Goal: Task Accomplishment & Management: Use online tool/utility

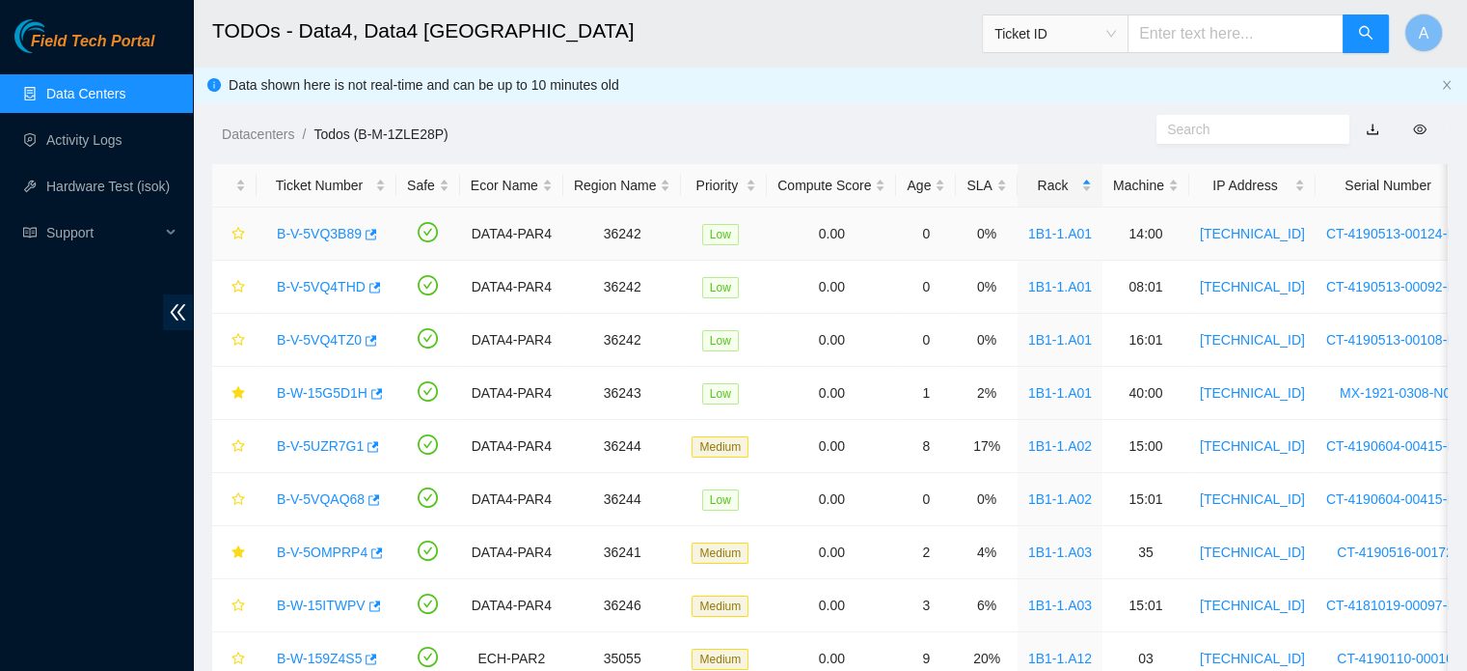
click at [325, 234] on link "B-V-5VQ3B89" at bounding box center [319, 233] width 85 height 15
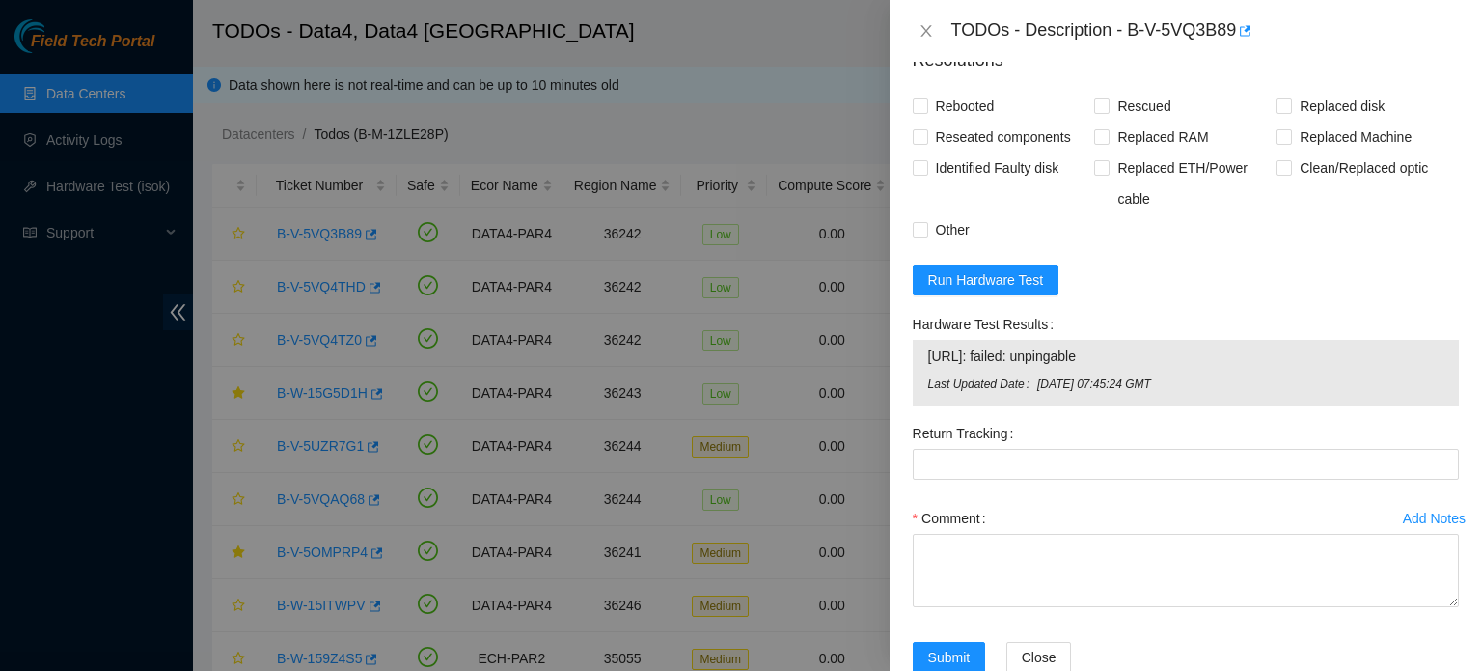
scroll to position [1789, 0]
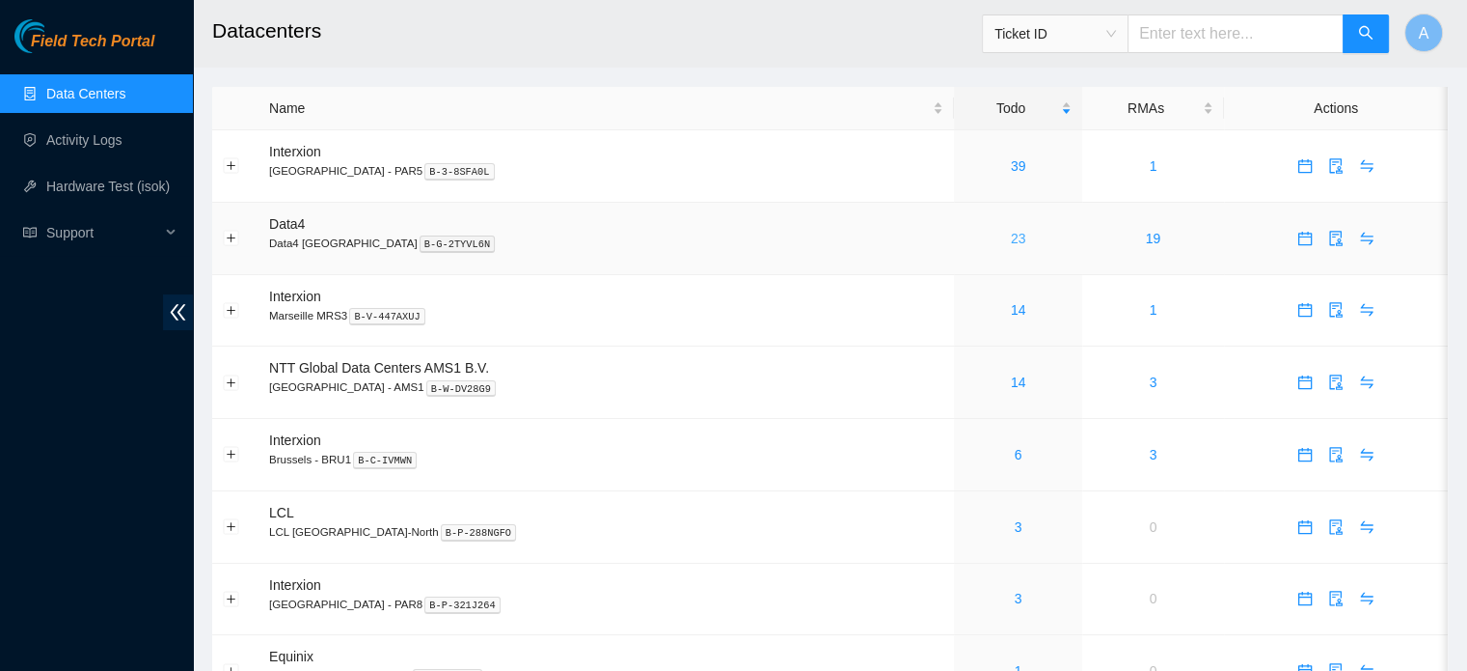
click at [1011, 244] on link "23" at bounding box center [1018, 238] width 15 height 15
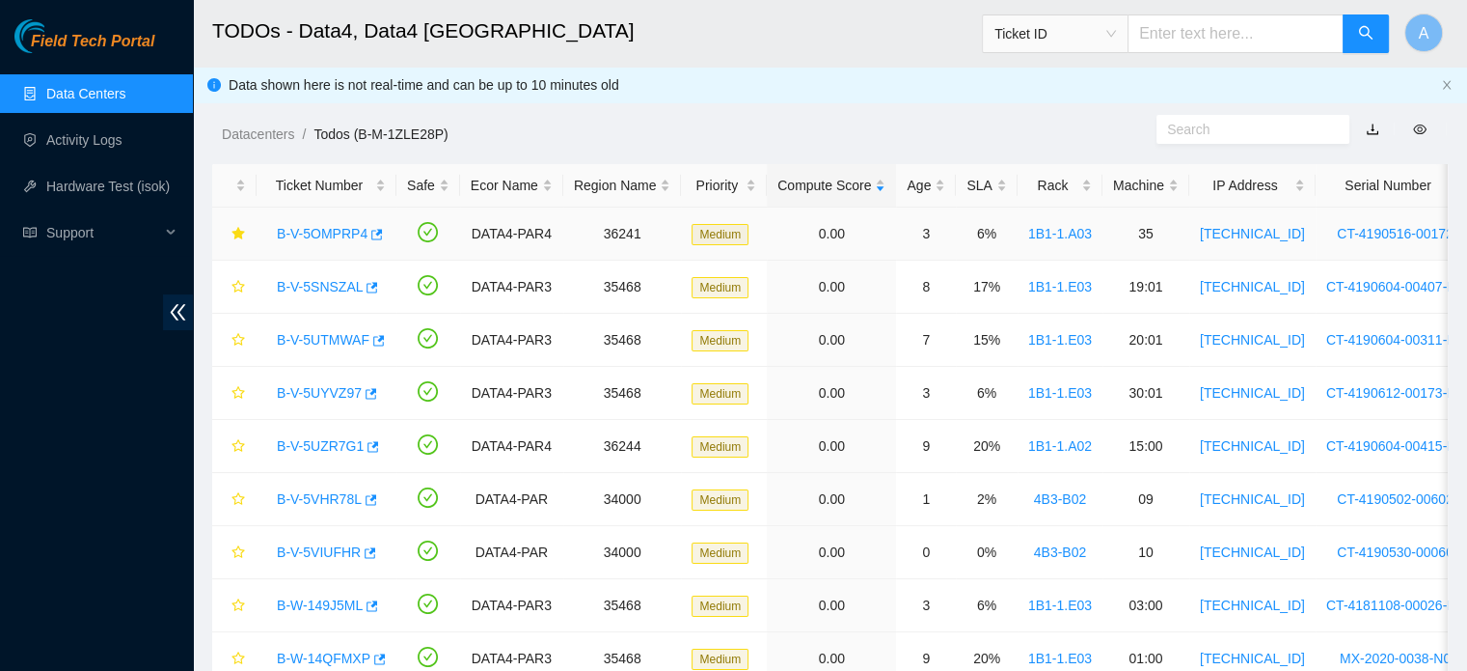
click at [324, 230] on link "B-V-5OMPRP4" at bounding box center [322, 233] width 91 height 15
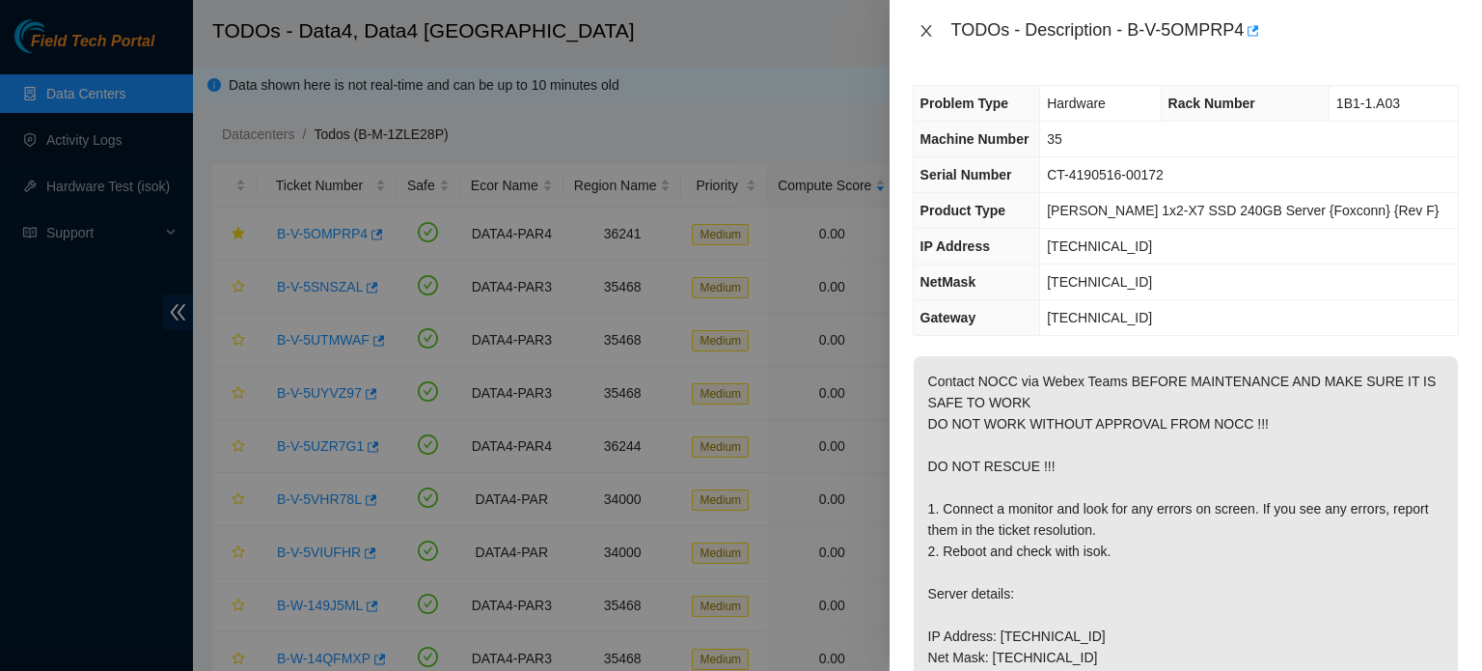
click at [916, 23] on button "Close" at bounding box center [926, 31] width 27 height 18
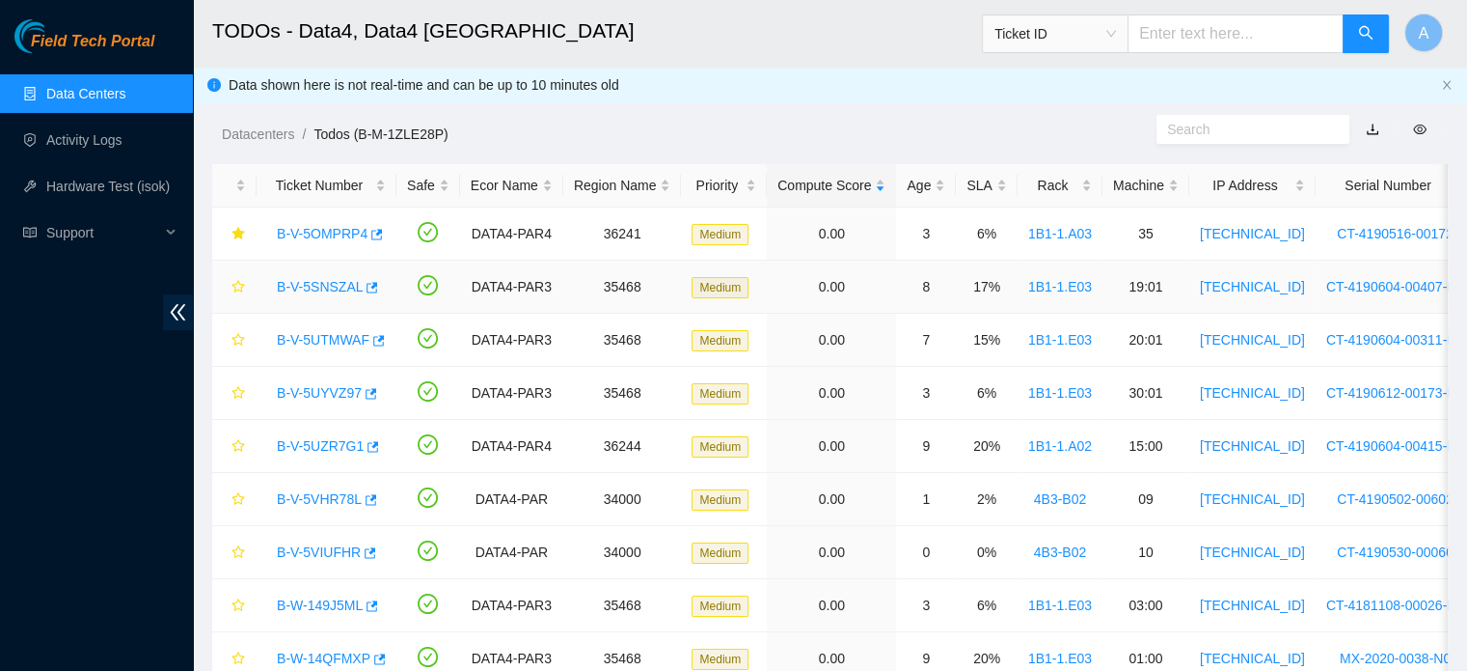
click at [305, 284] on link "B-V-5SNSZAL" at bounding box center [320, 286] width 86 height 15
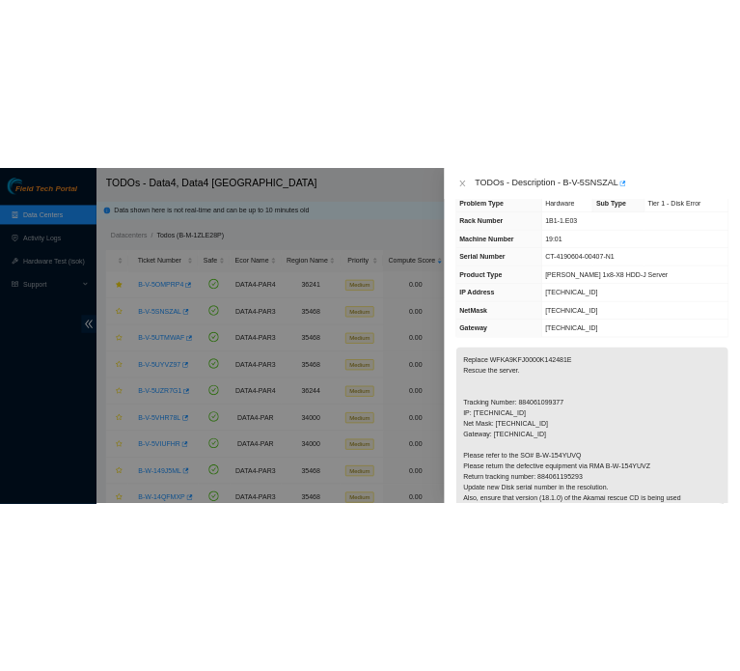
scroll to position [35, 0]
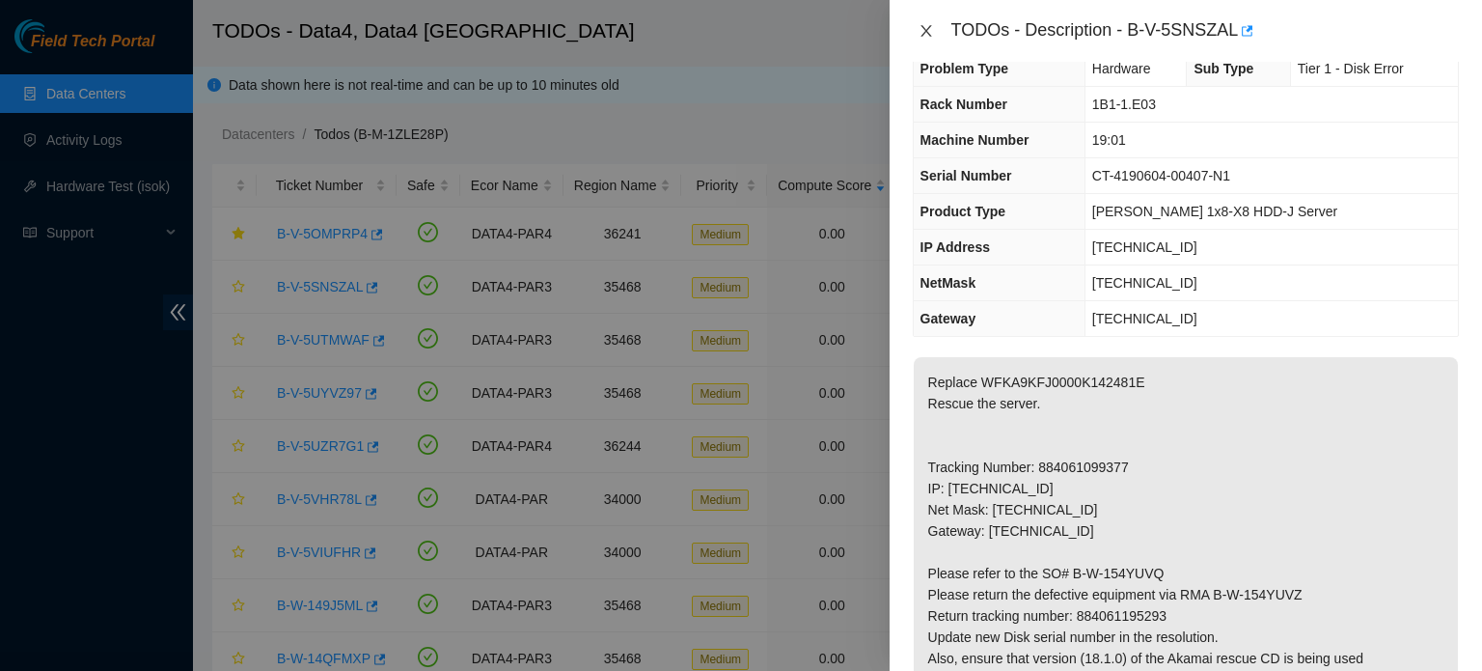
click at [931, 32] on icon "close" at bounding box center [925, 30] width 15 height 15
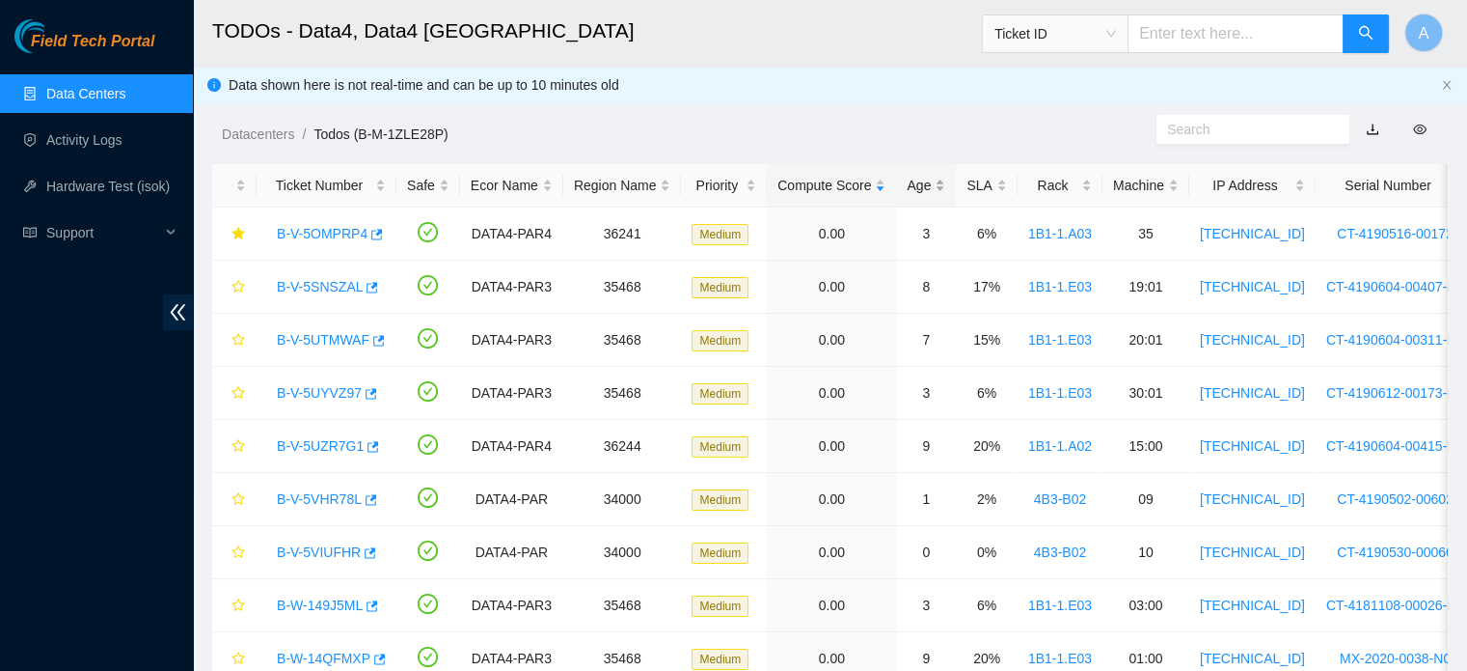
click at [921, 184] on div "Age" at bounding box center [926, 185] width 39 height 21
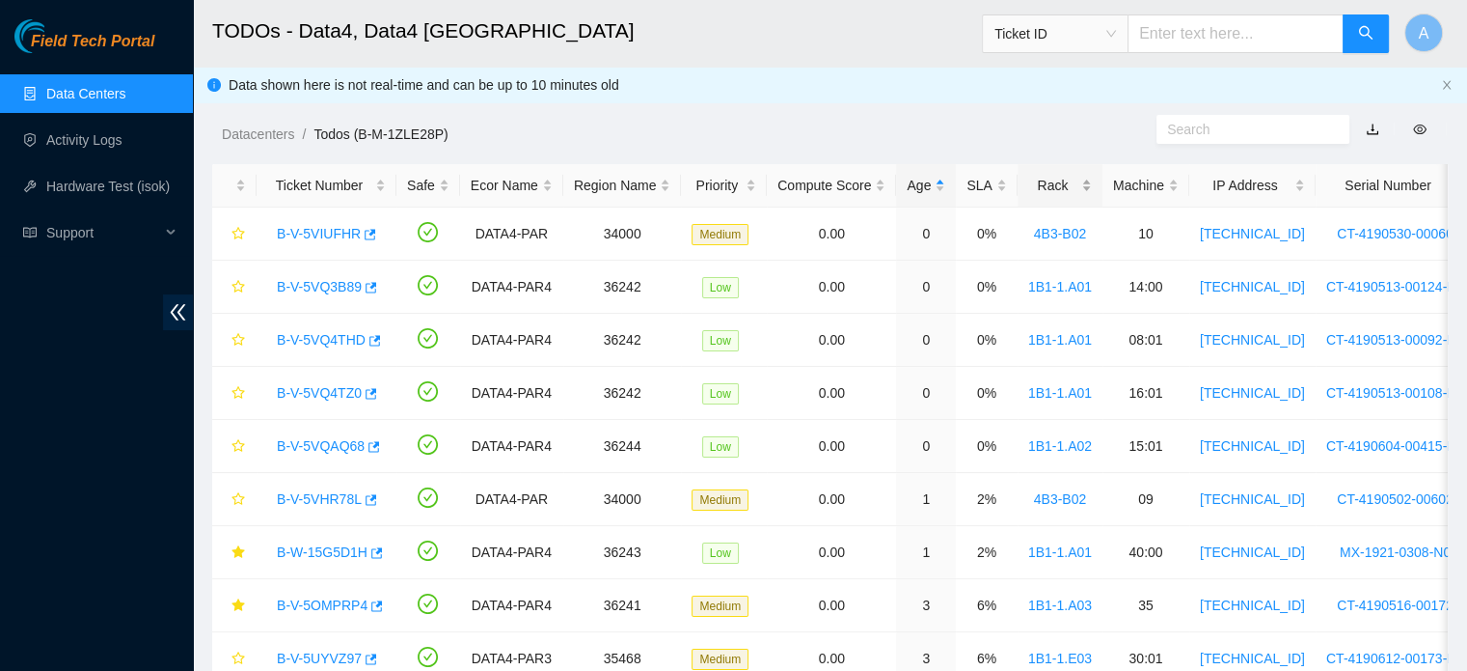
click at [1061, 187] on div "Rack" at bounding box center [1060, 185] width 64 height 21
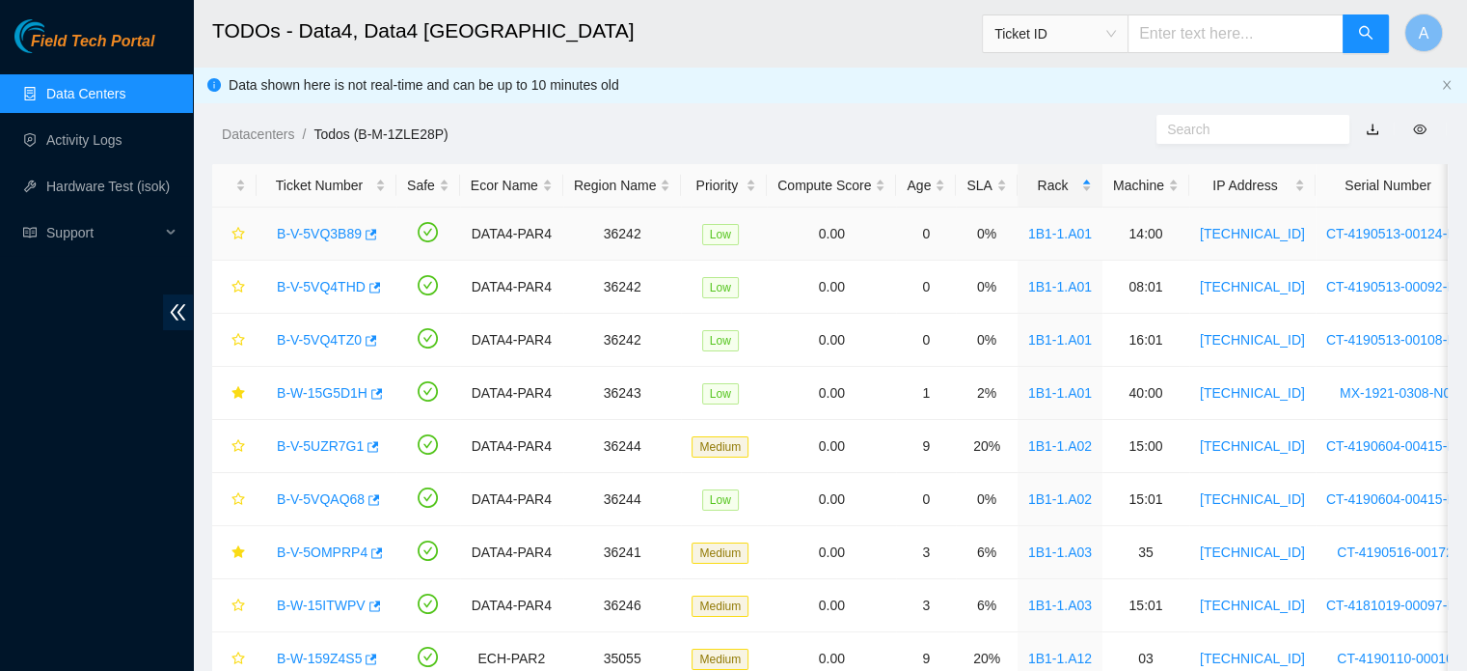
click at [286, 232] on link "B-V-5VQ3B89" at bounding box center [319, 233] width 85 height 15
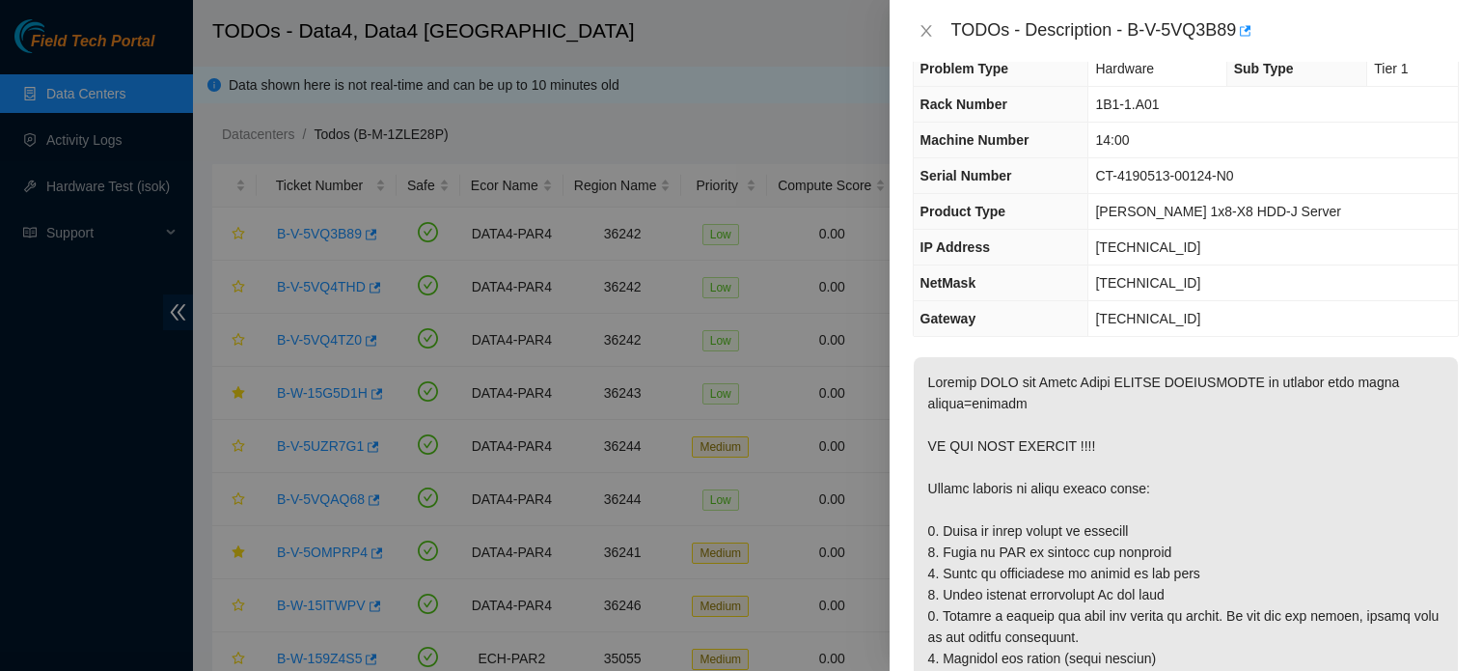
click at [1170, 243] on span "[TECHNICAL_ID]" at bounding box center [1147, 246] width 105 height 15
copy span "[TECHNICAL_ID]"
click at [1159, 104] on span "1B1-1.A01" at bounding box center [1127, 103] width 64 height 15
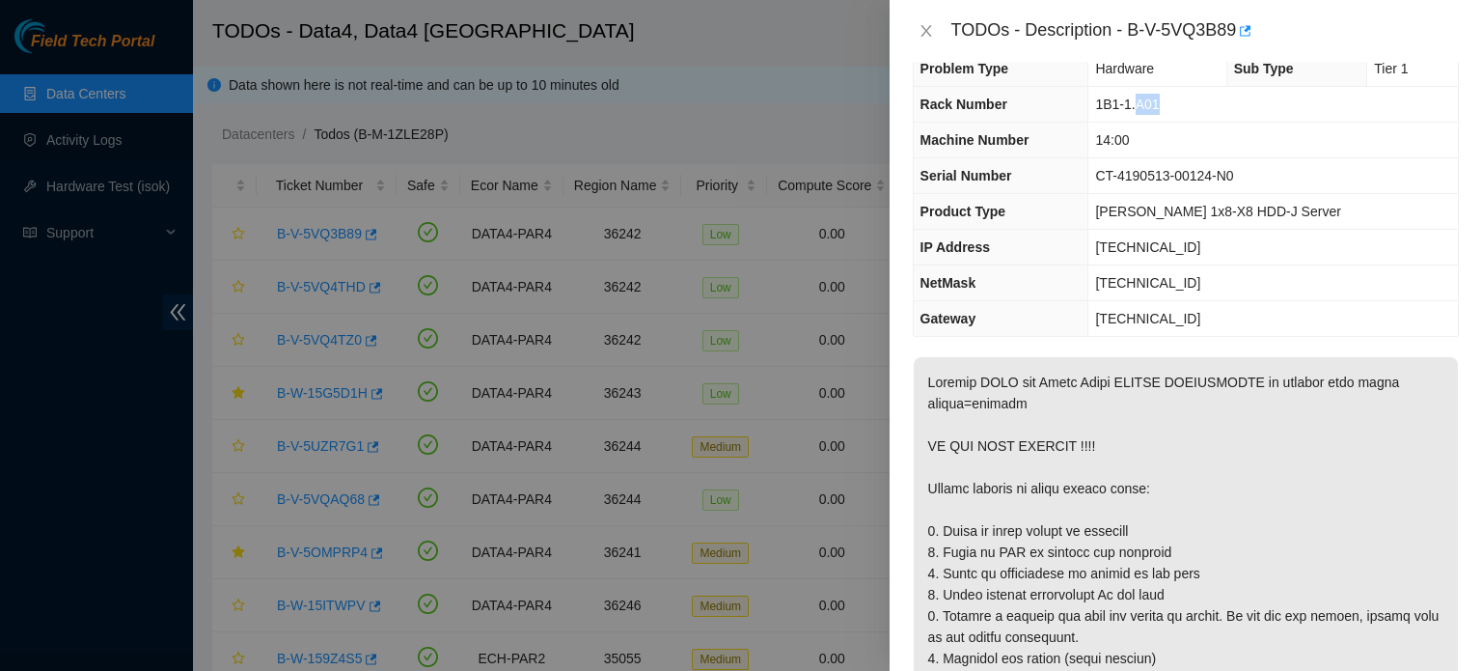
click at [1159, 104] on span "1B1-1.A01" at bounding box center [1127, 103] width 64 height 15
click at [929, 30] on icon "close" at bounding box center [925, 30] width 15 height 15
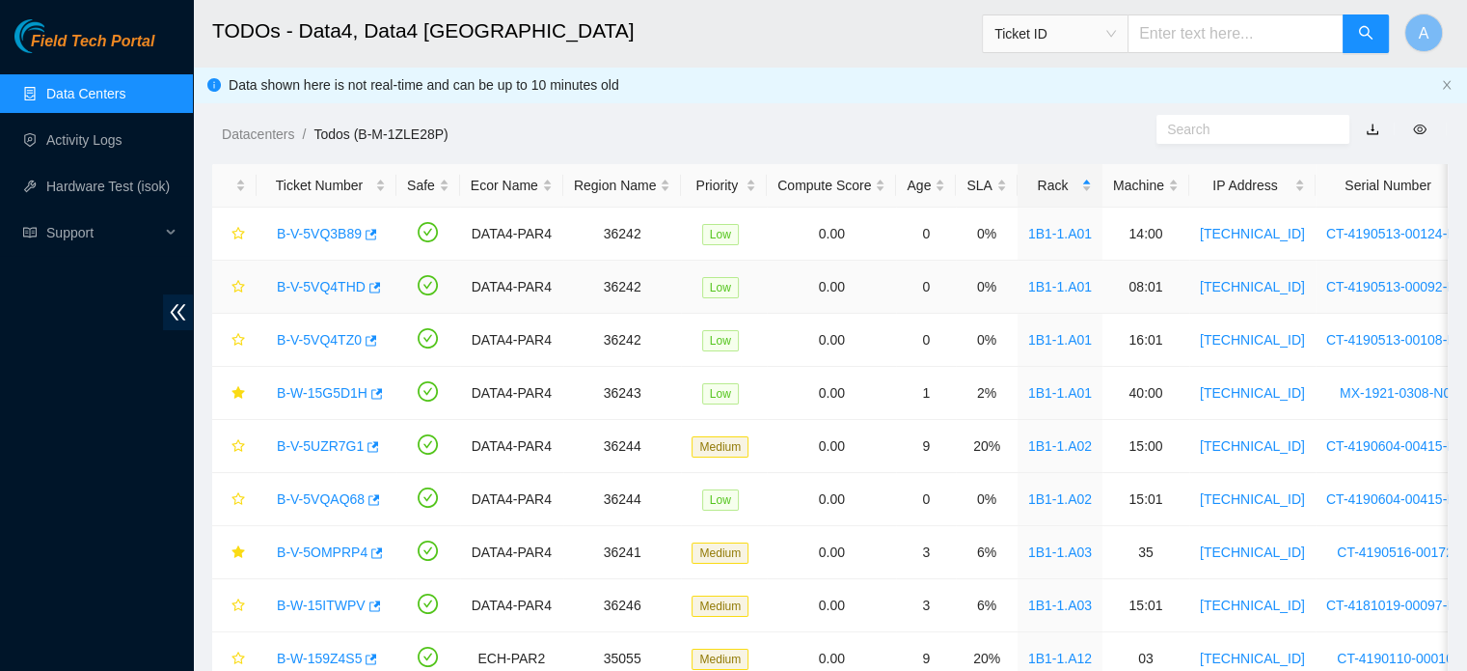
click at [324, 289] on link "B-V-5VQ4THD" at bounding box center [321, 286] width 89 height 15
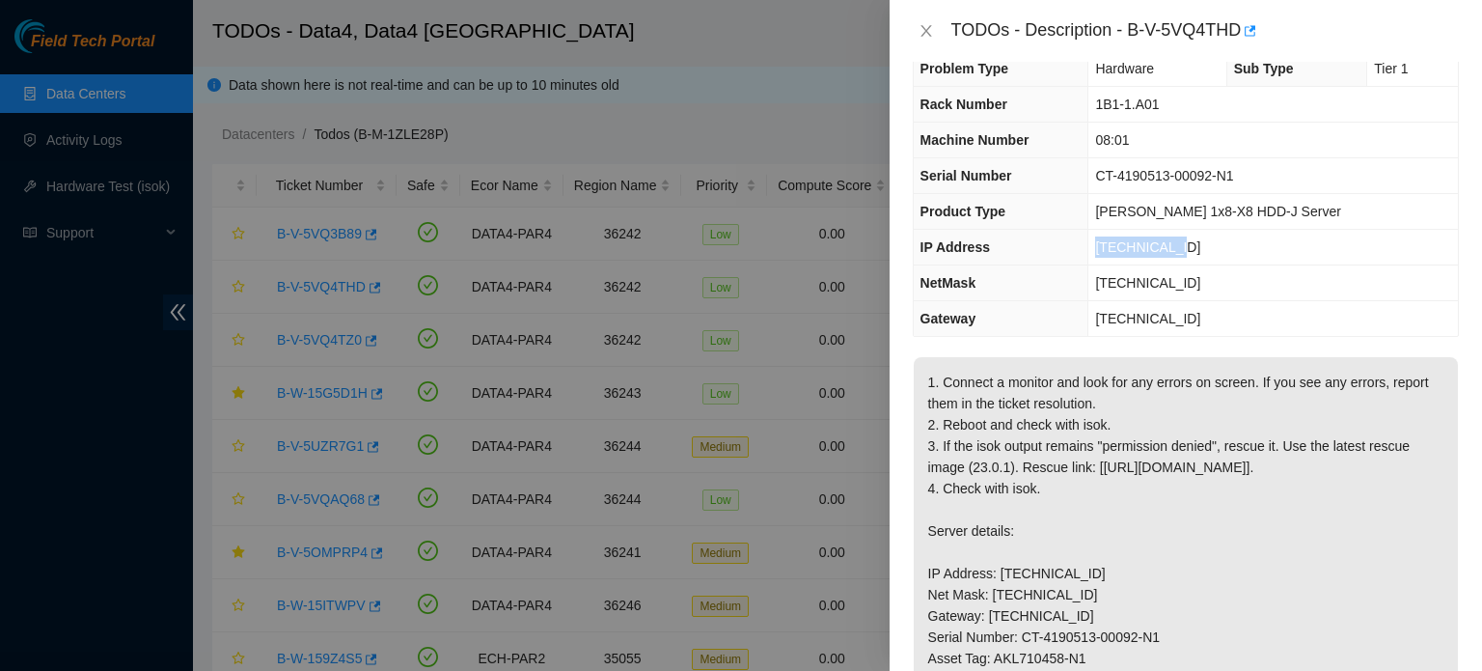
drag, startPoint x: 1208, startPoint y: 252, endPoint x: 1123, endPoint y: 250, distance: 84.9
click at [1123, 250] on td "[TECHNICAL_ID]" at bounding box center [1273, 248] width 370 height 36
copy span "[TECHNICAL_ID]"
click at [1159, 105] on span "1B1-1.A01" at bounding box center [1127, 103] width 64 height 15
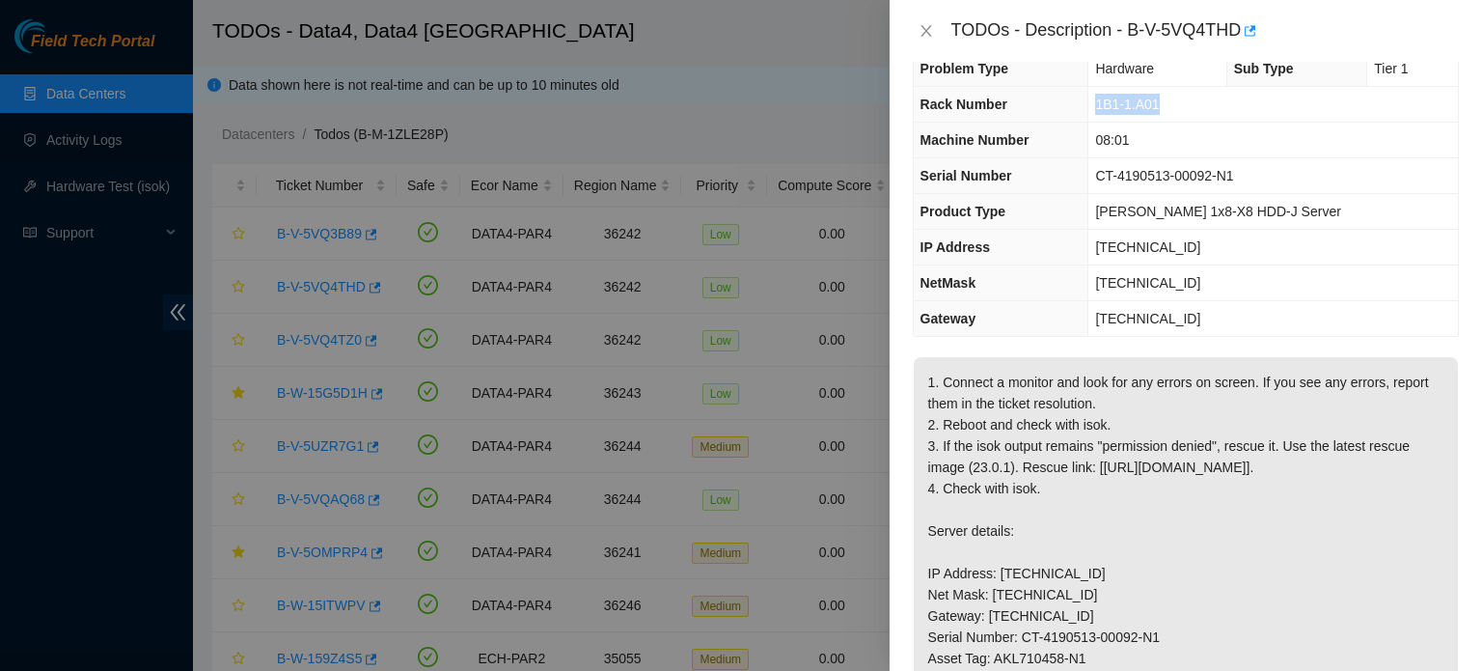
click at [1159, 105] on span "1B1-1.A01" at bounding box center [1127, 103] width 64 height 15
copy span "1B1-1.A01"
click at [930, 33] on icon "close" at bounding box center [925, 30] width 15 height 15
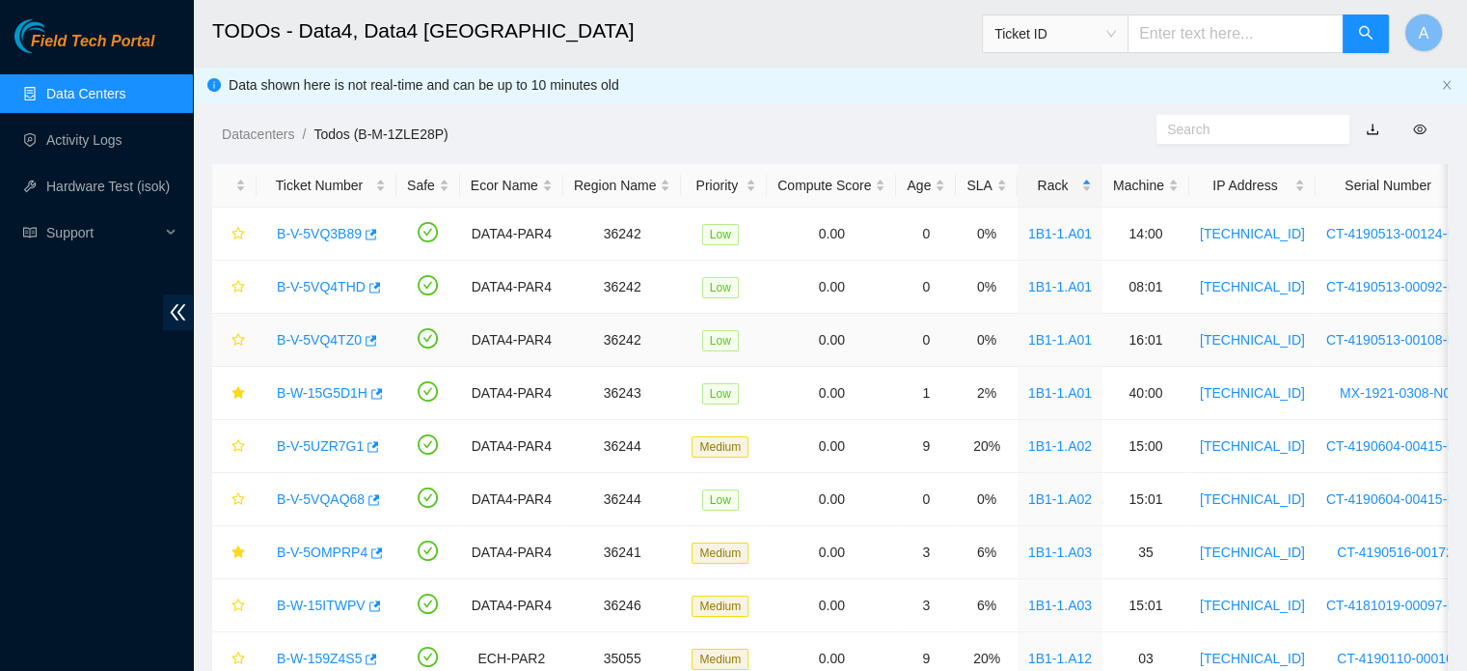
click at [311, 343] on link "B-V-5VQ4TZ0" at bounding box center [319, 339] width 85 height 15
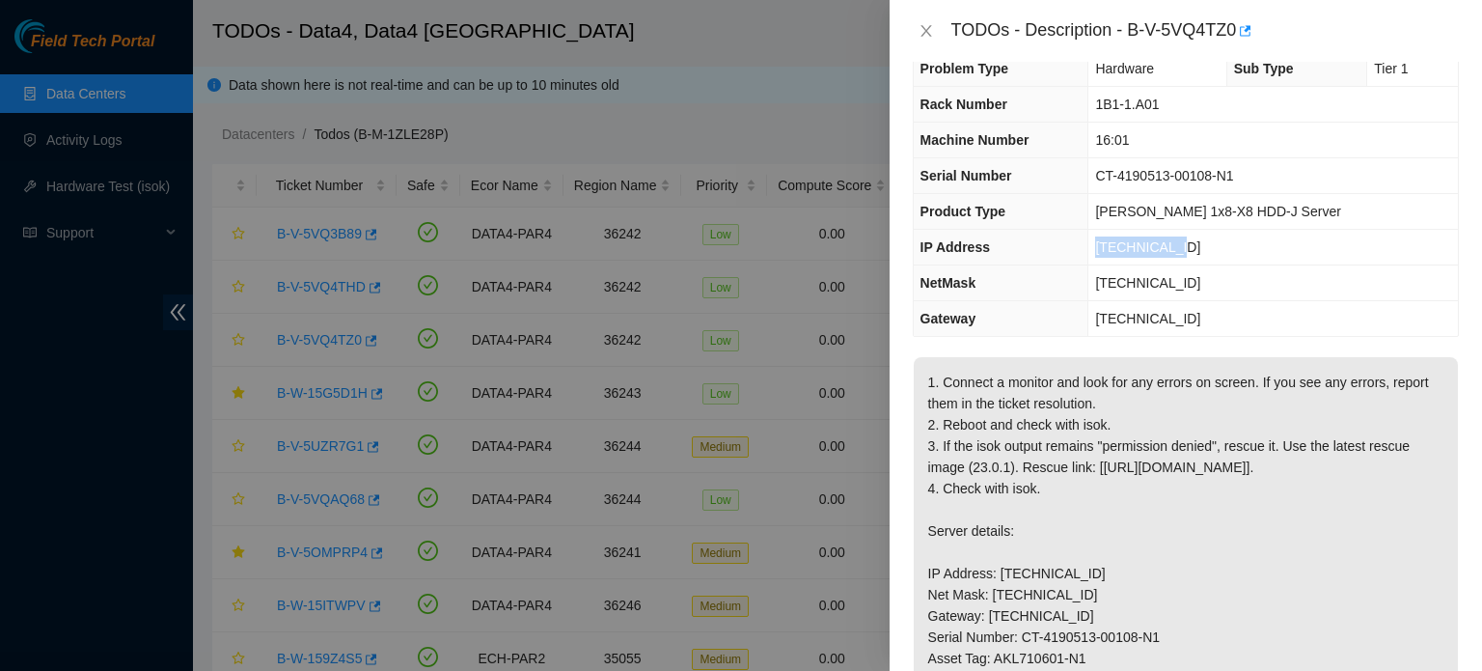
drag, startPoint x: 1222, startPoint y: 243, endPoint x: 1118, endPoint y: 250, distance: 104.4
click at [1118, 250] on tr "IP Address [TECHNICAL_ID]" at bounding box center [1186, 248] width 544 height 36
copy tr "[TECHNICAL_ID]"
click at [1154, 99] on span "1B1-1.A01" at bounding box center [1127, 103] width 64 height 15
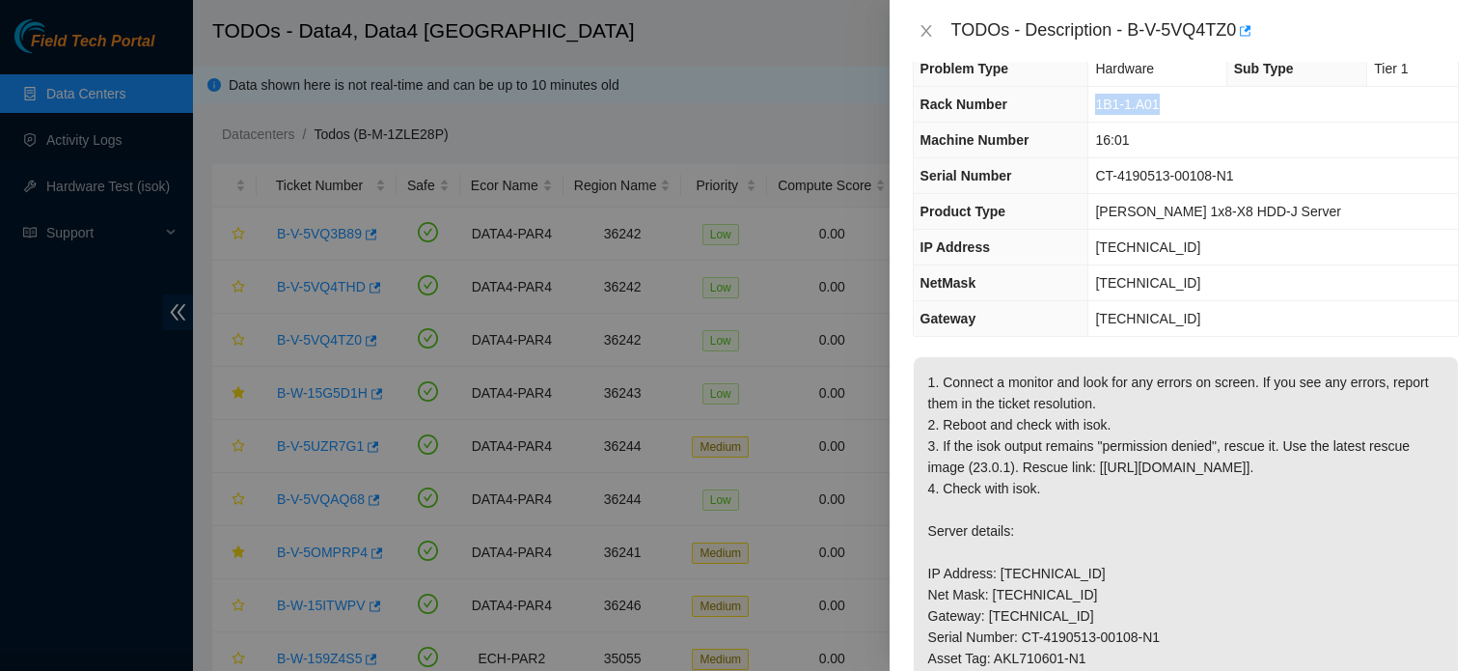
click at [1154, 99] on span "1B1-1.A01" at bounding box center [1127, 103] width 64 height 15
copy span "1B1-1.A01"
click at [915, 32] on button "Close" at bounding box center [926, 31] width 27 height 18
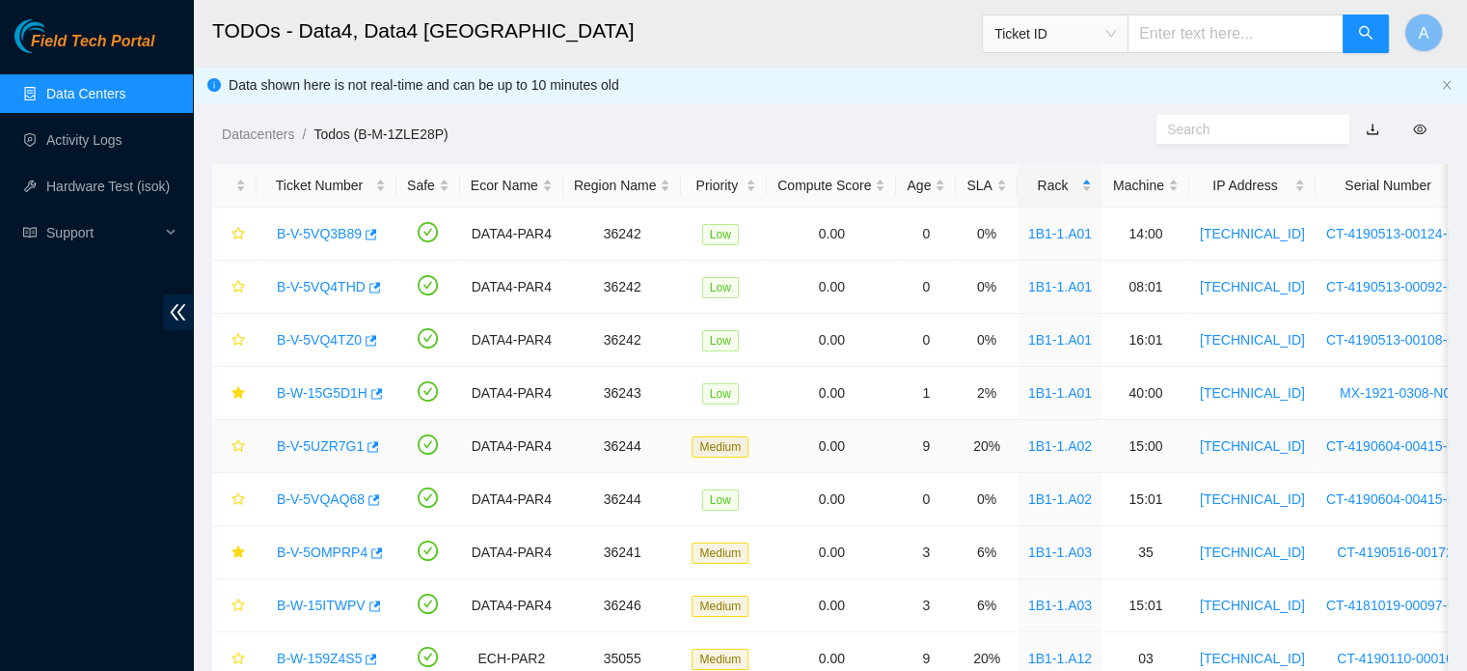
click at [329, 447] on link "B-V-5UZR7G1" at bounding box center [320, 445] width 87 height 15
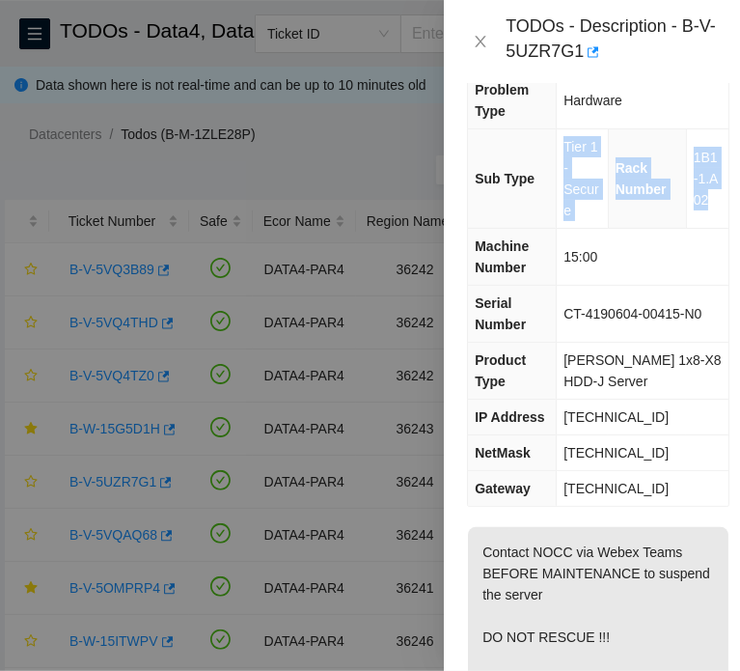
click at [633, 391] on td "[PERSON_NAME] 1x8-X8 HDD-J Server" at bounding box center [643, 371] width 172 height 57
click at [481, 42] on icon "close" at bounding box center [481, 42] width 11 height 12
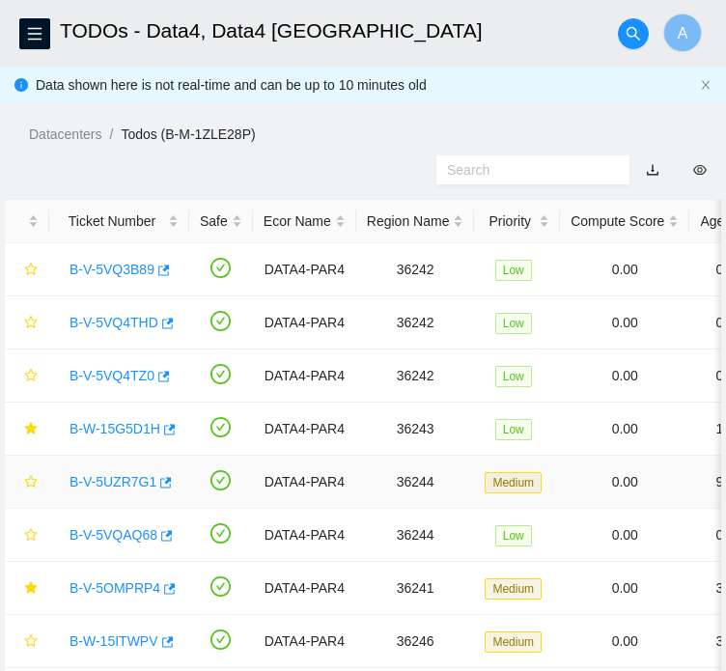
scroll to position [7, 0]
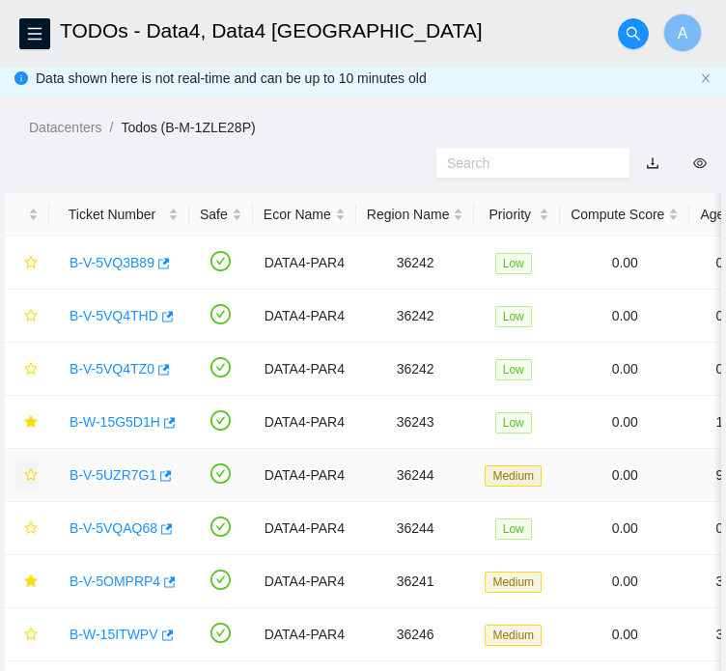
click at [31, 481] on icon "star" at bounding box center [31, 475] width 14 height 14
click at [127, 535] on link "B-V-5VQAQ68" at bounding box center [113, 527] width 88 height 15
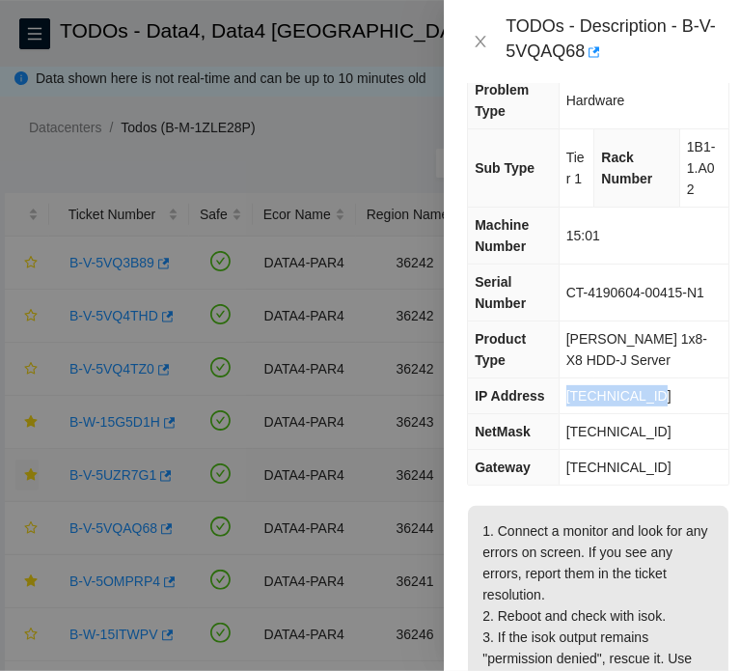
drag, startPoint x: 656, startPoint y: 397, endPoint x: 560, endPoint y: 401, distance: 96.6
click at [560, 401] on td "[TECHNICAL_ID]" at bounding box center [644, 396] width 170 height 36
copy span "[TECHNICAL_ID]"
click at [687, 180] on span "1B1-1.A02" at bounding box center [701, 168] width 29 height 58
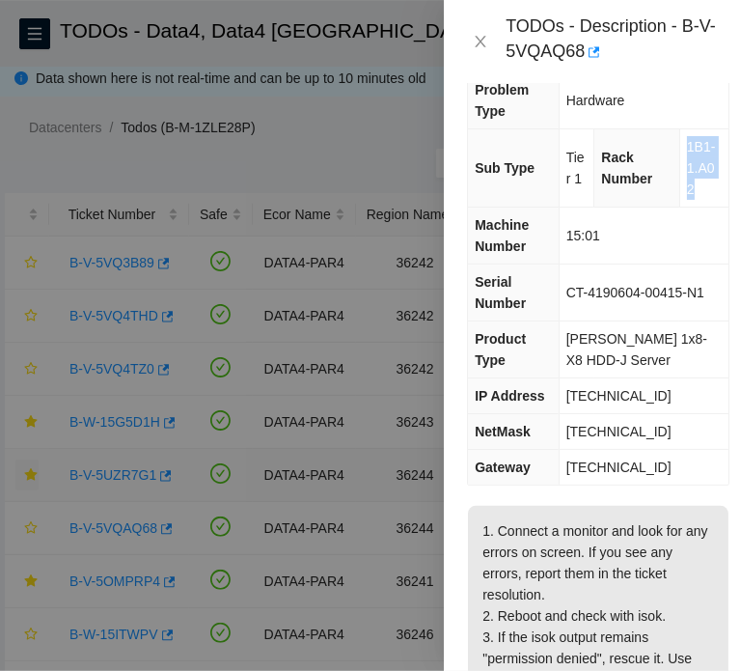
click at [687, 180] on span "1B1-1.A02" at bounding box center [701, 168] width 29 height 58
copy span "1B1-1.A02"
click at [484, 45] on icon "close" at bounding box center [481, 42] width 11 height 12
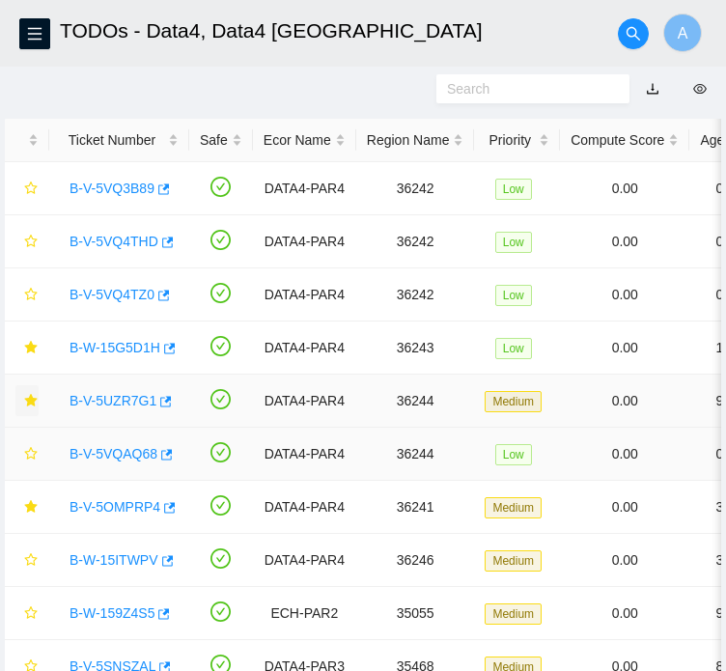
scroll to position [84, 0]
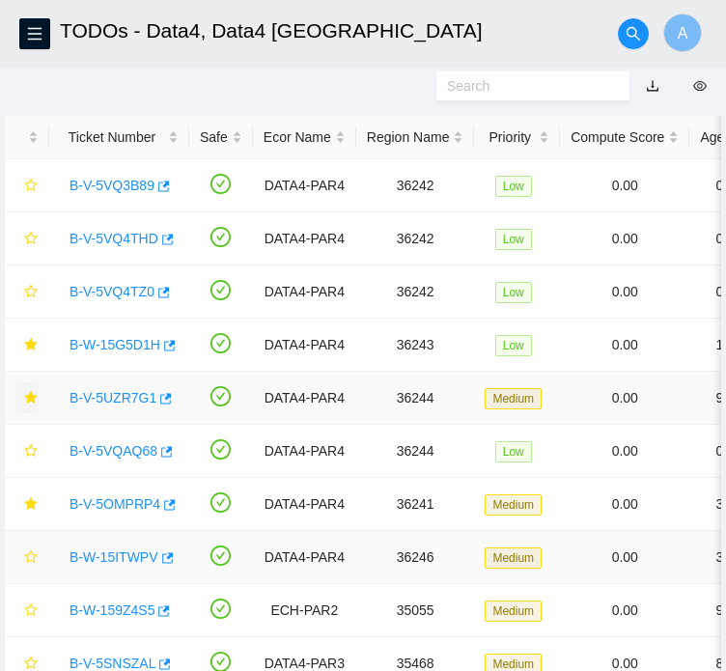
click at [109, 564] on link "B-W-15ITWPV" at bounding box center [113, 556] width 89 height 15
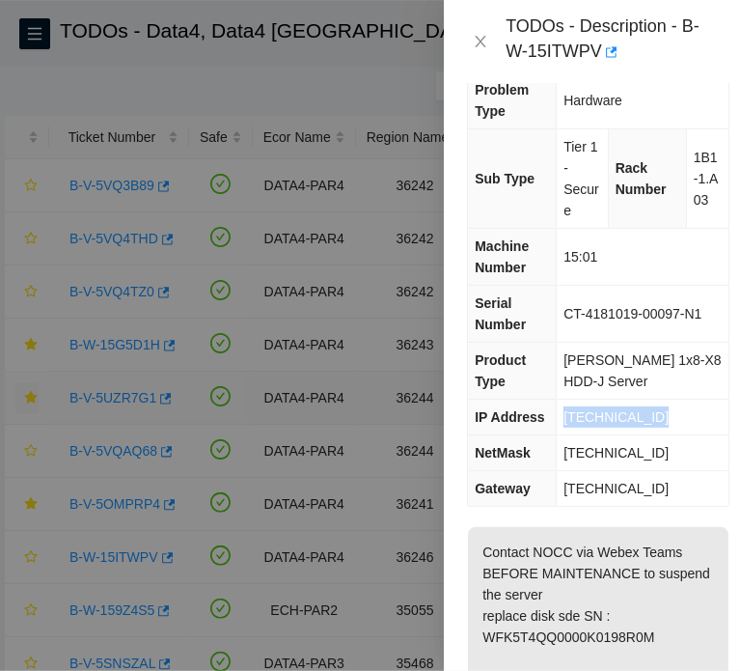
drag, startPoint x: 660, startPoint y: 416, endPoint x: 552, endPoint y: 418, distance: 108.1
click at [552, 418] on tr "IP Address [TECHNICAL_ID]" at bounding box center [598, 417] width 260 height 36
copy tr "[TECHNICAL_ID]"
click at [694, 192] on span "1B1-1.A03" at bounding box center [706, 179] width 25 height 58
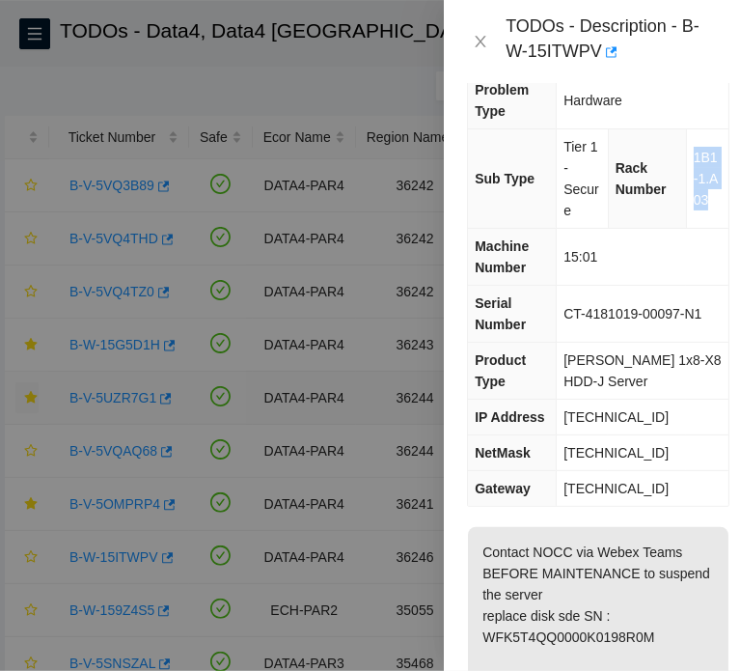
click at [694, 192] on span "1B1-1.A03" at bounding box center [706, 179] width 25 height 58
copy span "1B1-1.A03"
click at [485, 33] on button "Close" at bounding box center [480, 42] width 27 height 18
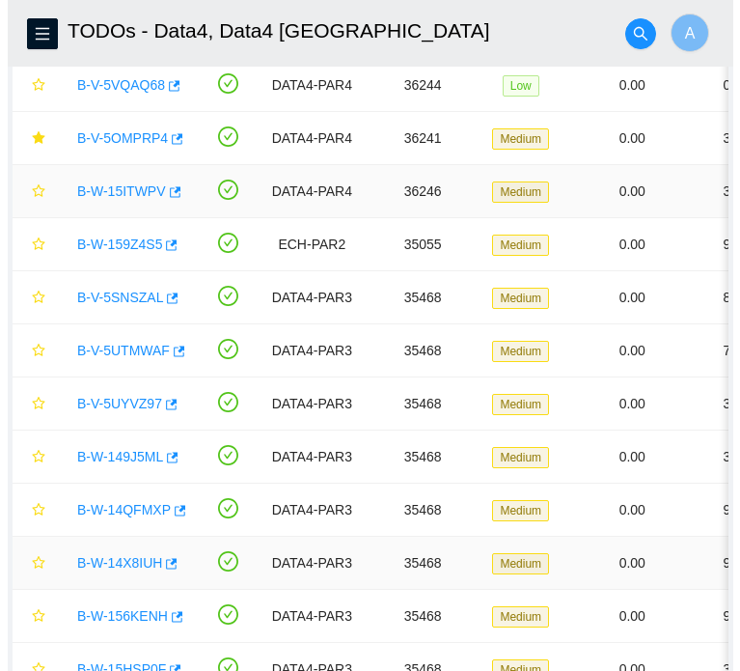
scroll to position [501, 0]
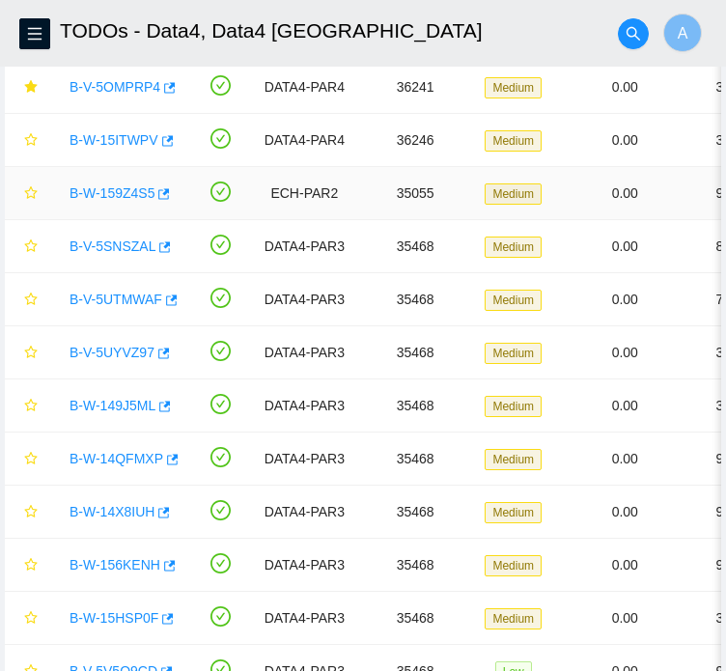
click at [131, 201] on link "B-W-159Z4S5" at bounding box center [111, 192] width 85 height 15
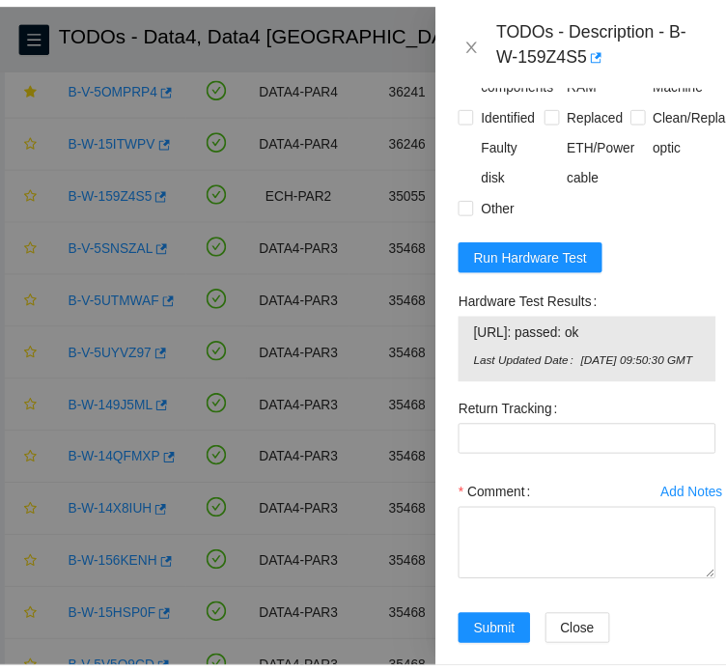
scroll to position [2374, 0]
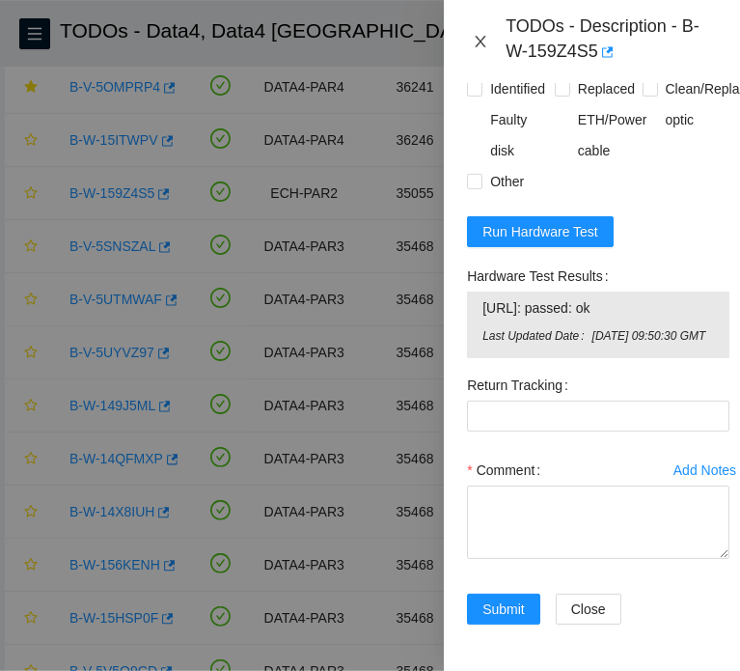
click at [480, 41] on icon "close" at bounding box center [481, 42] width 11 height 12
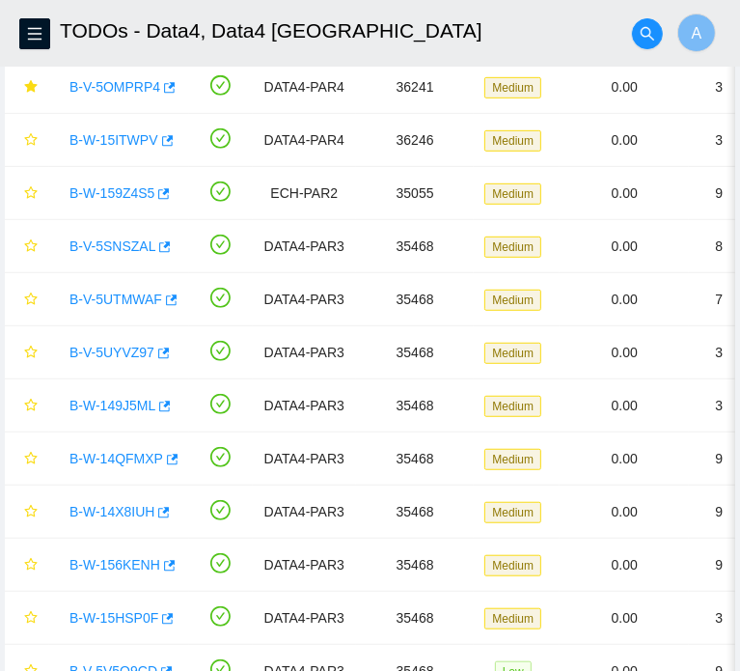
scroll to position [552, 0]
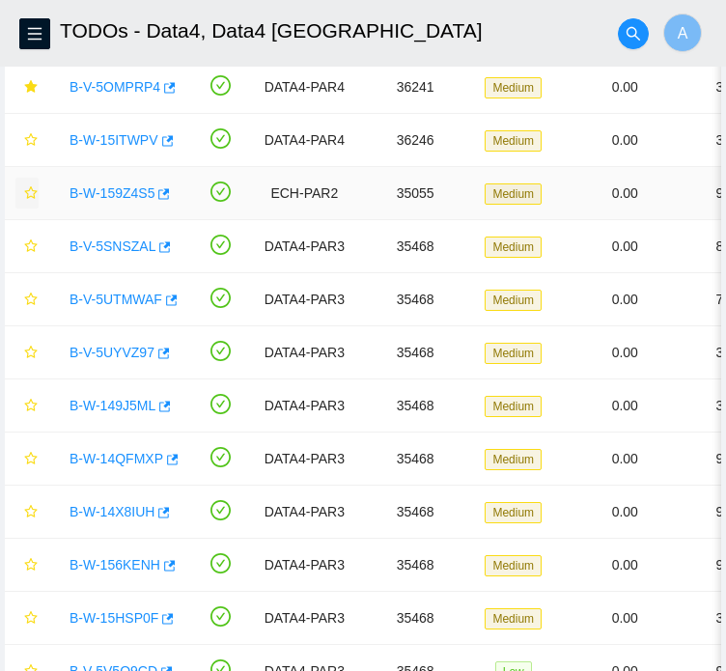
click at [33, 199] on icon "star" at bounding box center [30, 192] width 13 height 13
click at [108, 254] on link "B-V-5SNSZAL" at bounding box center [112, 245] width 86 height 15
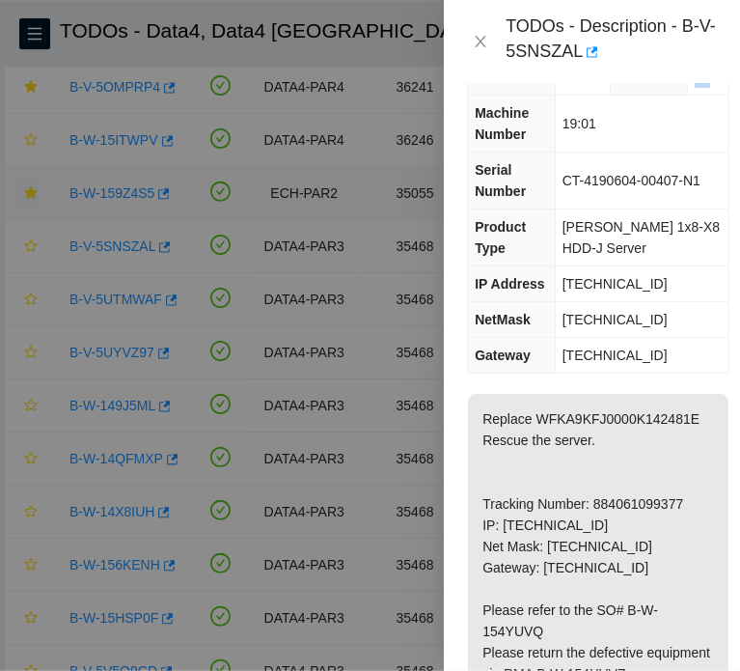
scroll to position [0, 0]
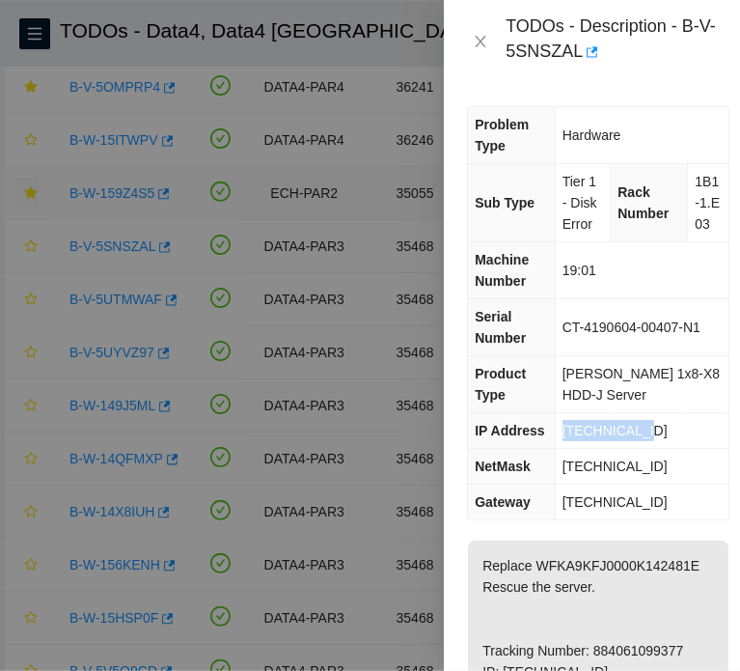
drag, startPoint x: 639, startPoint y: 454, endPoint x: 556, endPoint y: 464, distance: 83.5
click at [556, 449] on td "[TECHNICAL_ID]" at bounding box center [642, 431] width 174 height 36
copy span "[TECHNICAL_ID]"
click at [695, 232] on span "1B1-1.E03" at bounding box center [707, 203] width 25 height 58
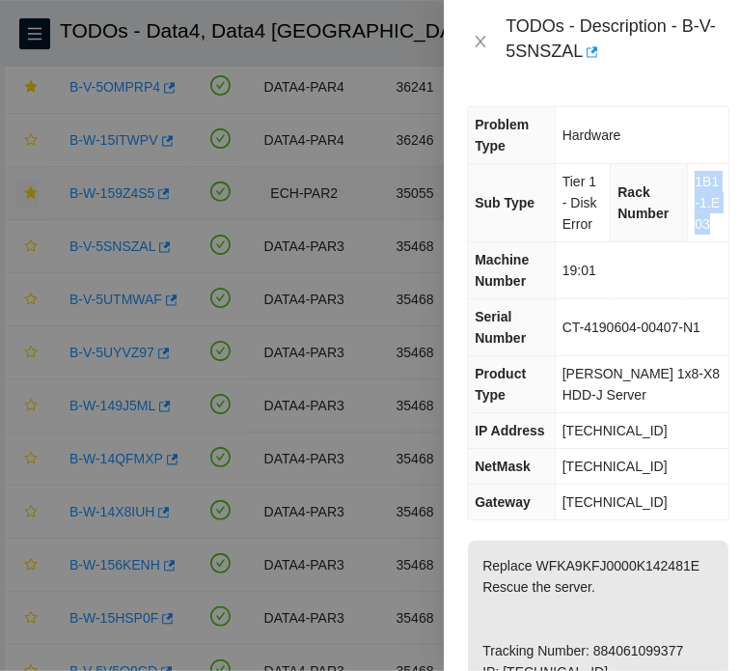
click at [695, 232] on span "1B1-1.E03" at bounding box center [707, 203] width 25 height 58
click at [482, 41] on icon "close" at bounding box center [480, 41] width 15 height 15
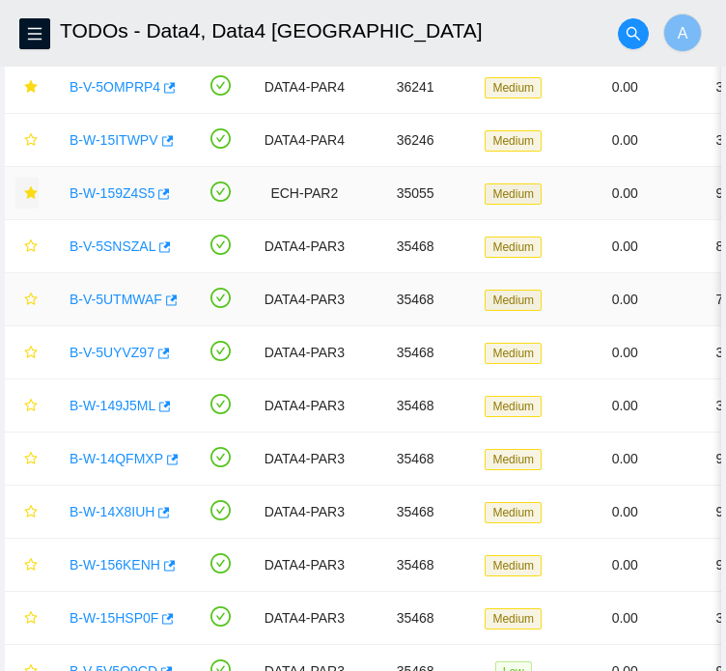
click at [104, 307] on link "B-V-5UTMWAF" at bounding box center [115, 298] width 93 height 15
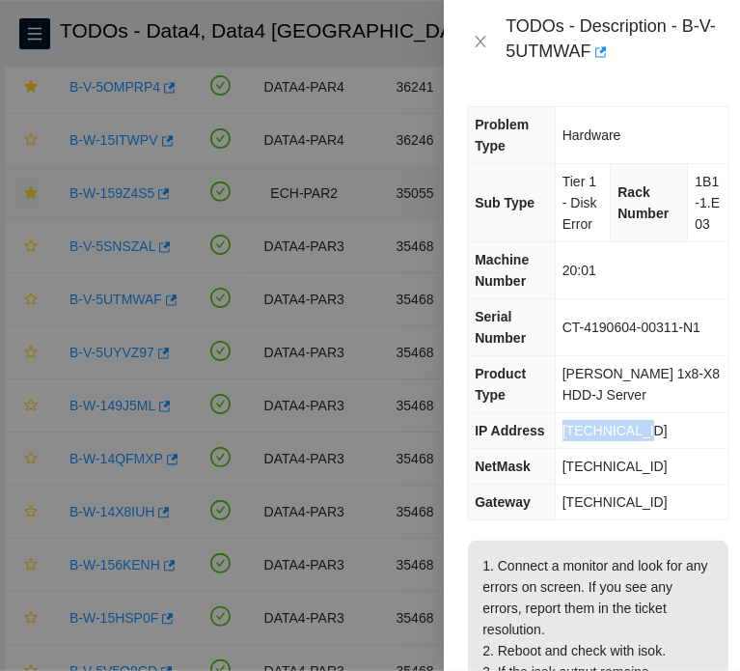
drag, startPoint x: 656, startPoint y: 450, endPoint x: 546, endPoint y: 449, distance: 110.0
click at [546, 449] on tr "IP Address [TECHNICAL_ID]" at bounding box center [598, 431] width 260 height 36
drag, startPoint x: 703, startPoint y: 254, endPoint x: 682, endPoint y: 172, distance: 84.7
click at [688, 172] on td "1B1-1.E03" at bounding box center [708, 203] width 41 height 78
click at [479, 41] on icon "close" at bounding box center [480, 41] width 15 height 15
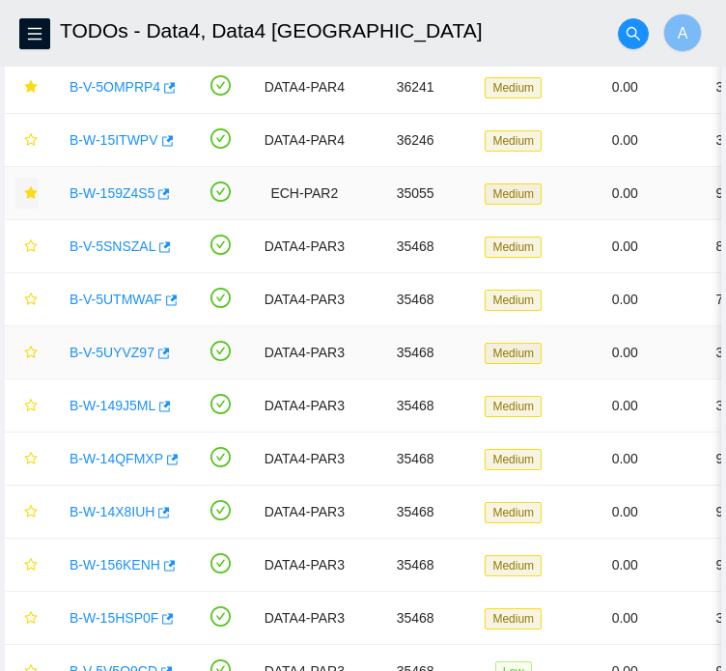
click at [100, 360] on link "B-V-5UYVZ97" at bounding box center [111, 351] width 85 height 15
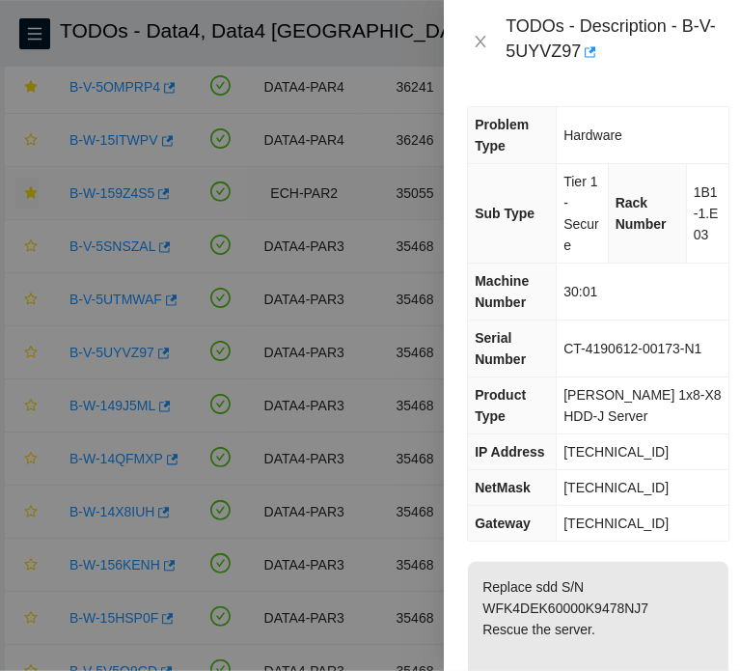
click at [633, 448] on span "[TECHNICAL_ID]" at bounding box center [615, 451] width 105 height 15
click at [694, 212] on span "1B1-1.E03" at bounding box center [706, 213] width 25 height 58
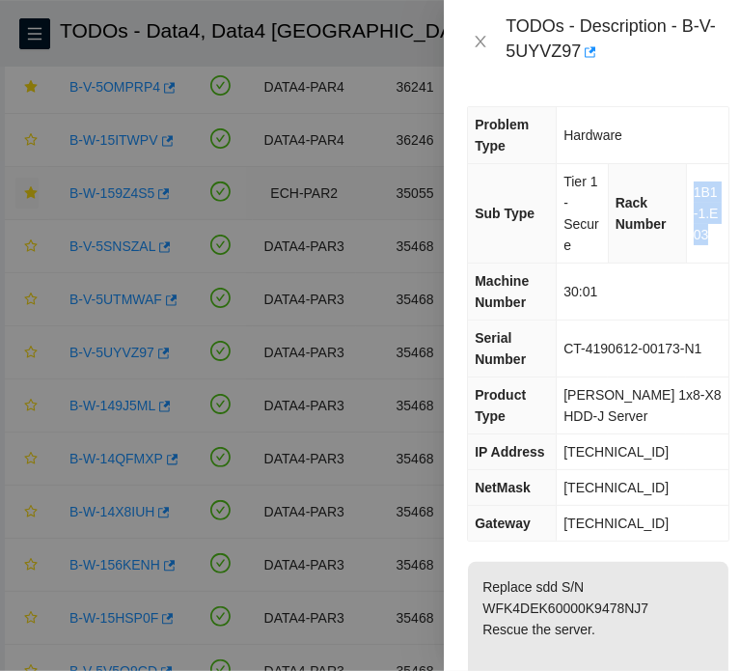
click at [694, 212] on span "1B1-1.E03" at bounding box center [706, 213] width 25 height 58
click at [479, 41] on icon "close" at bounding box center [480, 41] width 15 height 15
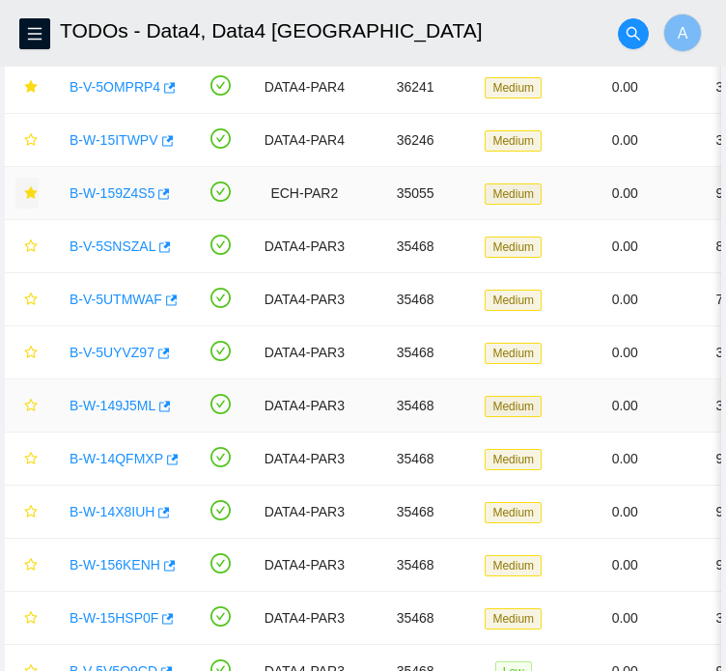
click at [97, 413] on link "B-W-149J5ML" at bounding box center [112, 404] width 86 height 15
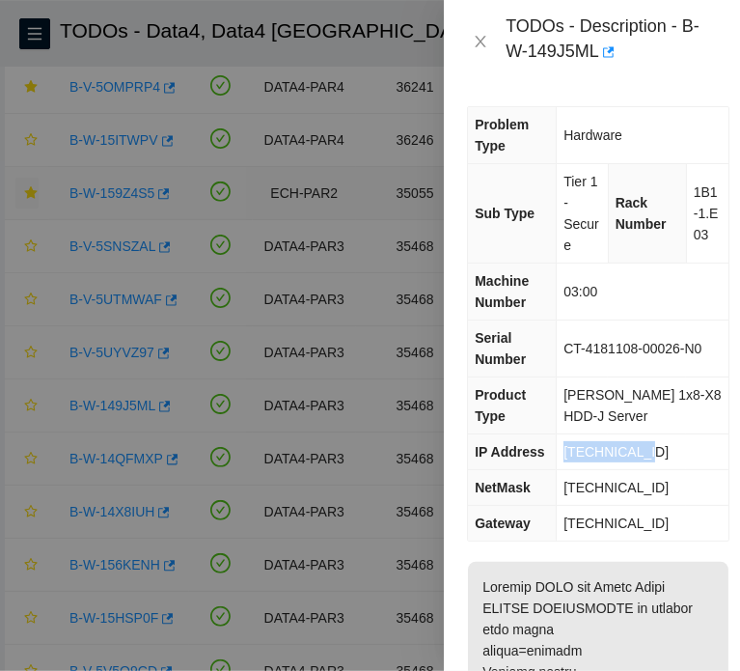
drag, startPoint x: 654, startPoint y: 451, endPoint x: 556, endPoint y: 451, distance: 98.4
click at [557, 451] on td "[TECHNICAL_ID]" at bounding box center [643, 452] width 172 height 36
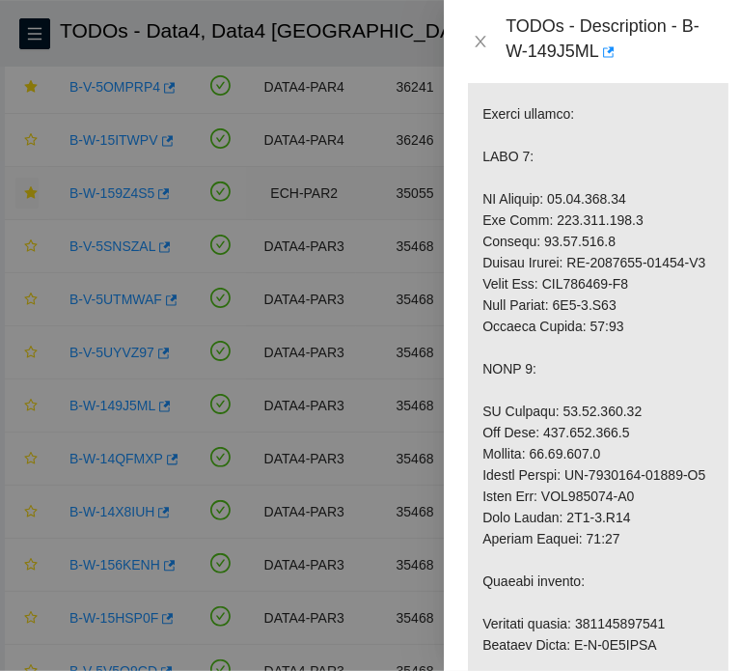
scroll to position [623, 0]
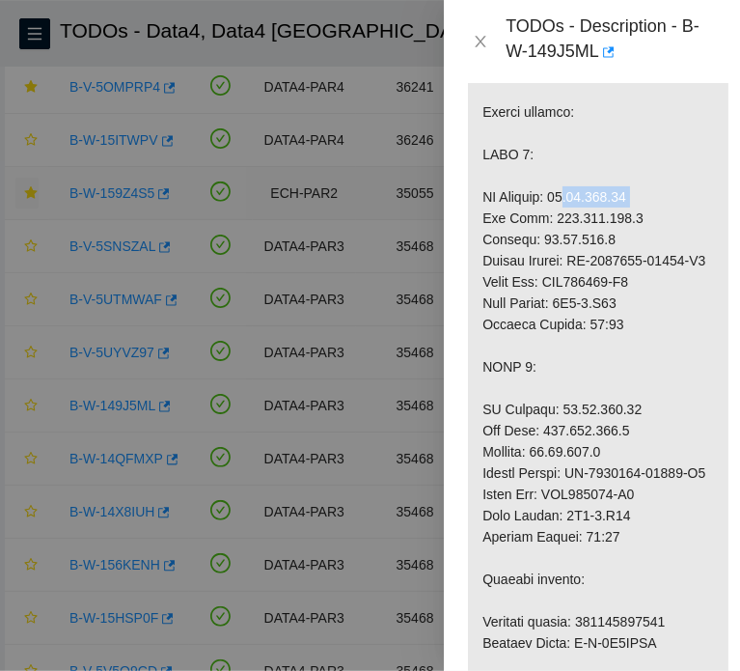
drag, startPoint x: 550, startPoint y: 215, endPoint x: 636, endPoint y: 215, distance: 85.9
click at [636, 215] on p at bounding box center [598, 653] width 260 height 1430
click at [574, 344] on p at bounding box center [598, 653] width 260 height 1430
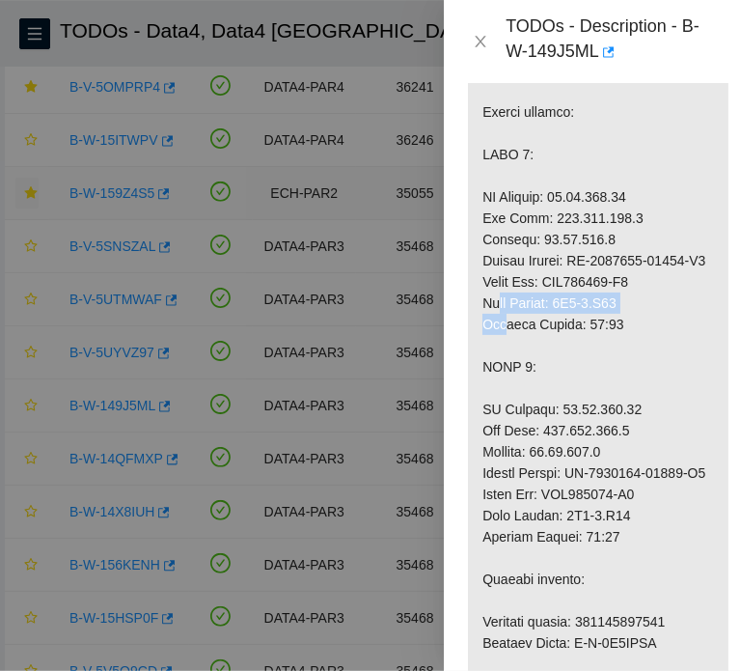
click at [574, 344] on p at bounding box center [598, 653] width 260 height 1430
click at [635, 339] on p at bounding box center [598, 653] width 260 height 1430
drag, startPoint x: 635, startPoint y: 339, endPoint x: 573, endPoint y: 354, distance: 63.6
click at [573, 354] on p at bounding box center [598, 653] width 260 height 1430
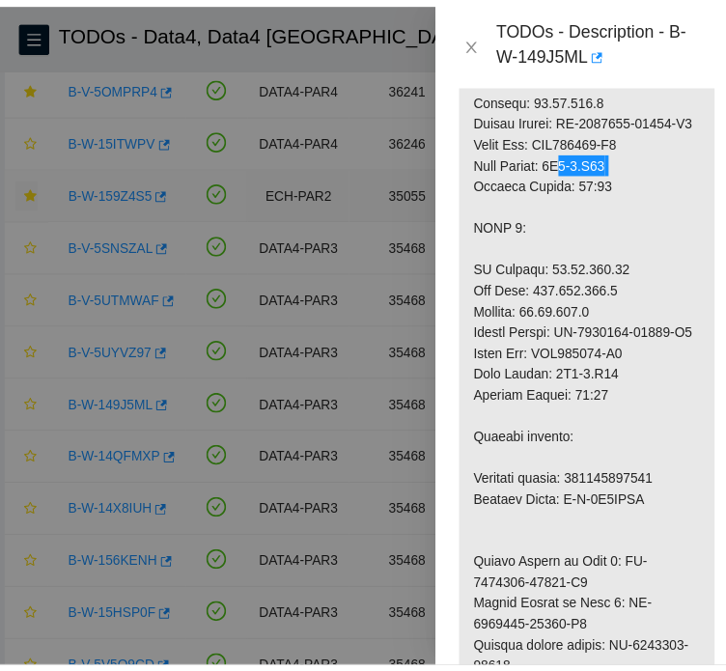
scroll to position [763, 0]
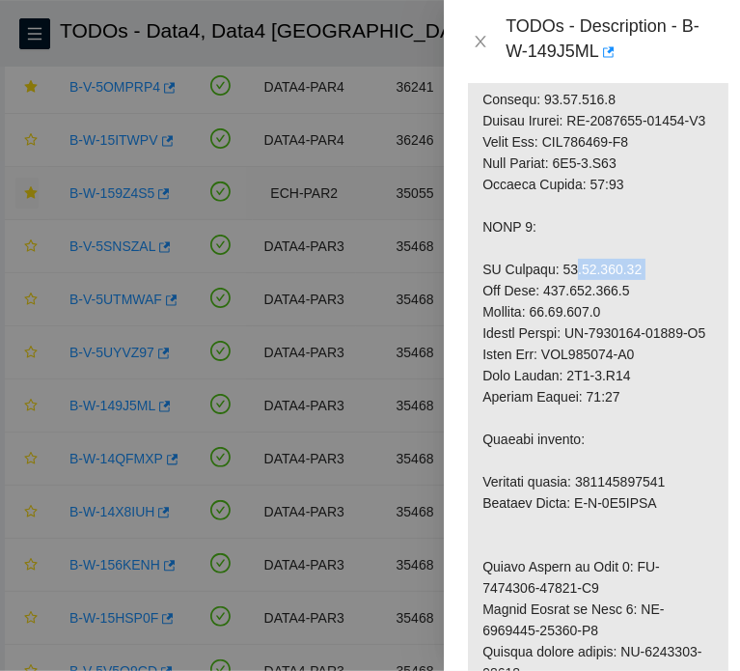
drag, startPoint x: 633, startPoint y: 316, endPoint x: 554, endPoint y: 315, distance: 79.1
click at [554, 315] on p at bounding box center [598, 513] width 260 height 1430
drag, startPoint x: 571, startPoint y: 437, endPoint x: 680, endPoint y: 431, distance: 109.2
click at [680, 431] on p at bounding box center [598, 513] width 260 height 1430
click at [480, 44] on icon "close" at bounding box center [480, 41] width 15 height 15
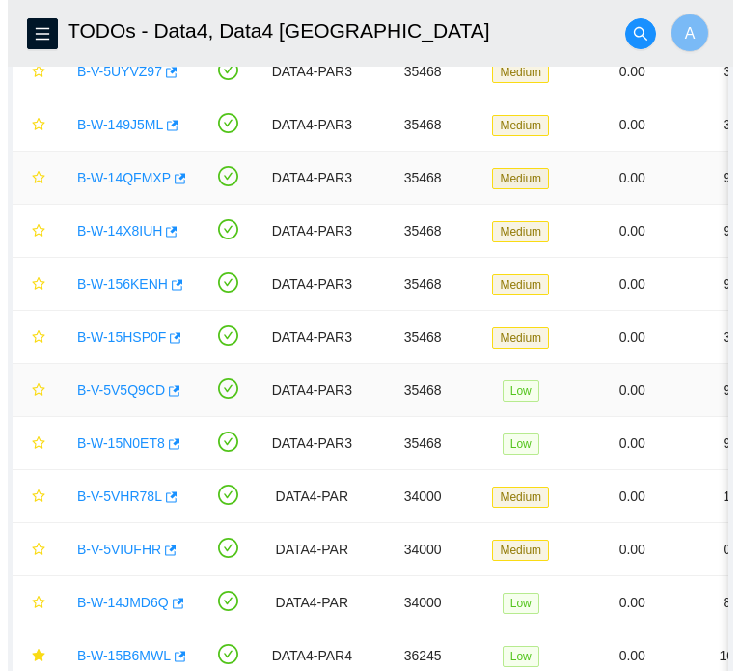
scroll to position [783, 0]
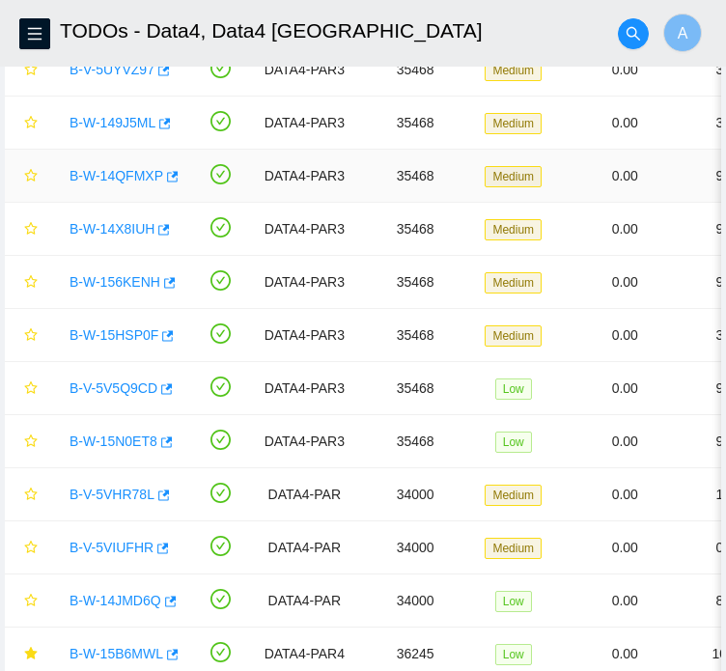
click at [130, 183] on link "B-W-14QFMXP" at bounding box center [116, 175] width 94 height 15
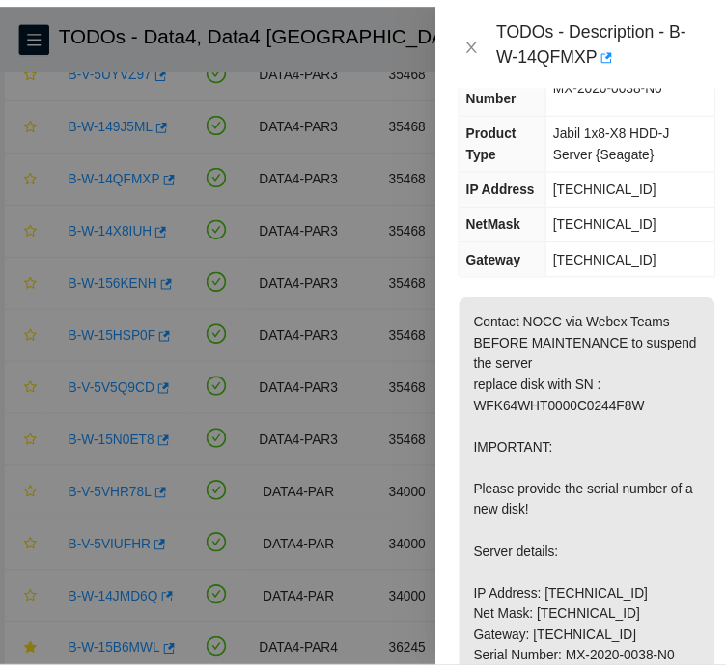
scroll to position [0, 0]
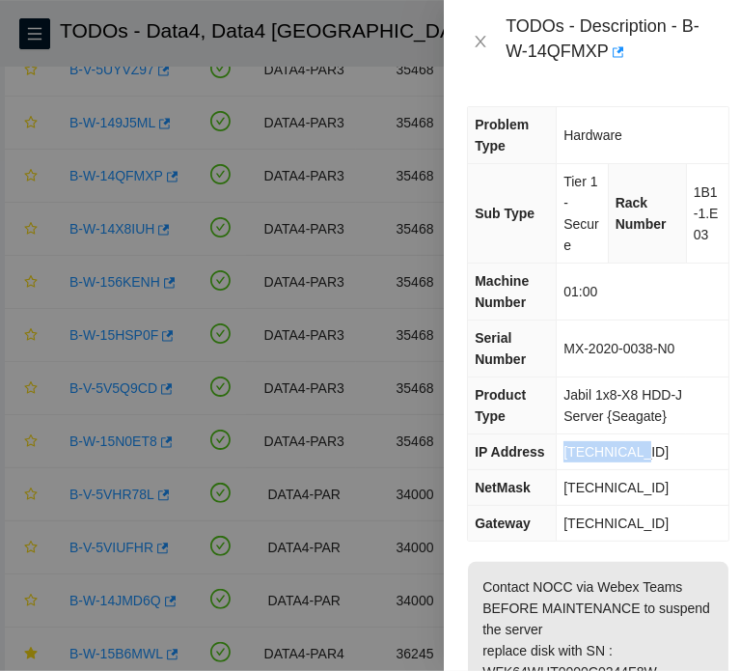
drag, startPoint x: 644, startPoint y: 451, endPoint x: 558, endPoint y: 451, distance: 85.9
click at [558, 451] on td "[TECHNICAL_ID]" at bounding box center [643, 452] width 172 height 36
click at [694, 233] on span "1B1-1.E03" at bounding box center [706, 213] width 25 height 58
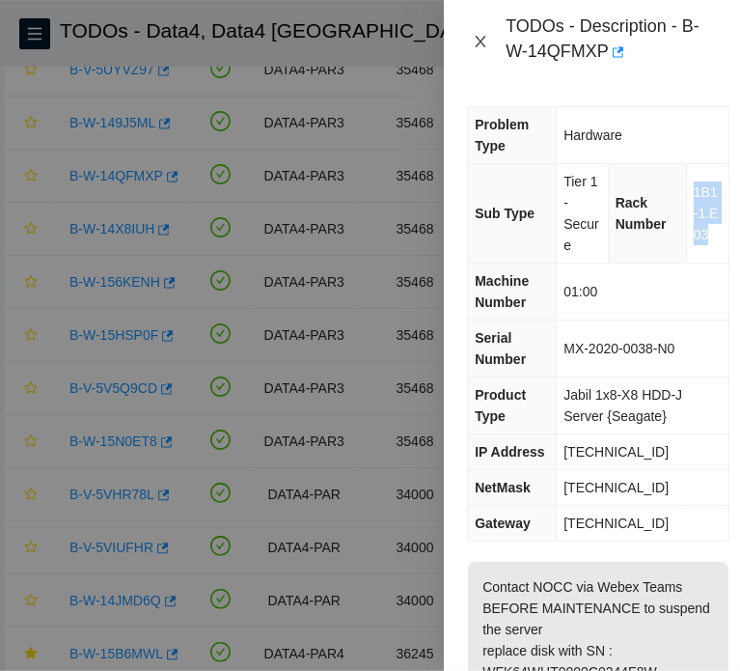
click at [479, 41] on icon "close" at bounding box center [480, 41] width 15 height 15
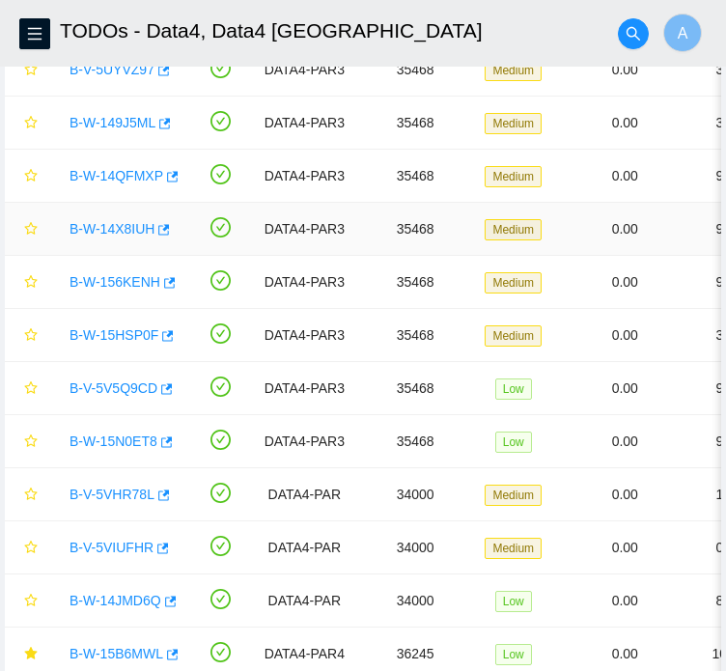
click at [111, 236] on link "B-W-14X8IUH" at bounding box center [111, 228] width 85 height 15
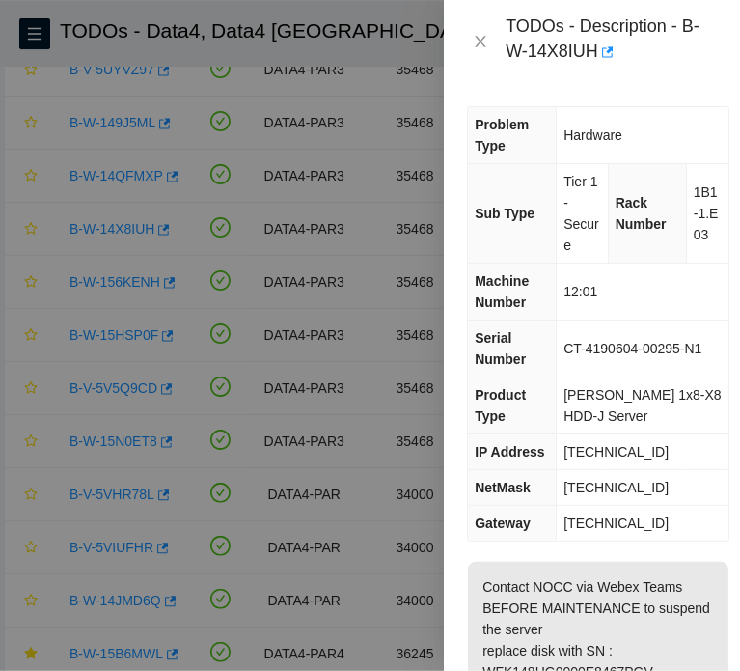
click at [606, 446] on span "[TECHNICAL_ID]" at bounding box center [615, 451] width 105 height 15
click at [694, 205] on span "1B1-1.E03" at bounding box center [706, 213] width 25 height 58
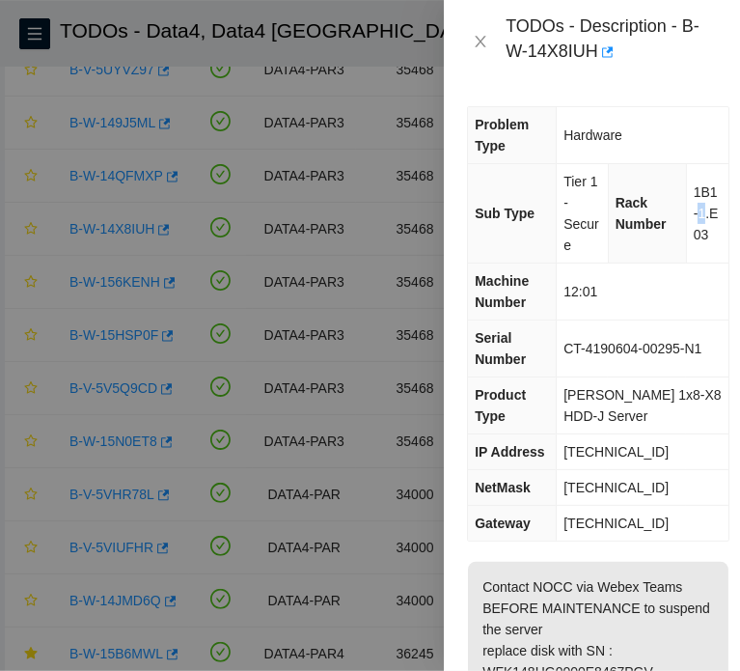
click at [694, 205] on span "1B1-1.E03" at bounding box center [706, 213] width 25 height 58
click at [480, 41] on icon "close" at bounding box center [481, 42] width 11 height 12
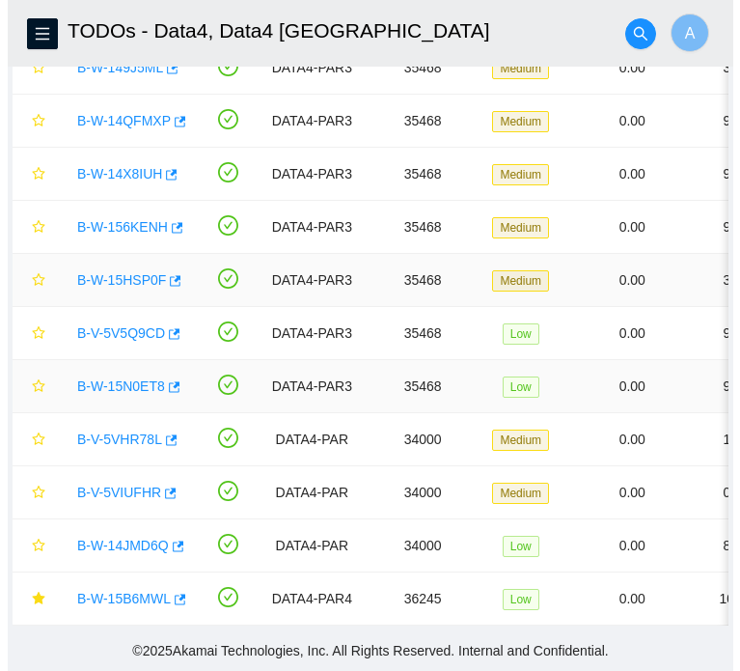
scroll to position [906, 0]
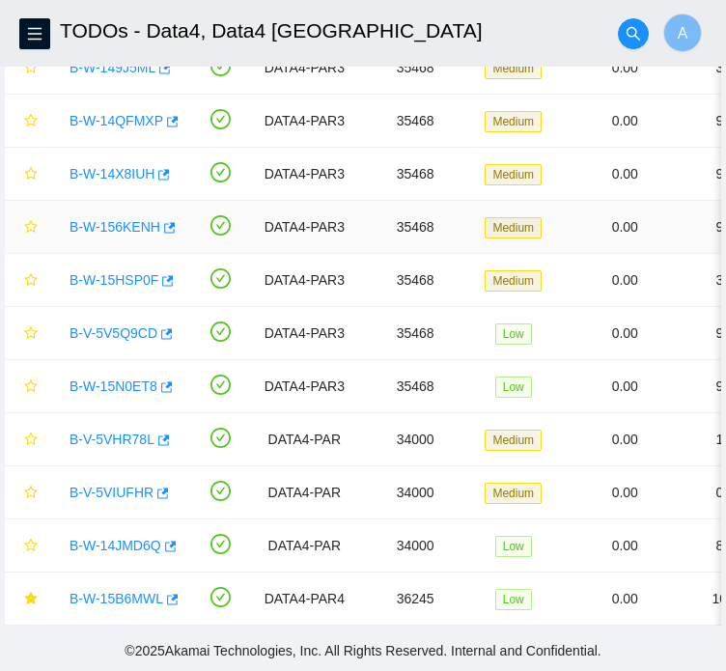
click at [128, 219] on link "B-W-156KENH" at bounding box center [114, 226] width 91 height 15
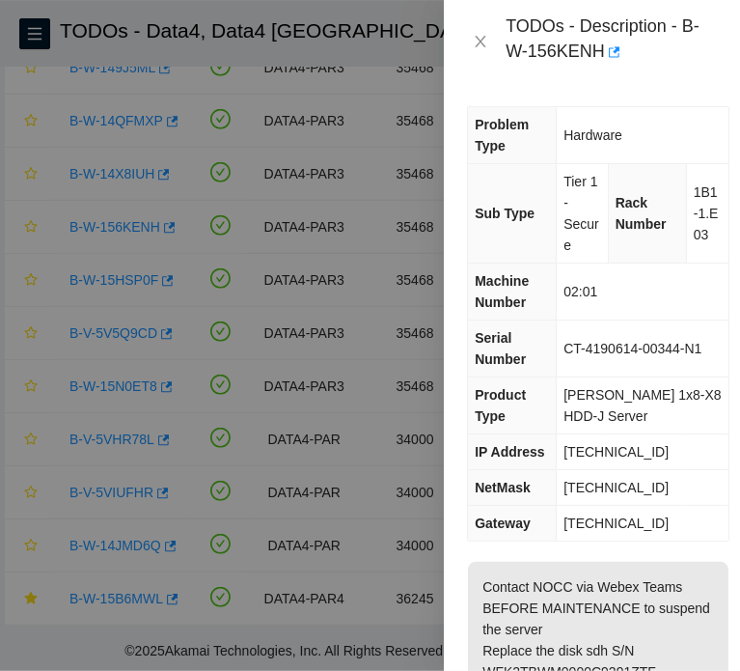
click at [609, 449] on span "[TECHNICAL_ID]" at bounding box center [615, 451] width 105 height 15
click at [699, 214] on span "1B1-1.E03" at bounding box center [706, 213] width 25 height 58
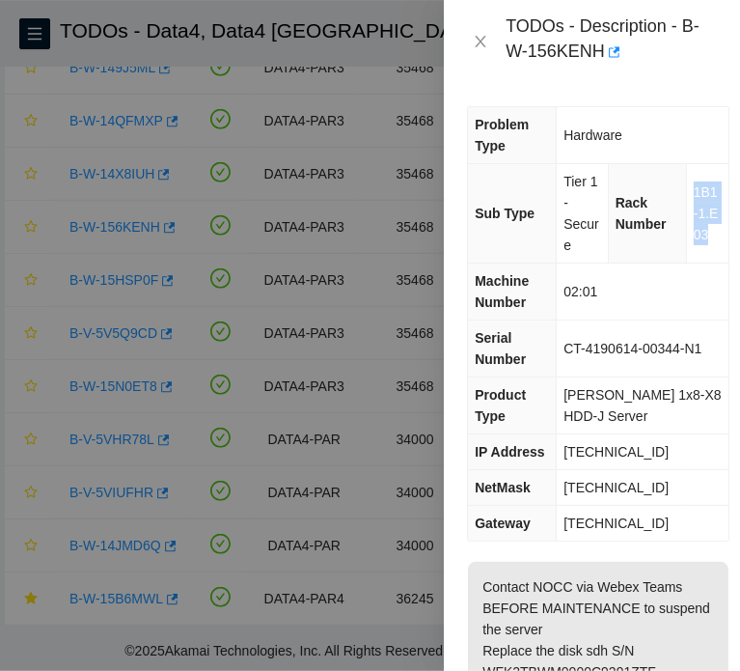
click at [699, 214] on span "1B1-1.E03" at bounding box center [706, 213] width 25 height 58
click at [479, 42] on icon "close" at bounding box center [480, 41] width 15 height 15
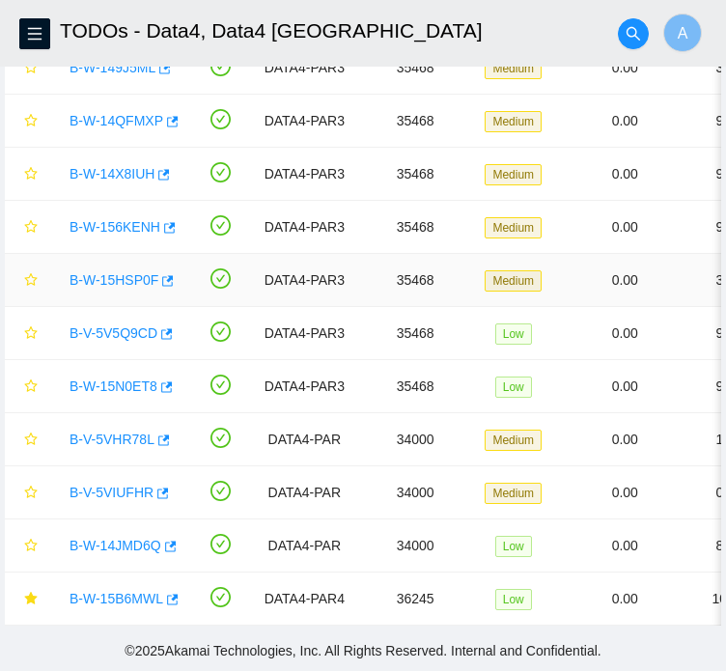
click at [124, 272] on link "B-W-15HSP0F" at bounding box center [113, 279] width 89 height 15
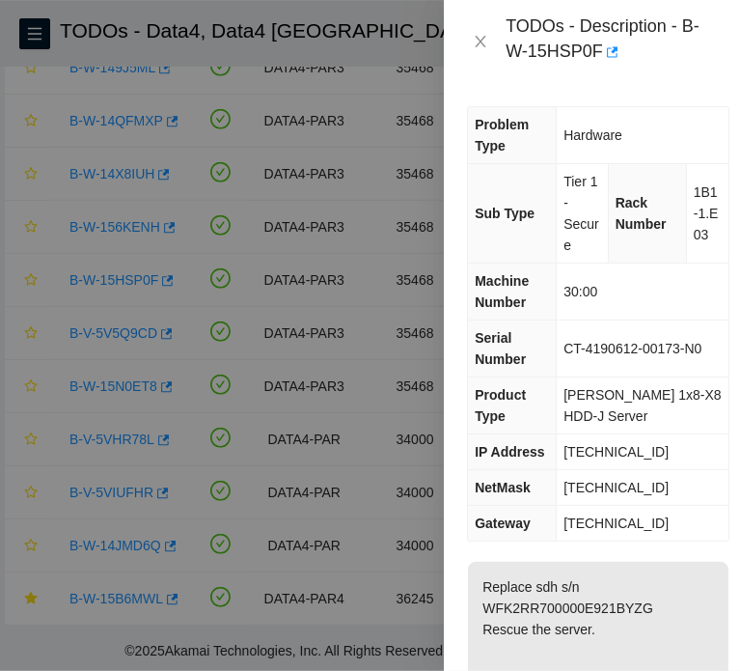
click at [630, 454] on span "[TECHNICAL_ID]" at bounding box center [615, 451] width 105 height 15
click at [694, 217] on span "1B1-1.E03" at bounding box center [706, 213] width 25 height 58
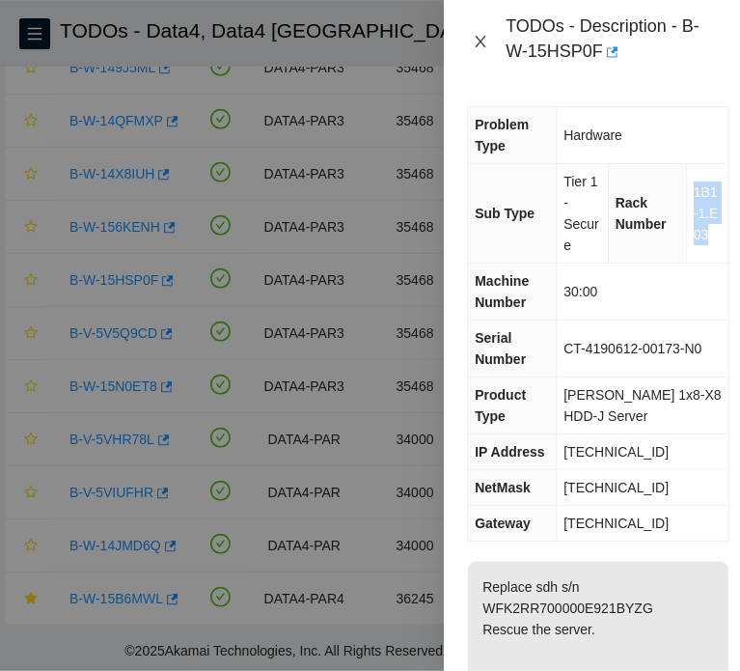
click at [479, 41] on icon "close" at bounding box center [480, 41] width 15 height 15
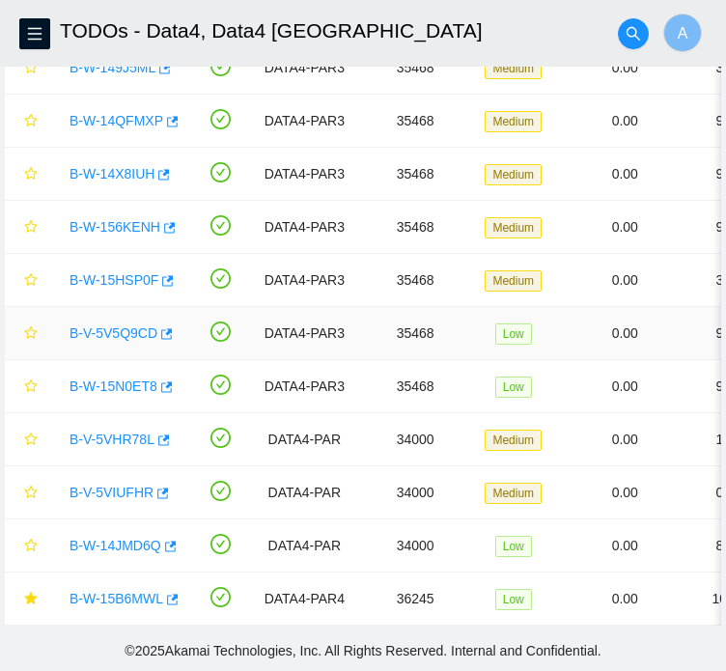
click at [129, 325] on link "B-V-5V5Q9CD" at bounding box center [113, 332] width 88 height 15
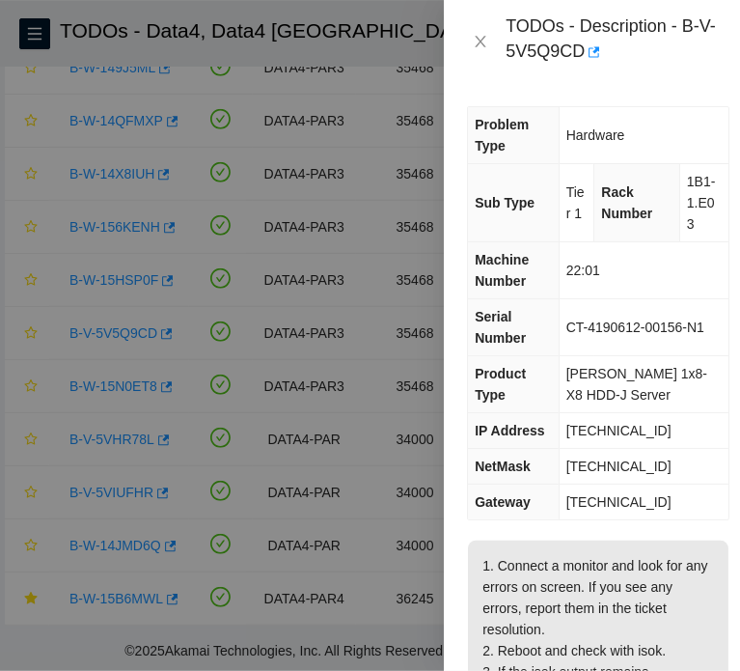
click at [618, 431] on span "[TECHNICAL_ID]" at bounding box center [618, 430] width 105 height 15
click at [480, 41] on icon "close" at bounding box center [481, 42] width 11 height 12
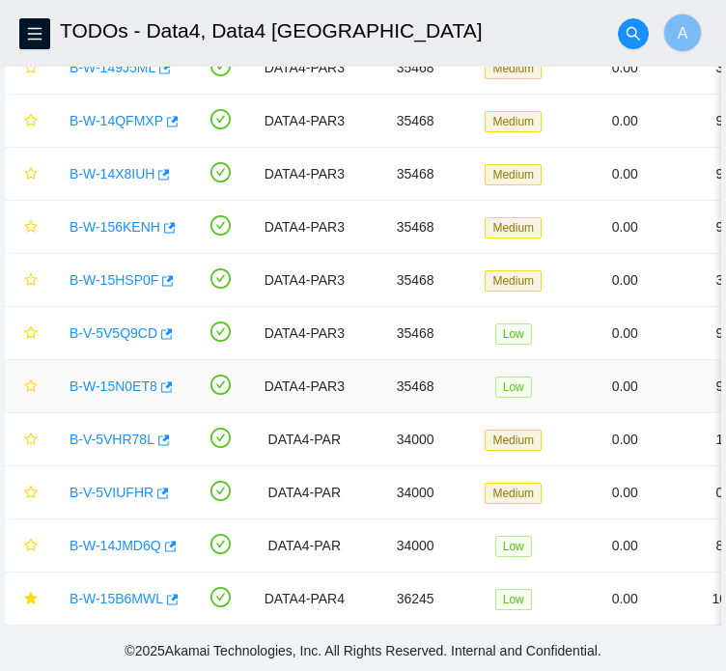
click at [117, 378] on link "B-W-15N0ET8" at bounding box center [113, 385] width 88 height 15
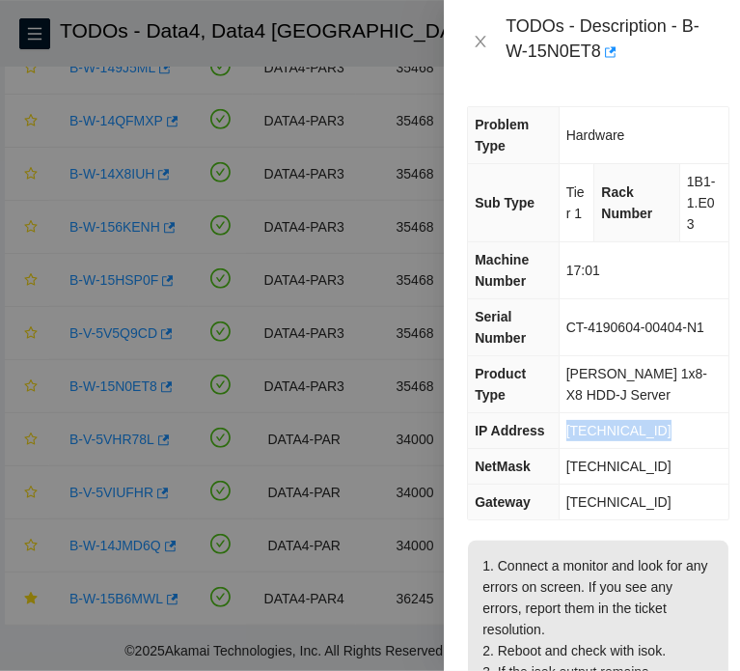
click at [683, 428] on td "[TECHNICAL_ID]" at bounding box center [644, 431] width 170 height 36
drag, startPoint x: 657, startPoint y: 431, endPoint x: 570, endPoint y: 434, distance: 86.9
click at [570, 434] on td "[TECHNICAL_ID]" at bounding box center [644, 431] width 170 height 36
click at [689, 190] on td "1B1-1.E03" at bounding box center [703, 203] width 49 height 78
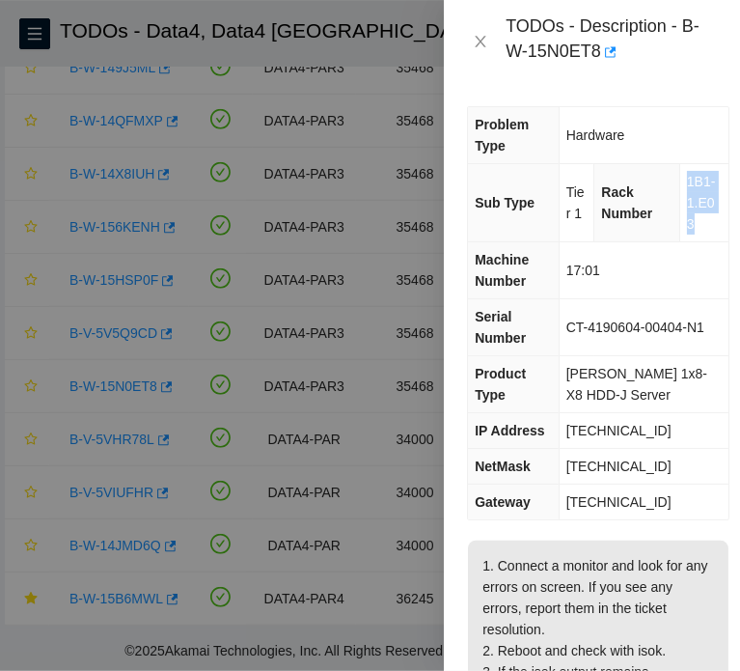
click at [689, 190] on td "1B1-1.E03" at bounding box center [703, 203] width 49 height 78
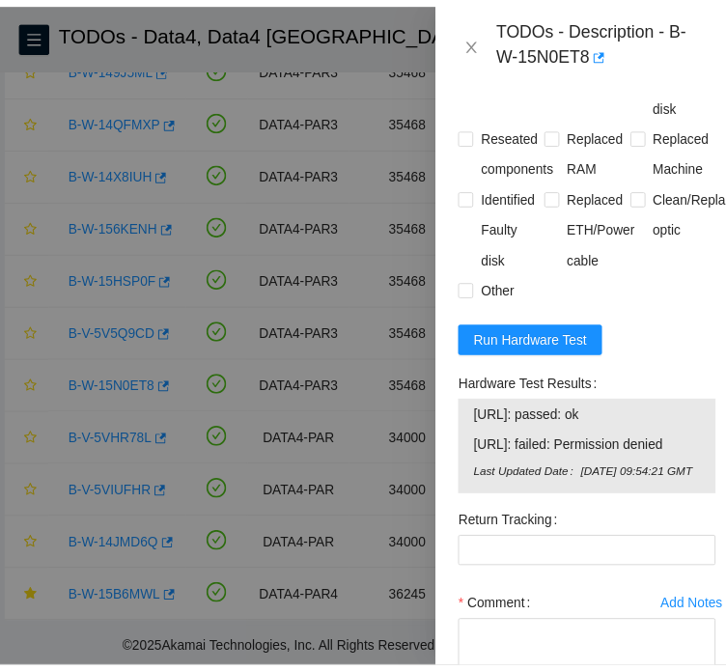
scroll to position [1396, 0]
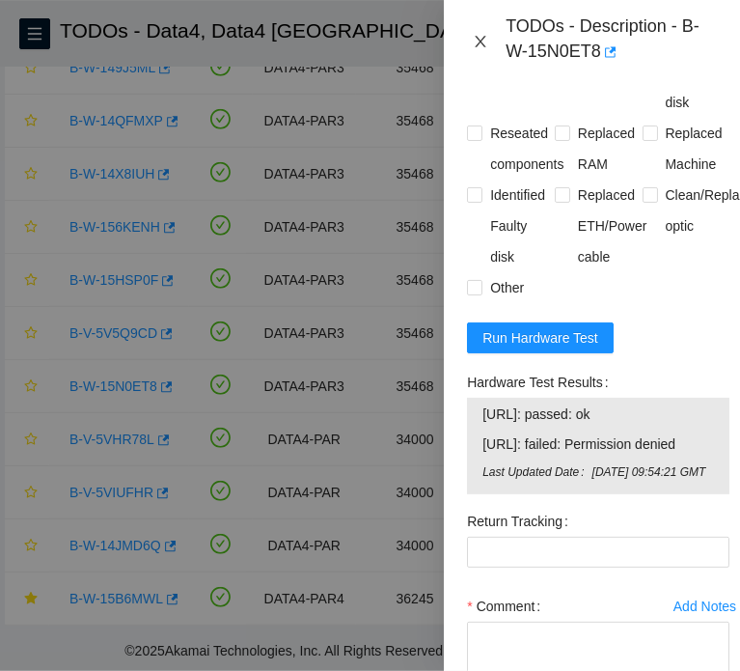
click at [482, 40] on icon "close" at bounding box center [481, 42] width 11 height 12
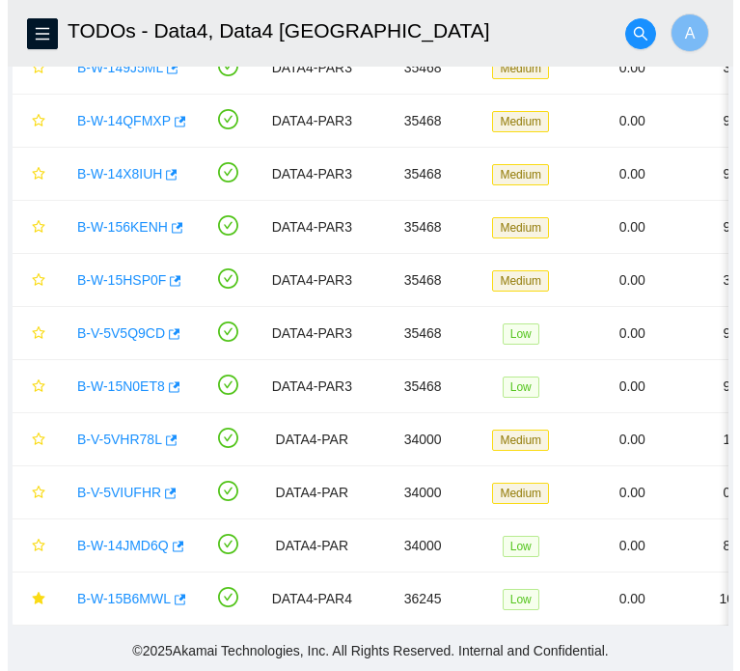
scroll to position [483, 0]
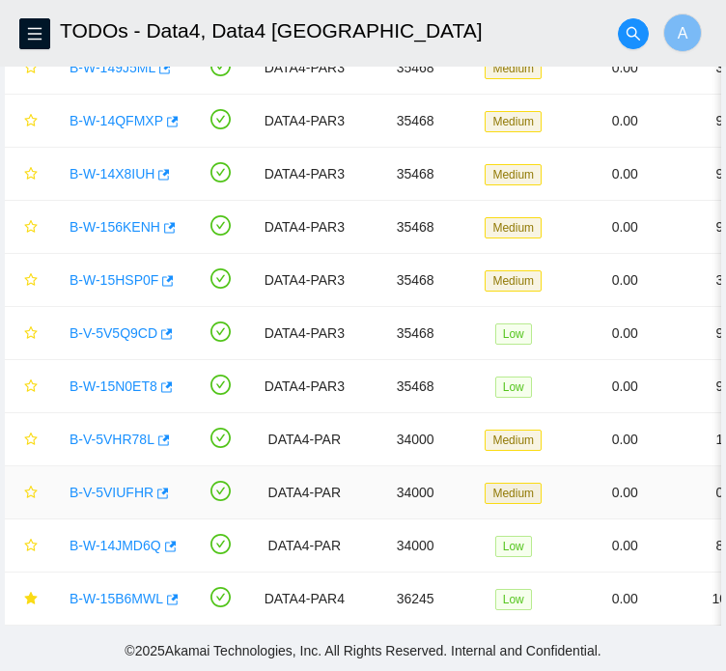
click at [105, 484] on link "B-V-5VIUFHR" at bounding box center [111, 491] width 84 height 15
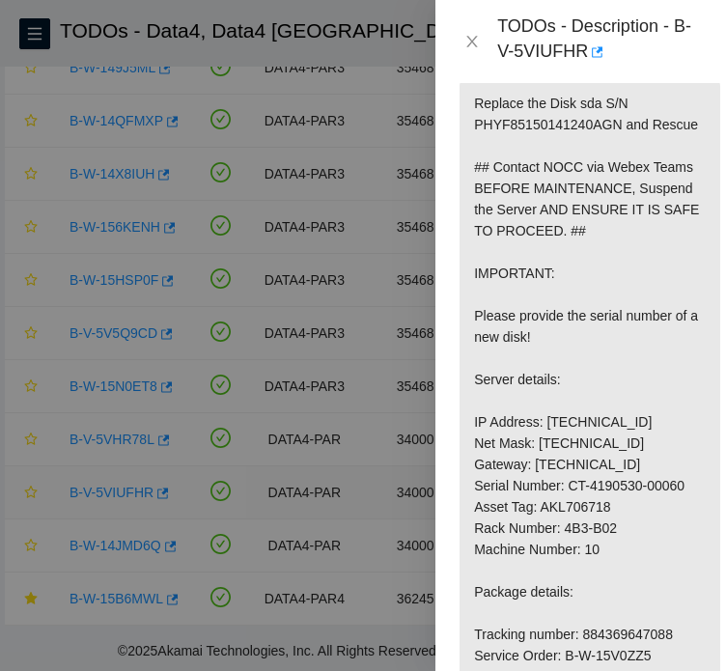
scroll to position [1799, 0]
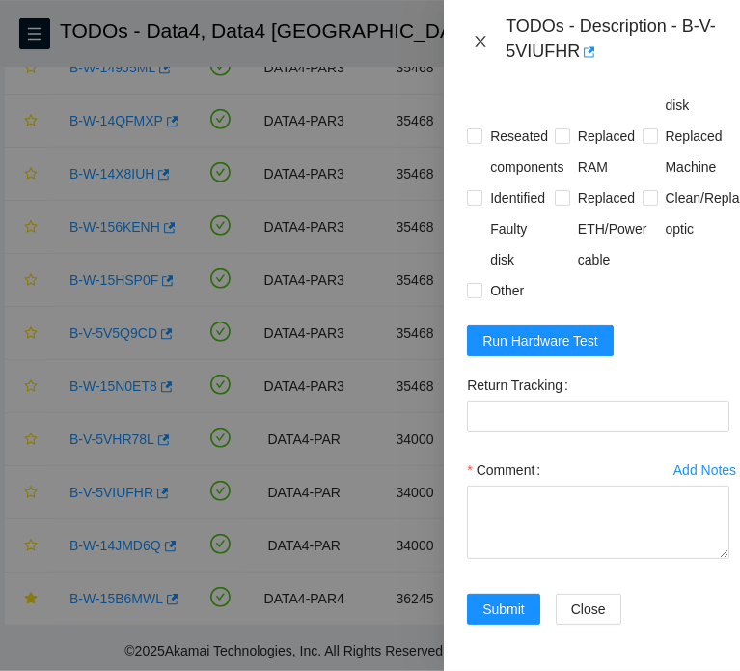
click at [480, 42] on icon "close" at bounding box center [481, 42] width 11 height 12
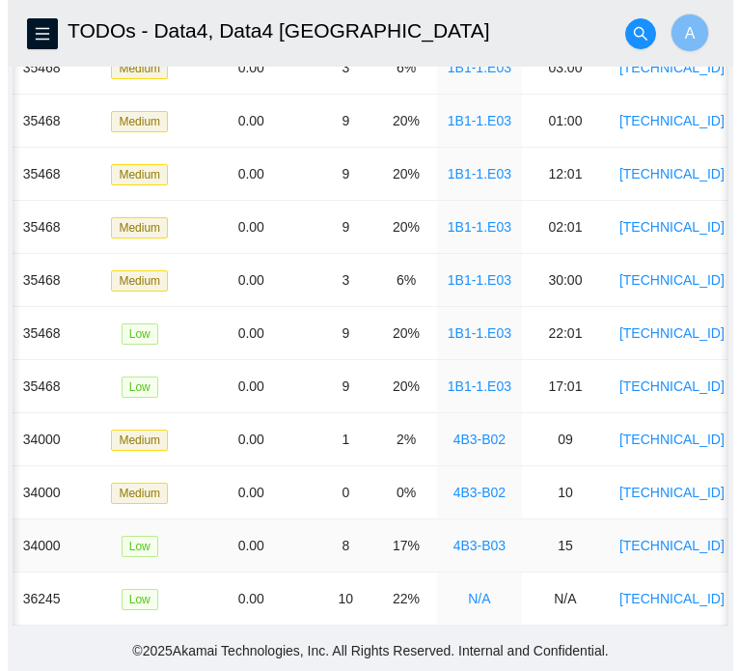
scroll to position [0, 0]
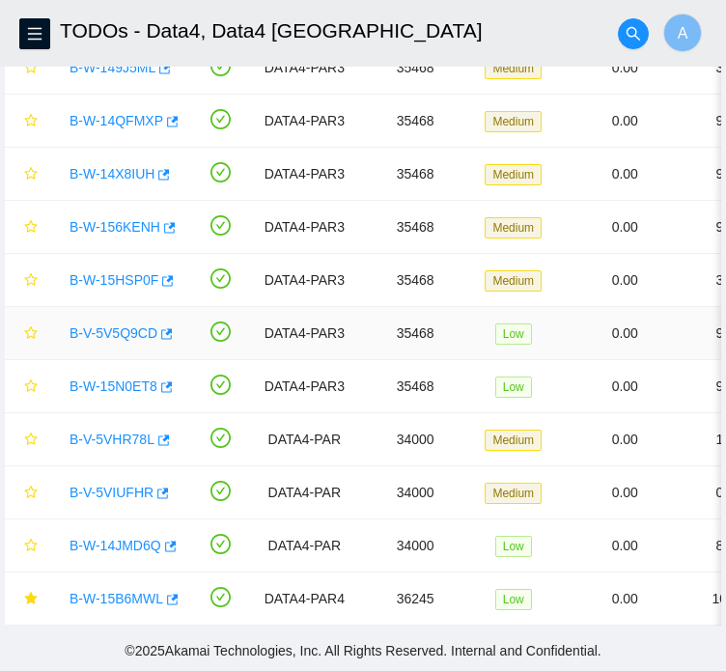
click at [123, 325] on link "B-V-5V5Q9CD" at bounding box center [113, 332] width 88 height 15
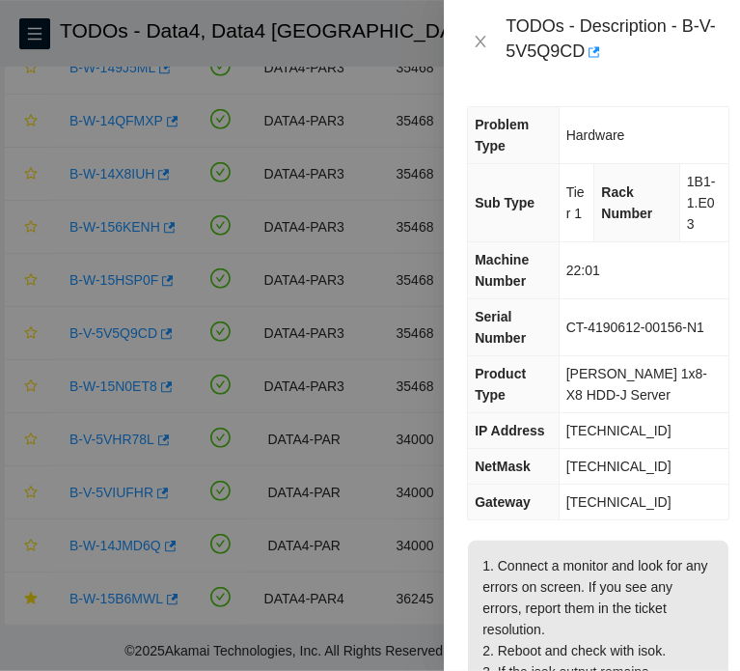
click at [629, 427] on span "[TECHNICAL_ID]" at bounding box center [618, 430] width 105 height 15
click at [690, 192] on span "1B1-1.E03" at bounding box center [701, 203] width 29 height 58
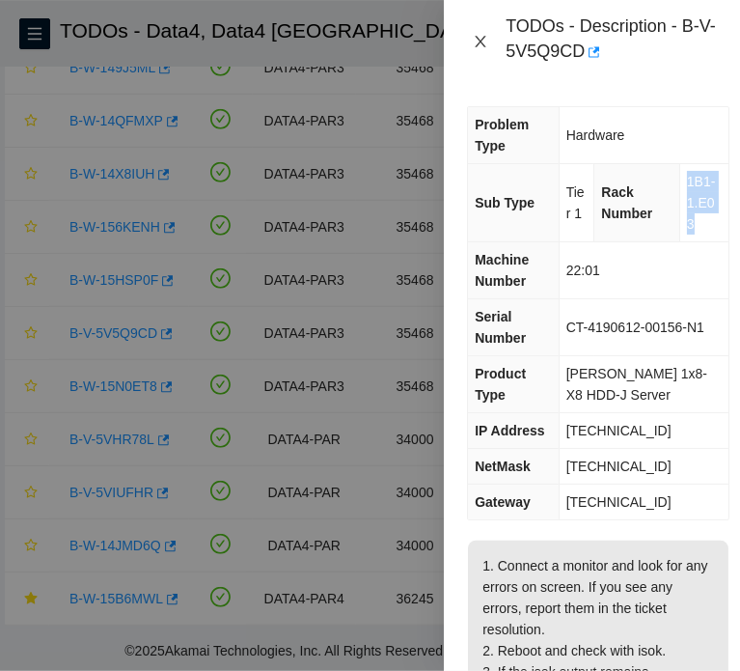
click at [484, 46] on icon "close" at bounding box center [481, 42] width 11 height 12
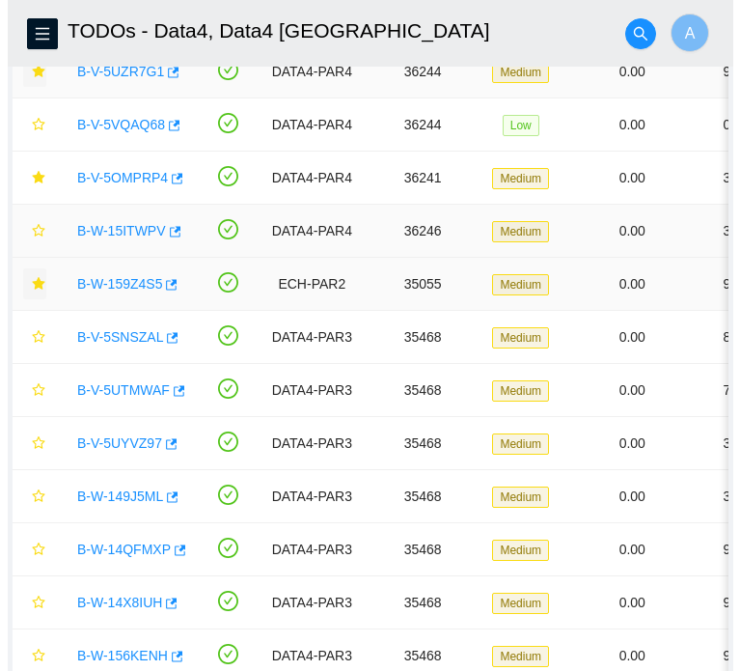
scroll to position [397, 0]
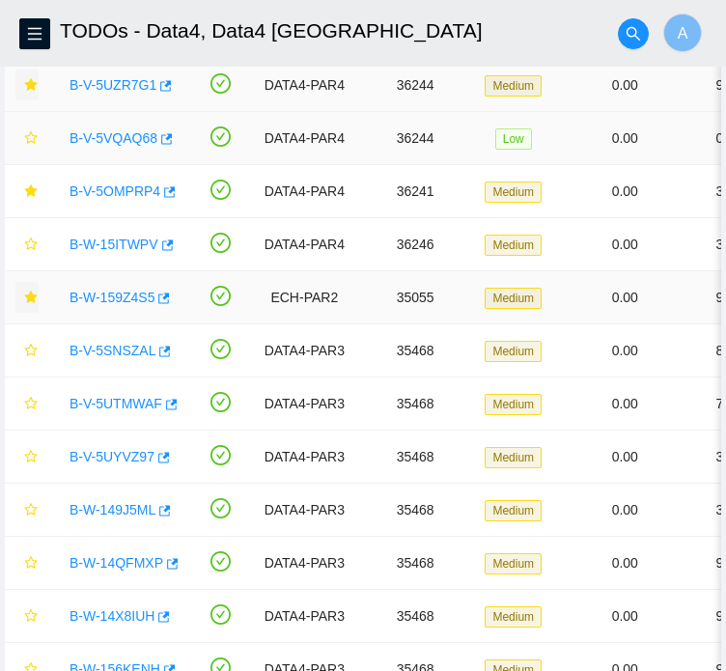
click at [110, 146] on link "B-V-5VQAQ68" at bounding box center [113, 137] width 88 height 15
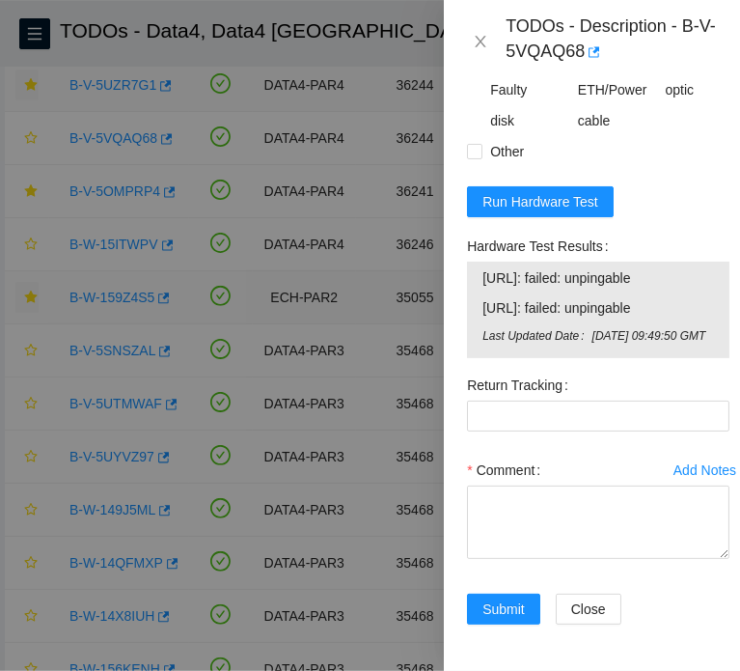
scroll to position [1569, 0]
click at [549, 212] on span "Run Hardware Test" at bounding box center [540, 201] width 116 height 21
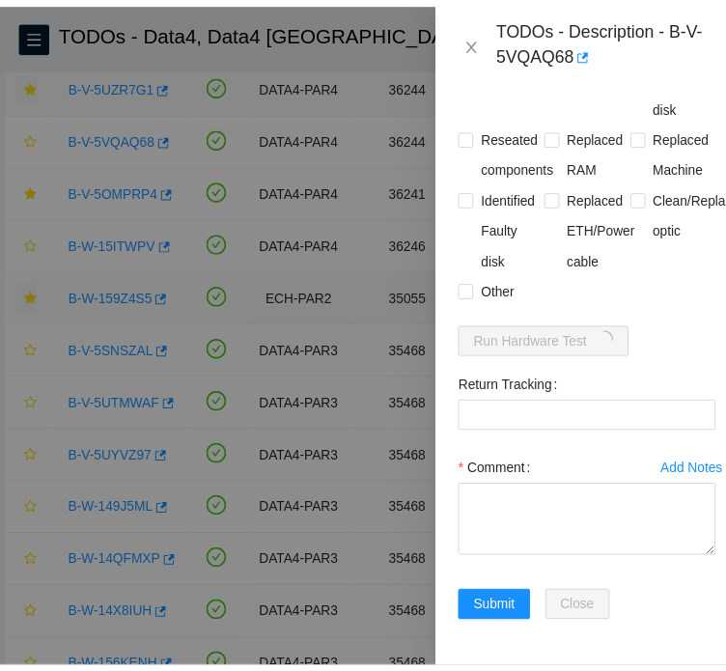
scroll to position [1505, 0]
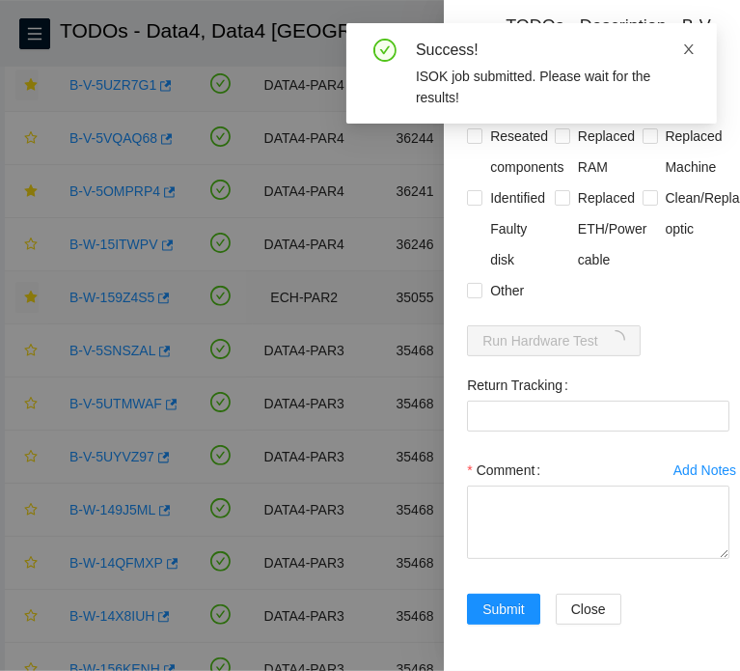
click at [683, 46] on icon "close" at bounding box center [689, 49] width 14 height 14
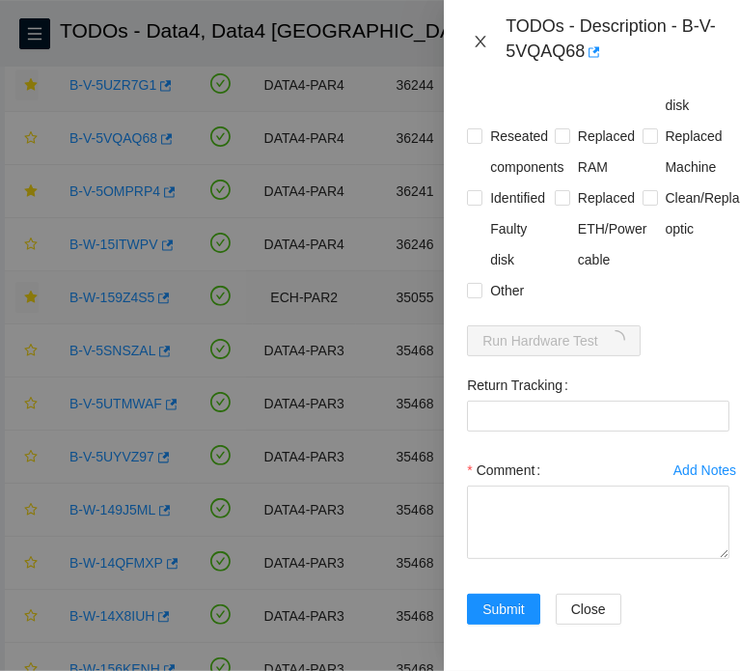
click at [474, 35] on icon "close" at bounding box center [480, 41] width 15 height 15
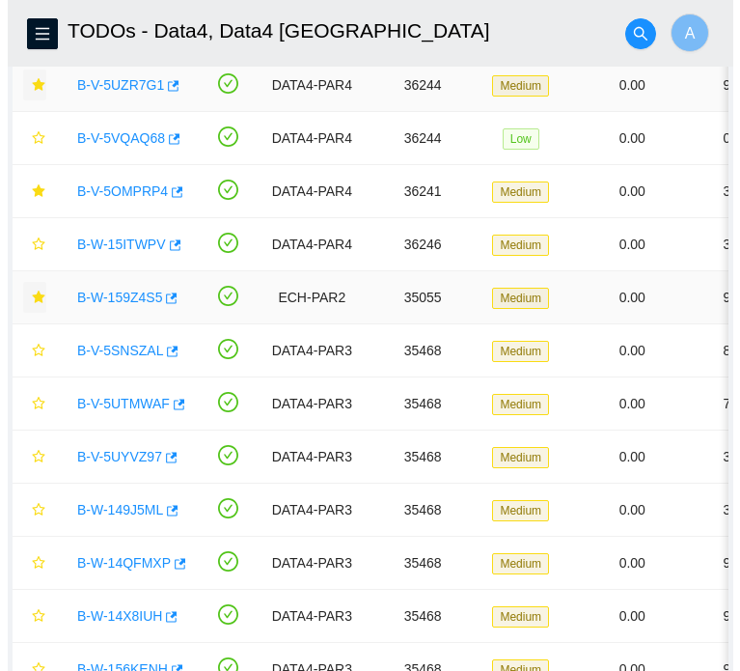
scroll to position [552, 0]
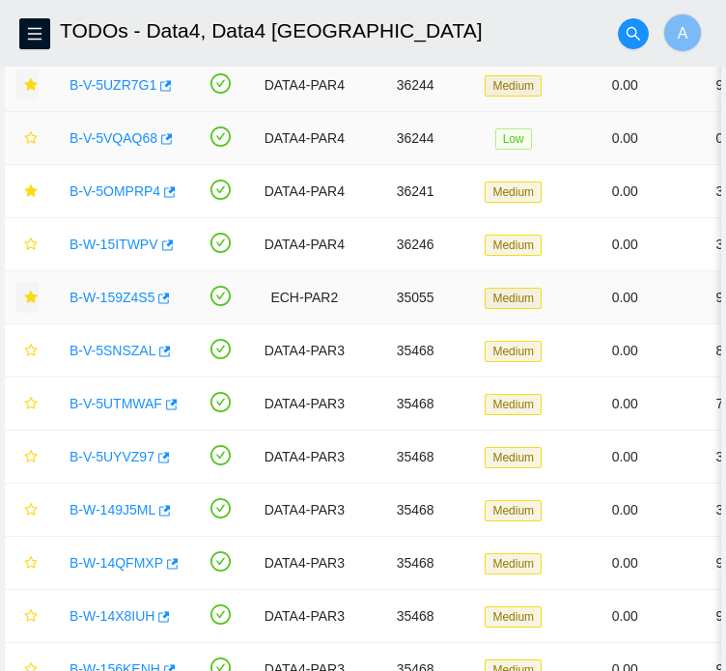
click at [115, 146] on link "B-V-5VQAQ68" at bounding box center [113, 137] width 88 height 15
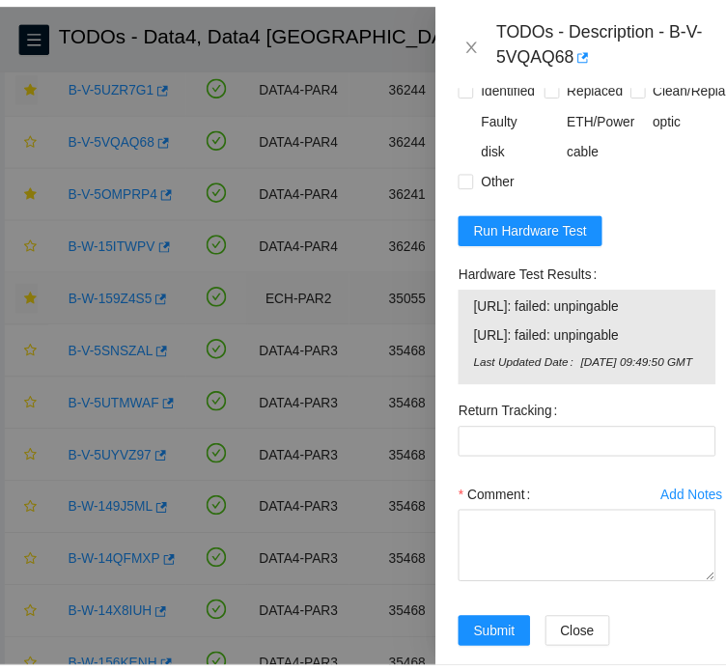
scroll to position [1661, 0]
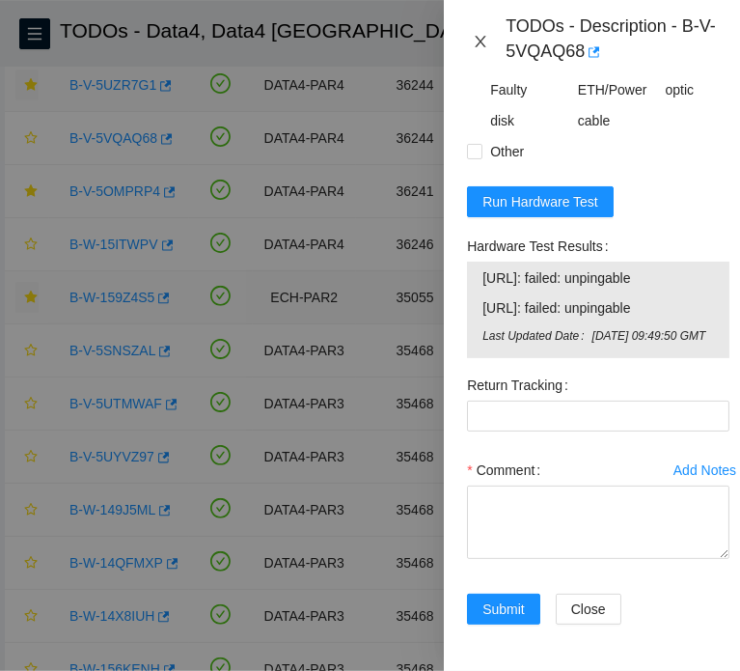
click at [477, 41] on icon "close" at bounding box center [480, 41] width 15 height 15
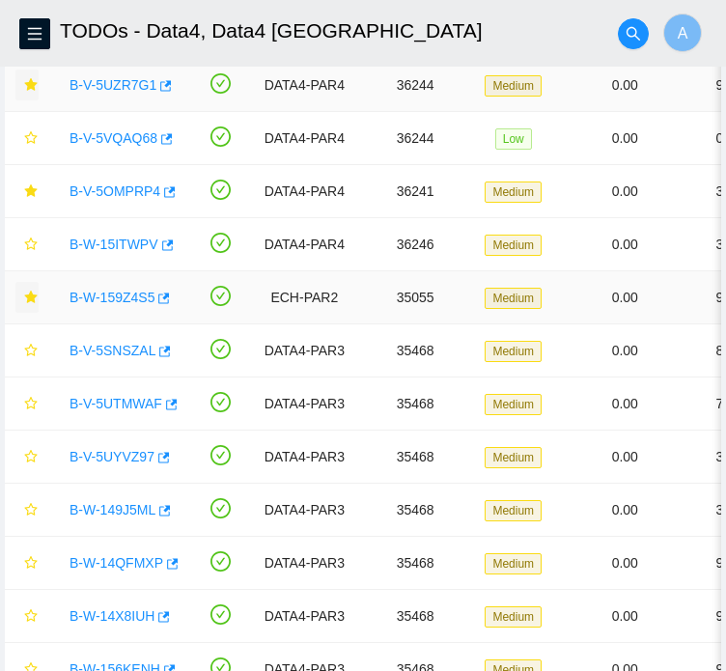
scroll to position [552, 0]
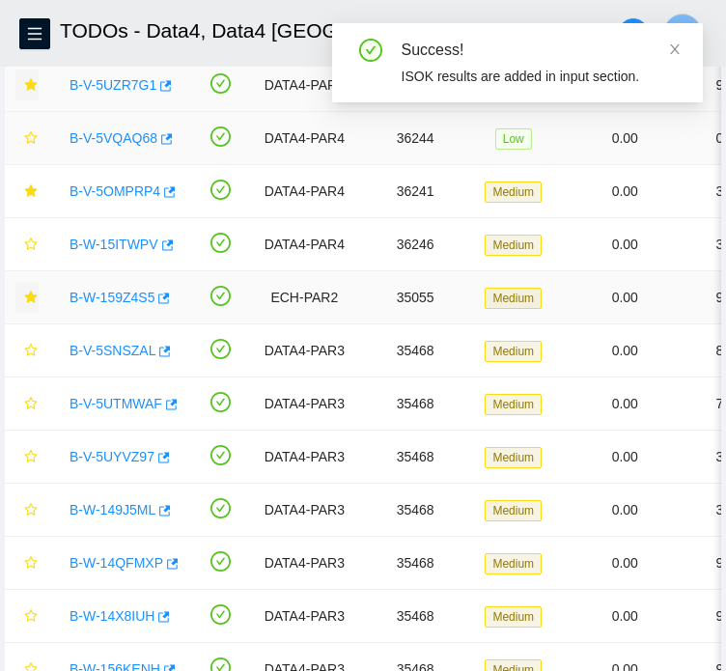
click at [116, 146] on link "B-V-5VQAQ68" at bounding box center [113, 137] width 88 height 15
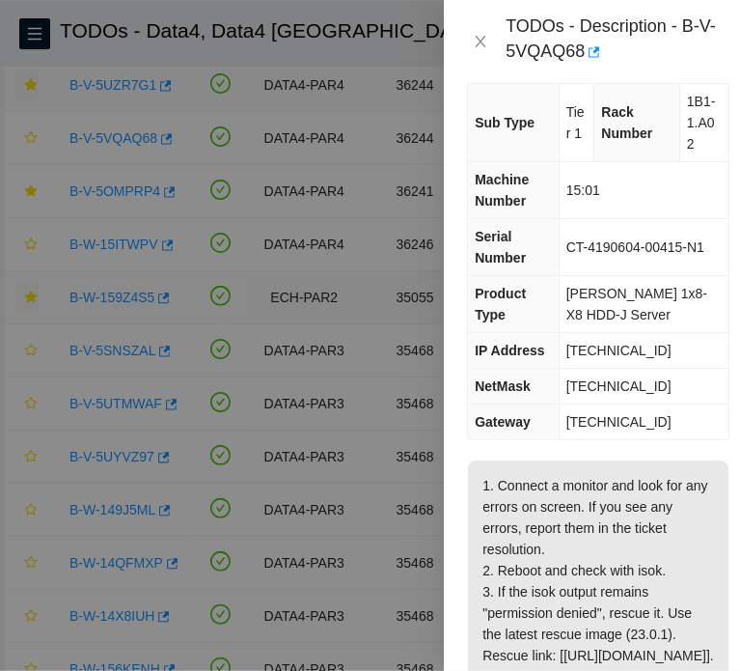
scroll to position [0, 0]
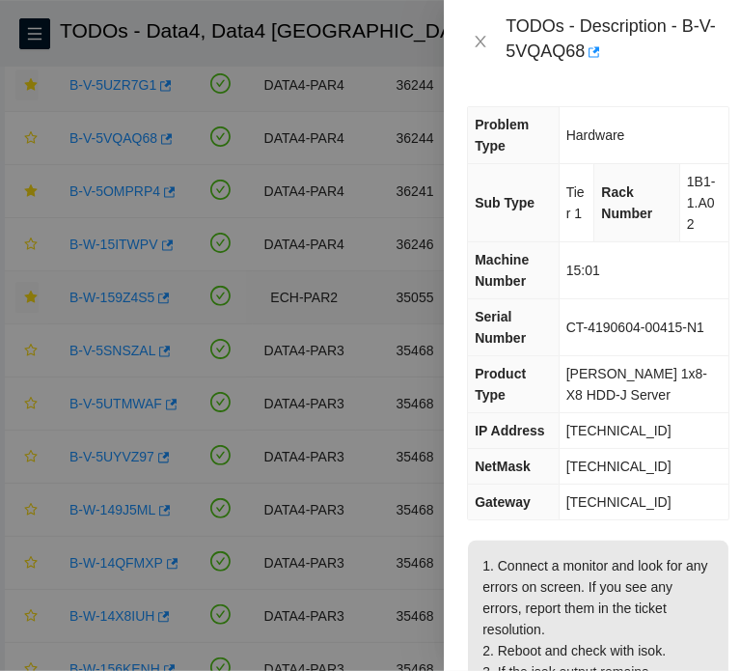
click at [668, 467] on td "[TECHNICAL_ID]" at bounding box center [644, 467] width 170 height 36
click at [477, 42] on icon "close" at bounding box center [480, 41] width 15 height 15
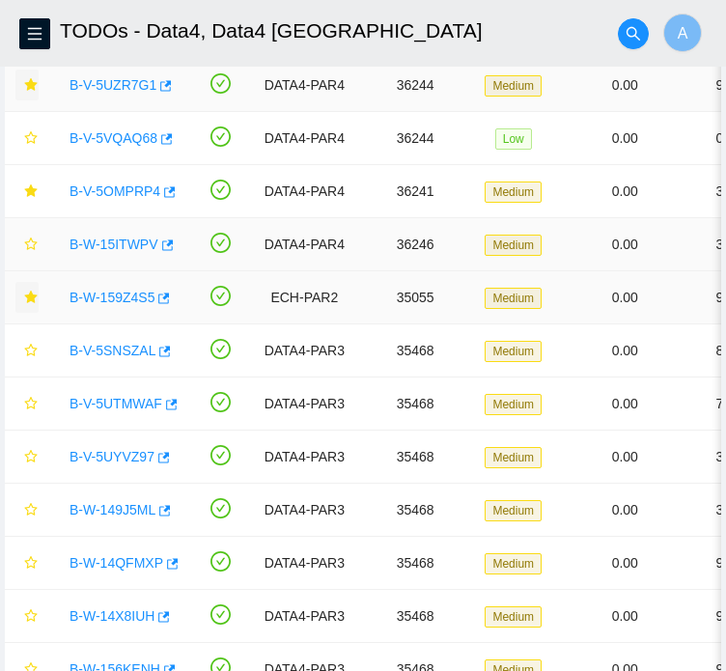
click at [131, 252] on link "B-W-15ITWPV" at bounding box center [113, 243] width 89 height 15
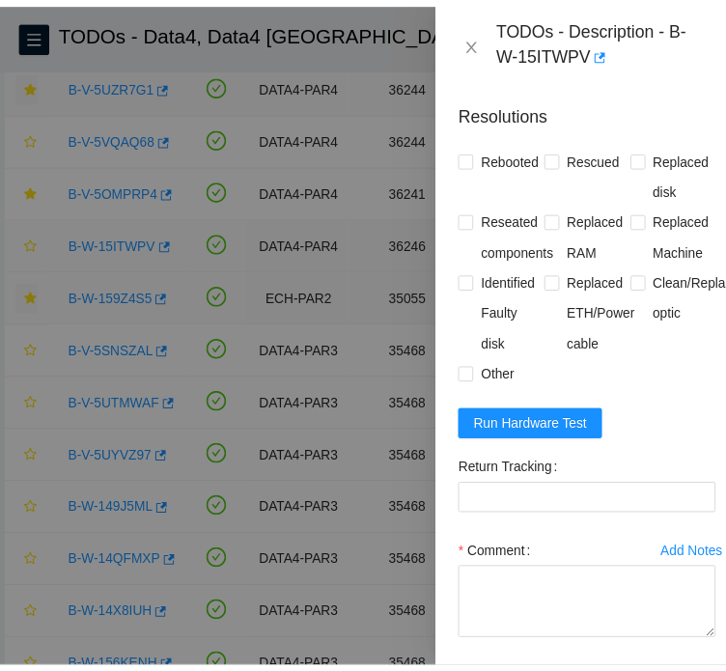
scroll to position [1652, 0]
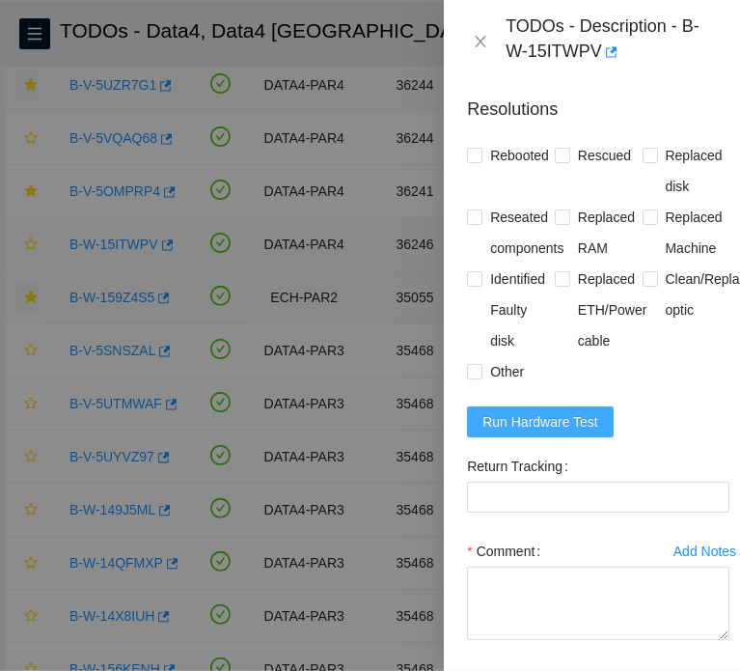
click at [566, 432] on span "Run Hardware Test" at bounding box center [540, 421] width 116 height 21
click at [481, 43] on icon "close" at bounding box center [480, 41] width 15 height 15
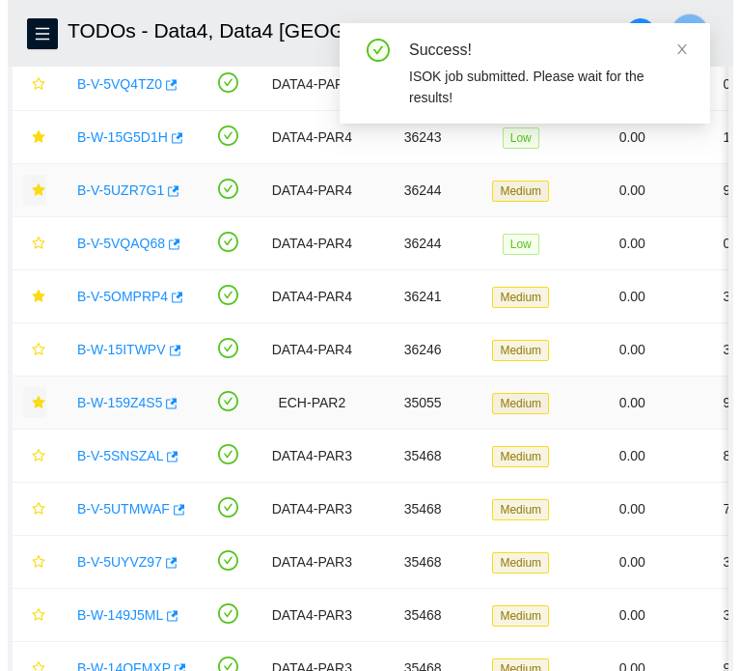
scroll to position [276, 0]
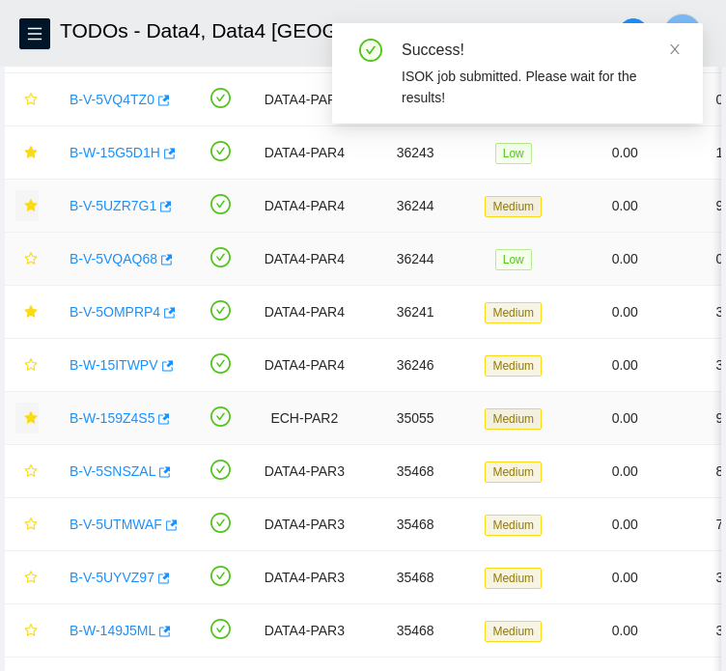
click at [141, 266] on link "B-V-5VQAQ68" at bounding box center [113, 258] width 88 height 15
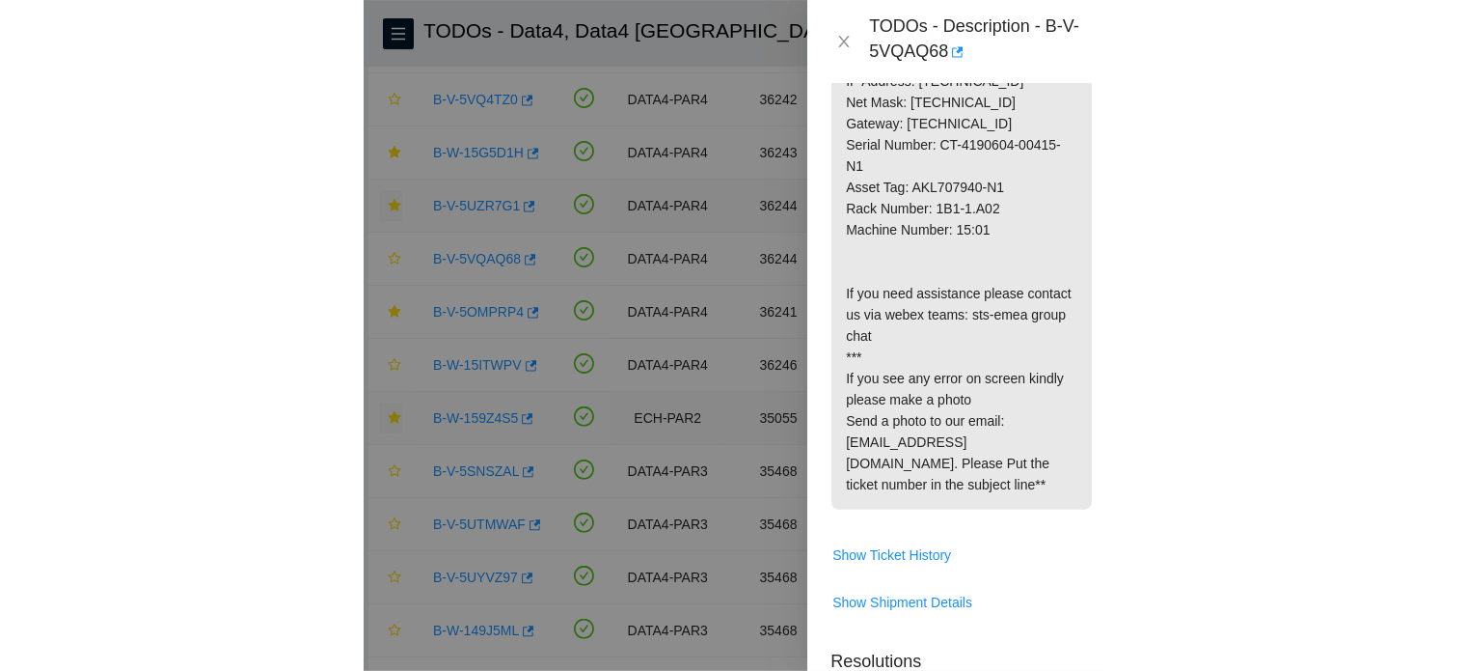
scroll to position [0, 0]
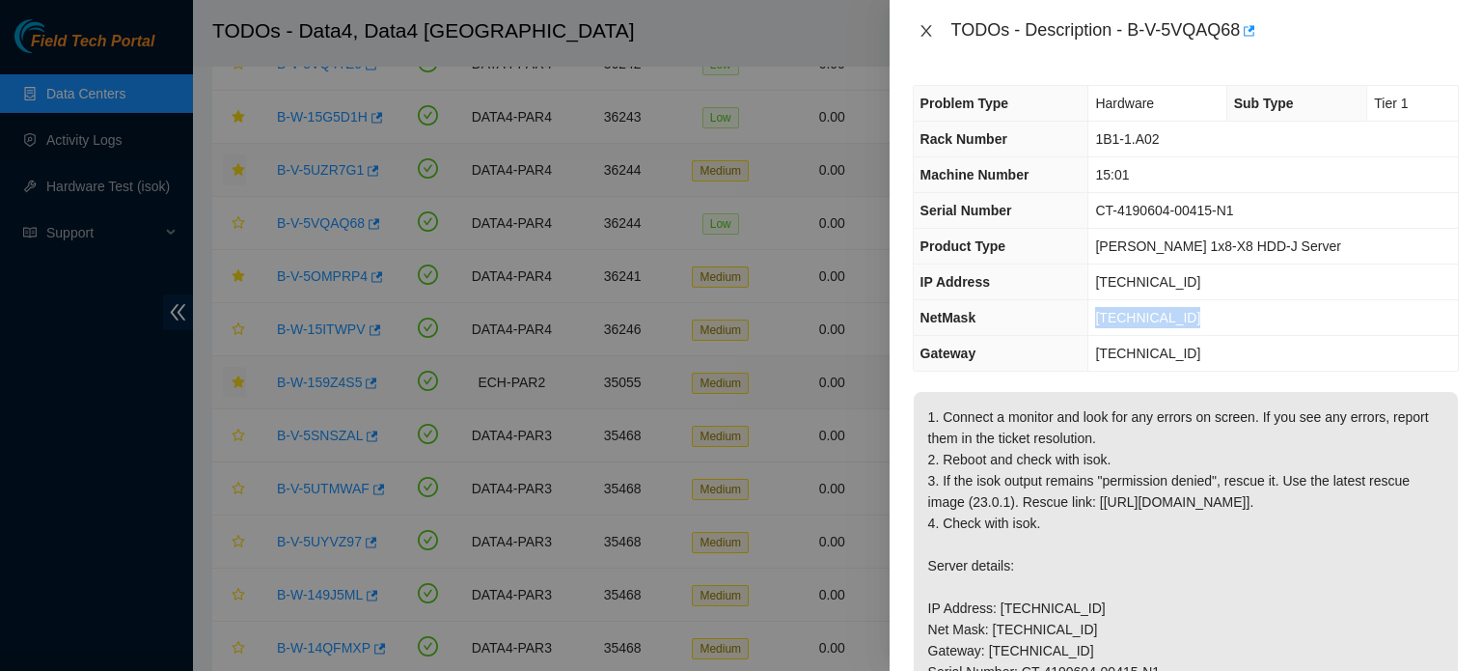
click at [922, 28] on icon "close" at bounding box center [925, 30] width 15 height 15
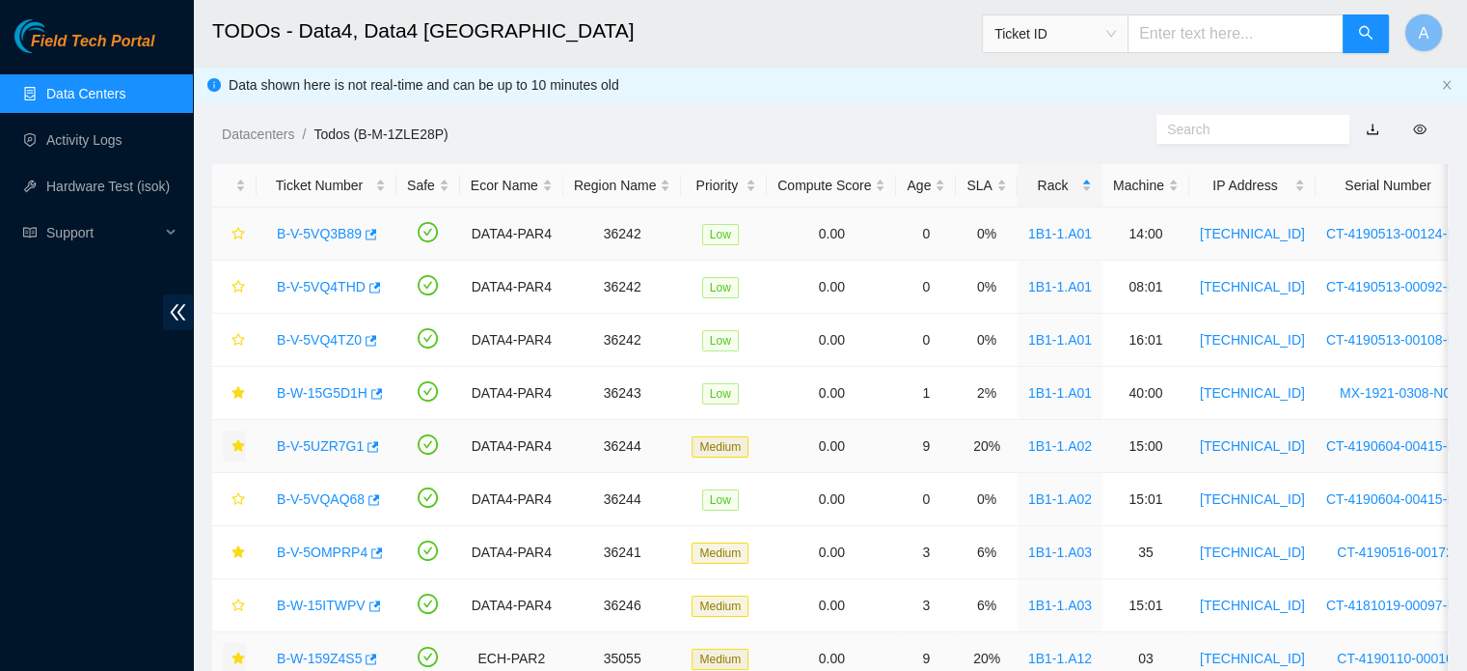
click at [328, 230] on link "B-V-5VQ3B89" at bounding box center [319, 233] width 85 height 15
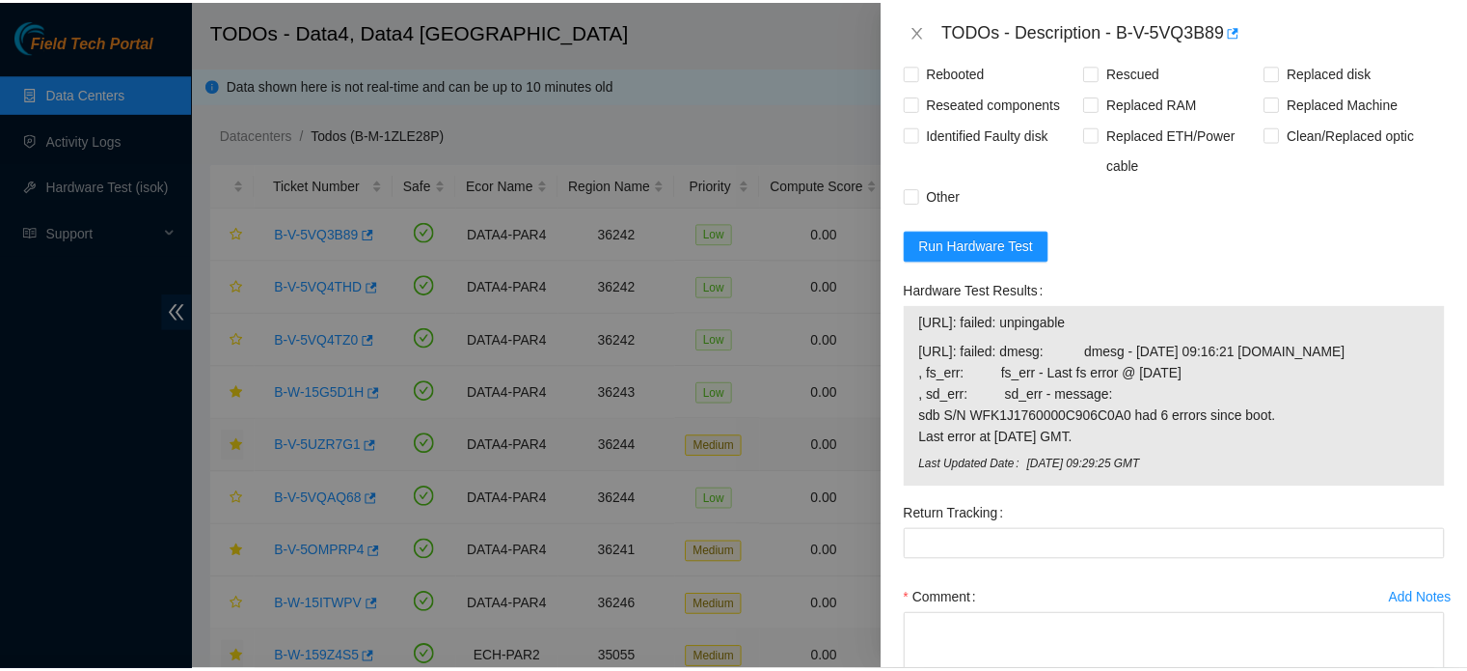
scroll to position [1713, 0]
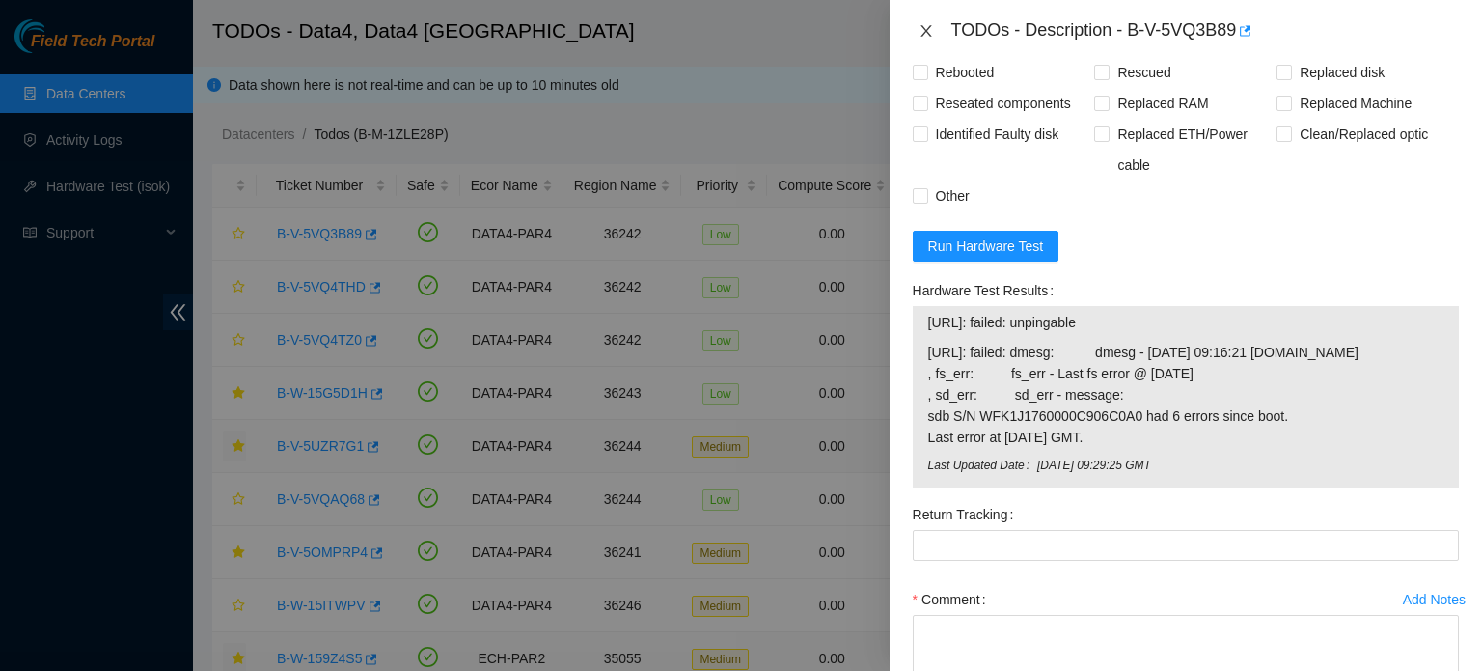
click at [926, 31] on icon "close" at bounding box center [925, 31] width 11 height 12
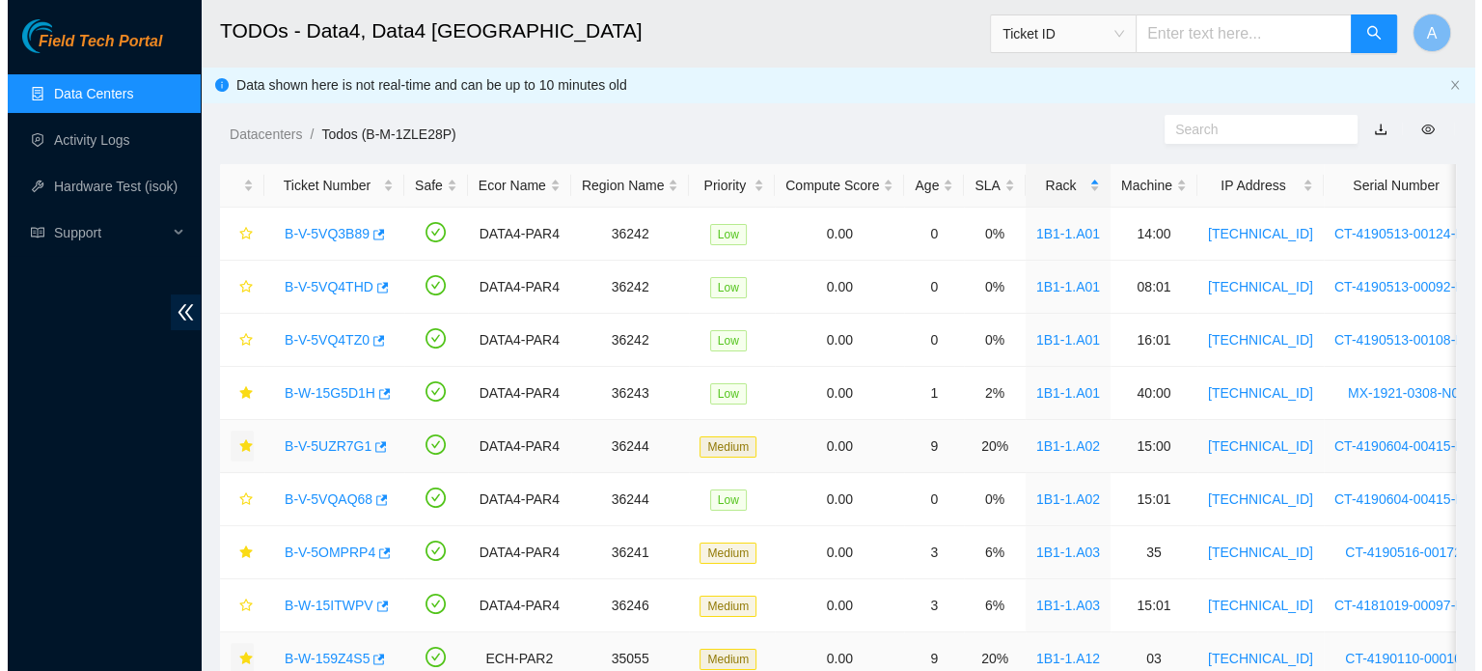
scroll to position [509, 0]
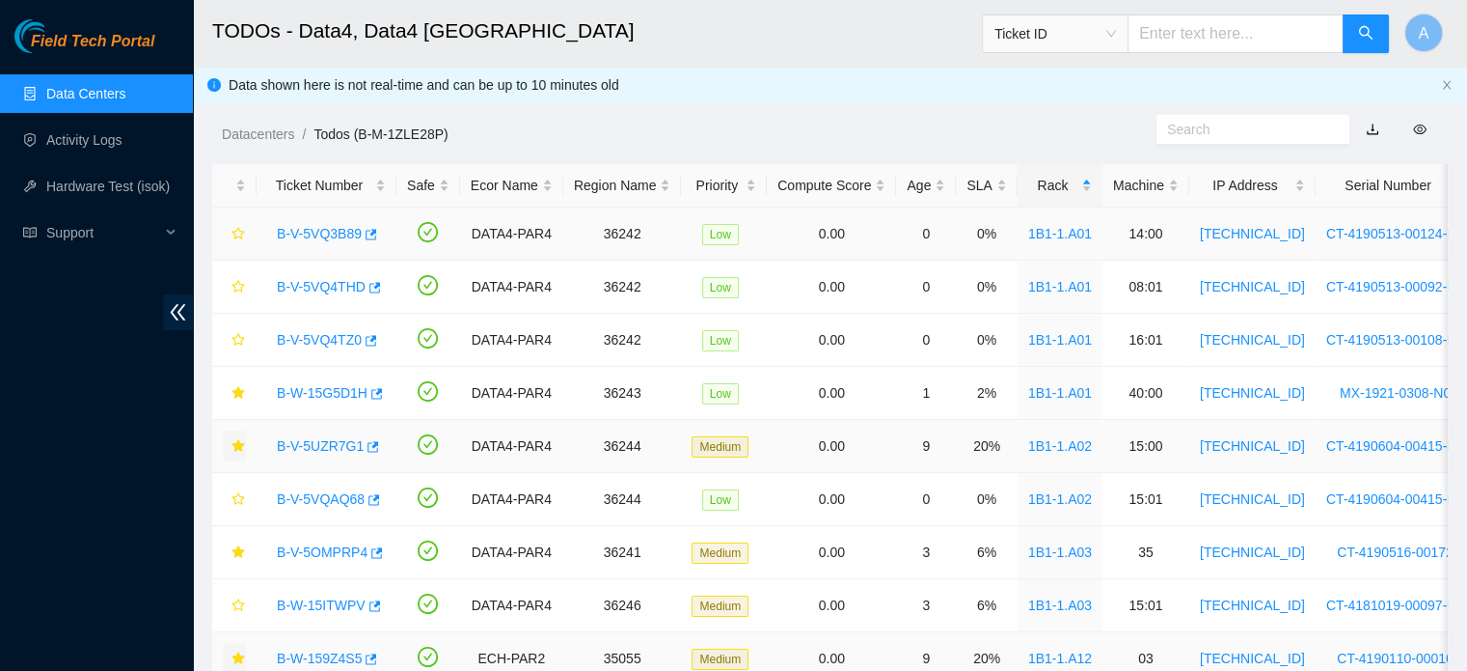
click at [317, 233] on link "B-V-5VQ3B89" at bounding box center [319, 233] width 85 height 15
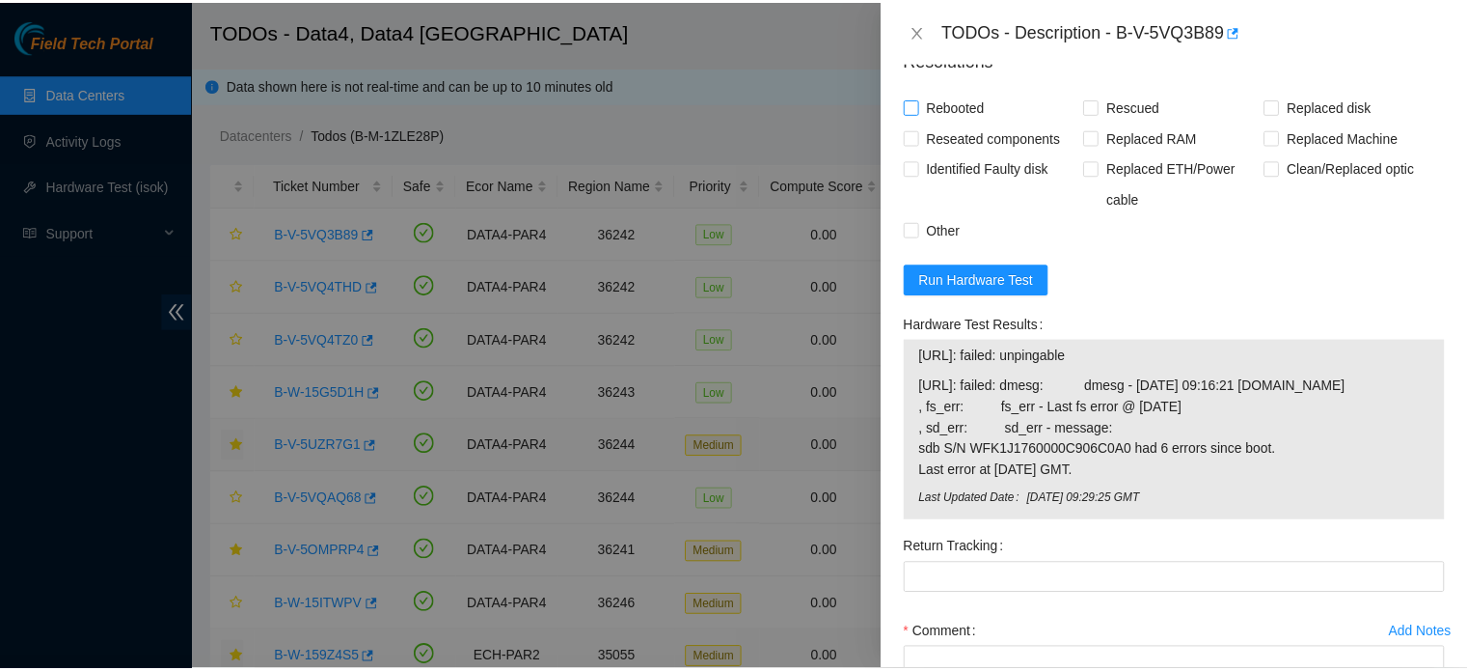
scroll to position [1713, 0]
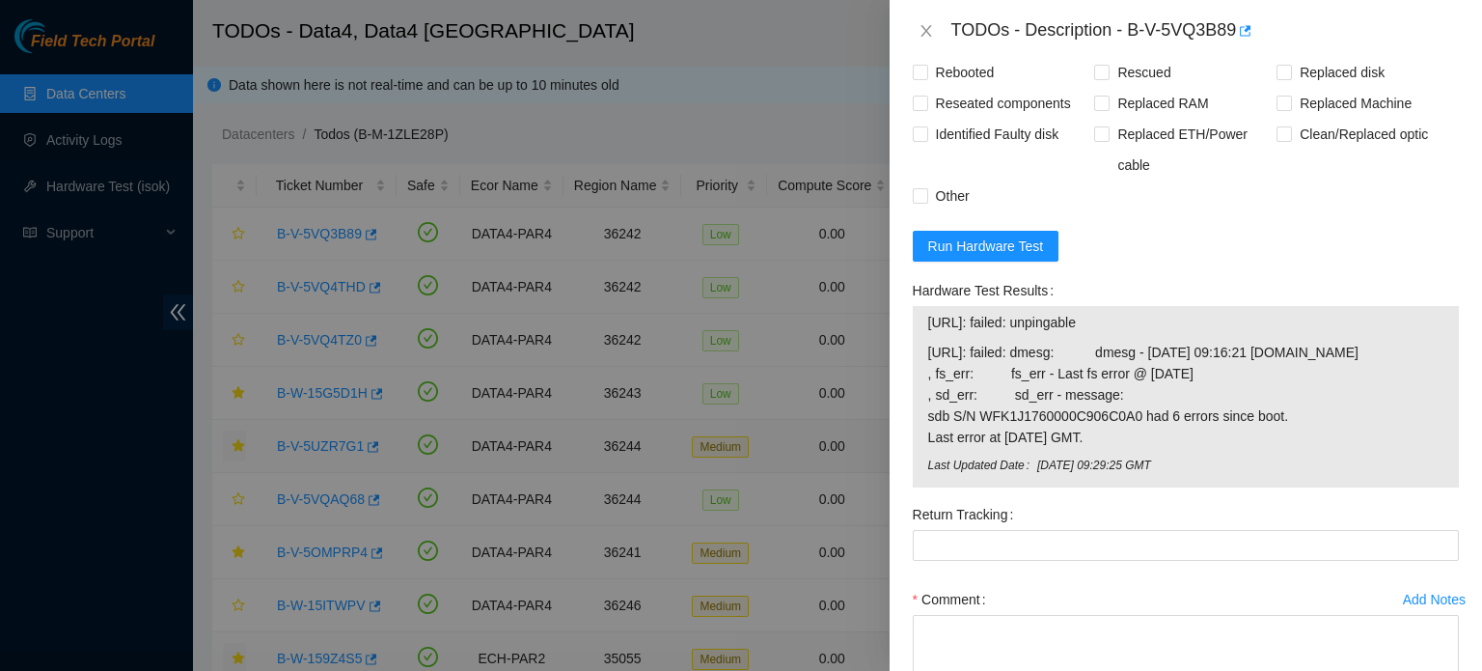
click at [924, 40] on div "TODOs - Description - B-V-5VQ3B89" at bounding box center [1186, 30] width 546 height 31
click at [923, 26] on icon "close" at bounding box center [925, 30] width 15 height 15
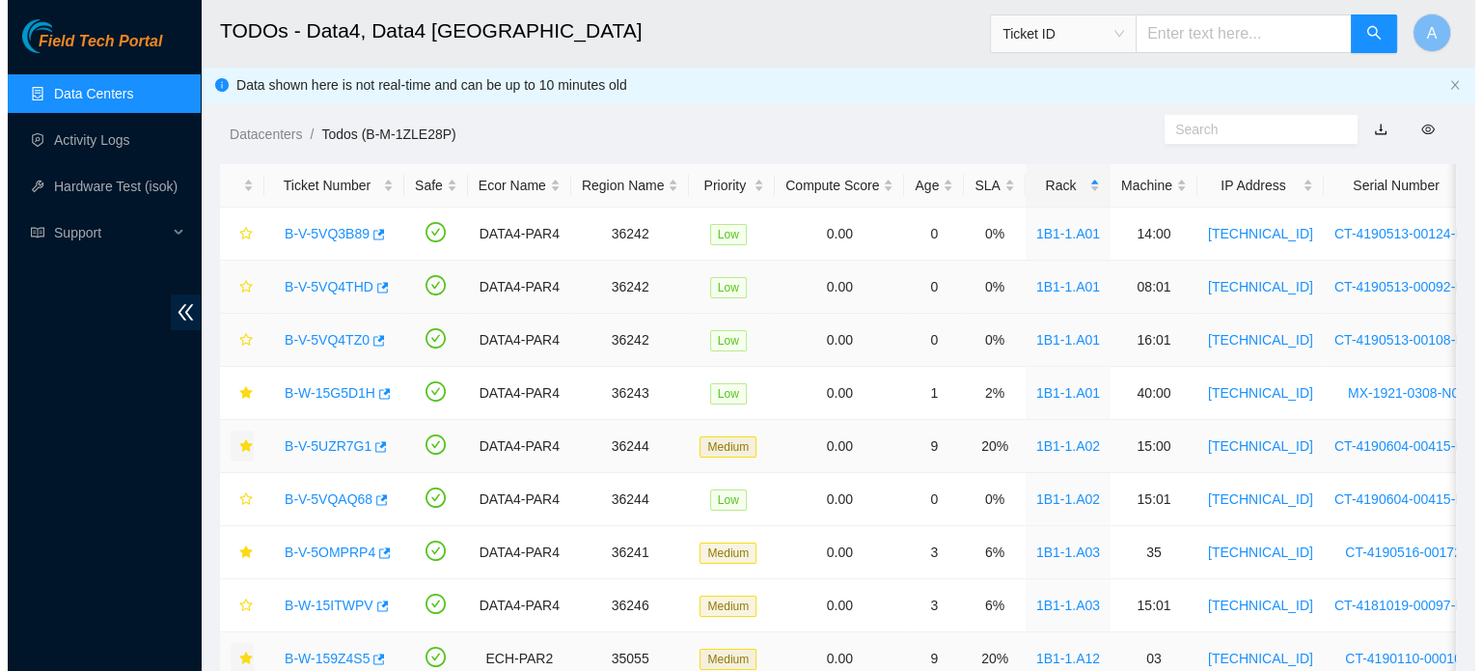
scroll to position [509, 0]
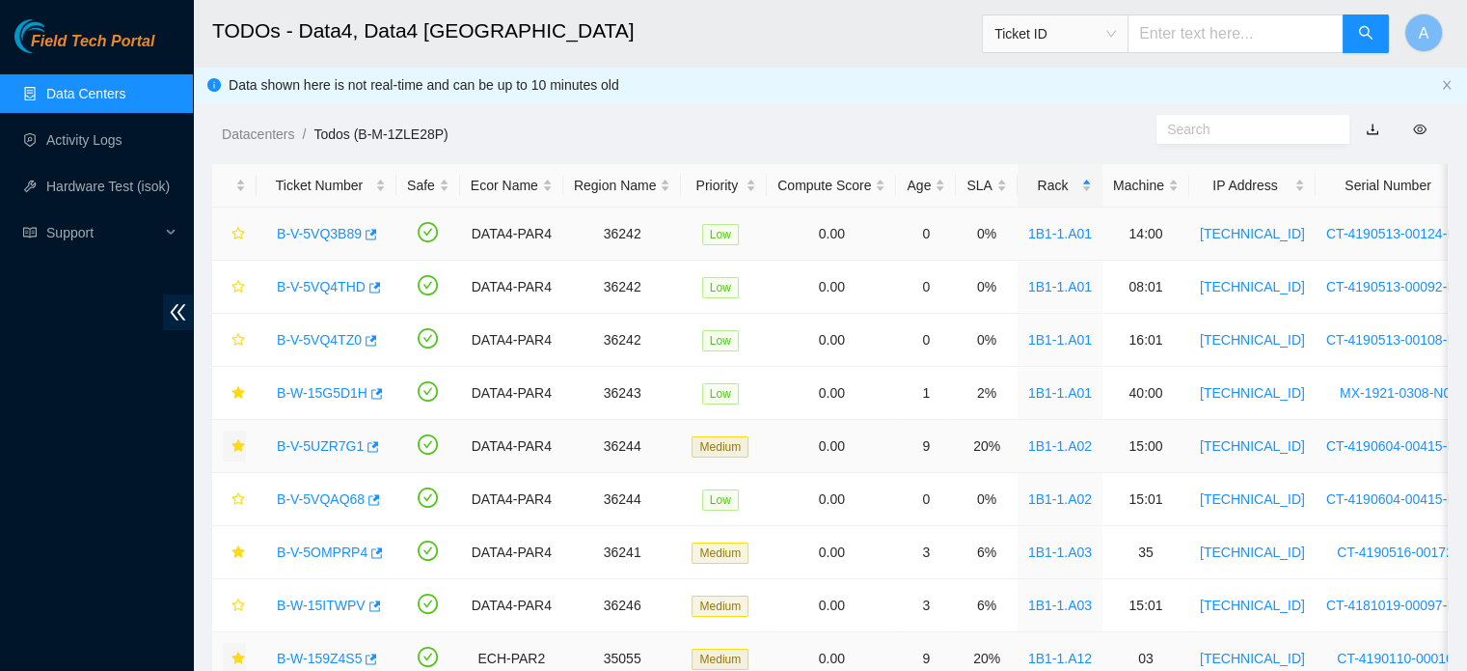
click at [337, 231] on link "B-V-5VQ3B89" at bounding box center [319, 233] width 85 height 15
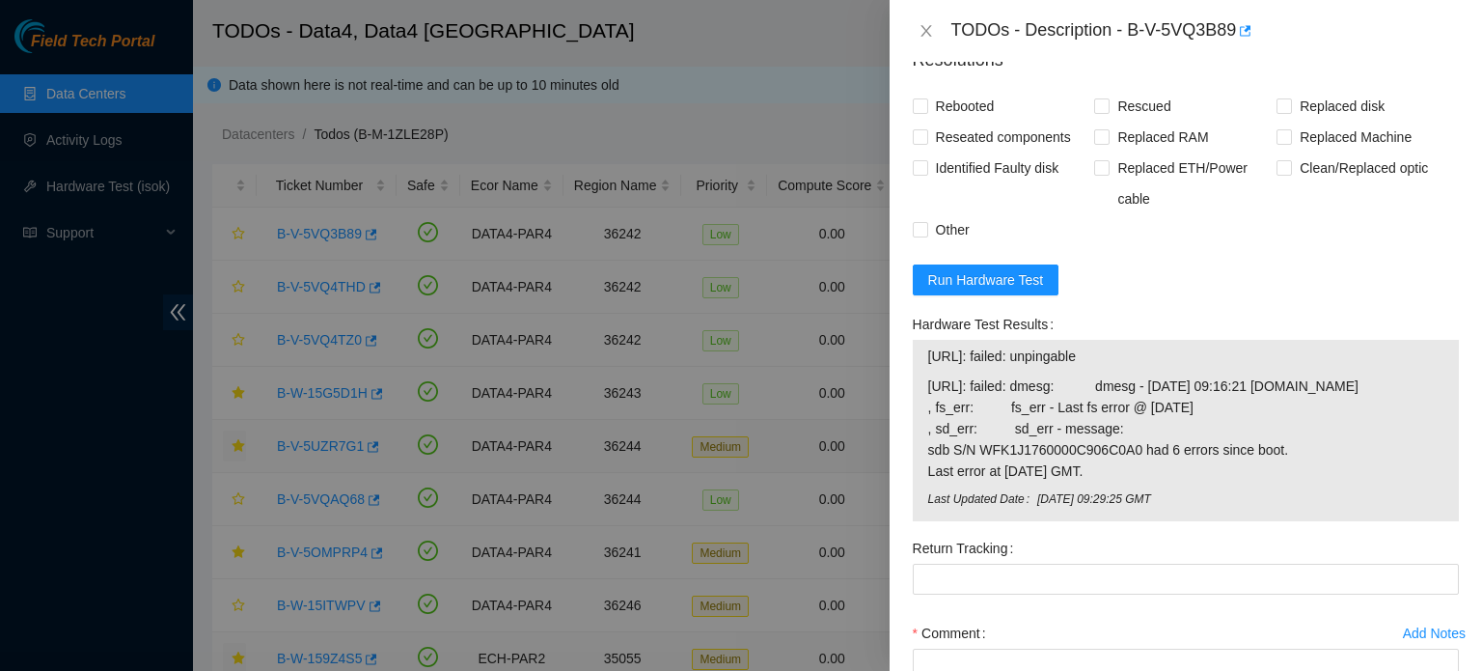
scroll to position [1713, 0]
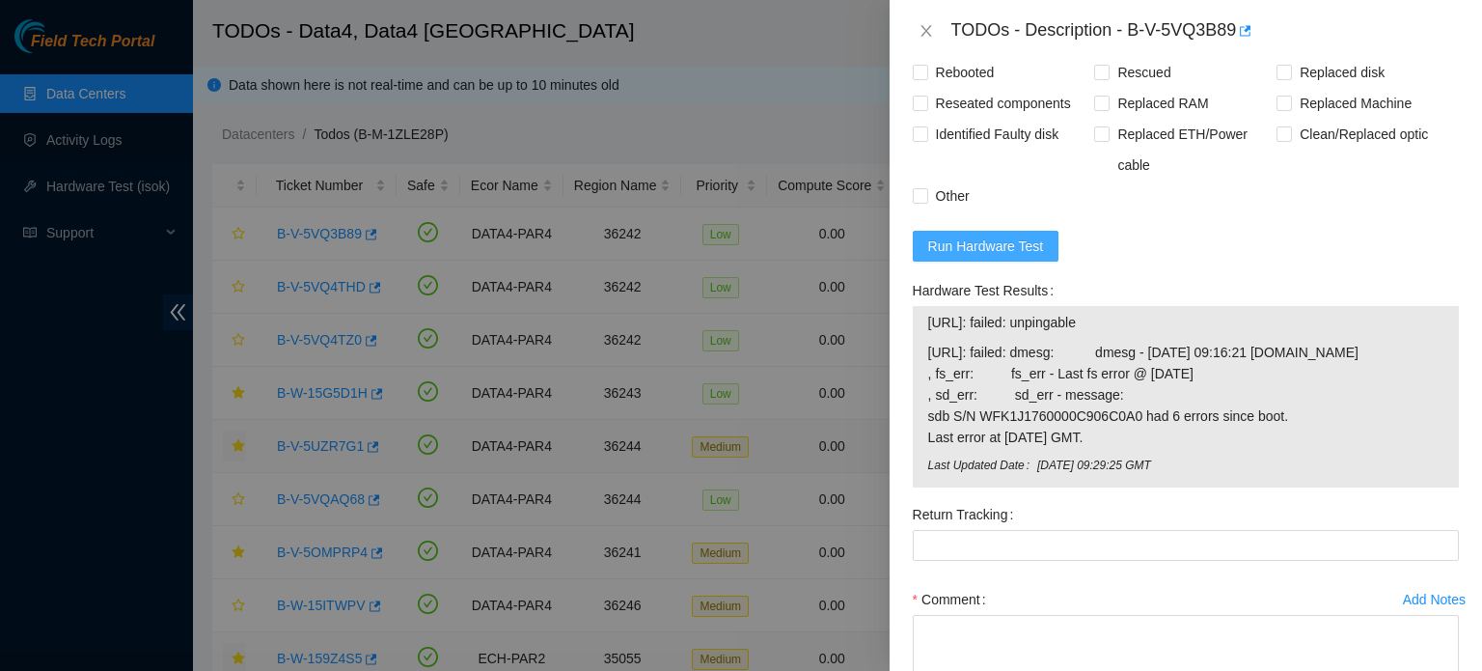
click at [997, 257] on span "Run Hardware Test" at bounding box center [986, 245] width 116 height 21
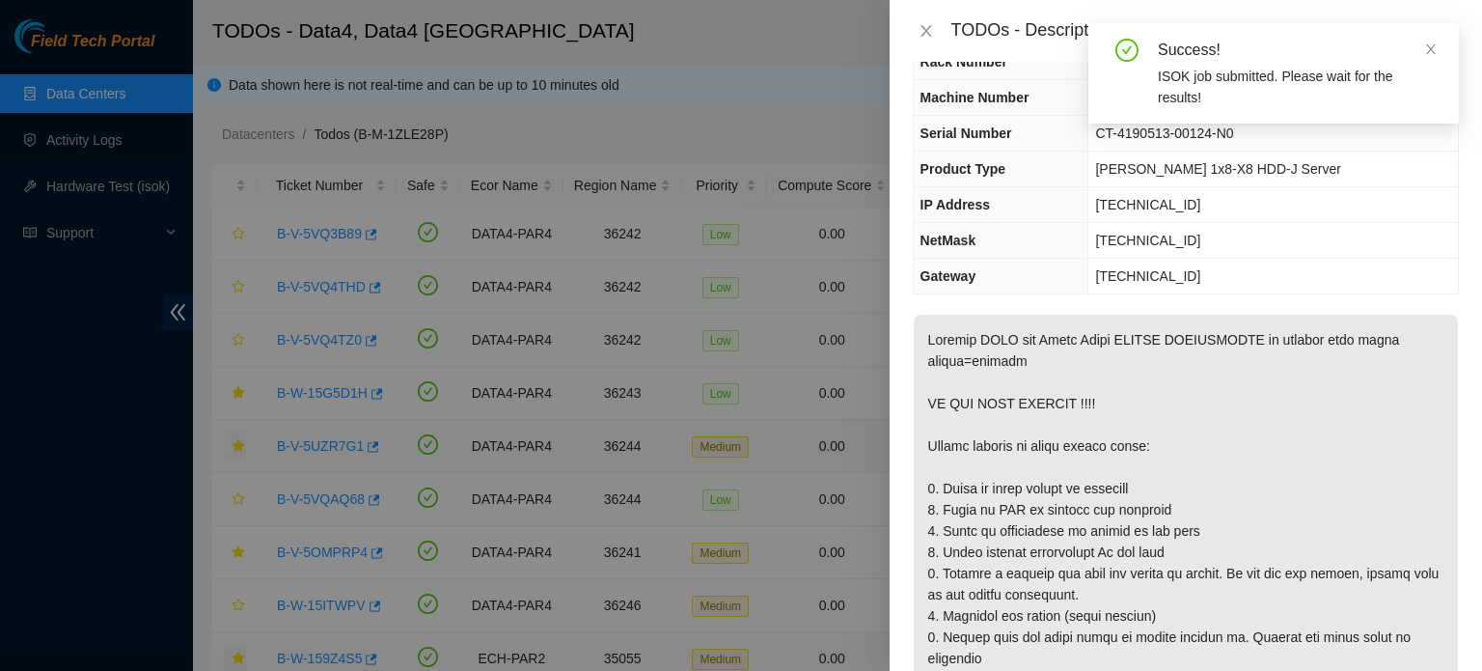
scroll to position [0, 0]
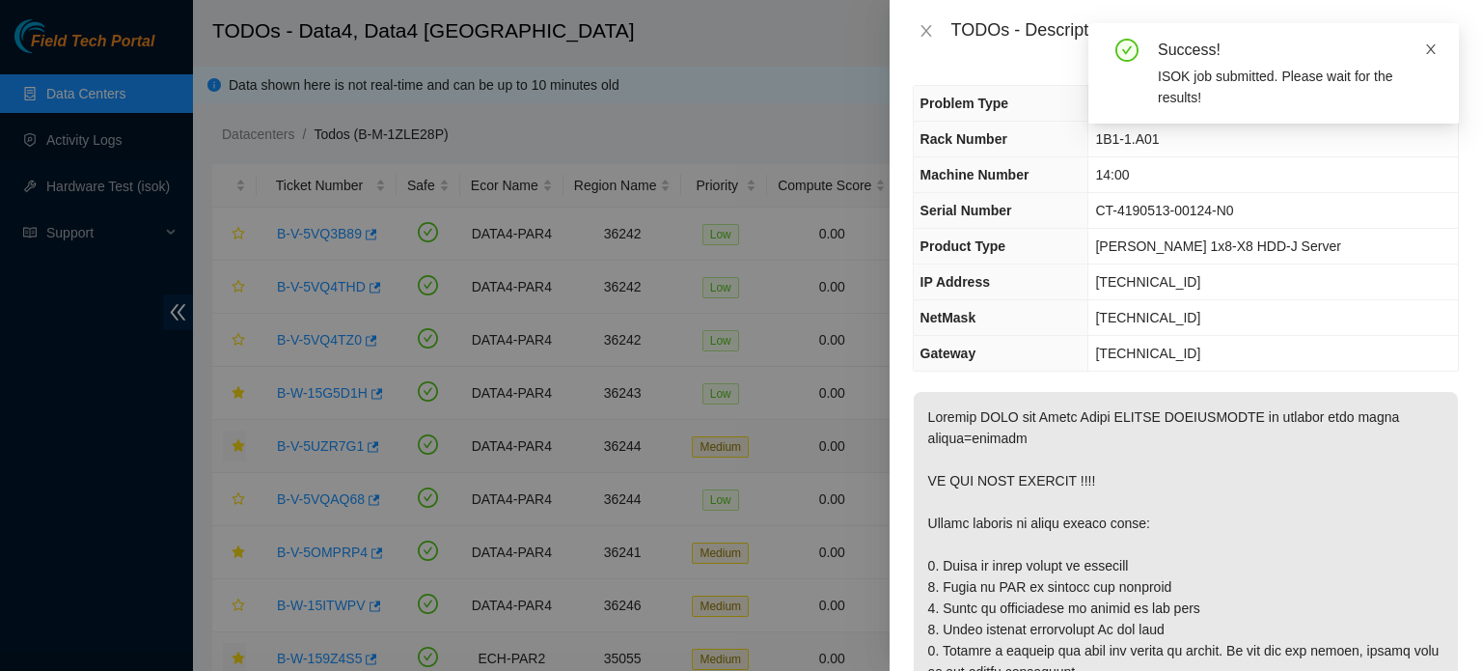
click at [1434, 49] on icon "close" at bounding box center [1431, 49] width 14 height 14
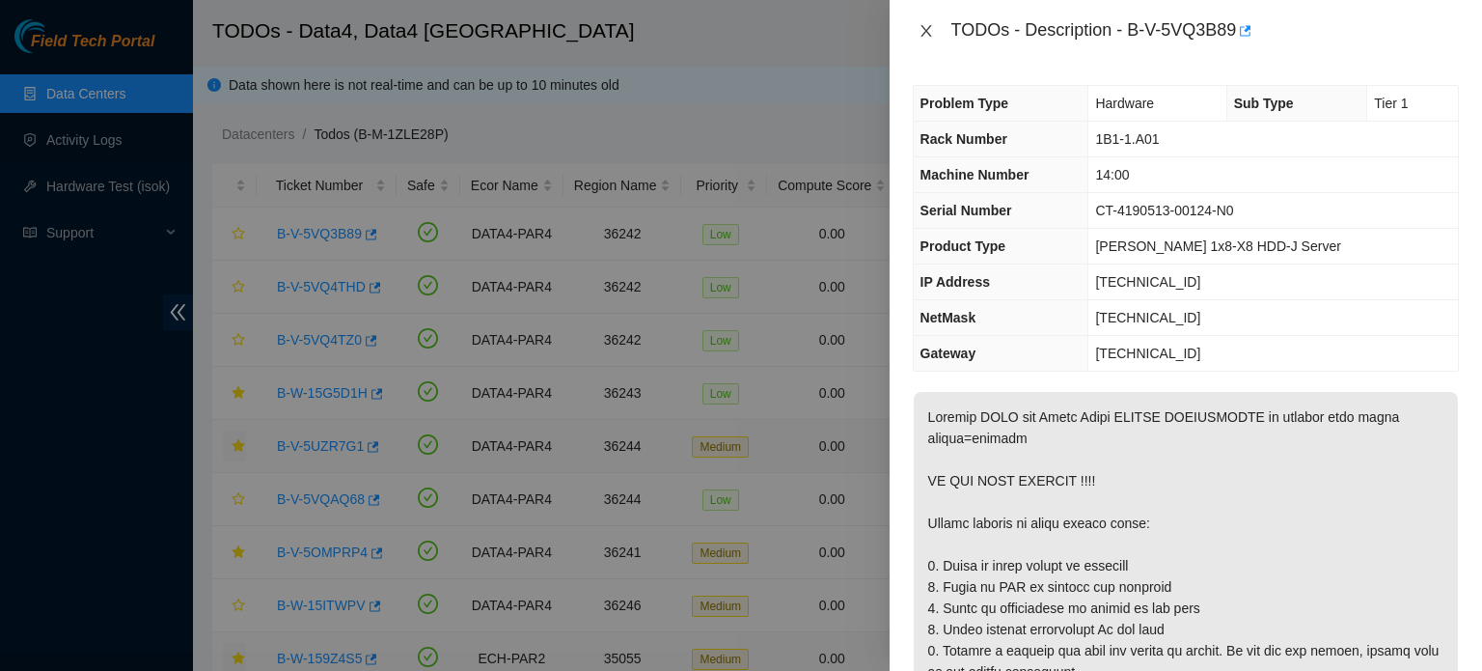
click at [929, 34] on icon "close" at bounding box center [925, 31] width 11 height 12
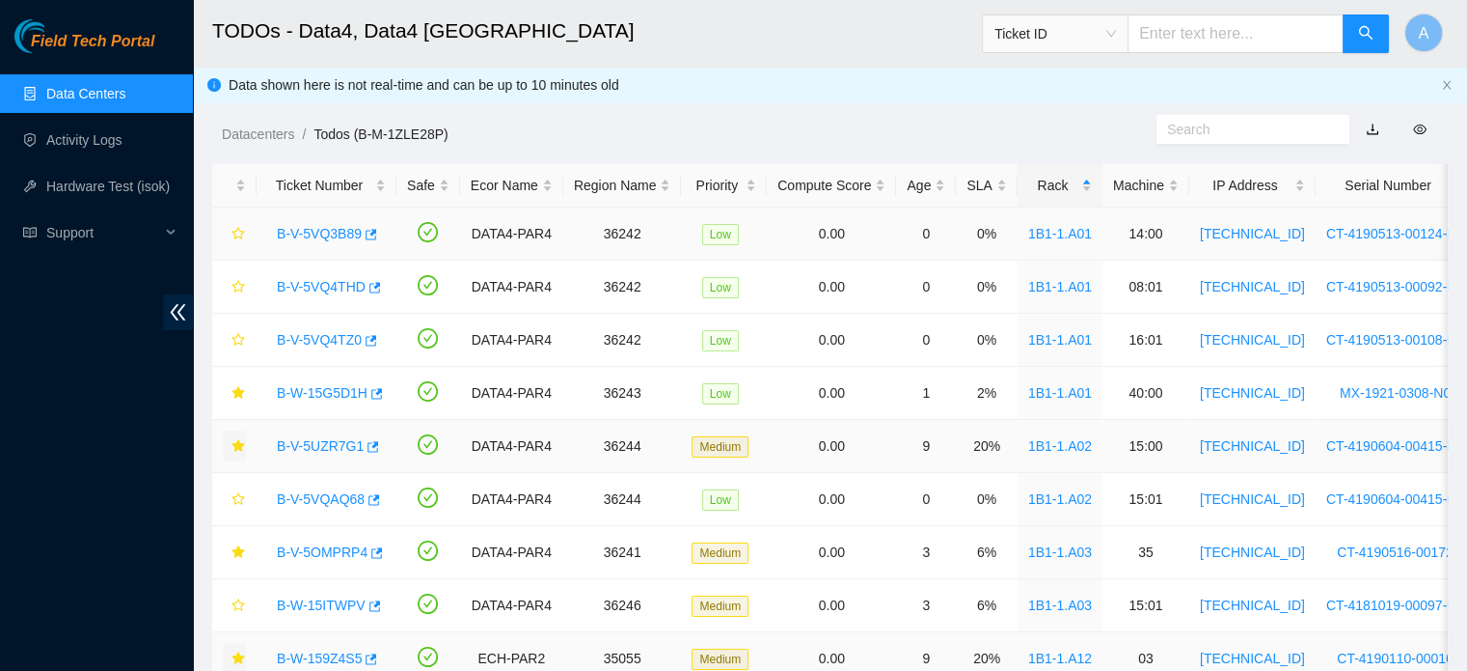
click at [336, 241] on link "B-V-5VQ3B89" at bounding box center [319, 233] width 85 height 15
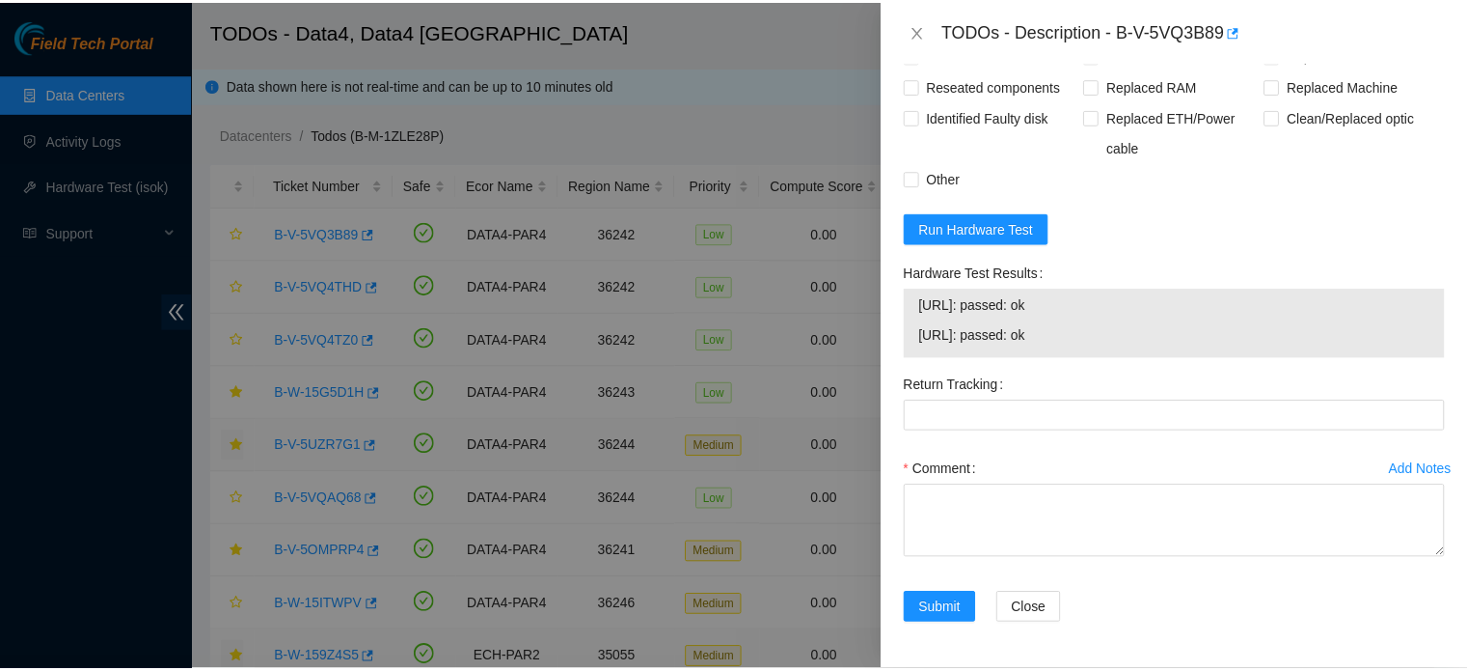
scroll to position [1792, 0]
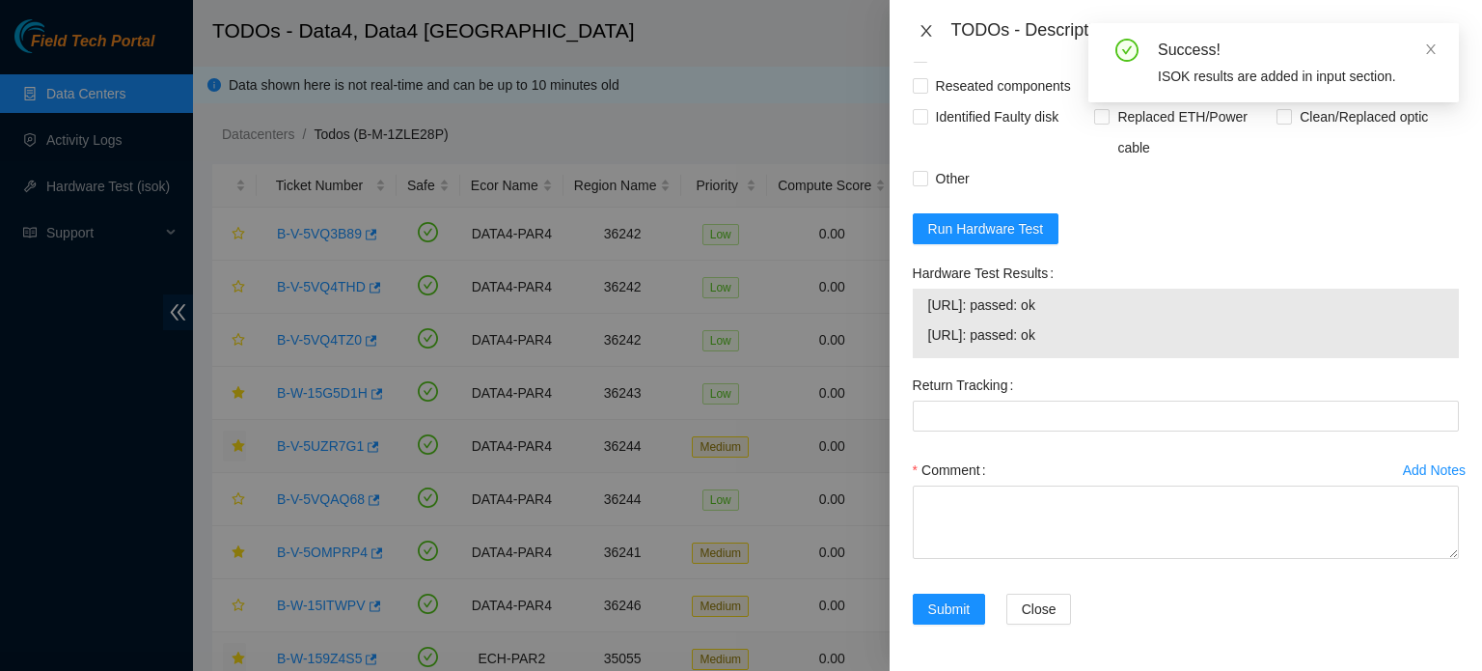
click at [930, 27] on icon "close" at bounding box center [925, 30] width 15 height 15
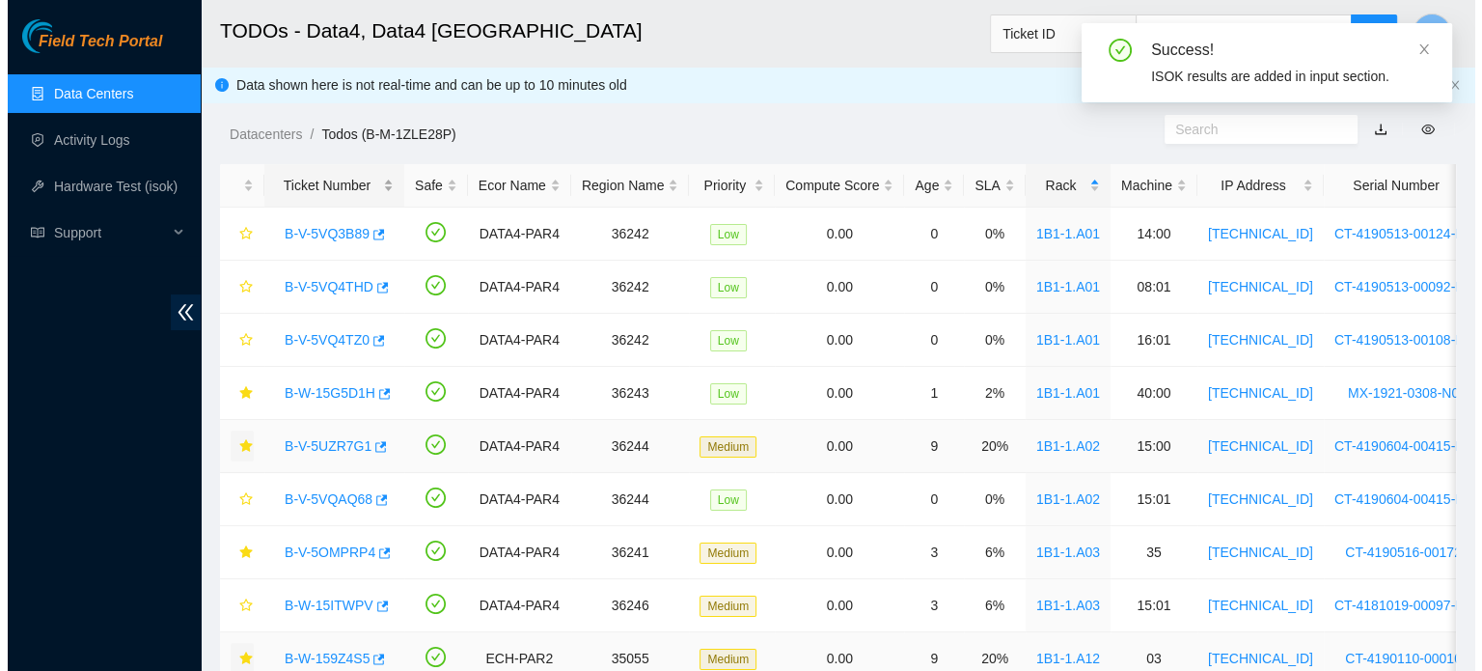
scroll to position [529, 0]
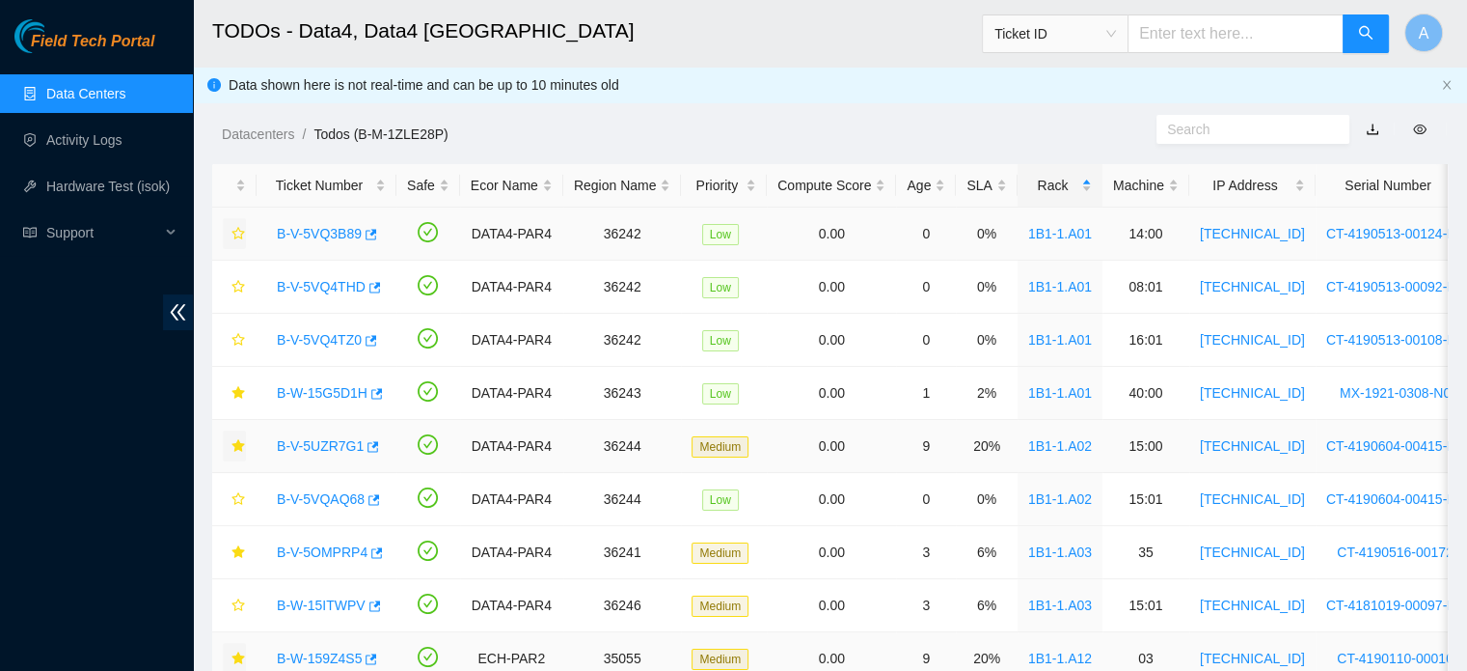
click at [242, 231] on icon "star" at bounding box center [239, 234] width 14 height 14
click at [320, 287] on link "B-V-5VQ4THD" at bounding box center [321, 286] width 89 height 15
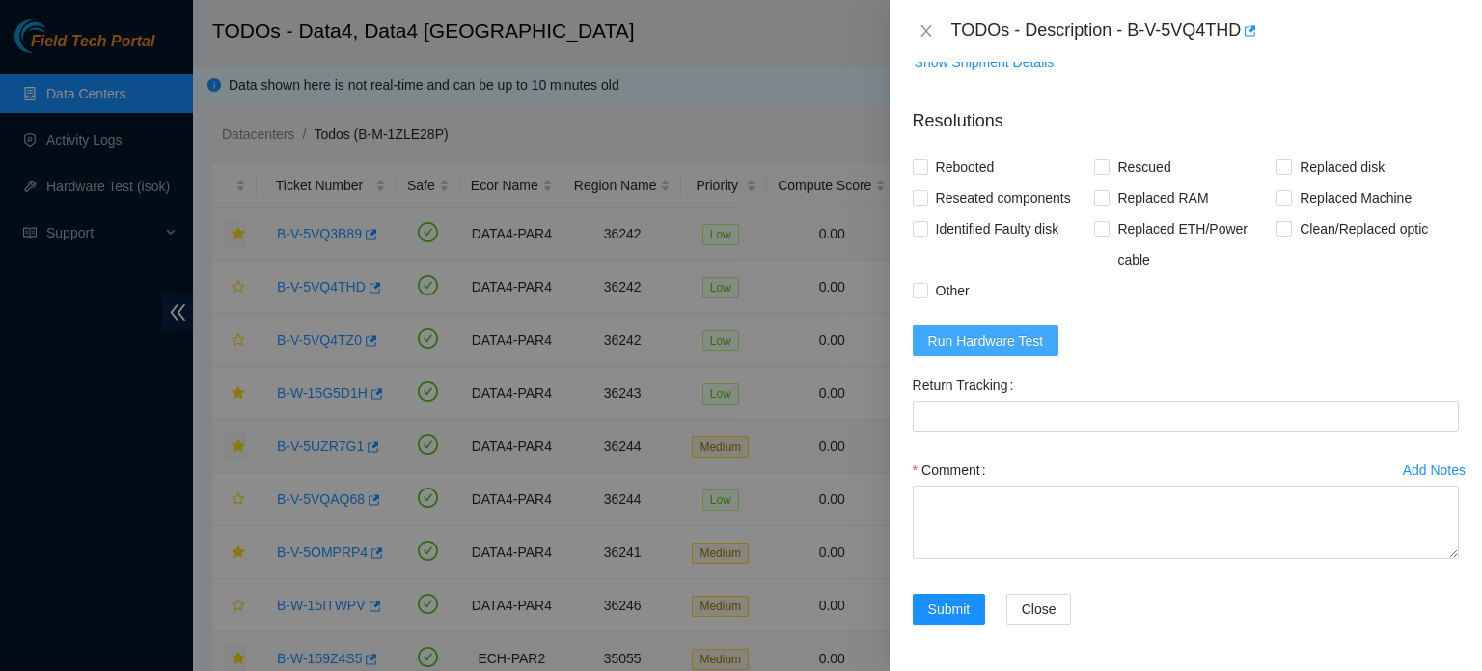
click at [1014, 337] on span "Run Hardware Test" at bounding box center [986, 340] width 116 height 21
click at [924, 25] on icon "close" at bounding box center [925, 30] width 15 height 15
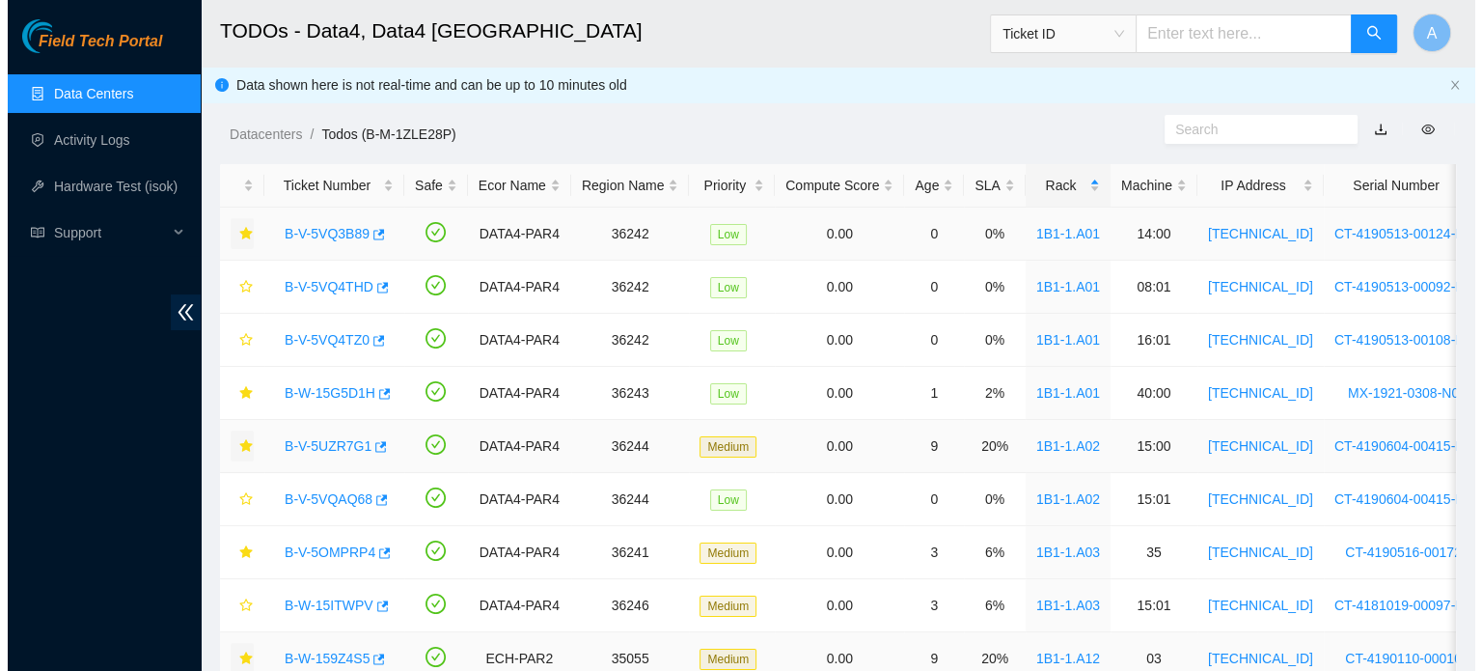
scroll to position [478, 0]
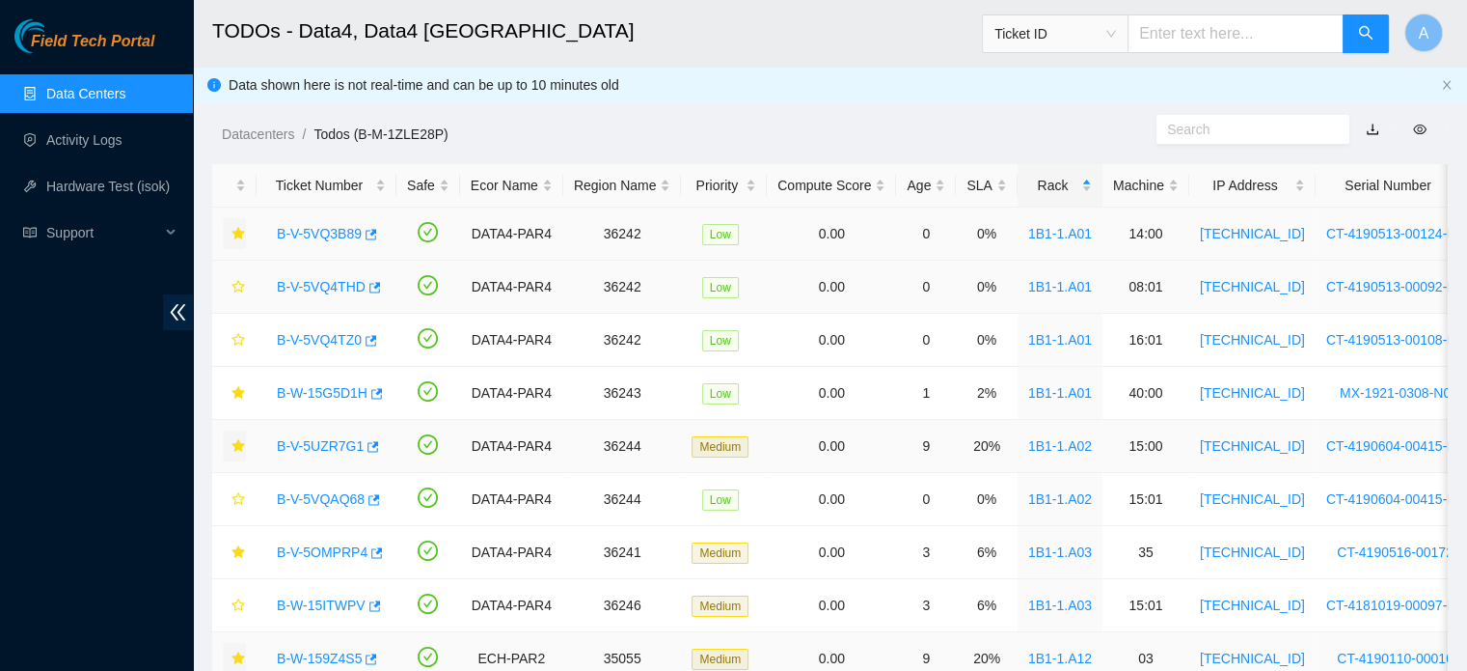
click at [313, 287] on link "B-V-5VQ4THD" at bounding box center [321, 286] width 89 height 15
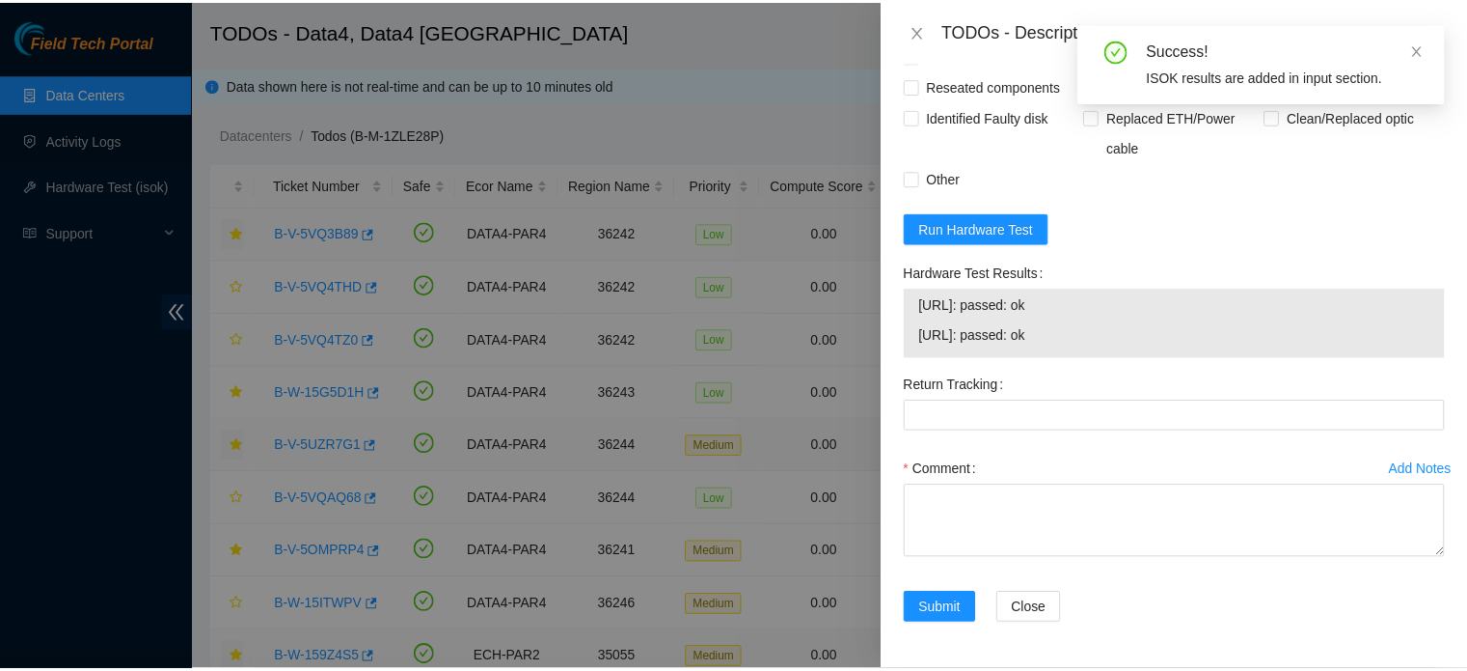
scroll to position [1112, 0]
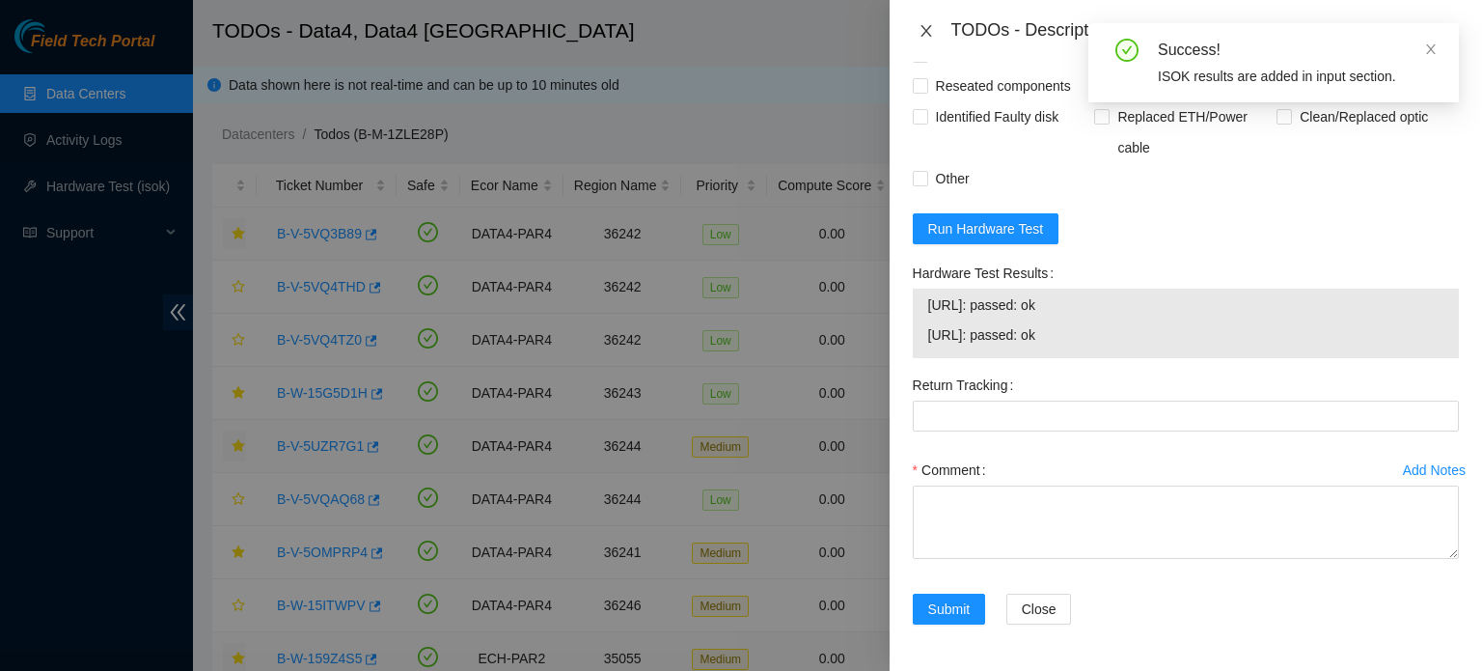
click at [924, 32] on icon "close" at bounding box center [925, 31] width 11 height 12
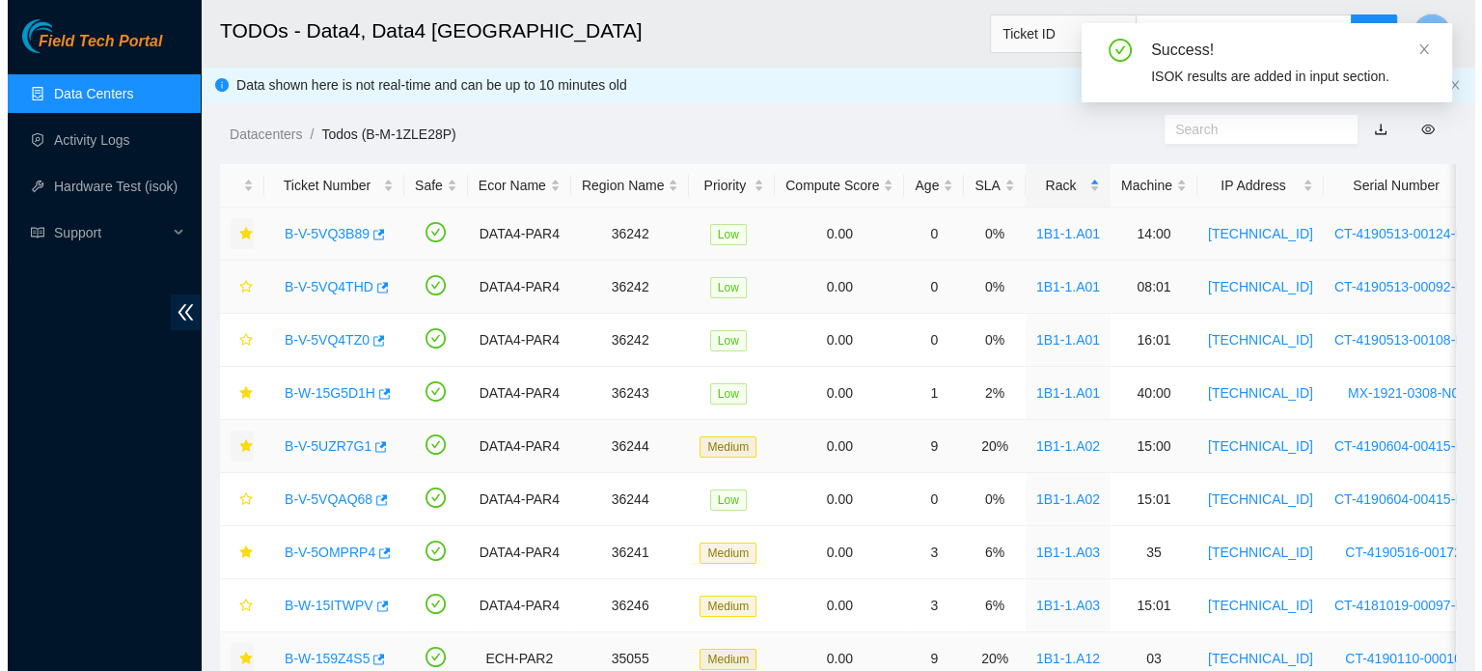
scroll to position [529, 0]
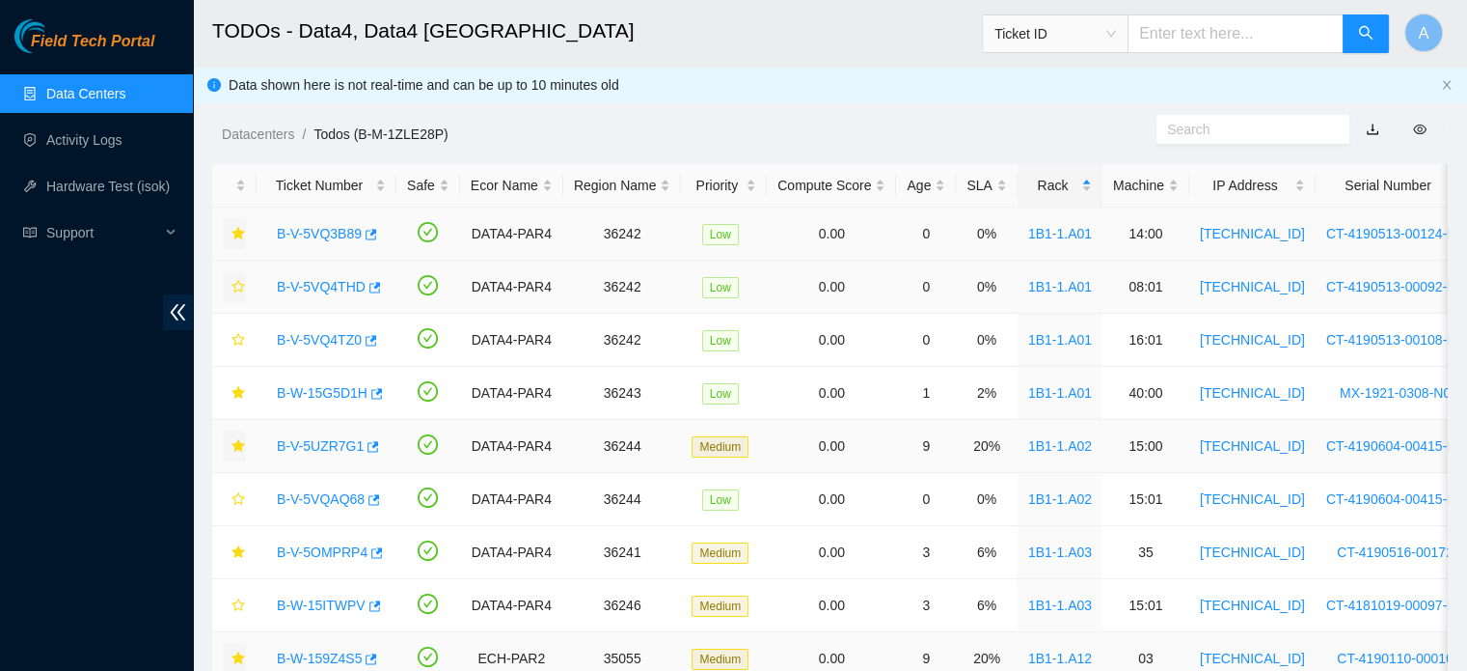
click at [235, 285] on icon "star" at bounding box center [239, 287] width 14 height 14
click at [325, 342] on link "B-V-5VQ4TZ0" at bounding box center [319, 339] width 85 height 15
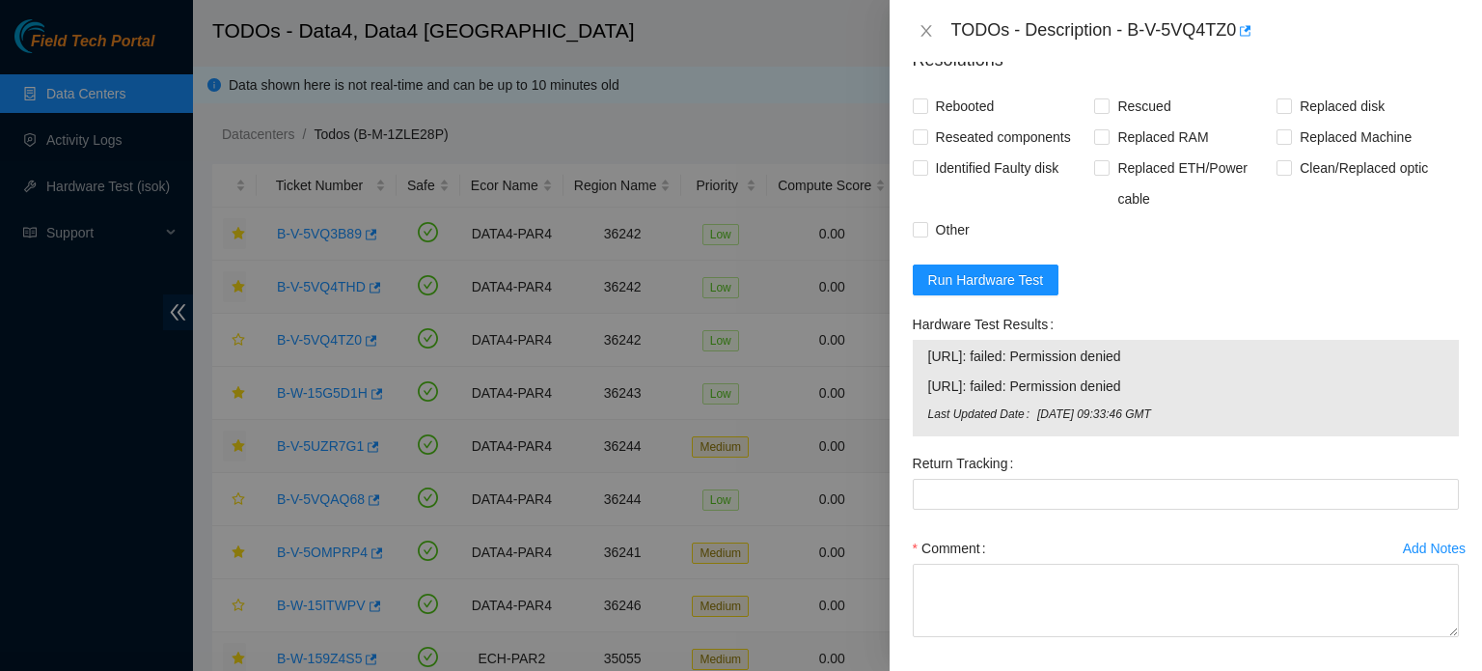
scroll to position [1139, 0]
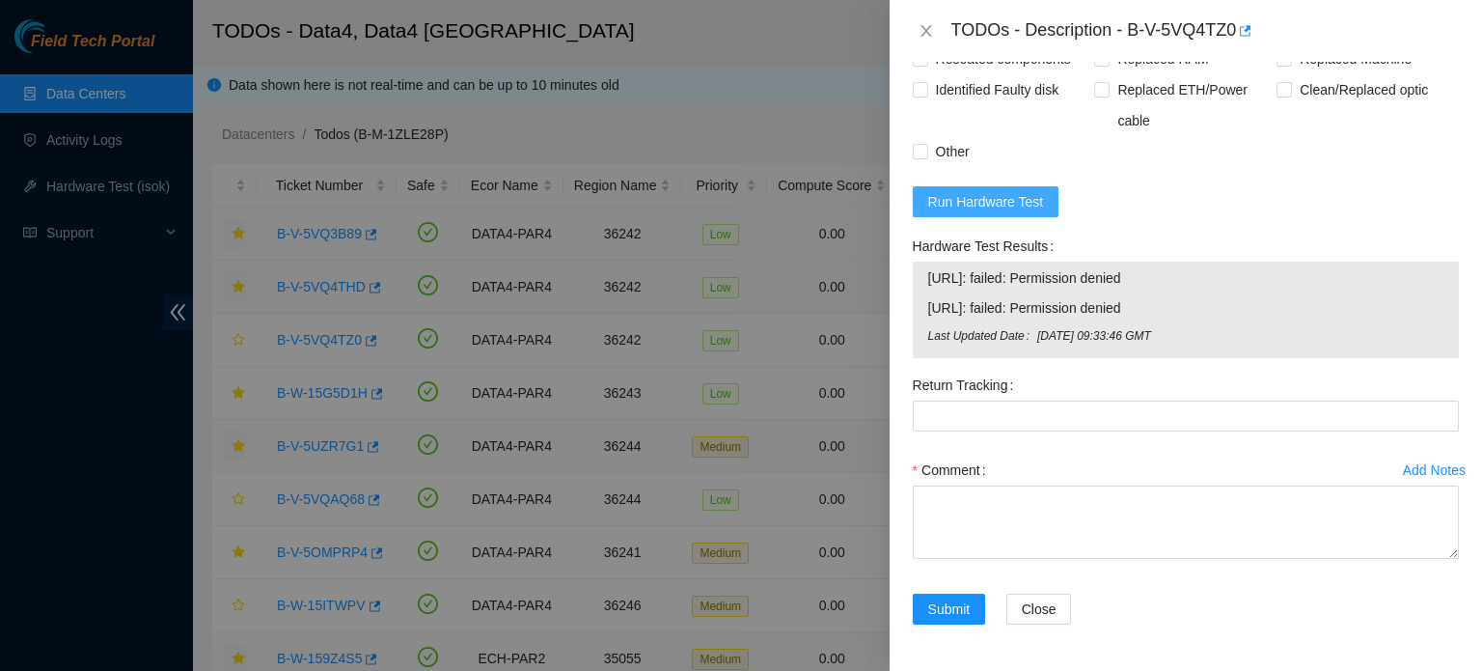
click at [1004, 205] on span "Run Hardware Test" at bounding box center [986, 201] width 116 height 21
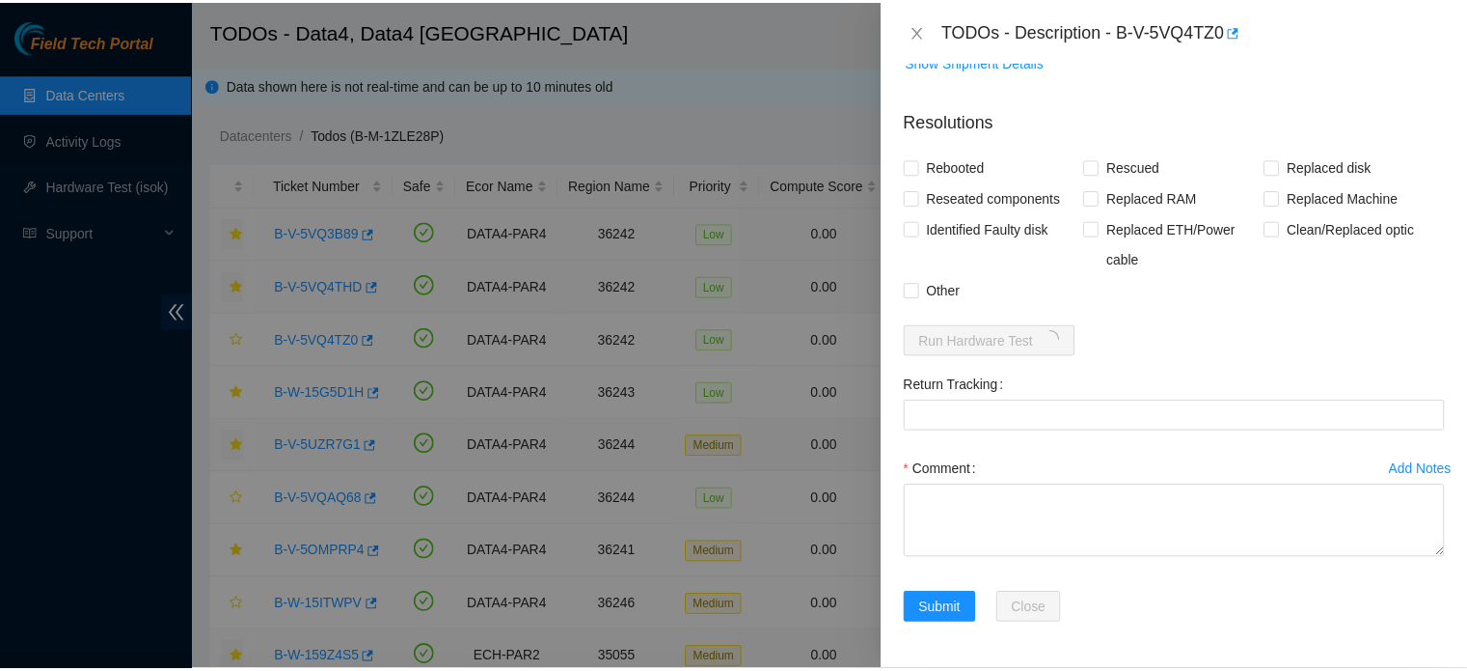
scroll to position [1000, 0]
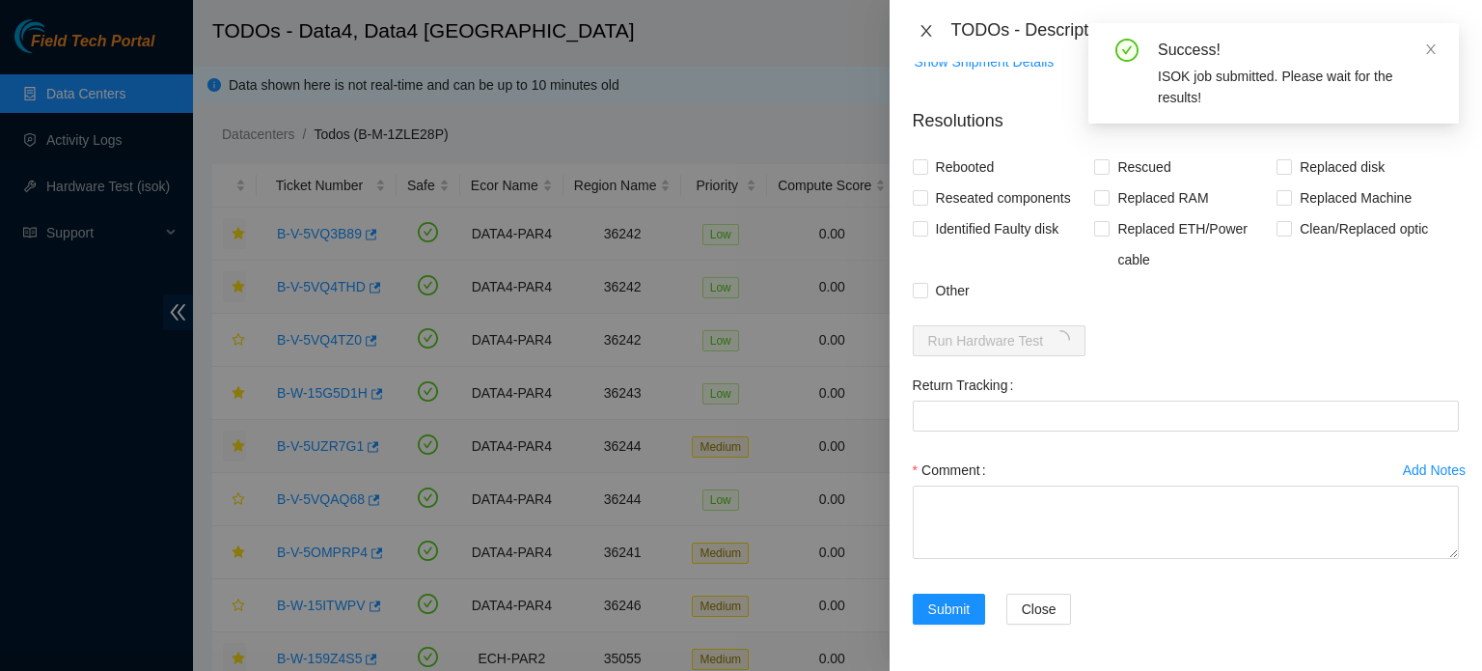
click at [927, 36] on icon "close" at bounding box center [925, 30] width 15 height 15
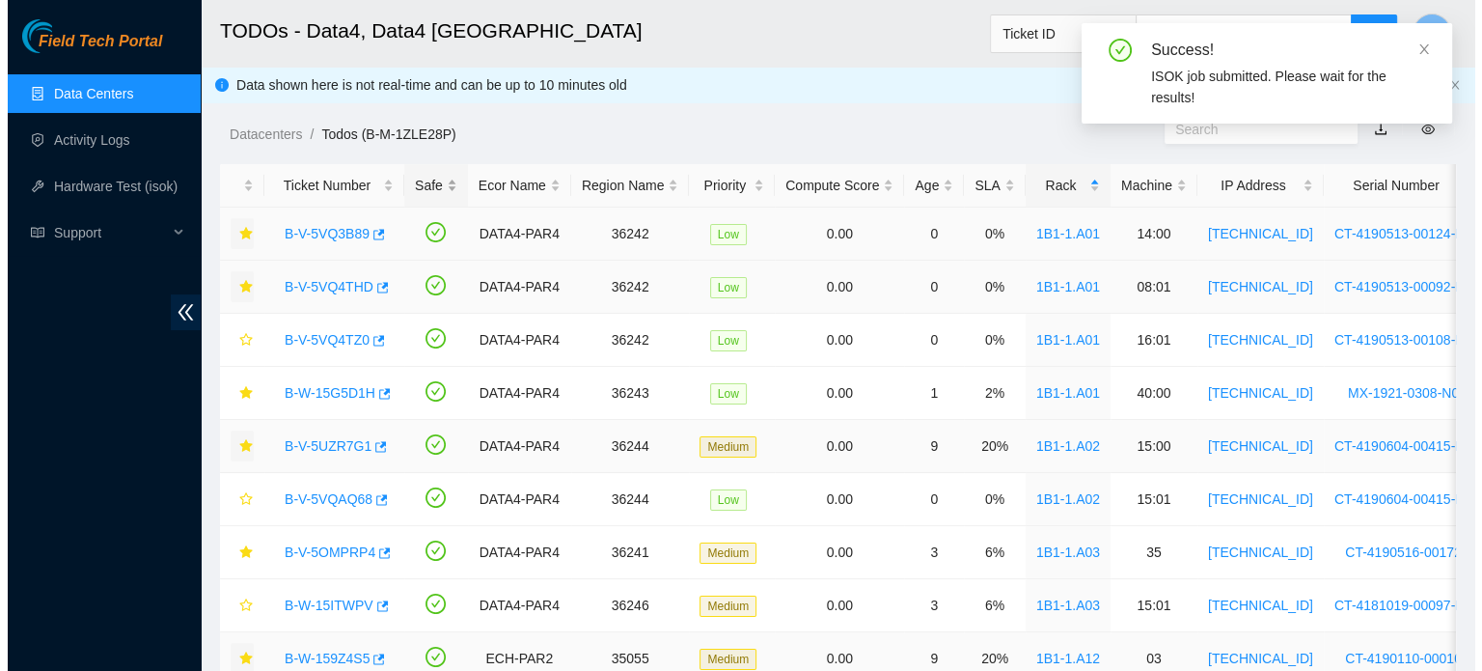
scroll to position [478, 0]
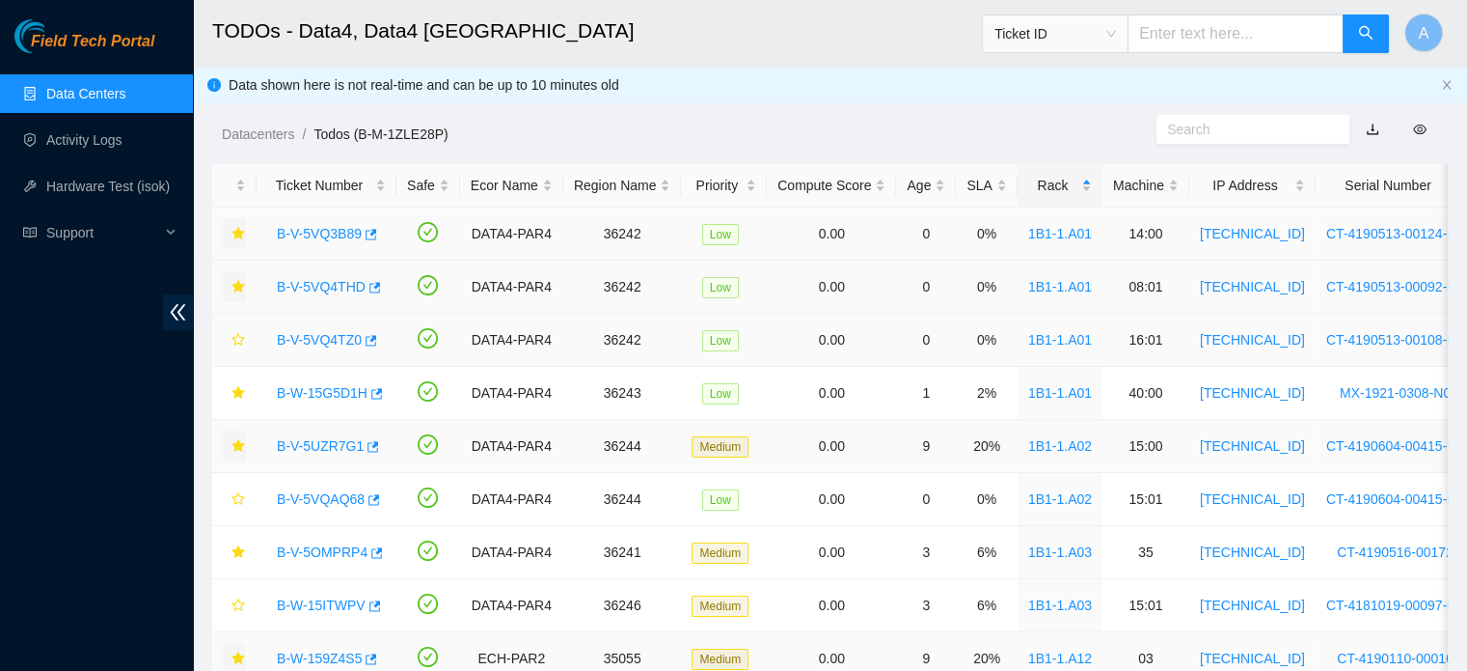
click at [321, 337] on link "B-V-5VQ4TZ0" at bounding box center [319, 339] width 85 height 15
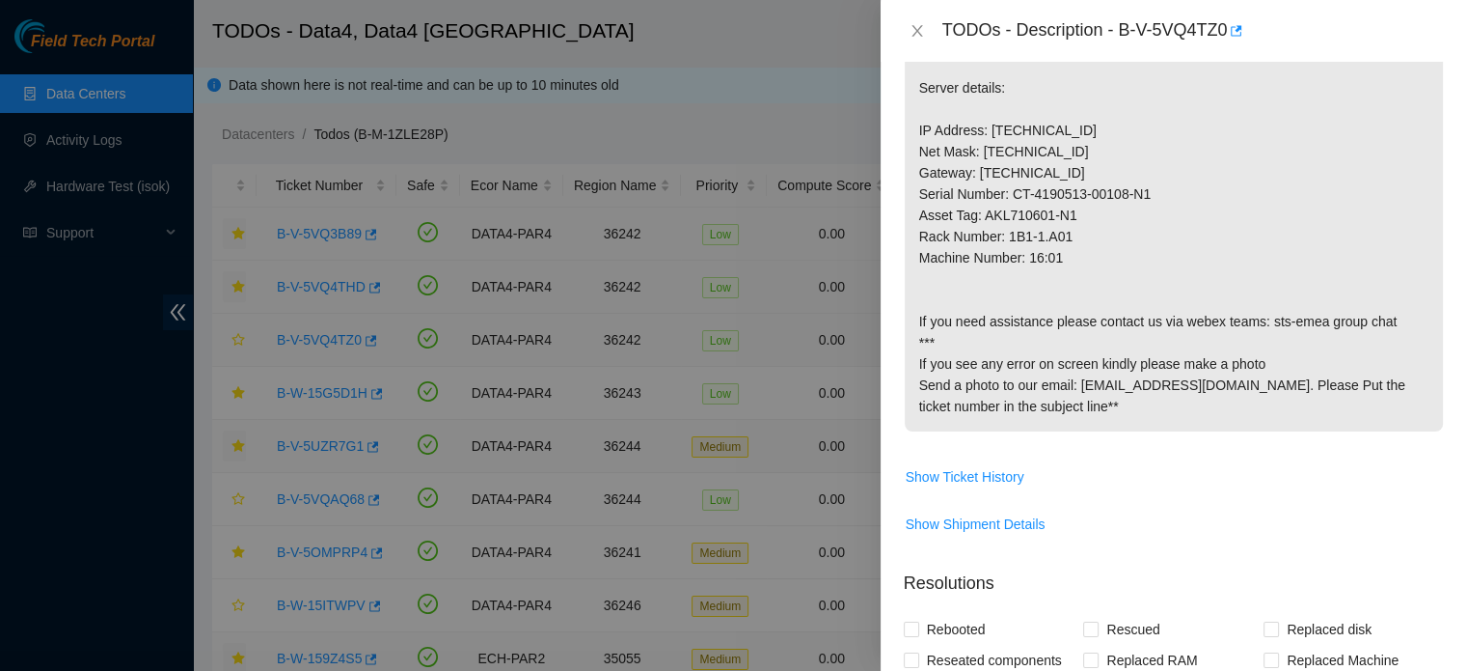
scroll to position [1000, 0]
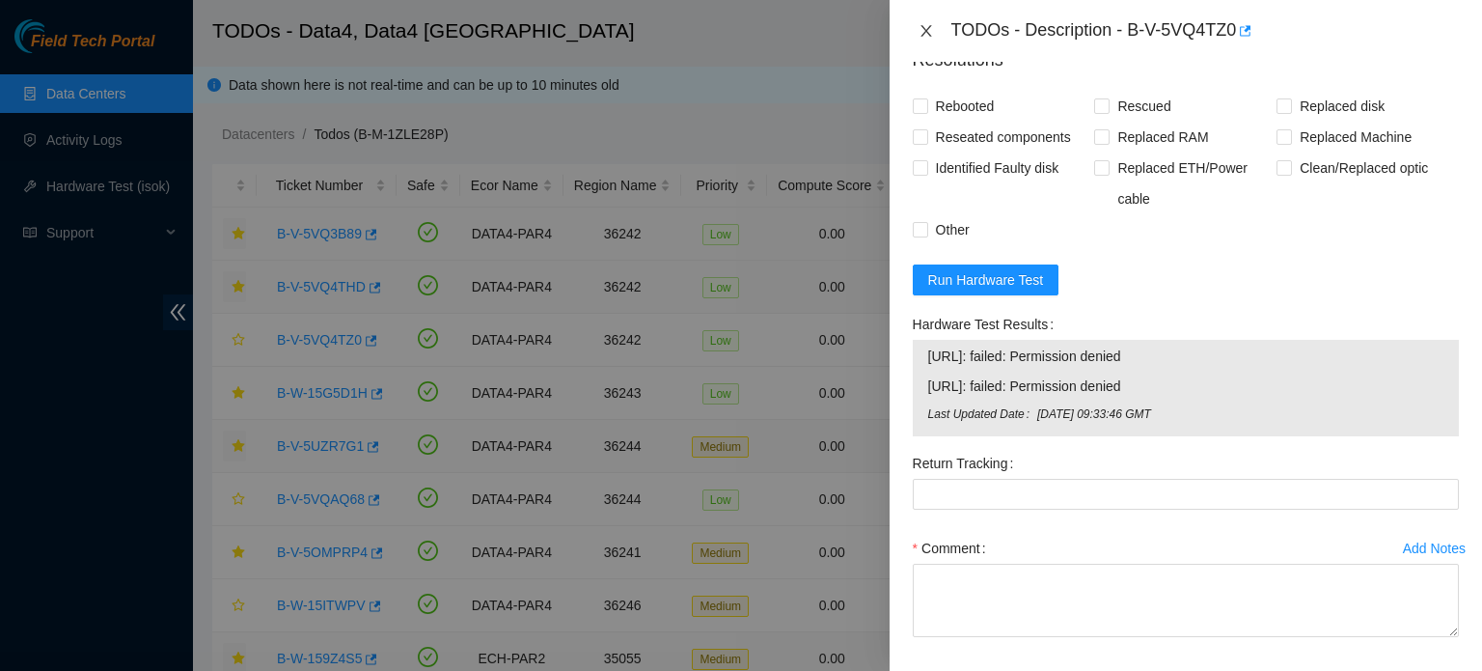
click at [922, 26] on icon "close" at bounding box center [925, 31] width 11 height 12
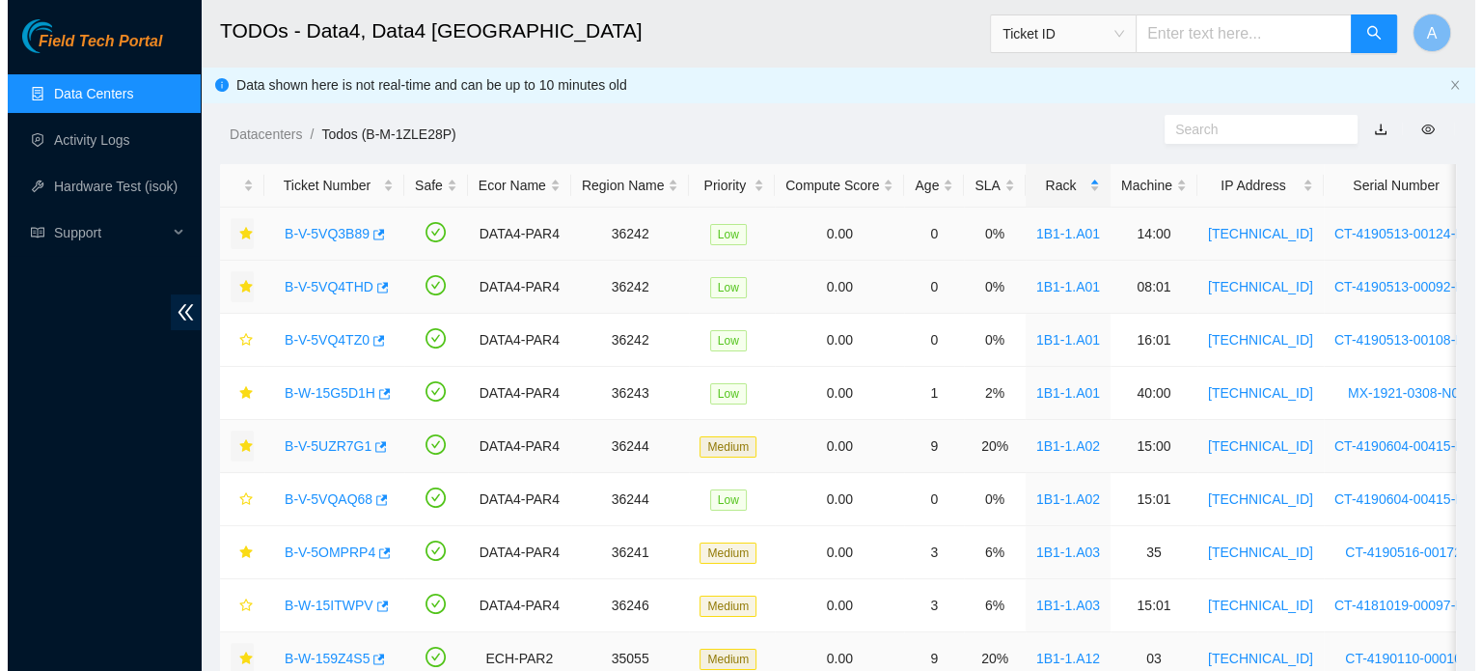
scroll to position [478, 0]
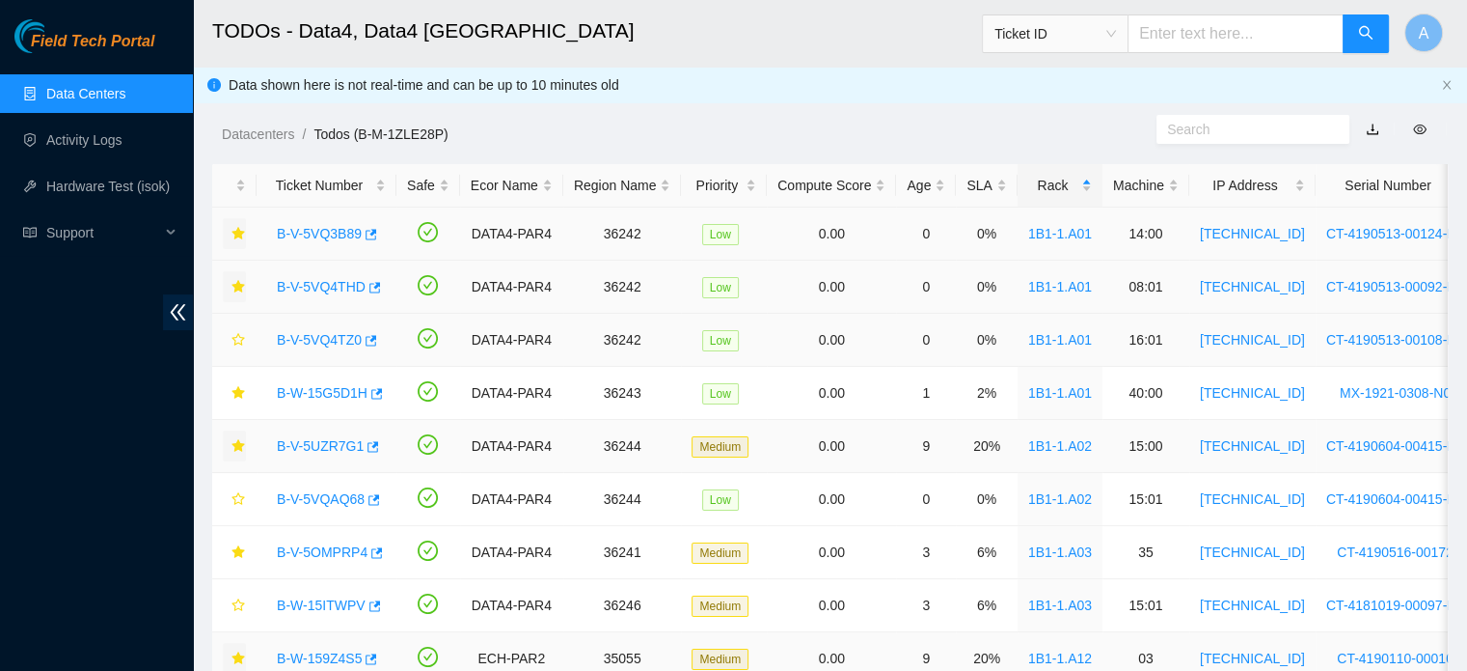
click at [341, 318] on td "B-V-5VQ4TZ0" at bounding box center [327, 340] width 140 height 53
click at [327, 340] on link "B-V-5VQ4TZ0" at bounding box center [319, 339] width 85 height 15
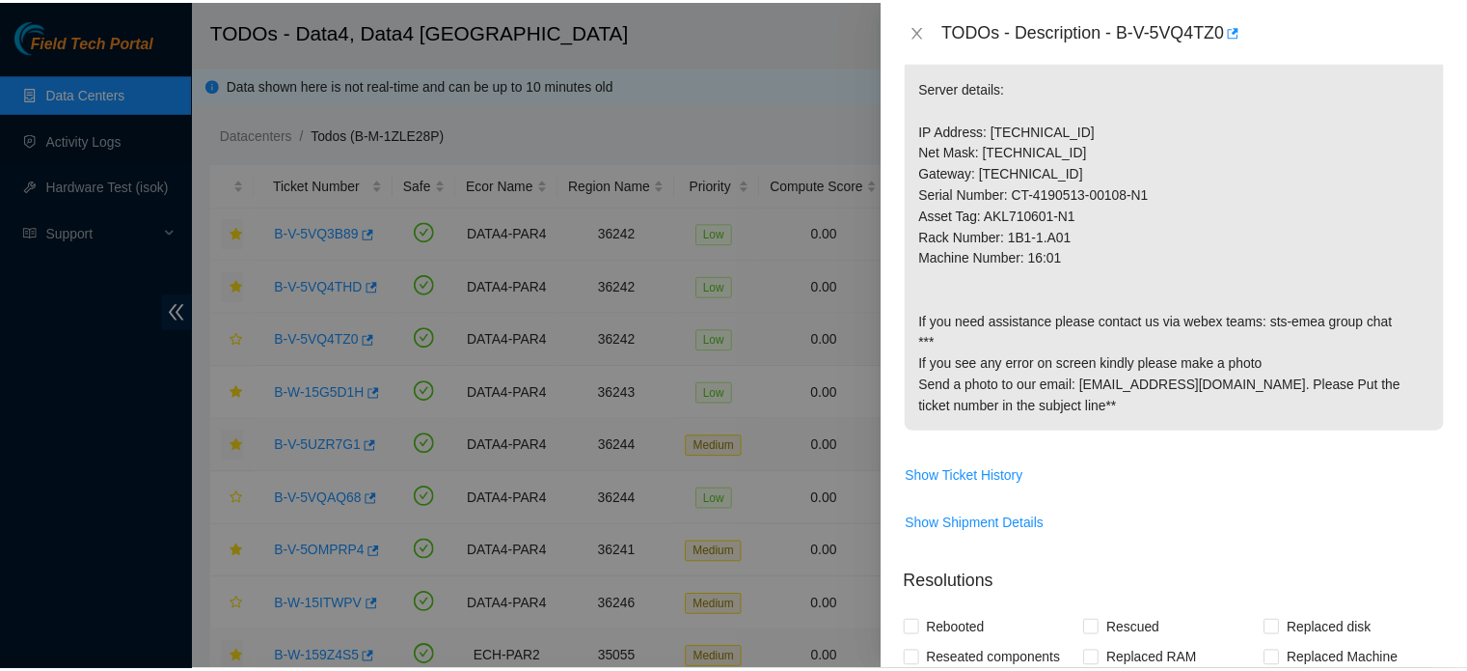
scroll to position [1000, 0]
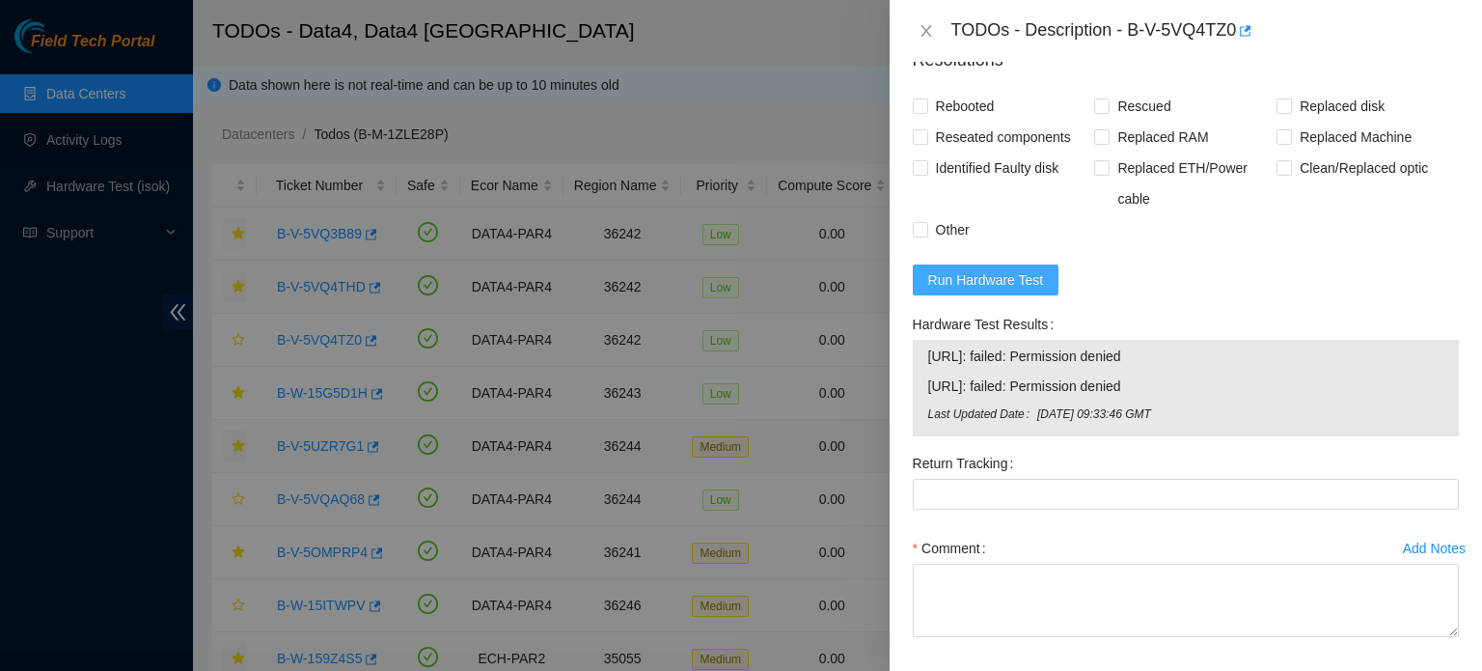
click at [966, 295] on button "Run Hardware Test" at bounding box center [986, 279] width 147 height 31
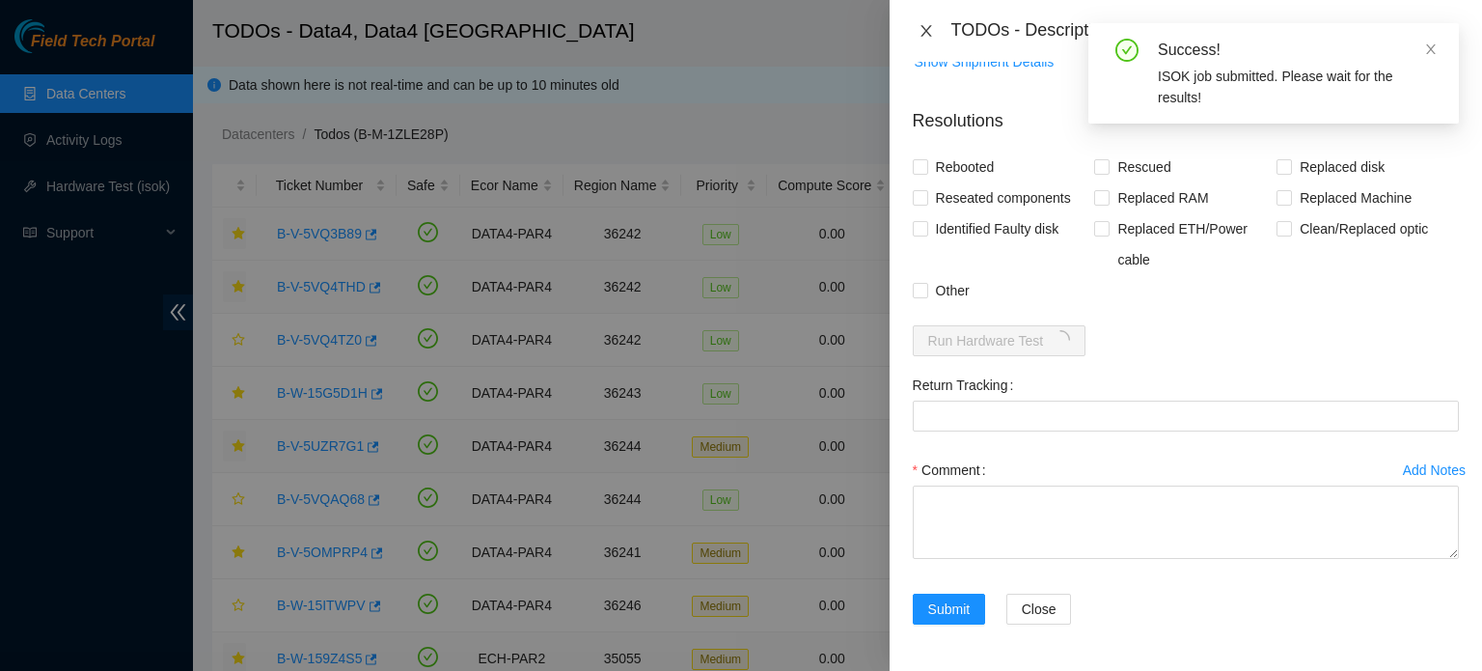
click at [922, 34] on icon "close" at bounding box center [925, 31] width 11 height 12
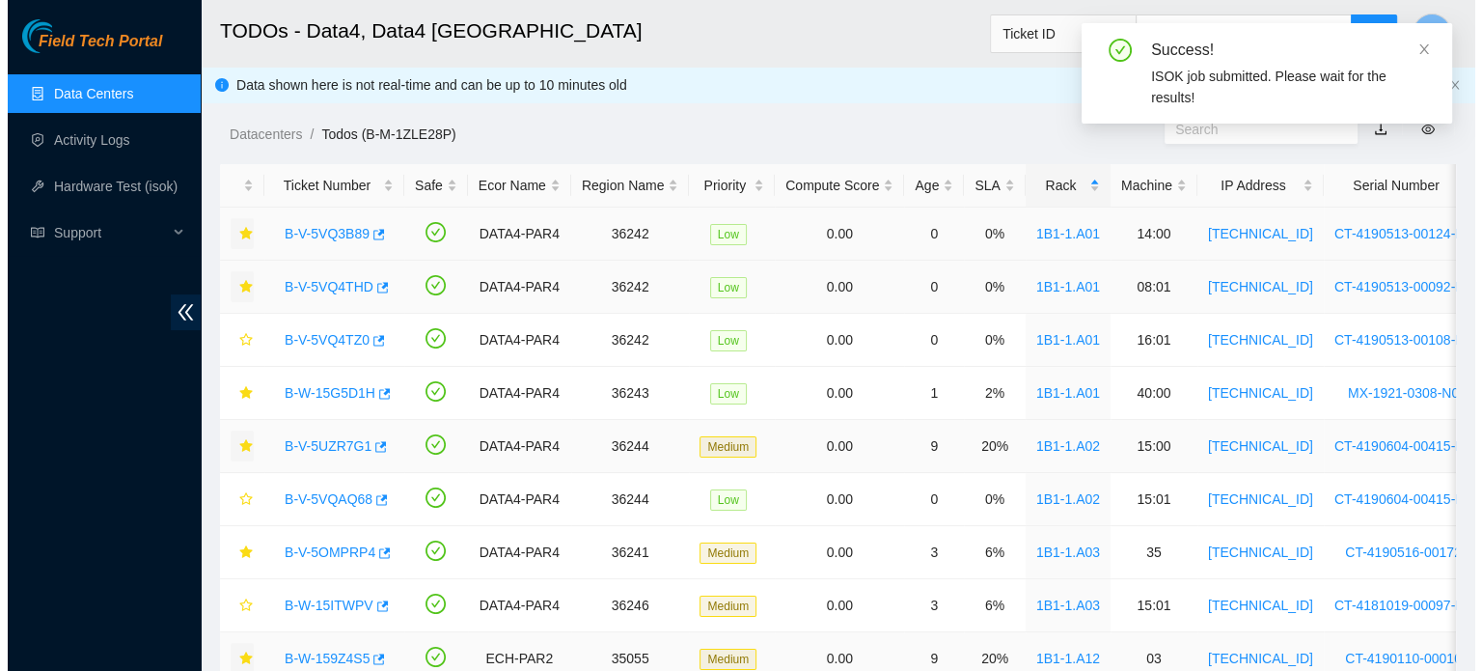
scroll to position [478, 0]
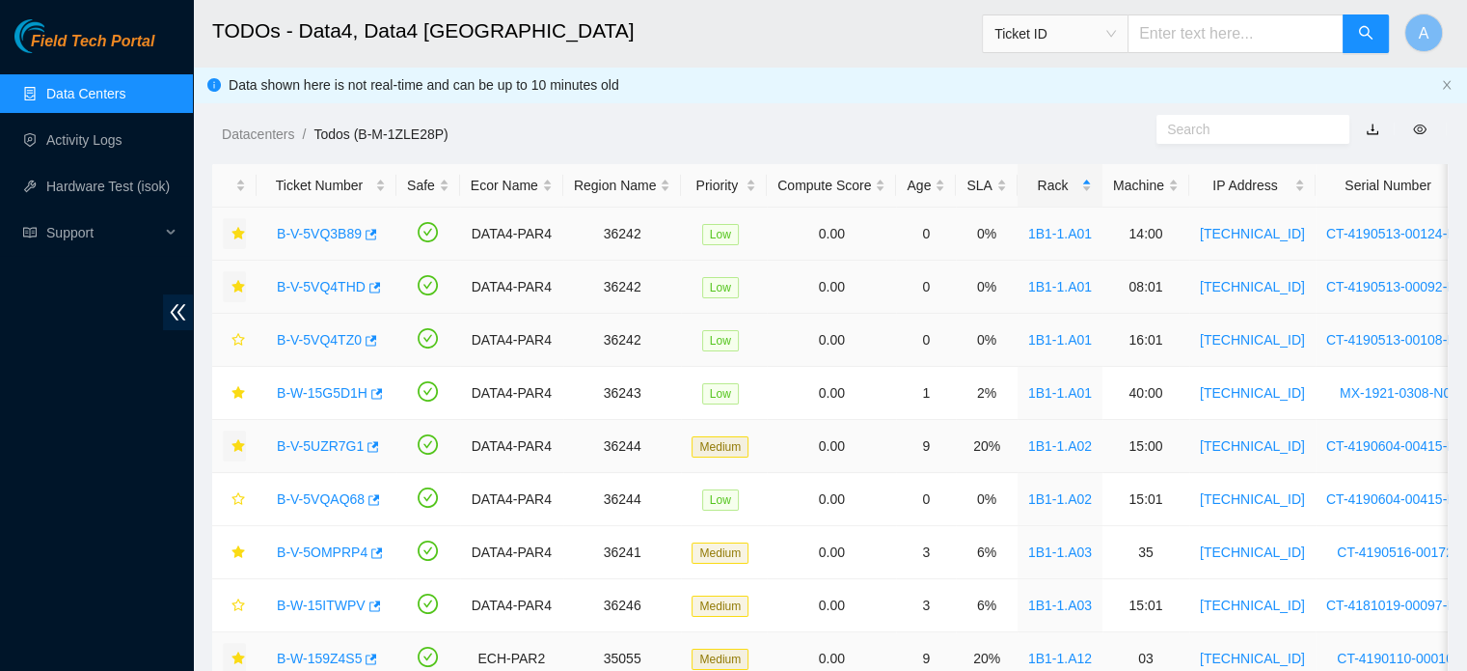
click at [320, 339] on link "B-V-5VQ4TZ0" at bounding box center [319, 339] width 85 height 15
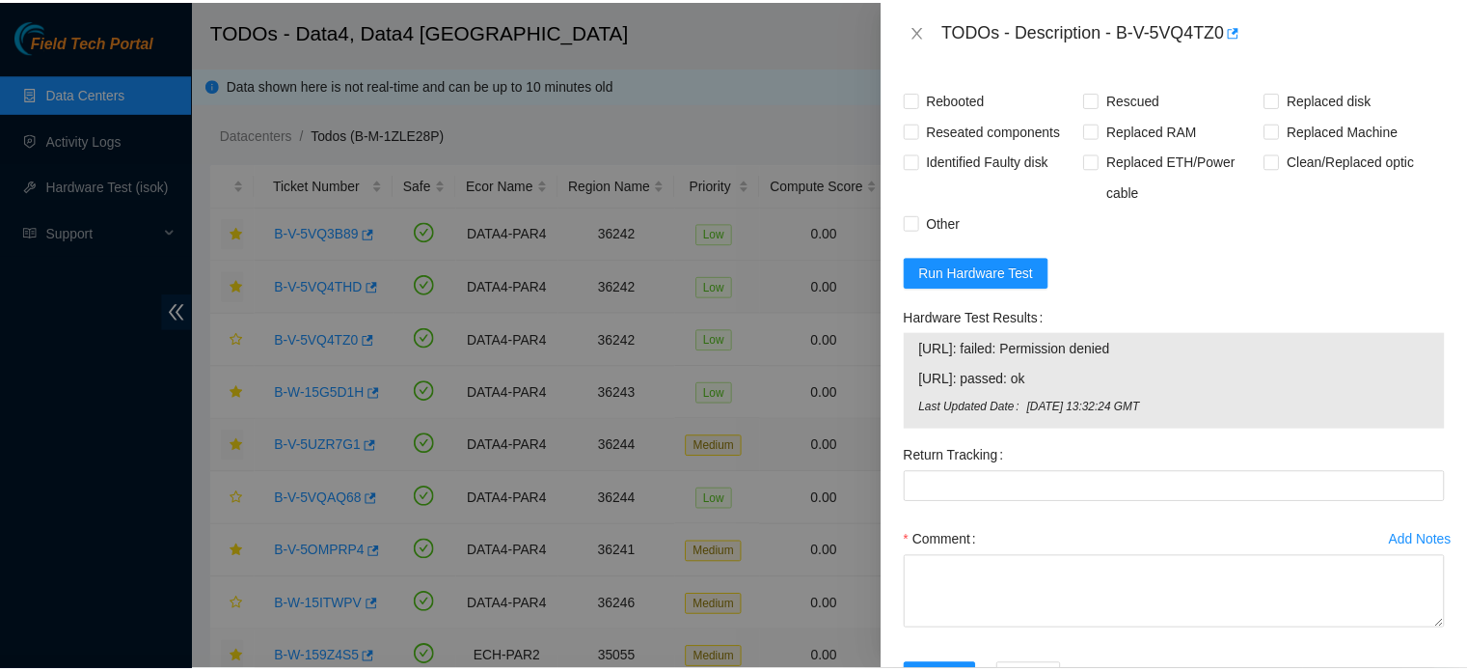
scroll to position [1139, 0]
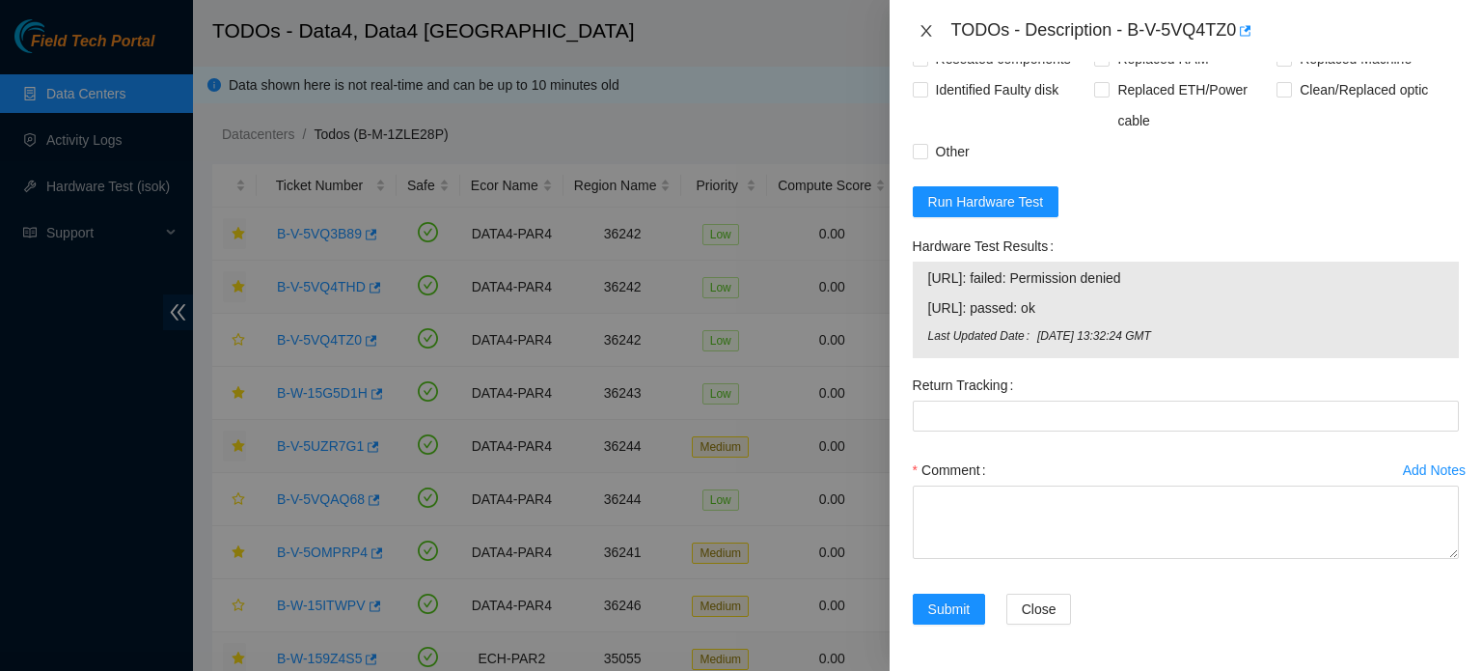
click at [923, 34] on icon "close" at bounding box center [925, 31] width 11 height 12
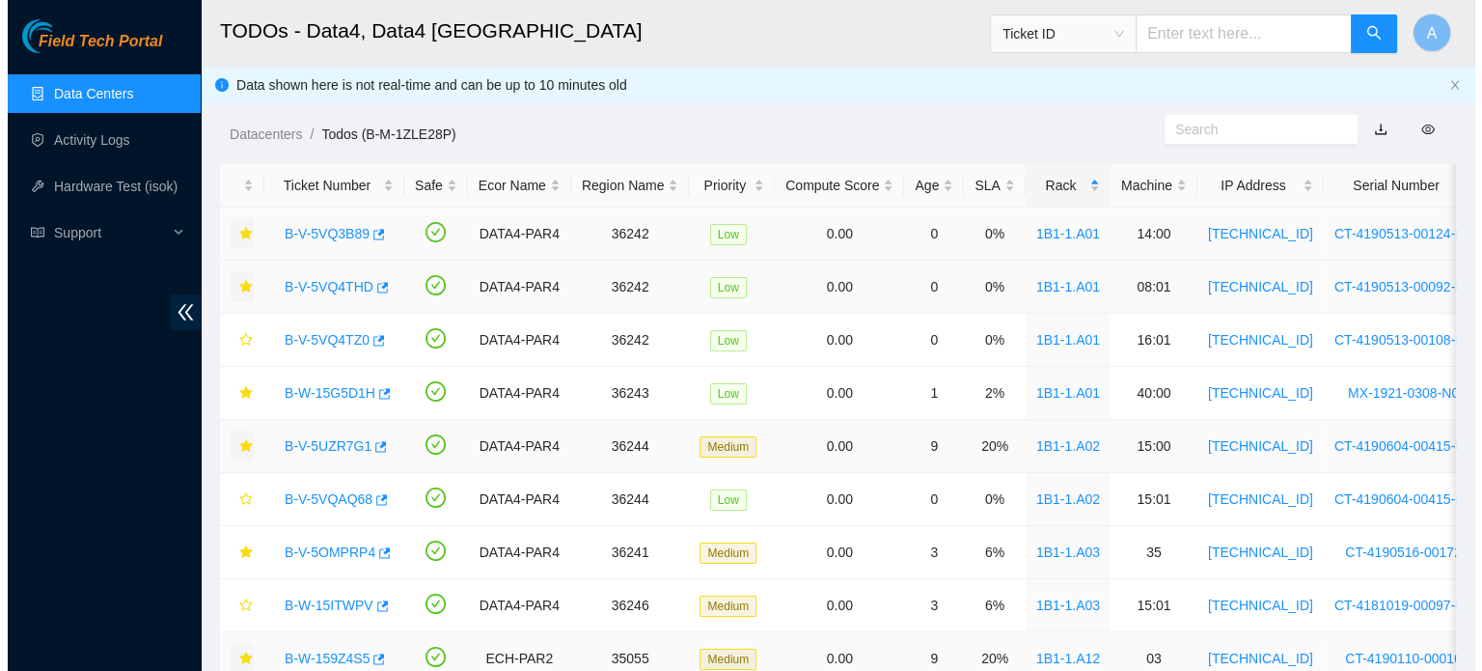
scroll to position [529, 0]
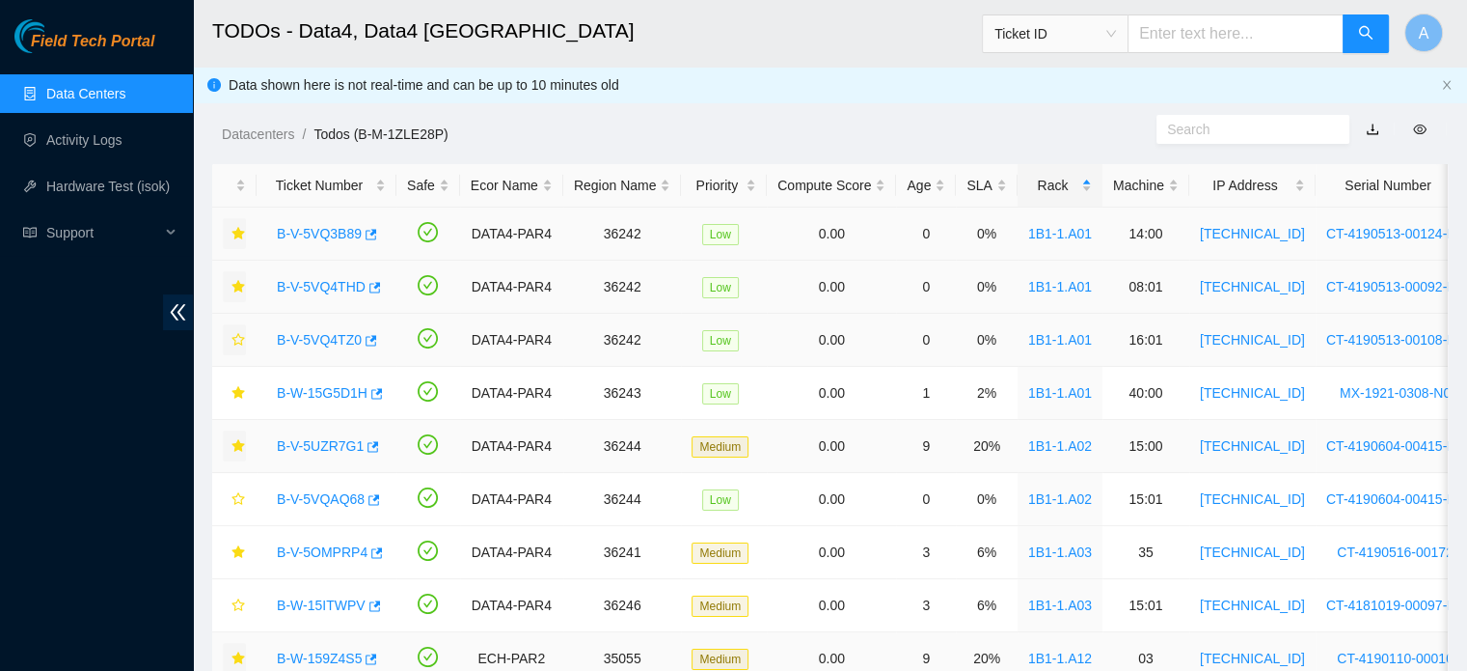
click at [238, 347] on button "button" at bounding box center [234, 339] width 23 height 31
click at [320, 499] on link "B-V-5VQAQ68" at bounding box center [321, 498] width 88 height 15
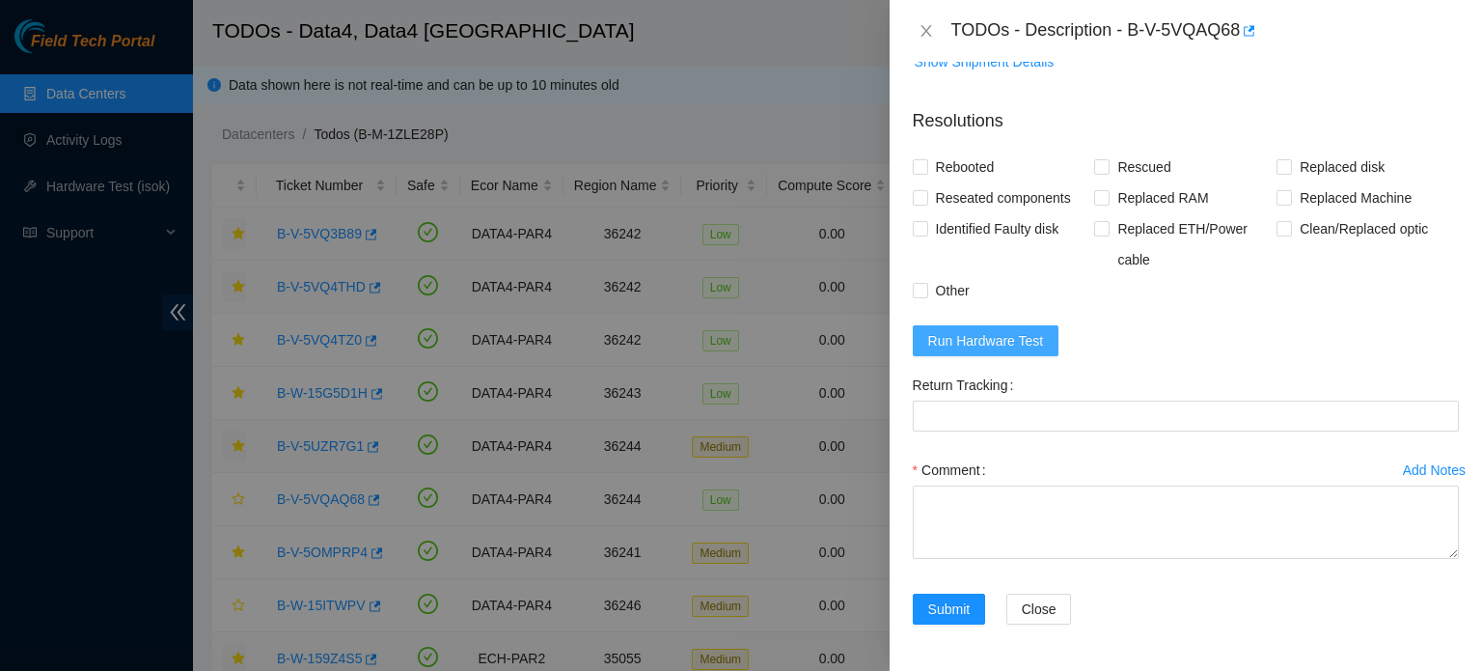
scroll to position [1161, 0]
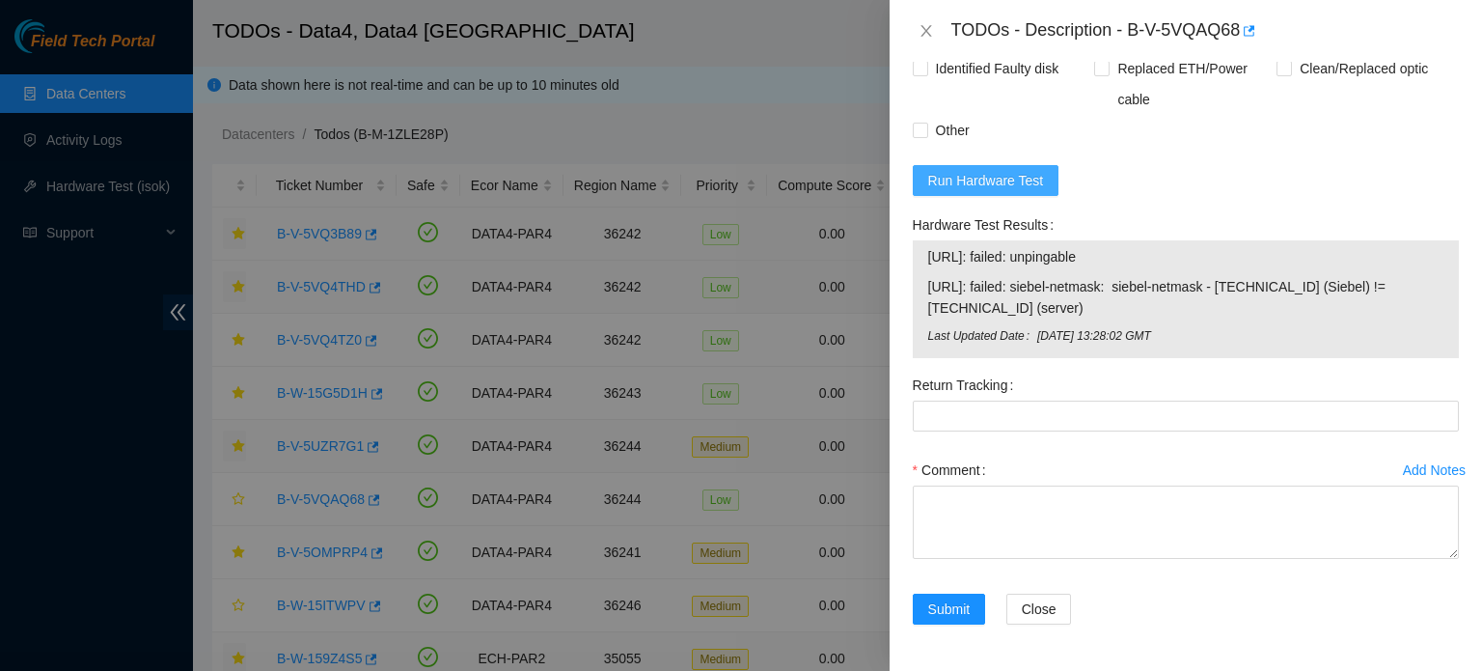
click at [1003, 182] on span "Run Hardware Test" at bounding box center [986, 180] width 116 height 21
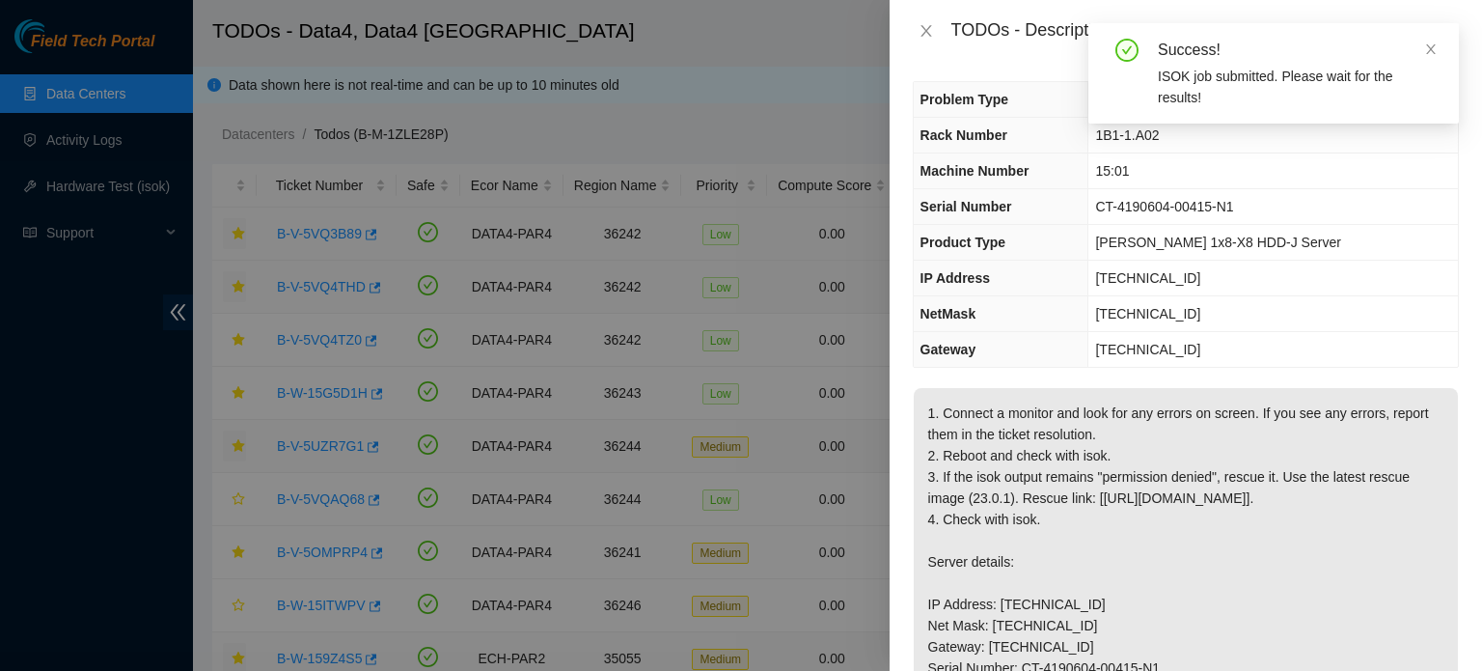
scroll to position [0, 0]
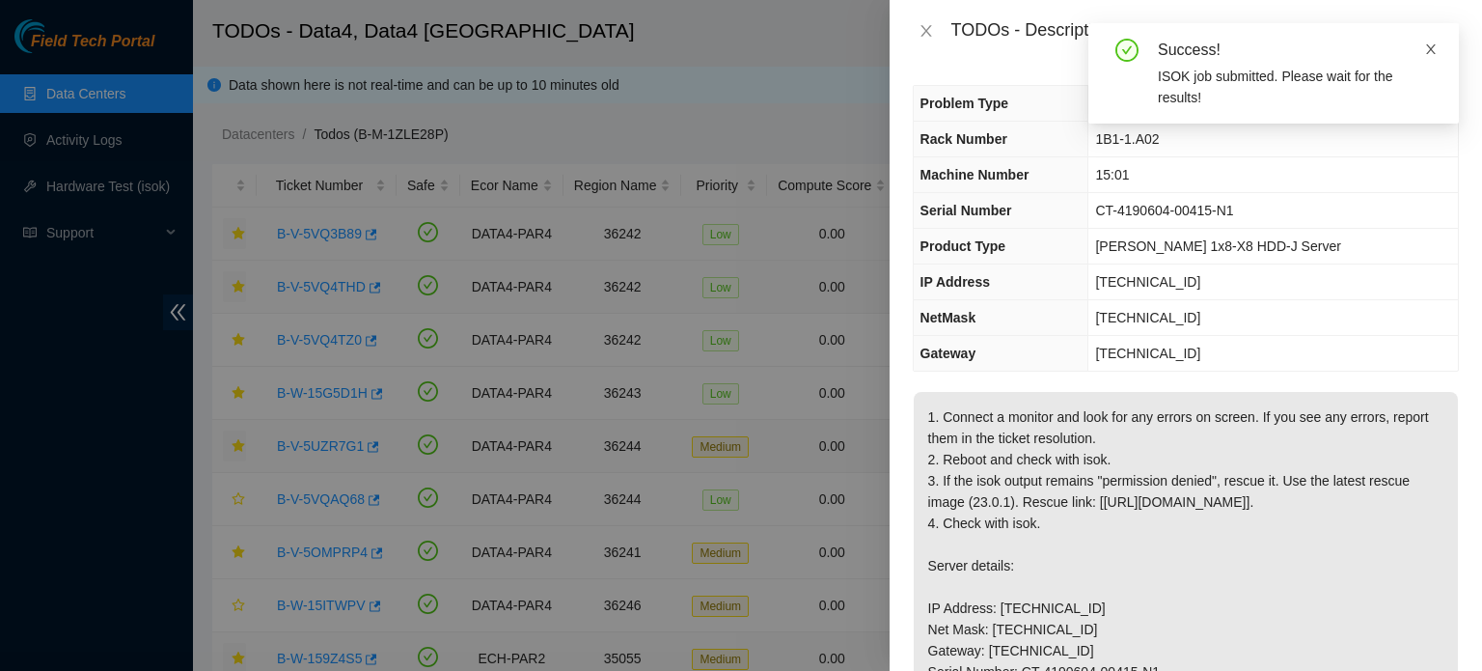
click at [1433, 50] on icon "close" at bounding box center [1431, 49] width 14 height 14
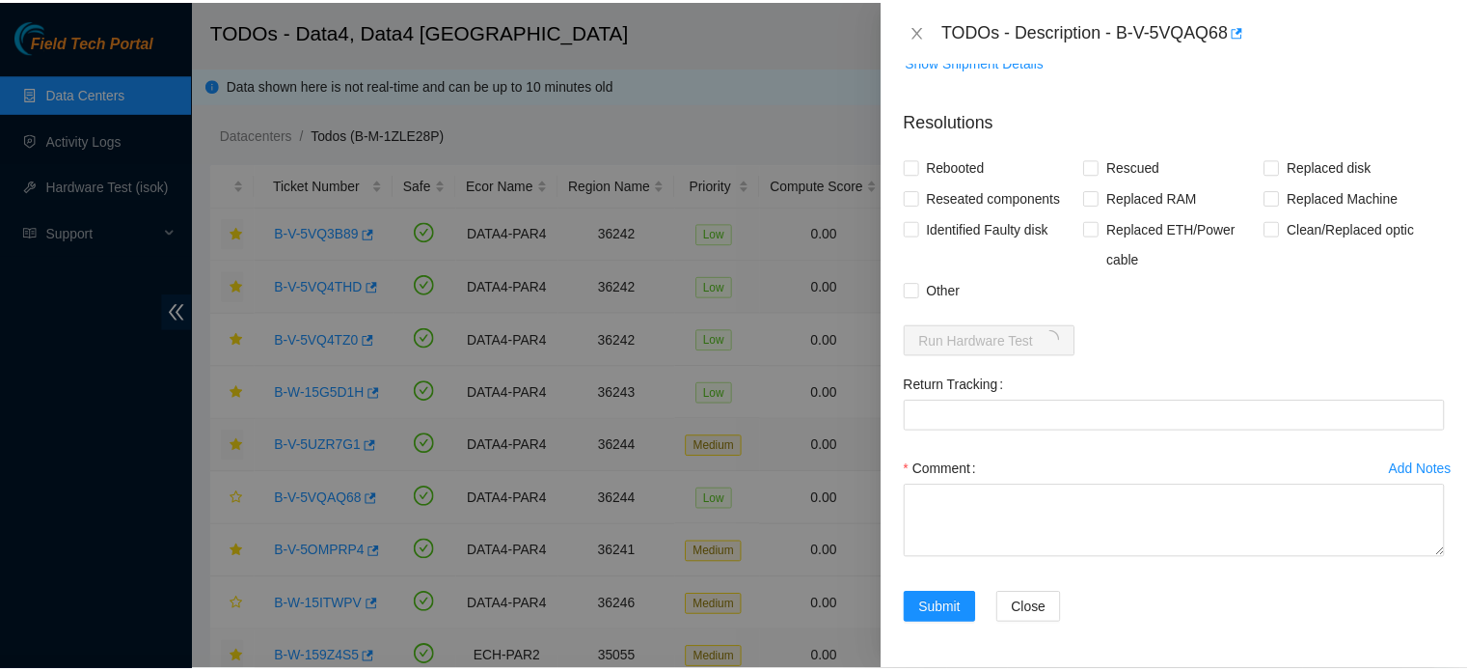
scroll to position [1000, 0]
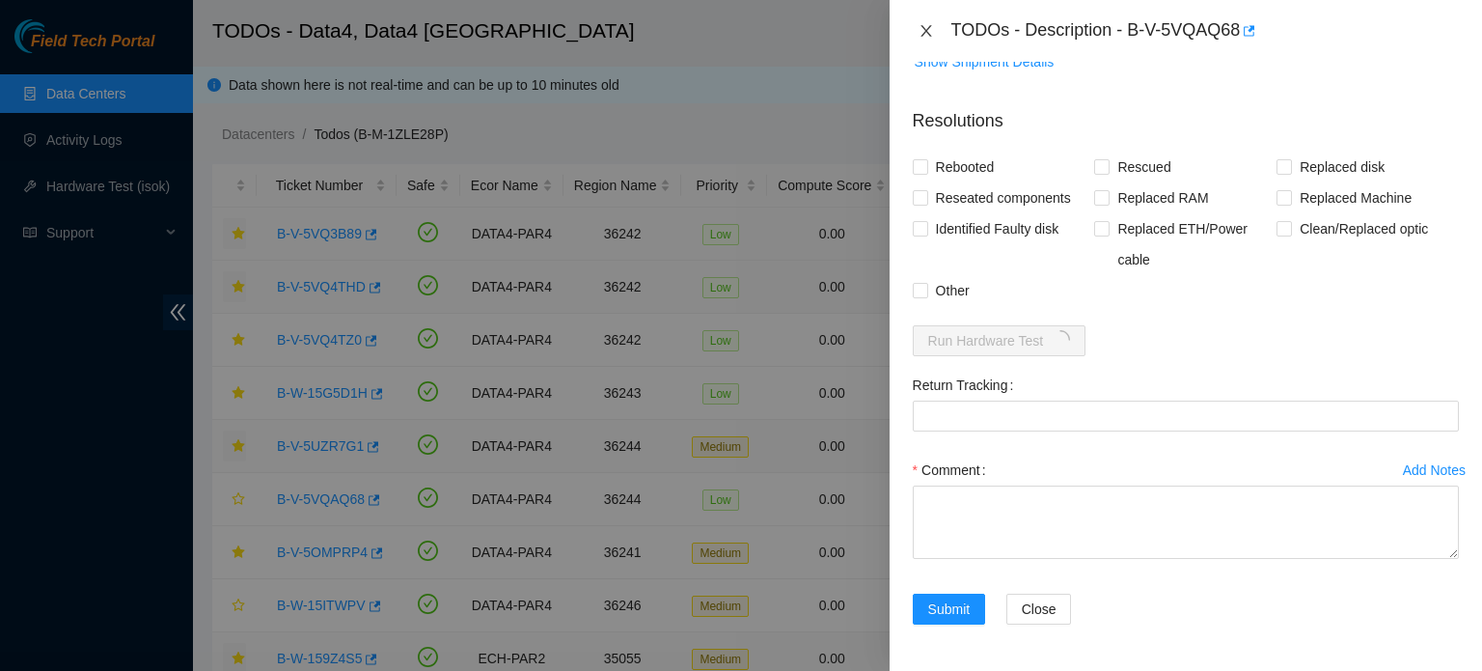
click at [929, 37] on icon "close" at bounding box center [925, 30] width 15 height 15
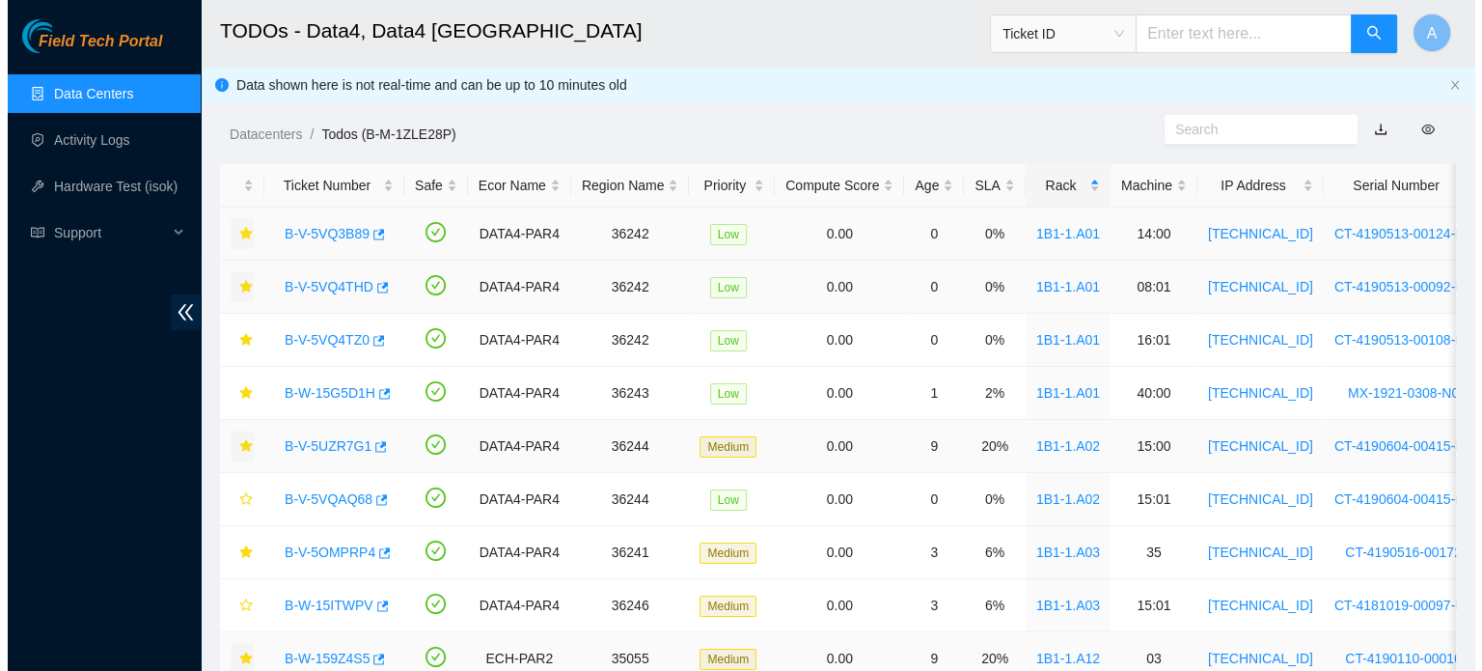
scroll to position [478, 0]
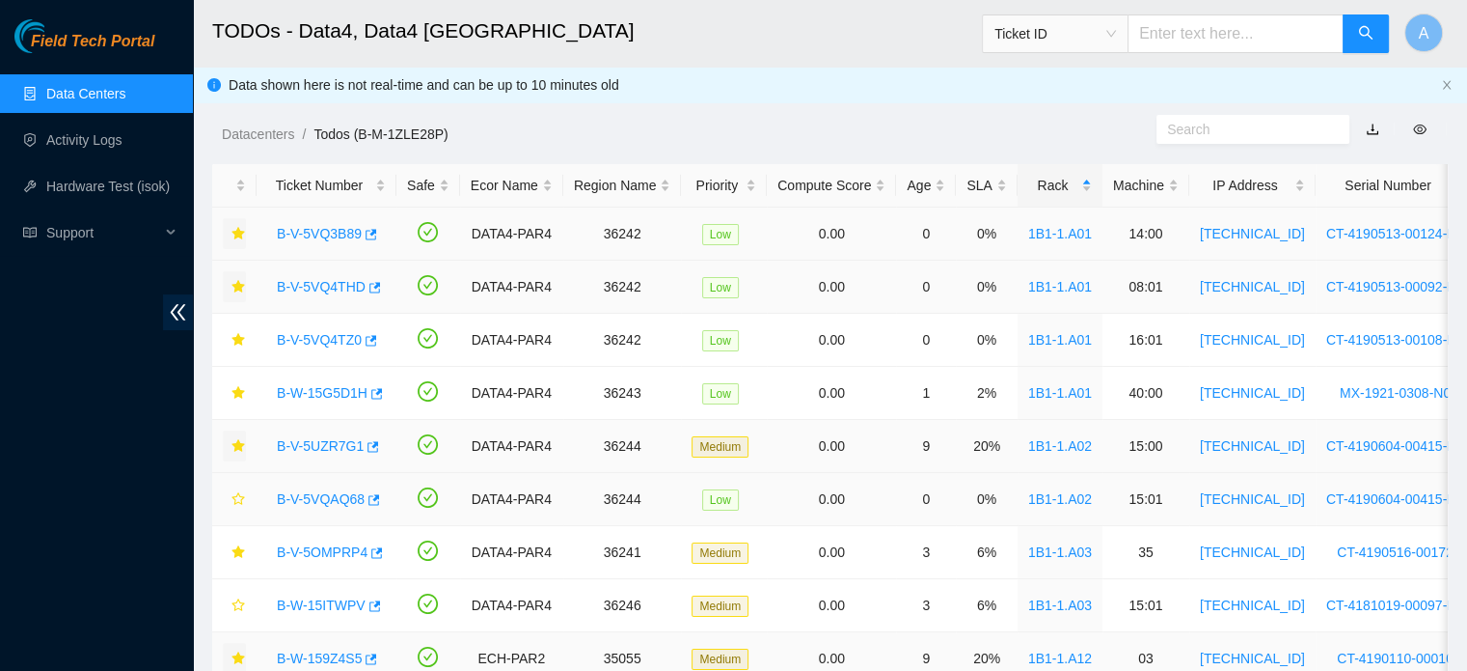
click at [338, 496] on link "B-V-5VQAQ68" at bounding box center [321, 498] width 88 height 15
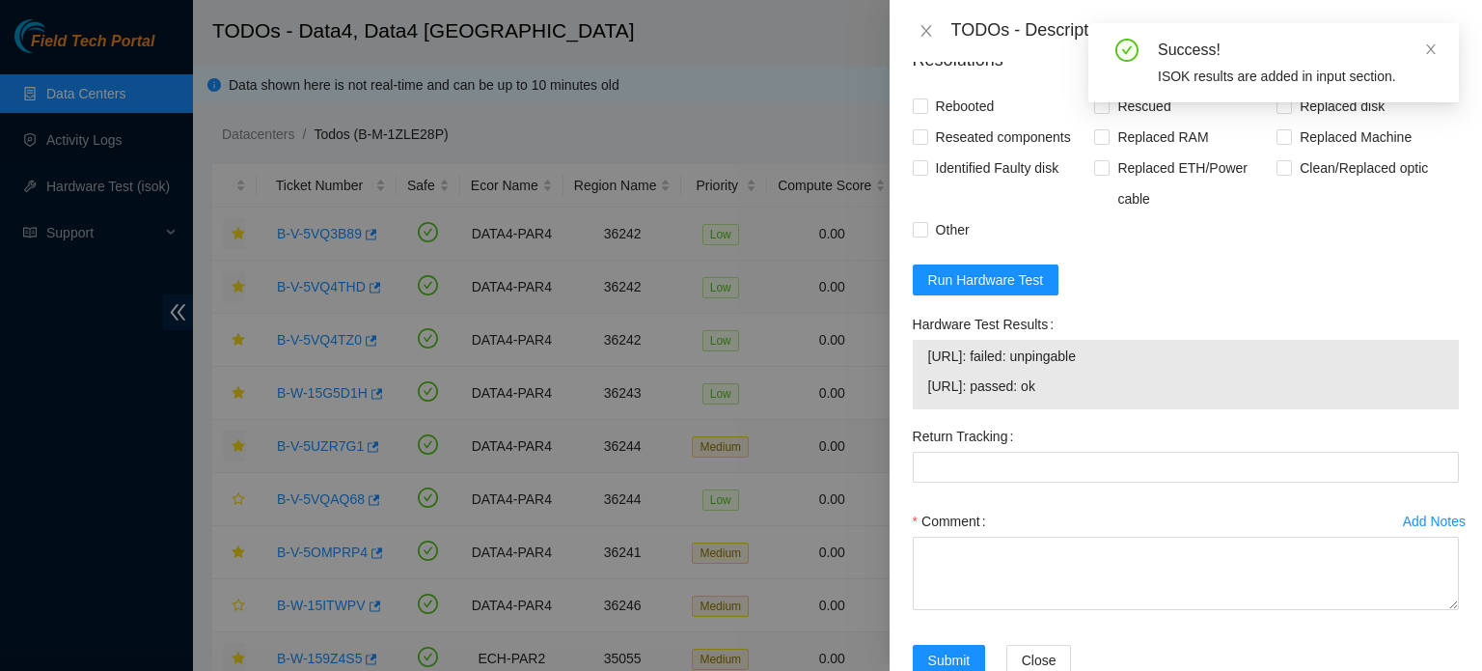
scroll to position [0, 0]
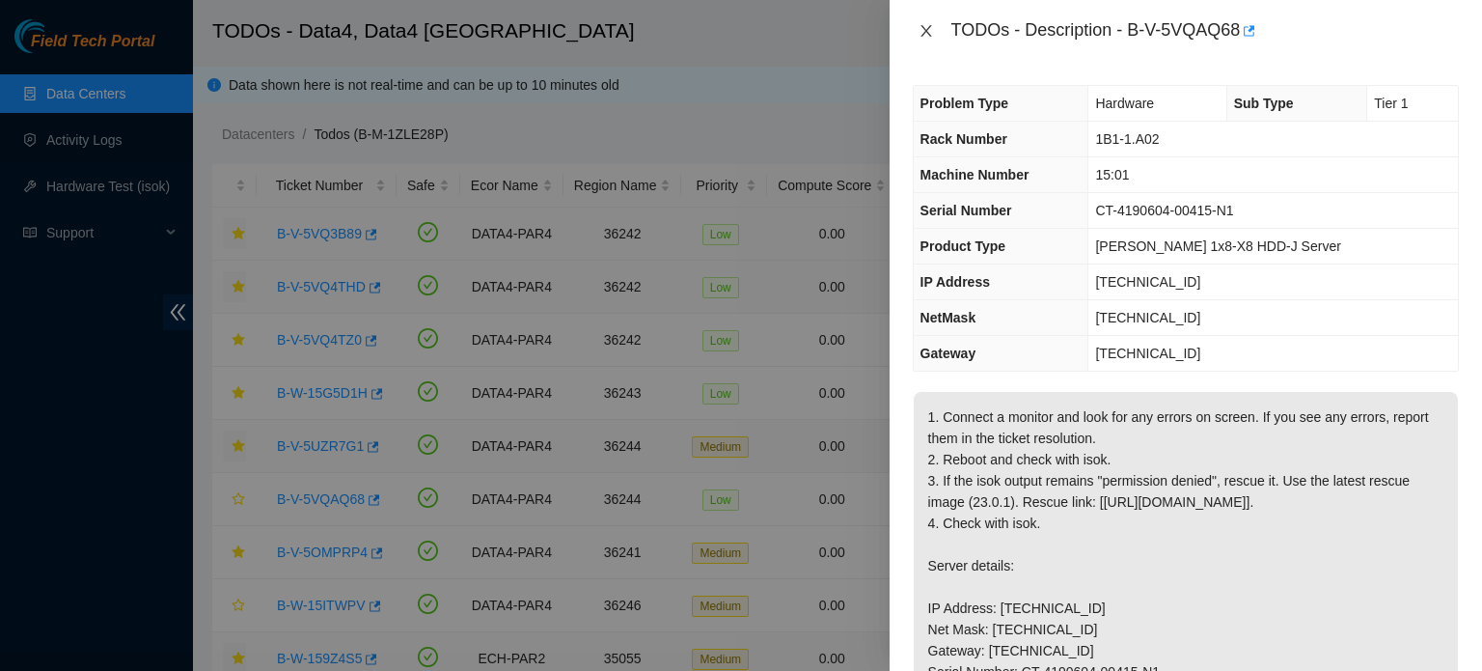
click at [929, 30] on icon "close" at bounding box center [925, 30] width 15 height 15
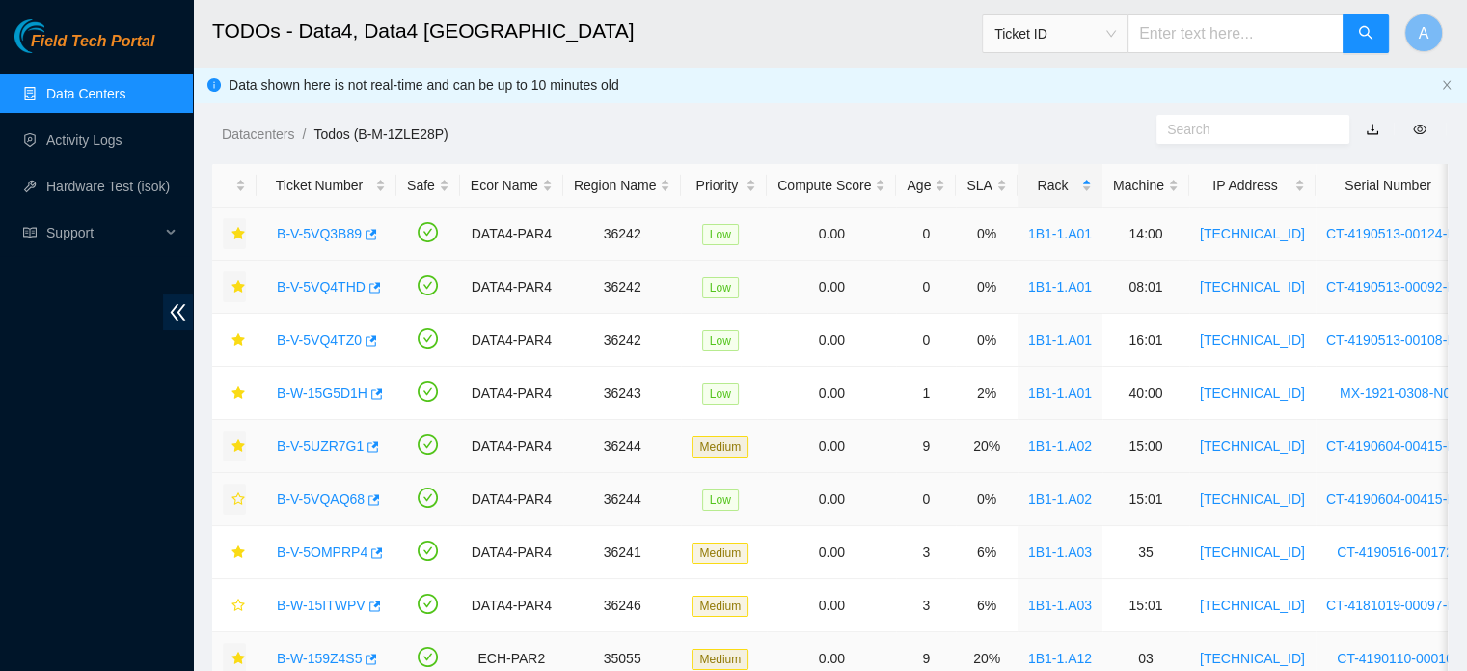
click at [232, 500] on icon "star" at bounding box center [239, 499] width 14 height 14
click at [312, 604] on link "B-W-15ITWPV" at bounding box center [321, 604] width 89 height 15
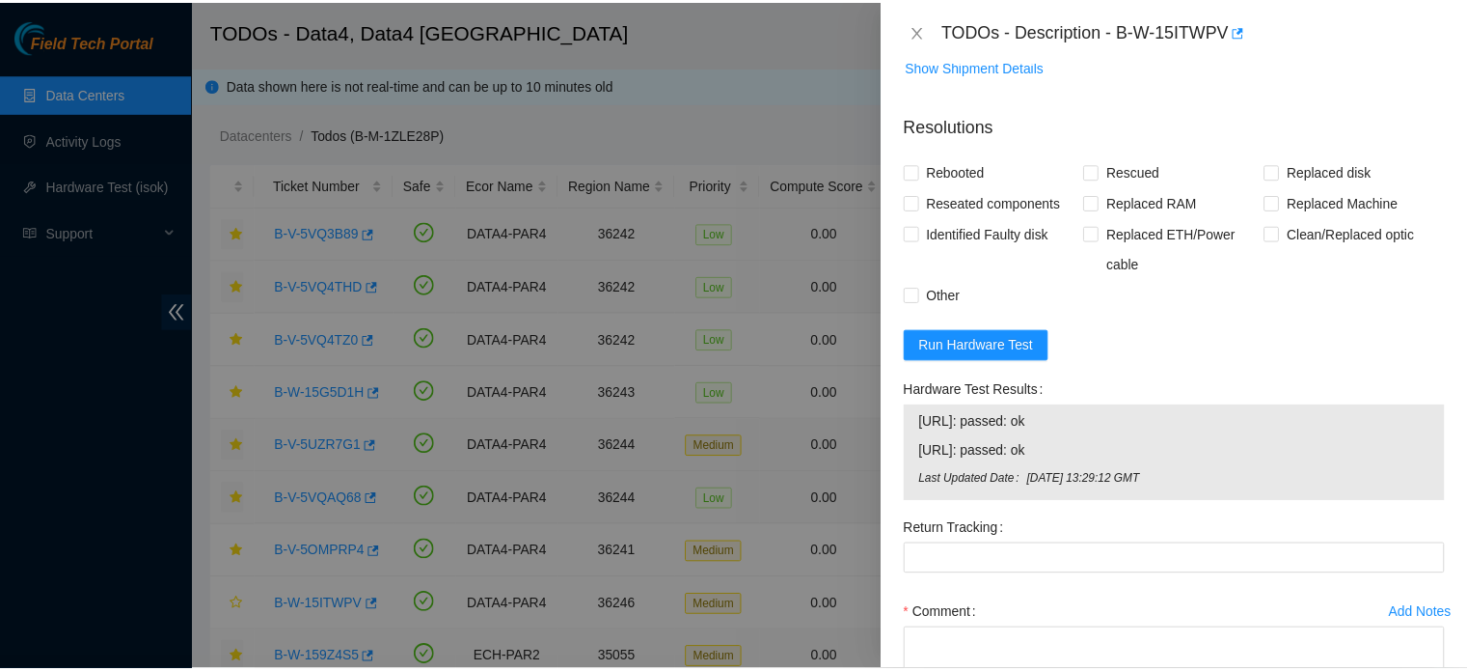
scroll to position [1459, 0]
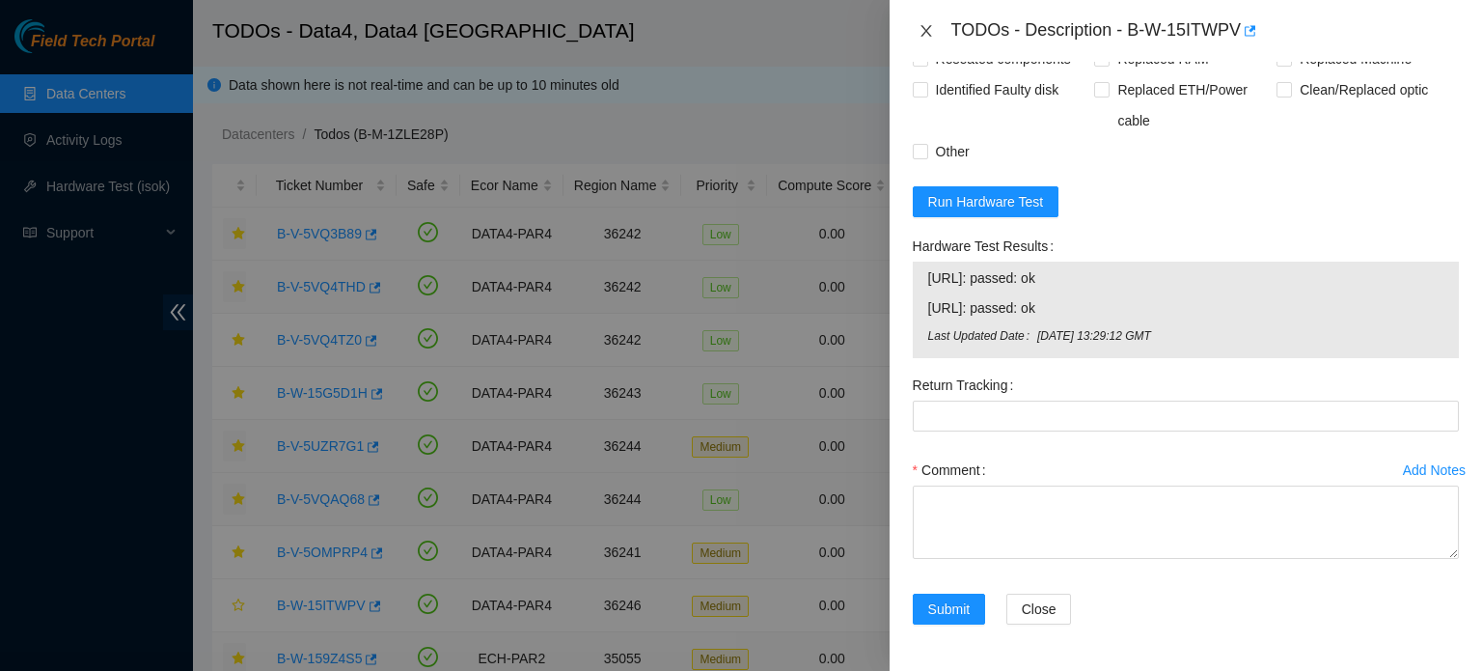
click at [923, 29] on icon "close" at bounding box center [925, 31] width 11 height 12
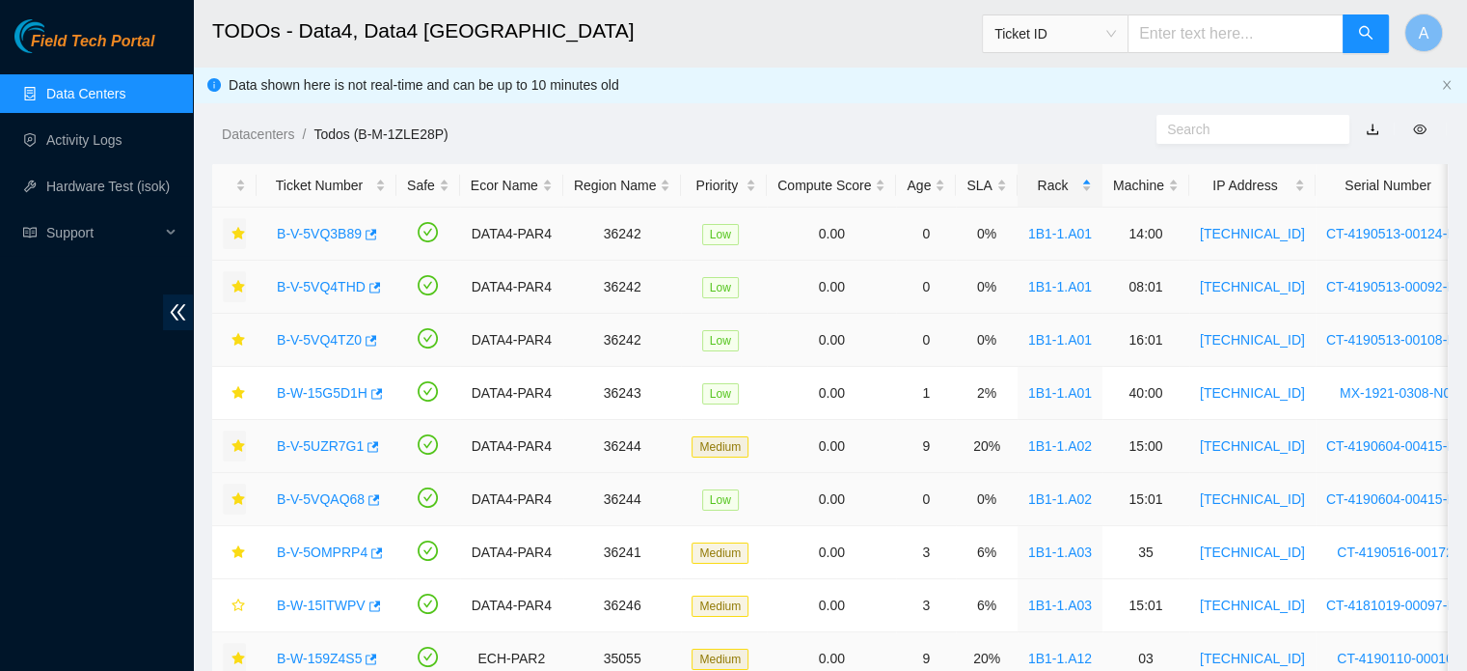
scroll to position [530, 0]
click at [240, 605] on icon "star" at bounding box center [238, 604] width 13 height 13
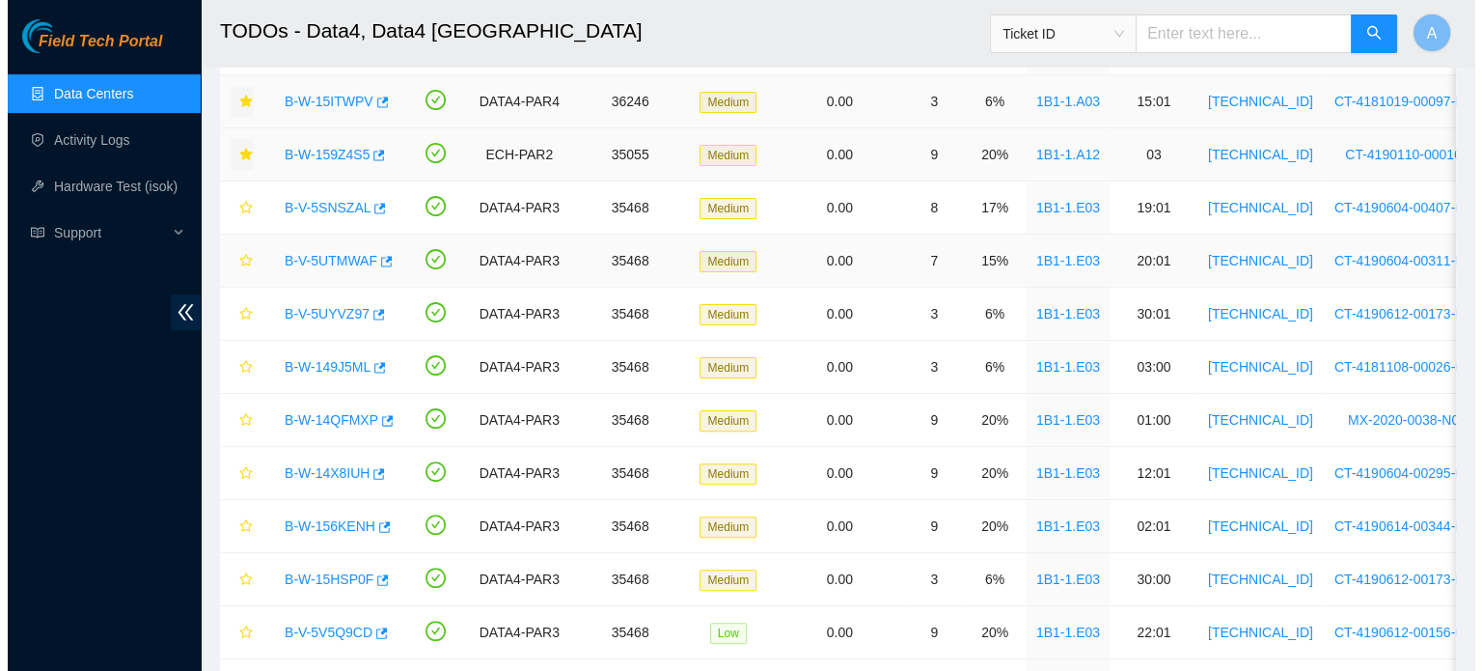
scroll to position [502, 0]
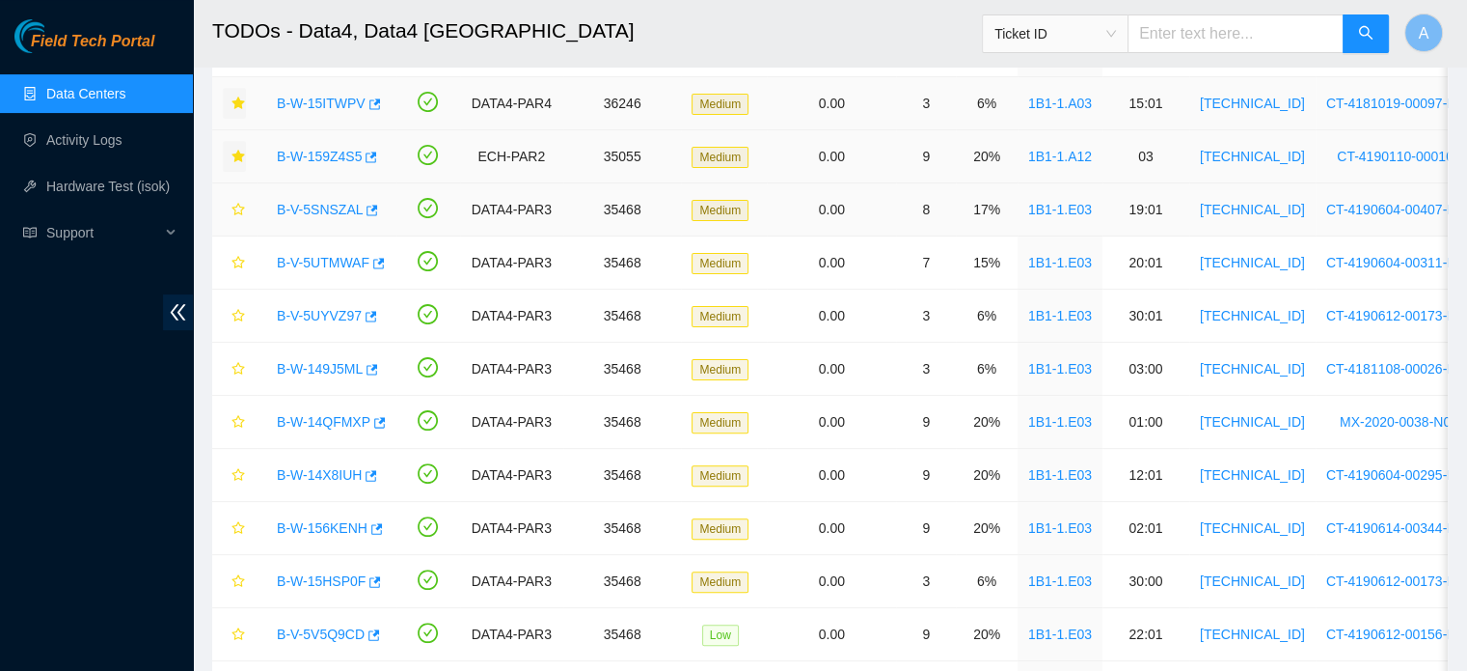
click at [327, 207] on link "B-V-5SNSZAL" at bounding box center [320, 209] width 86 height 15
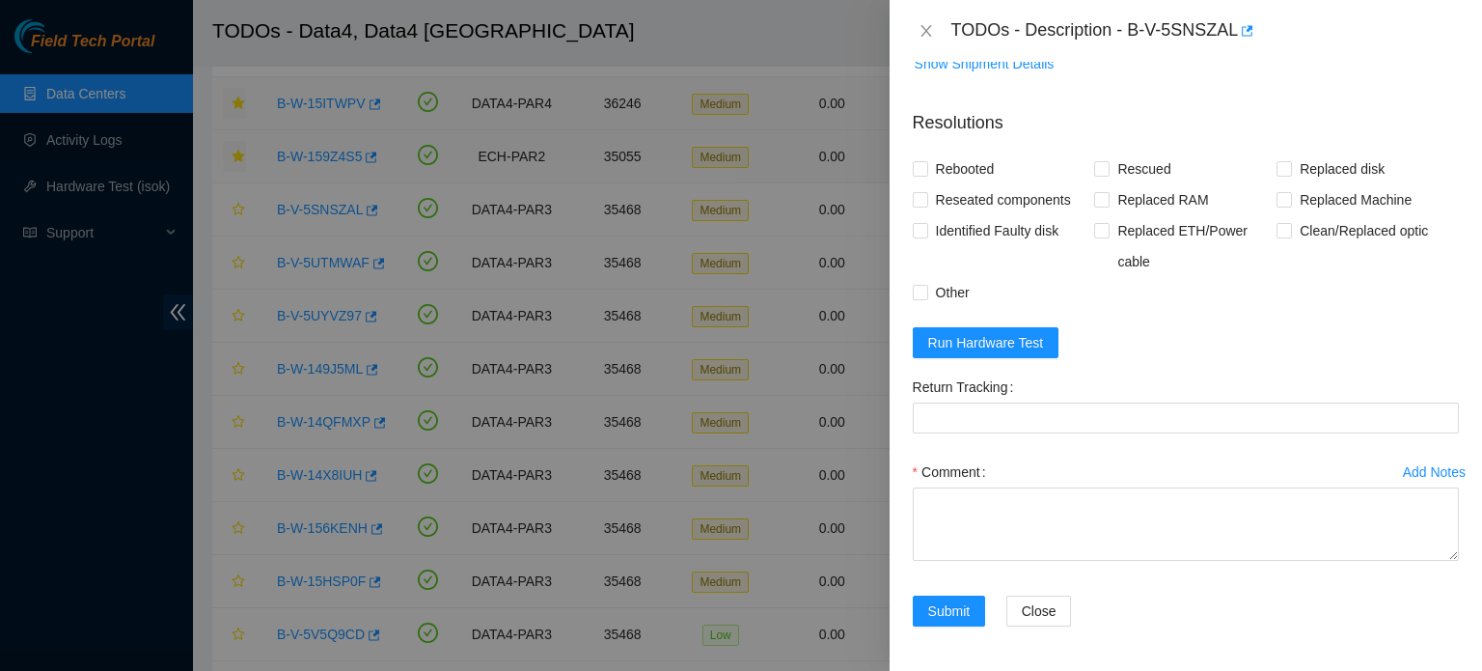
scroll to position [1055, 0]
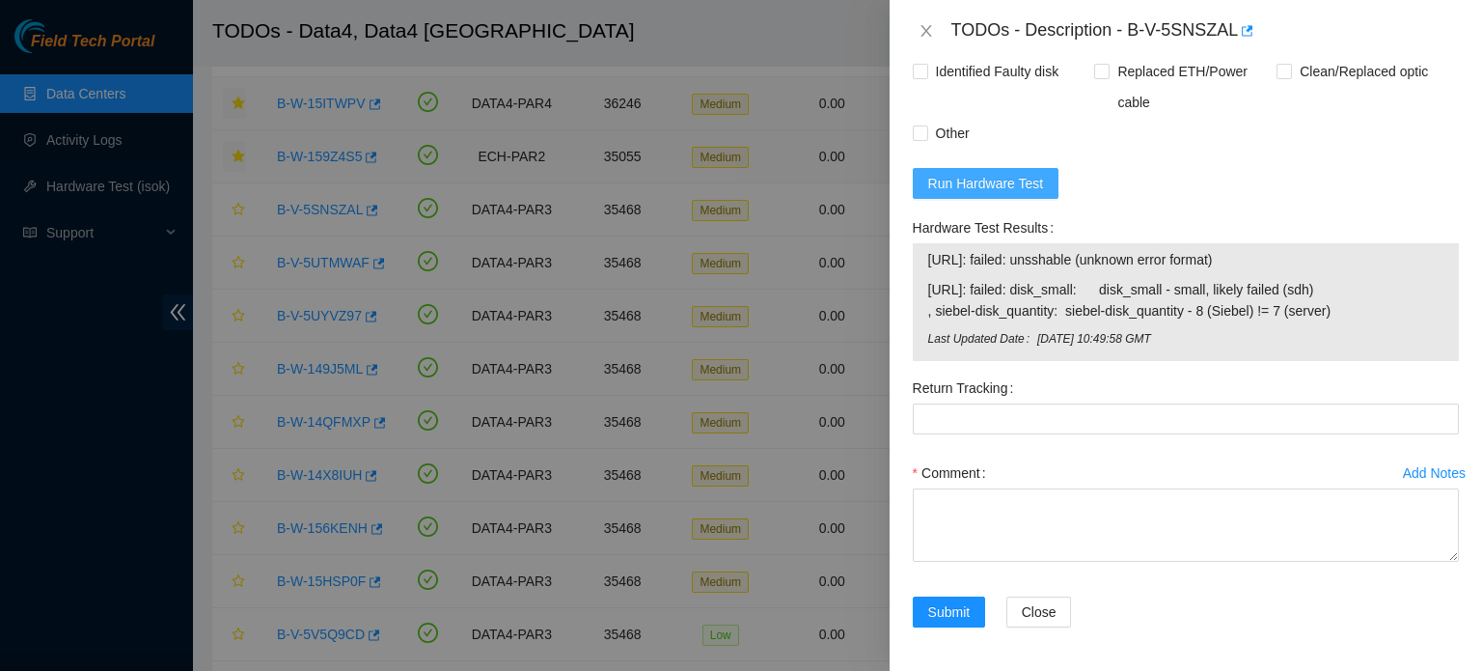
click at [1014, 189] on span "Run Hardware Test" at bounding box center [986, 183] width 116 height 21
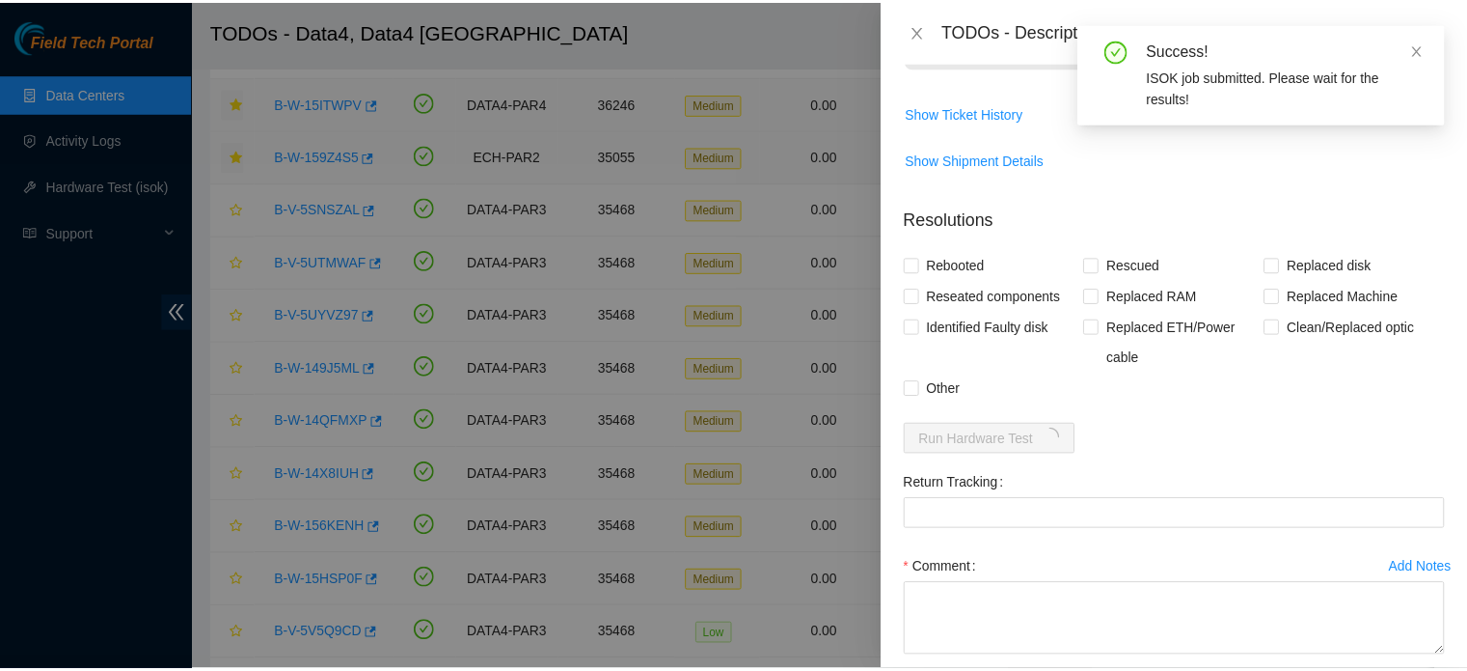
scroll to position [895, 0]
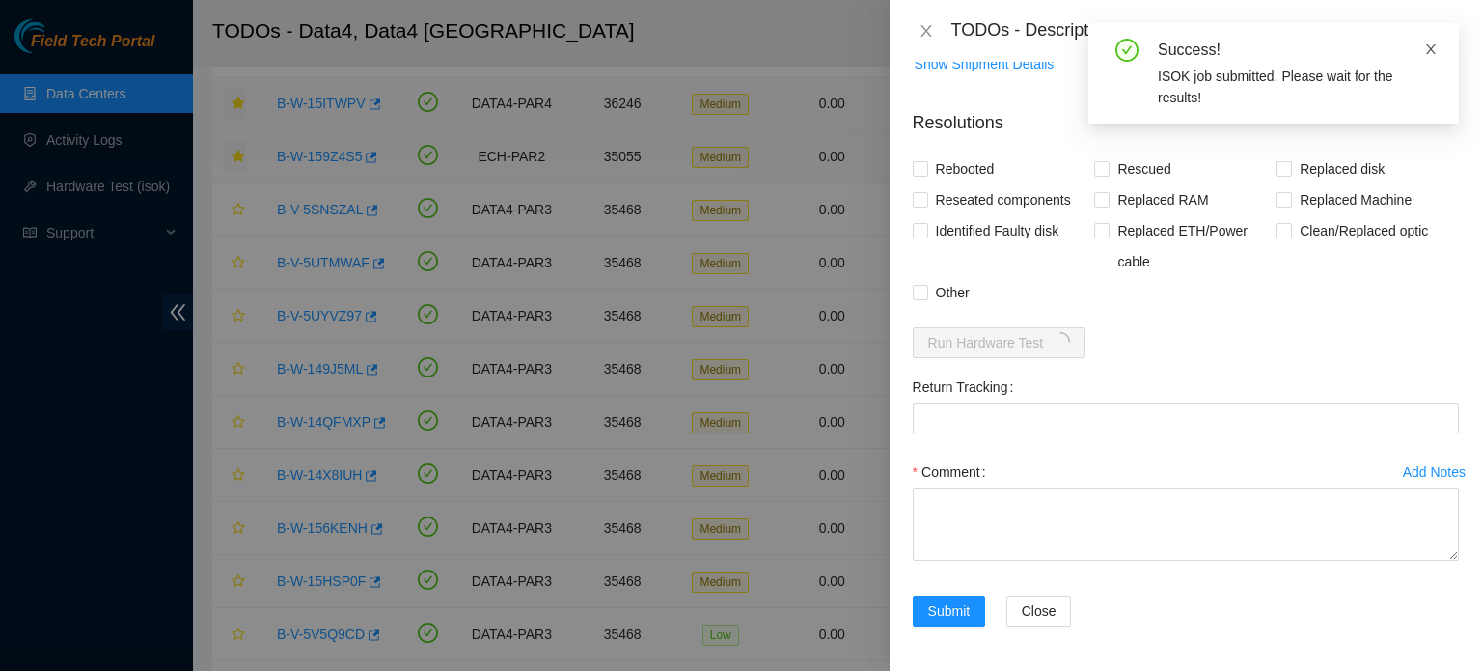
click at [1428, 49] on icon "close" at bounding box center [1431, 49] width 14 height 14
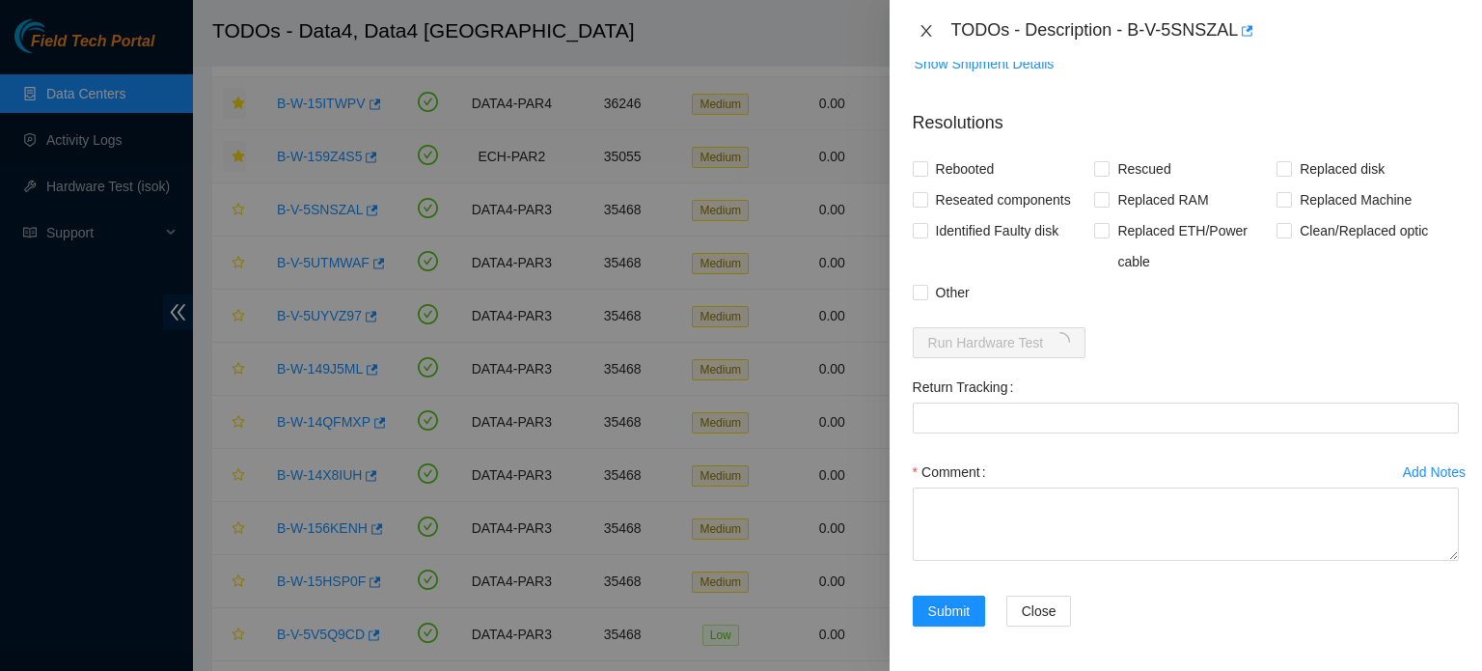
click at [932, 29] on icon "close" at bounding box center [925, 30] width 15 height 15
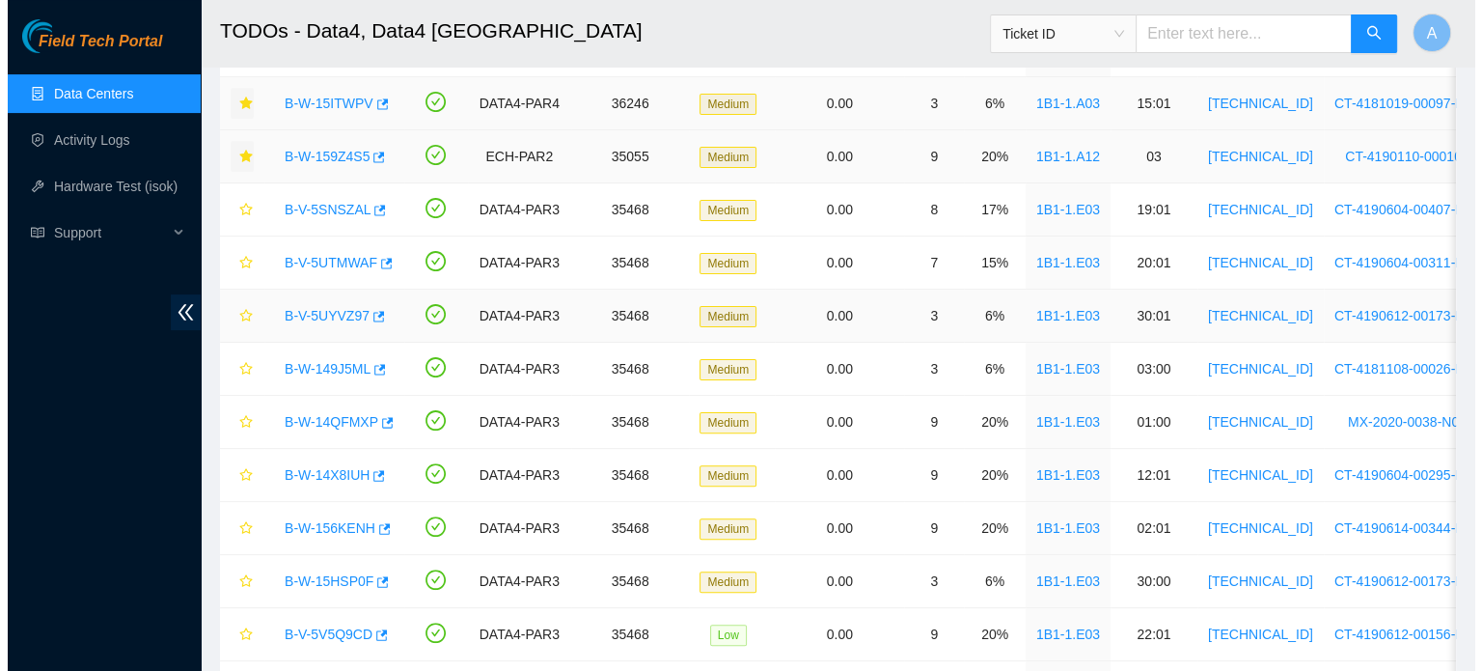
scroll to position [438, 0]
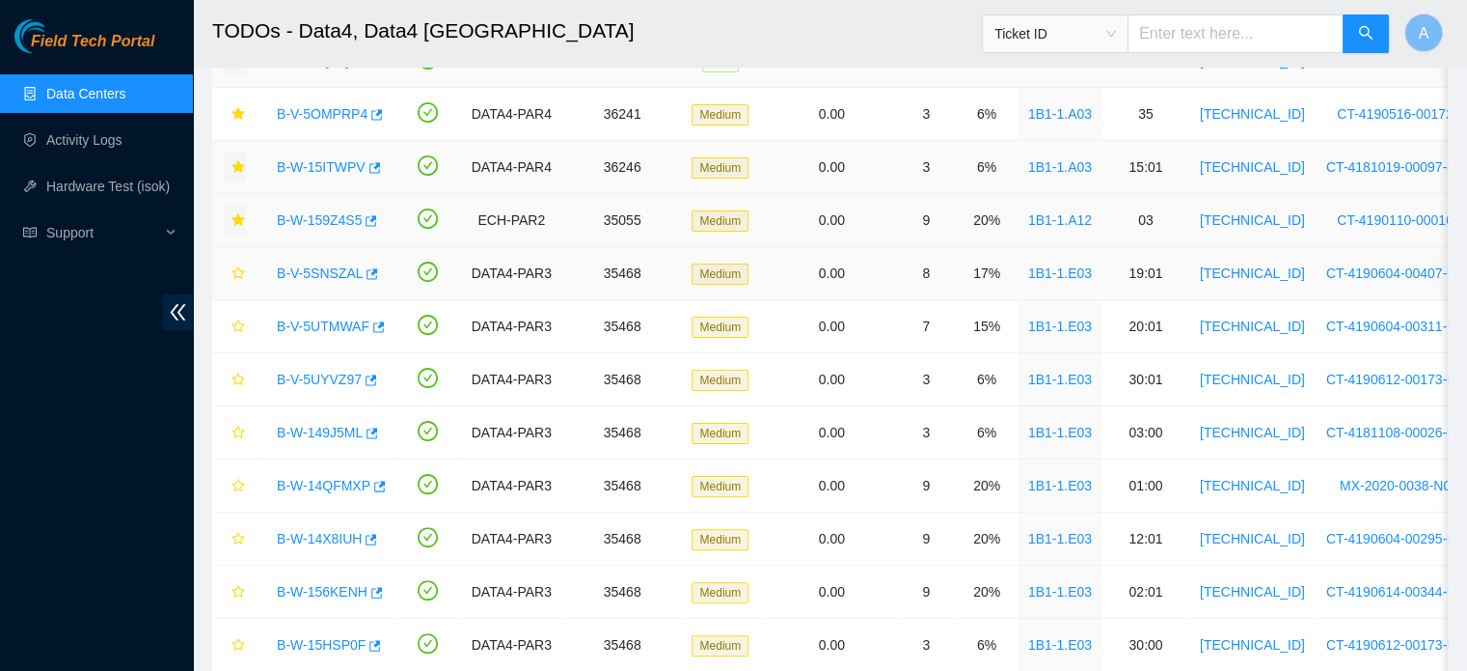
click at [323, 267] on link "B-V-5SNSZAL" at bounding box center [320, 272] width 86 height 15
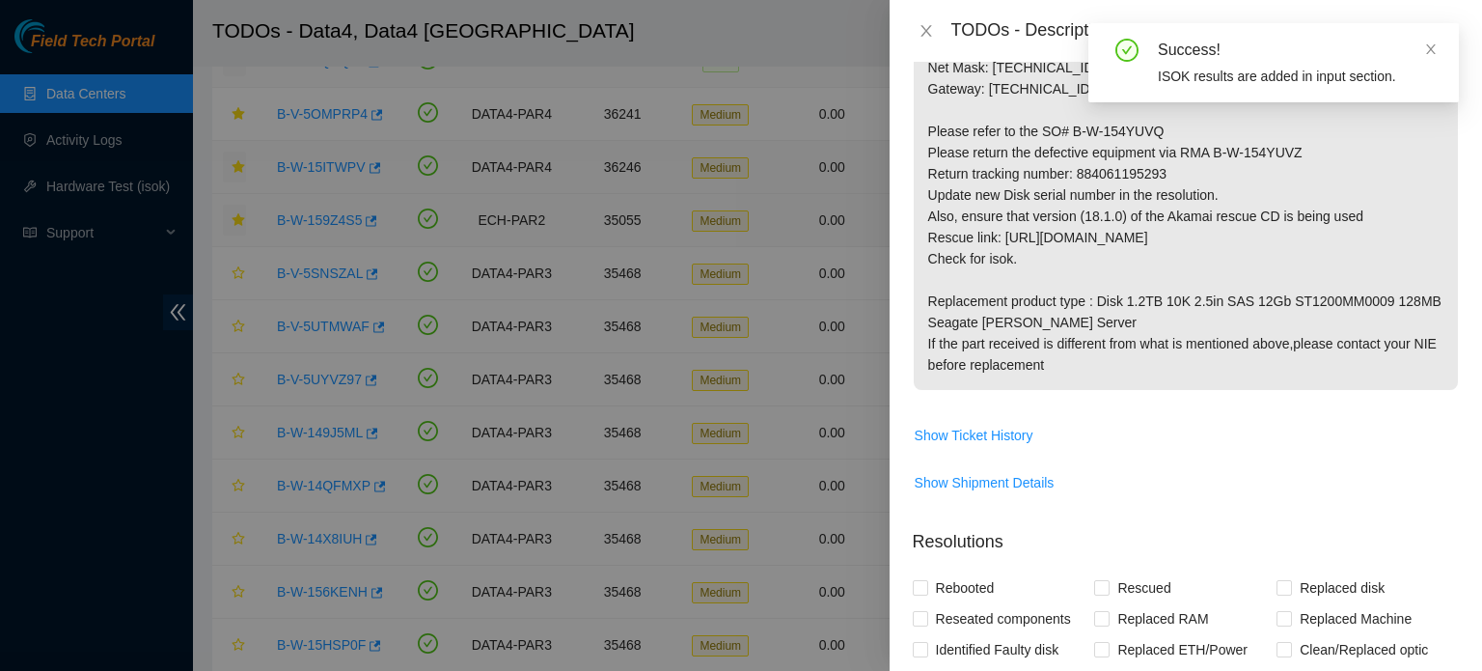
scroll to position [0, 0]
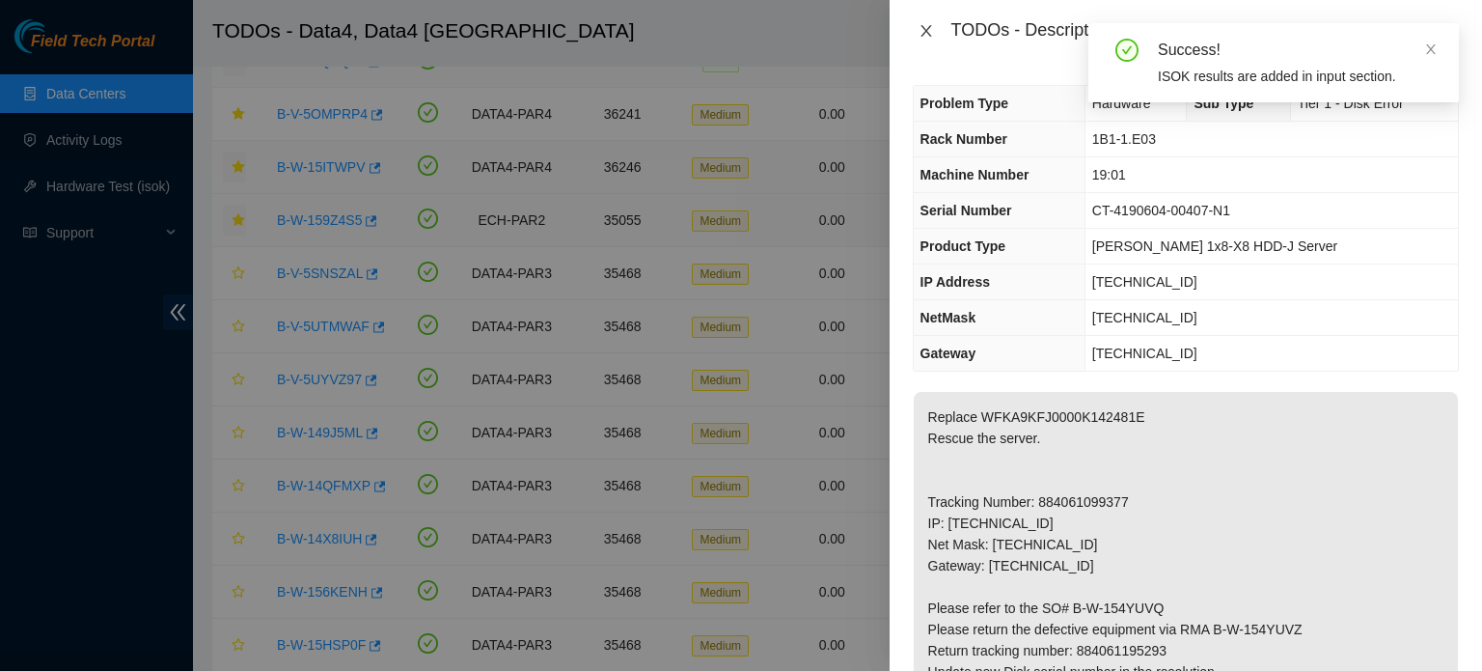
click at [929, 31] on icon "close" at bounding box center [925, 30] width 15 height 15
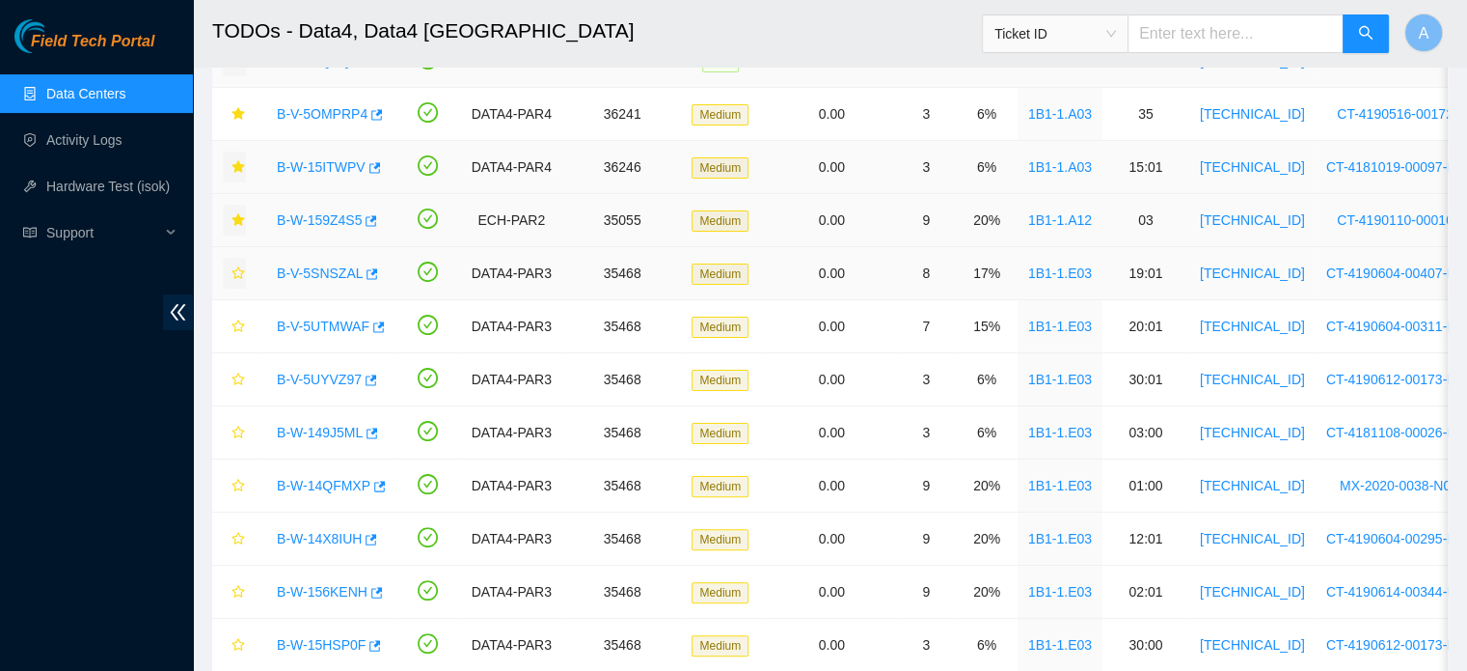
click at [239, 269] on icon "star" at bounding box center [239, 273] width 14 height 14
click at [343, 322] on link "B-V-5UTMWAF" at bounding box center [323, 325] width 93 height 15
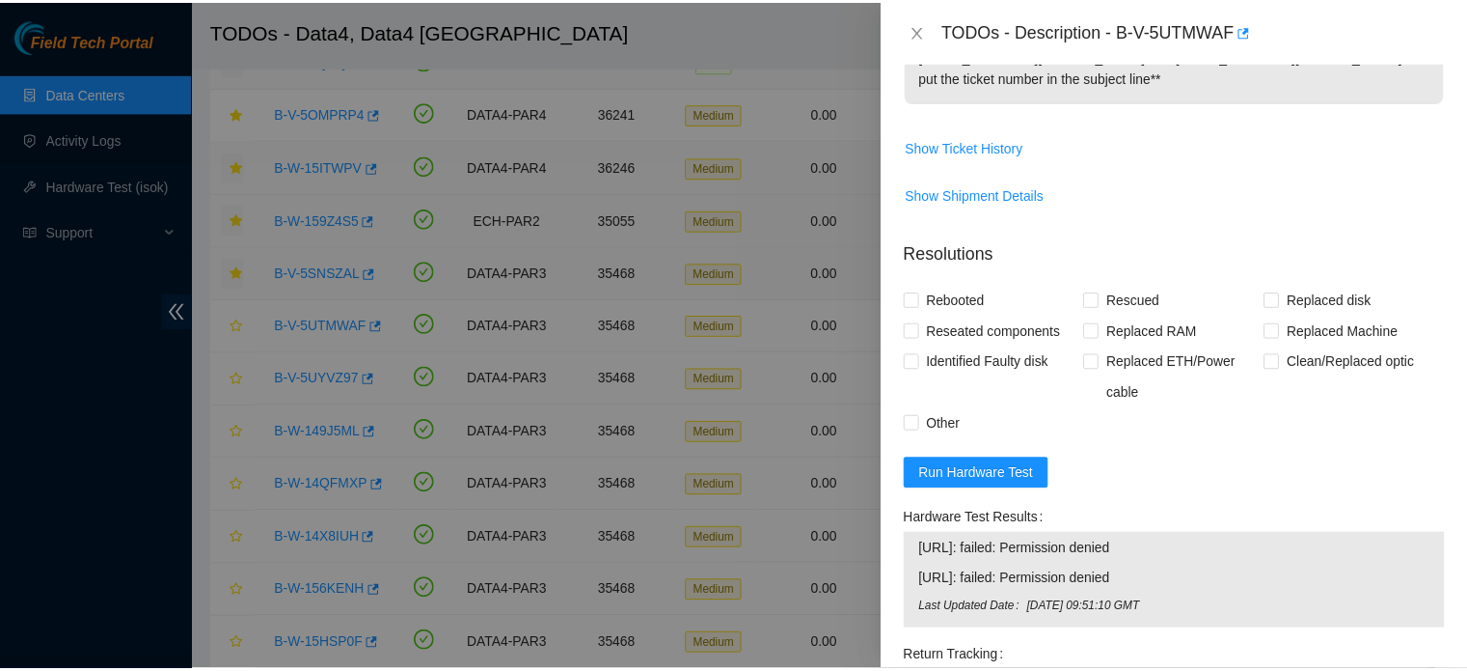
scroll to position [1061, 0]
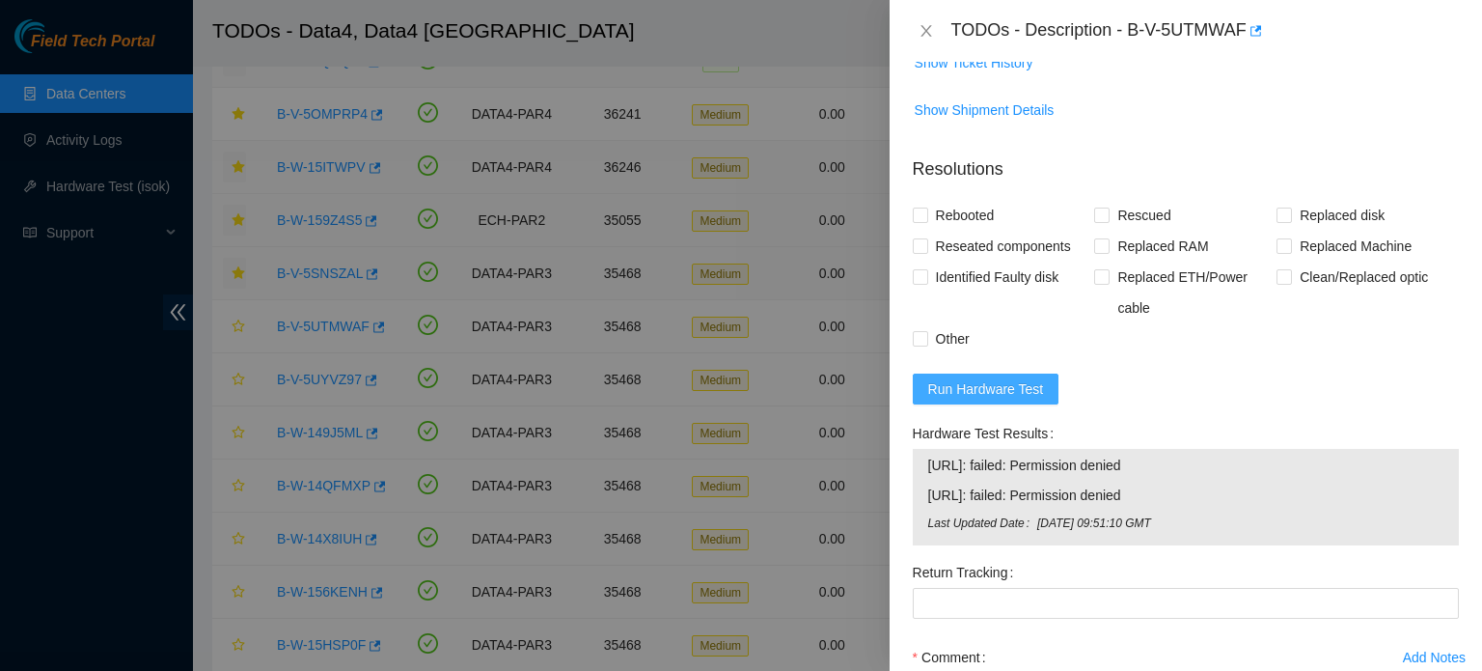
click at [1003, 399] on span "Run Hardware Test" at bounding box center [986, 388] width 116 height 21
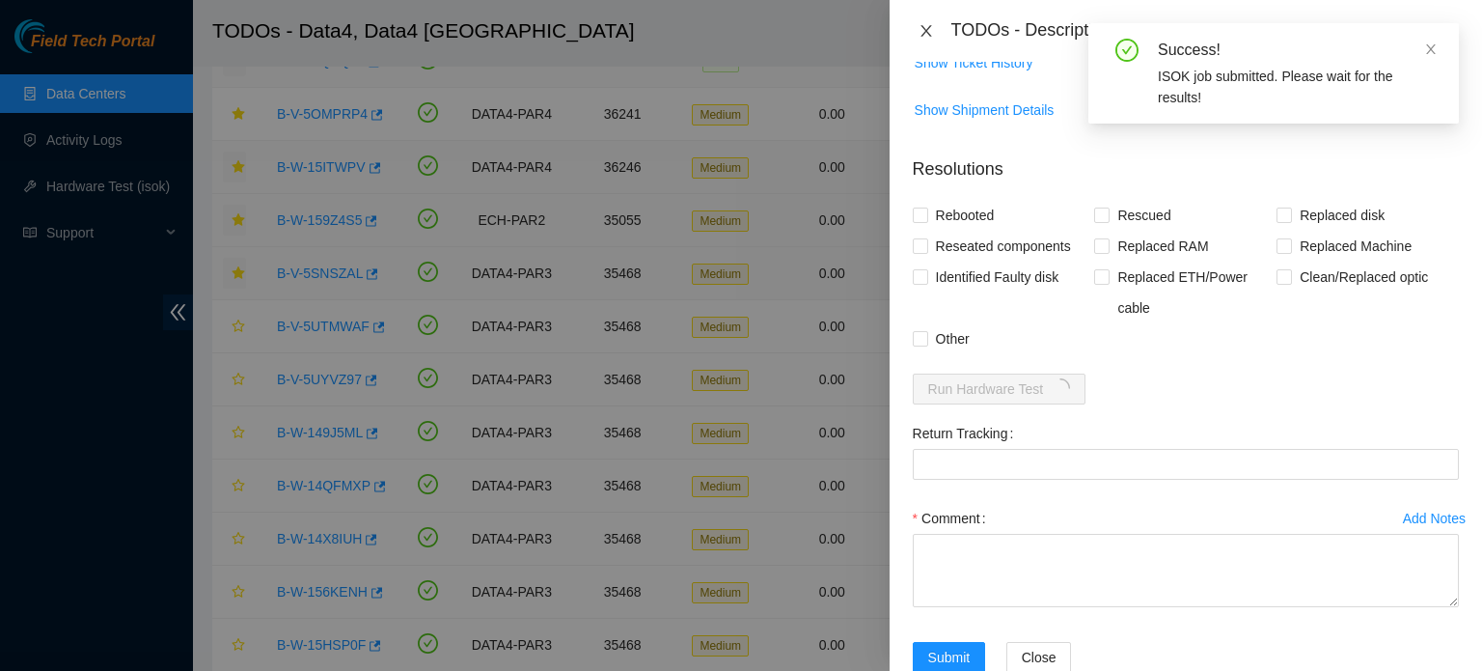
click at [928, 31] on icon "close" at bounding box center [925, 30] width 15 height 15
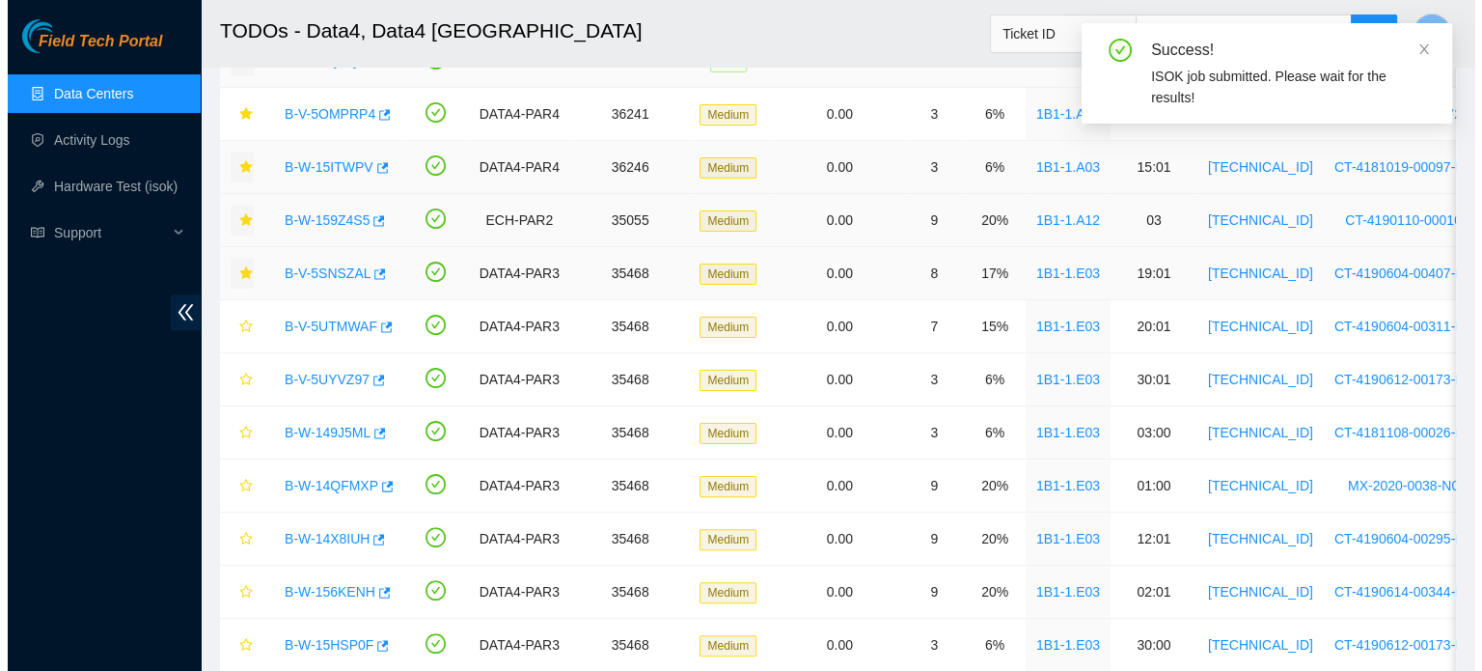
scroll to position [601, 0]
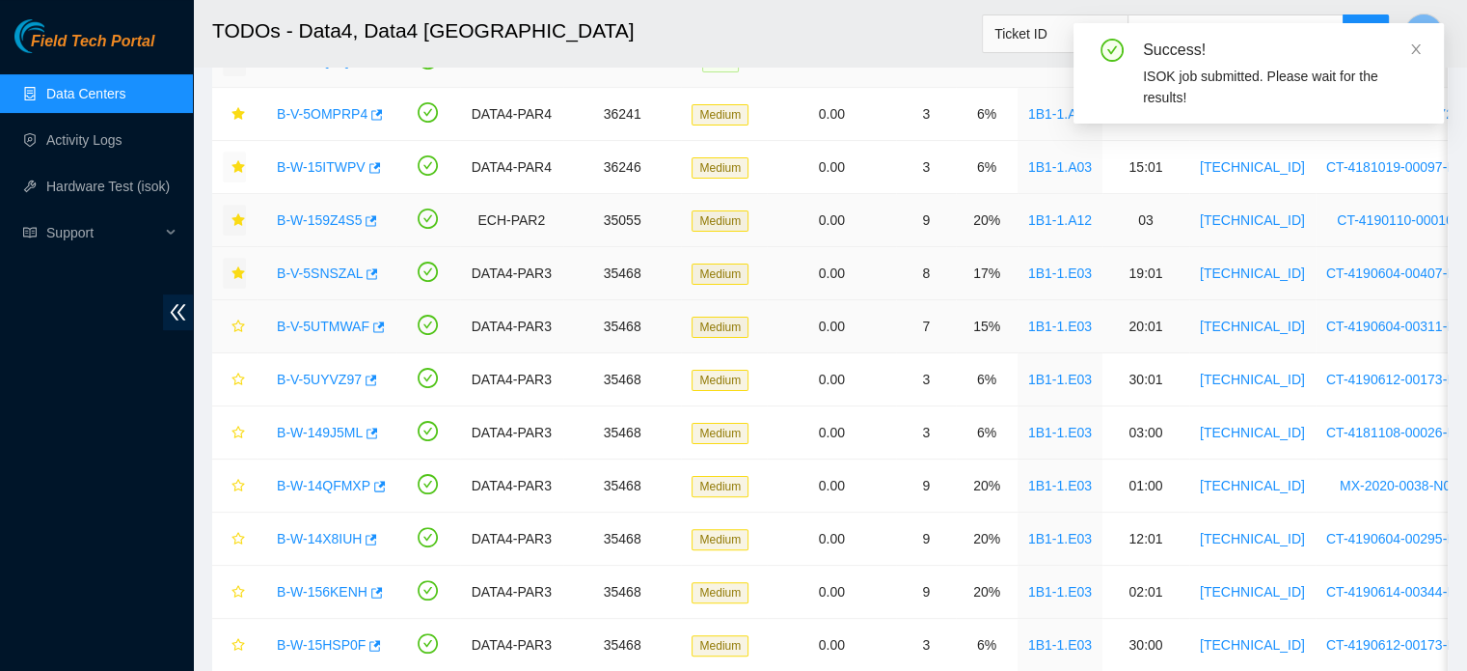
click at [324, 320] on link "B-V-5UTMWAF" at bounding box center [323, 325] width 93 height 15
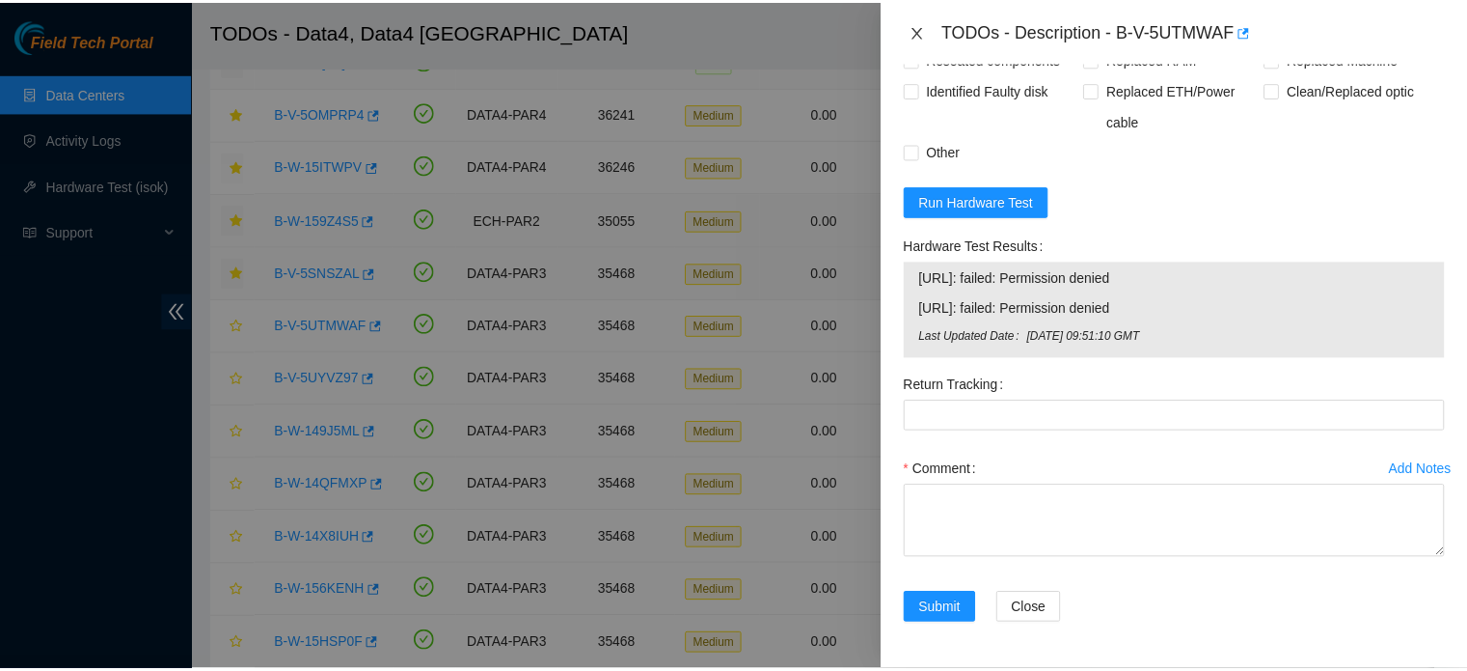
scroll to position [1304, 0]
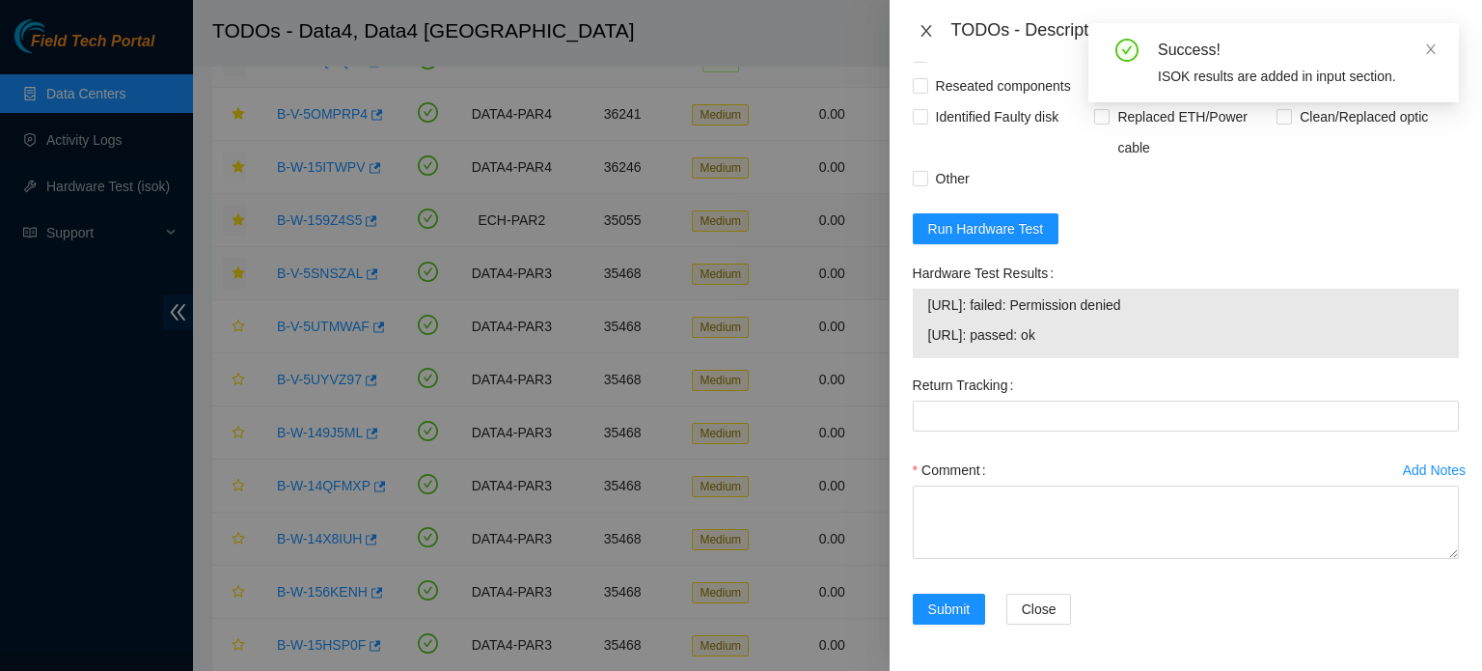
click at [922, 30] on icon "close" at bounding box center [925, 30] width 15 height 15
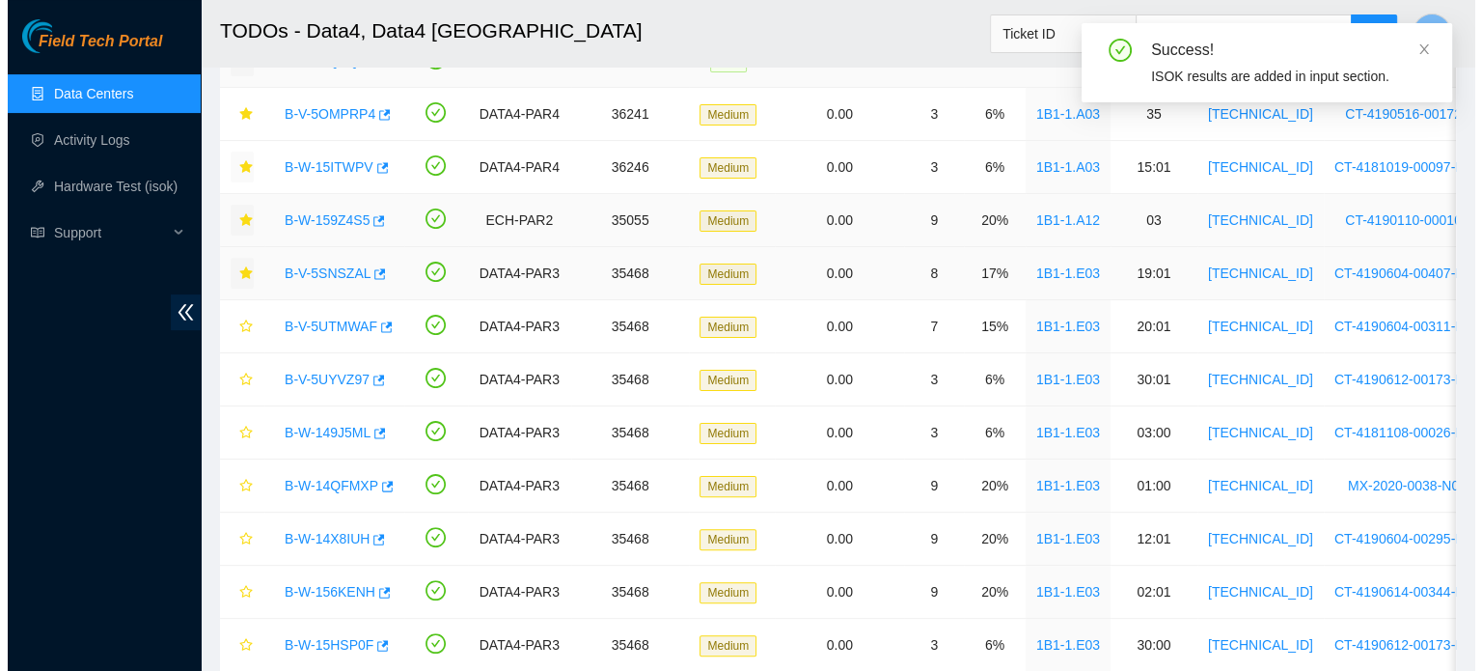
scroll to position [530, 0]
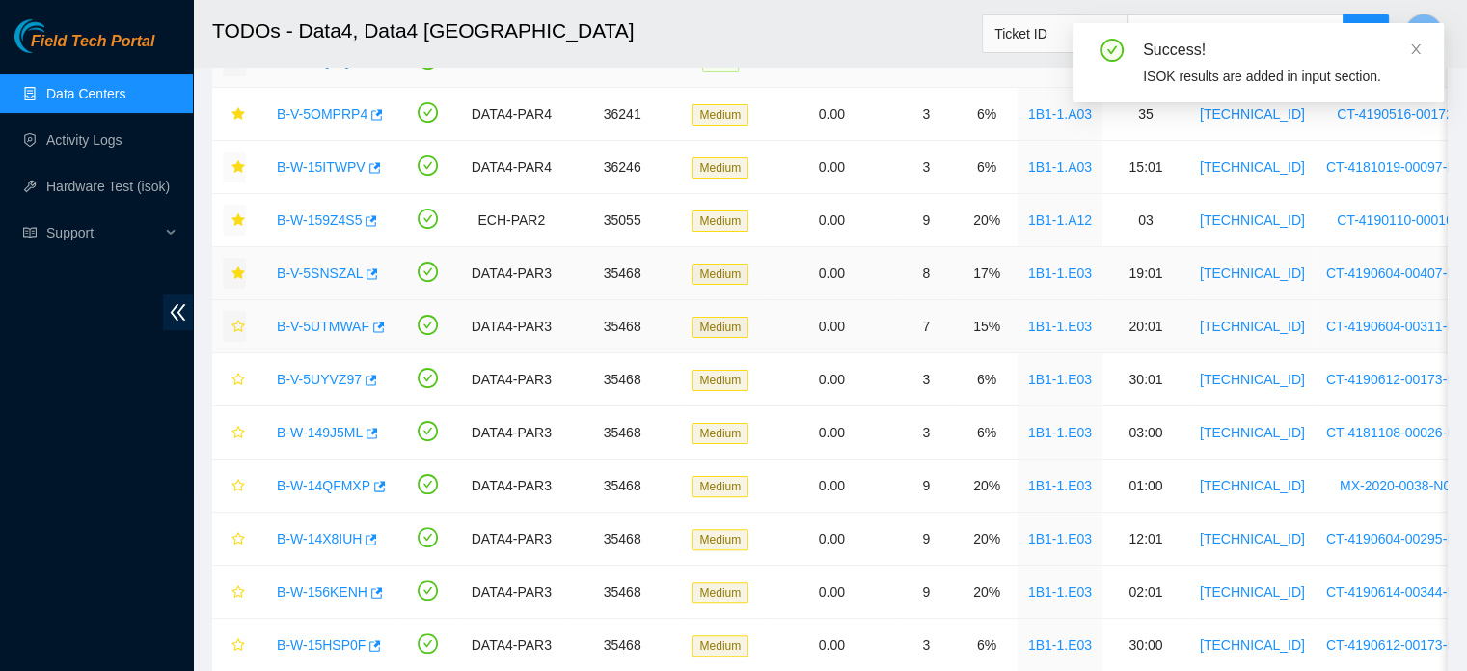
click at [242, 319] on icon "star" at bounding box center [239, 326] width 14 height 14
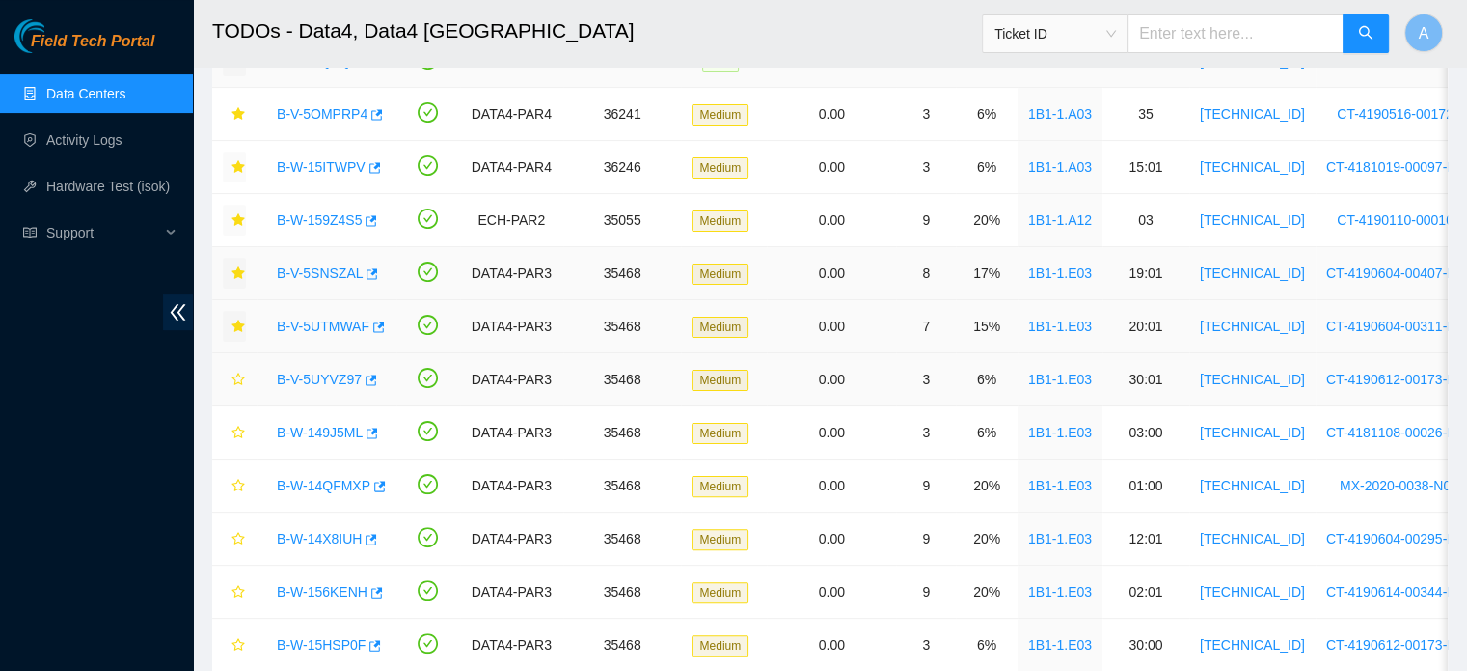
click at [334, 376] on link "B-V-5UYVZ97" at bounding box center [319, 378] width 85 height 15
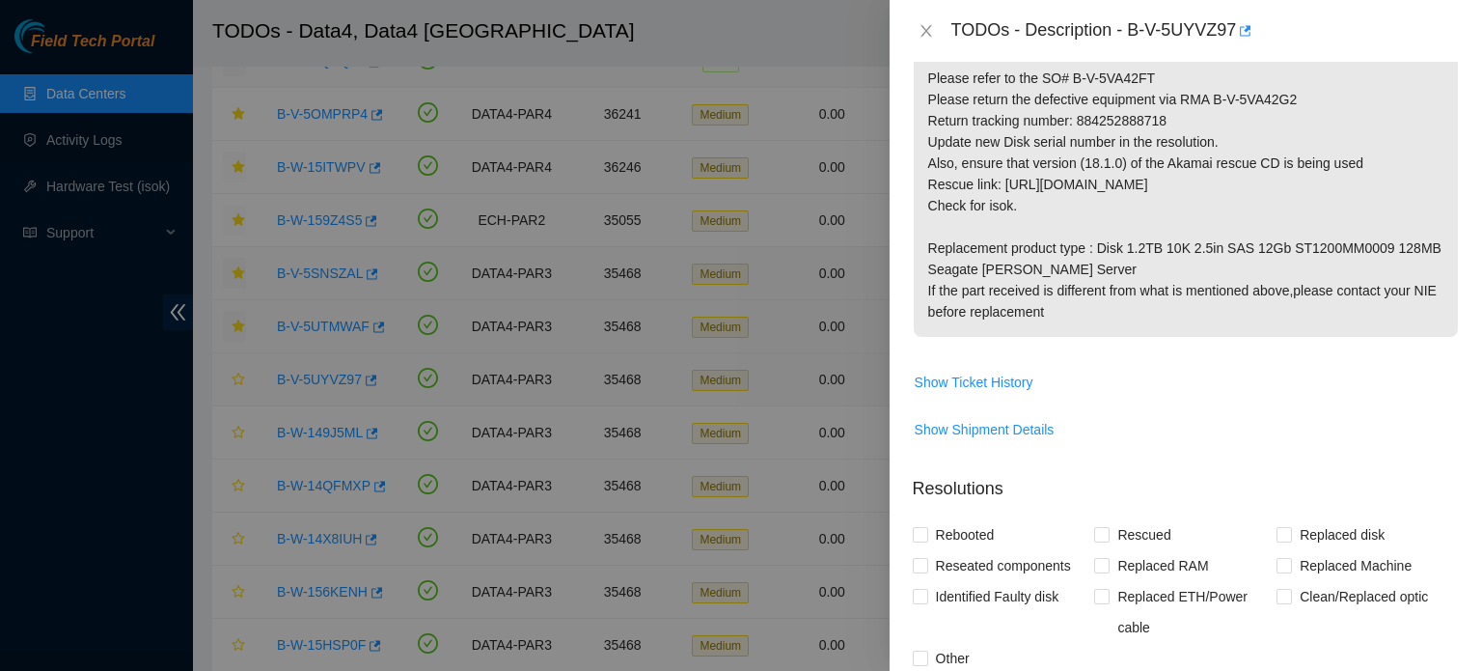
scroll to position [895, 0]
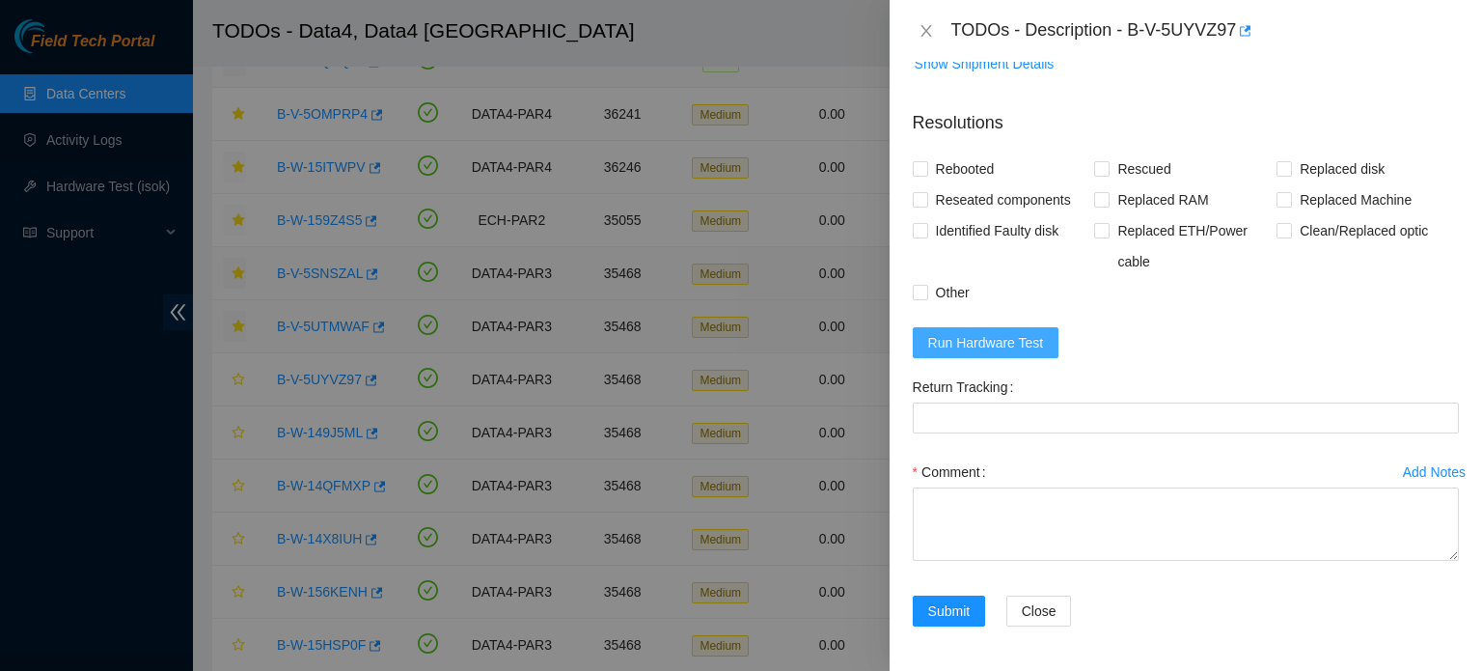
click at [960, 335] on span "Run Hardware Test" at bounding box center [986, 342] width 116 height 21
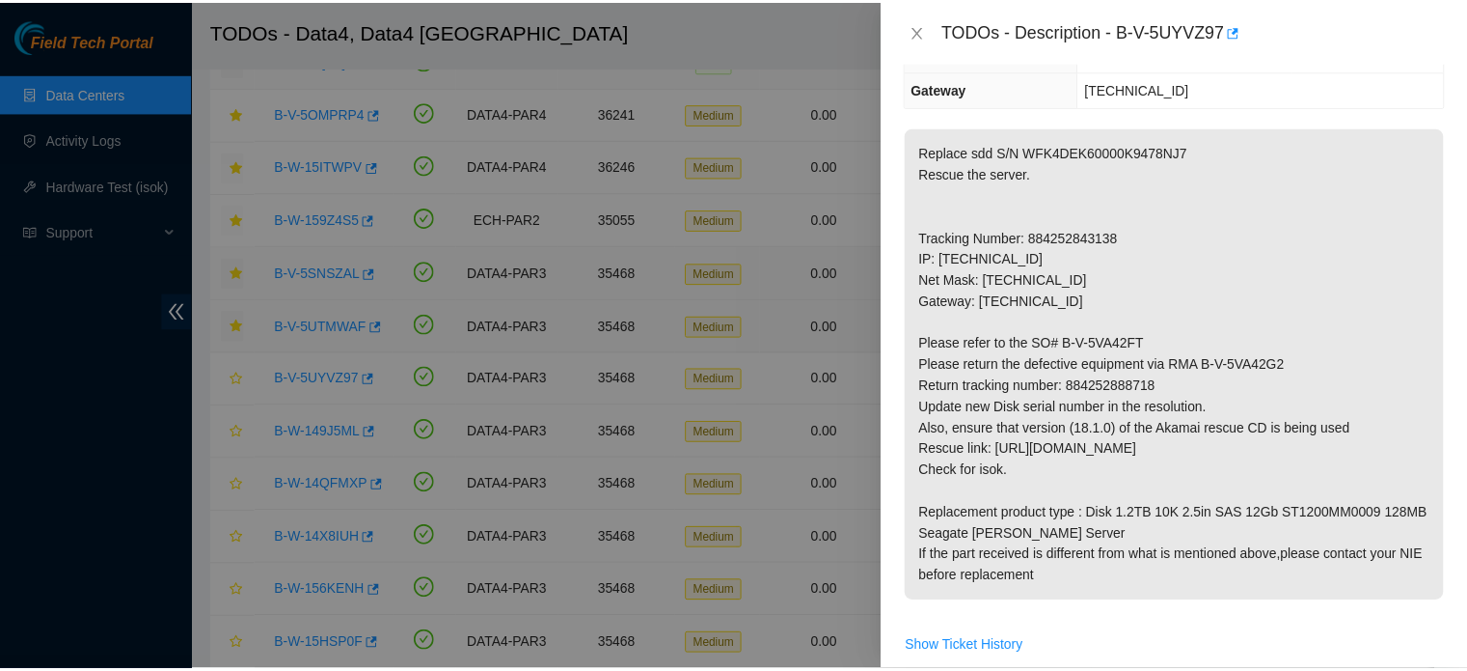
scroll to position [475, 0]
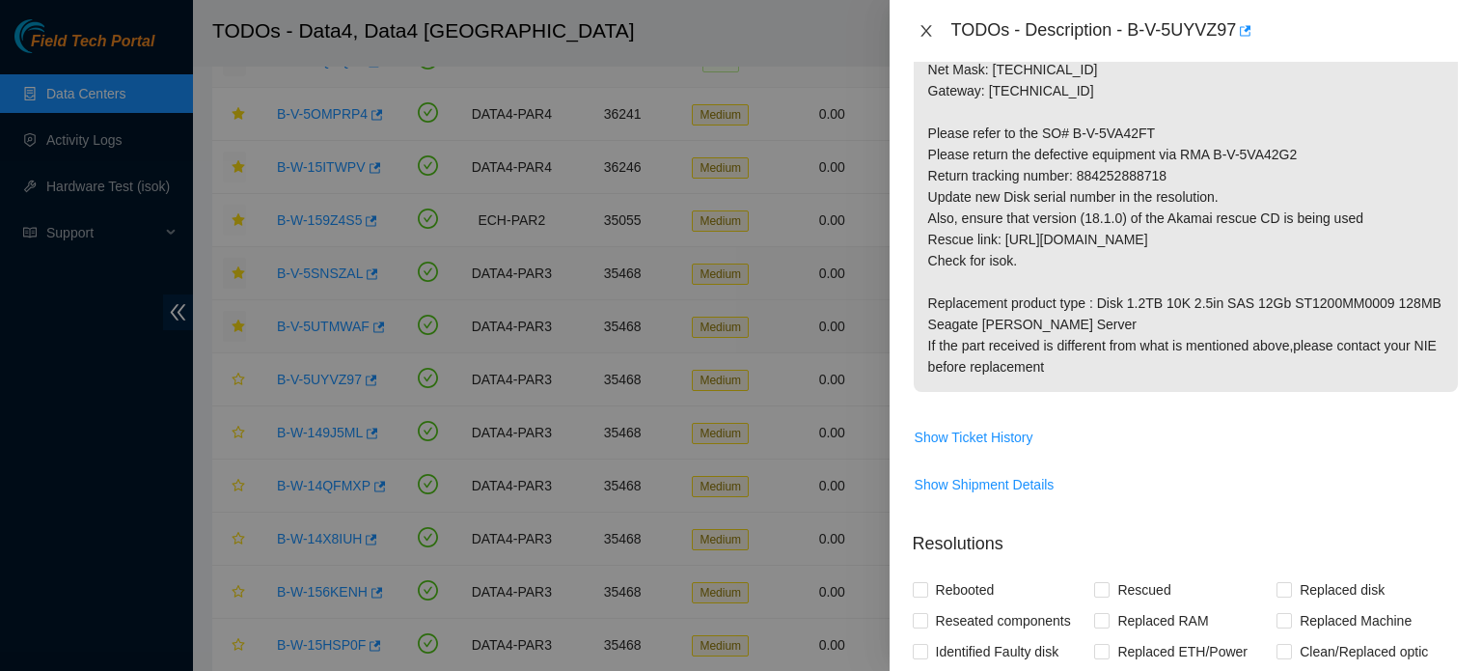
click at [926, 28] on icon "close" at bounding box center [925, 30] width 15 height 15
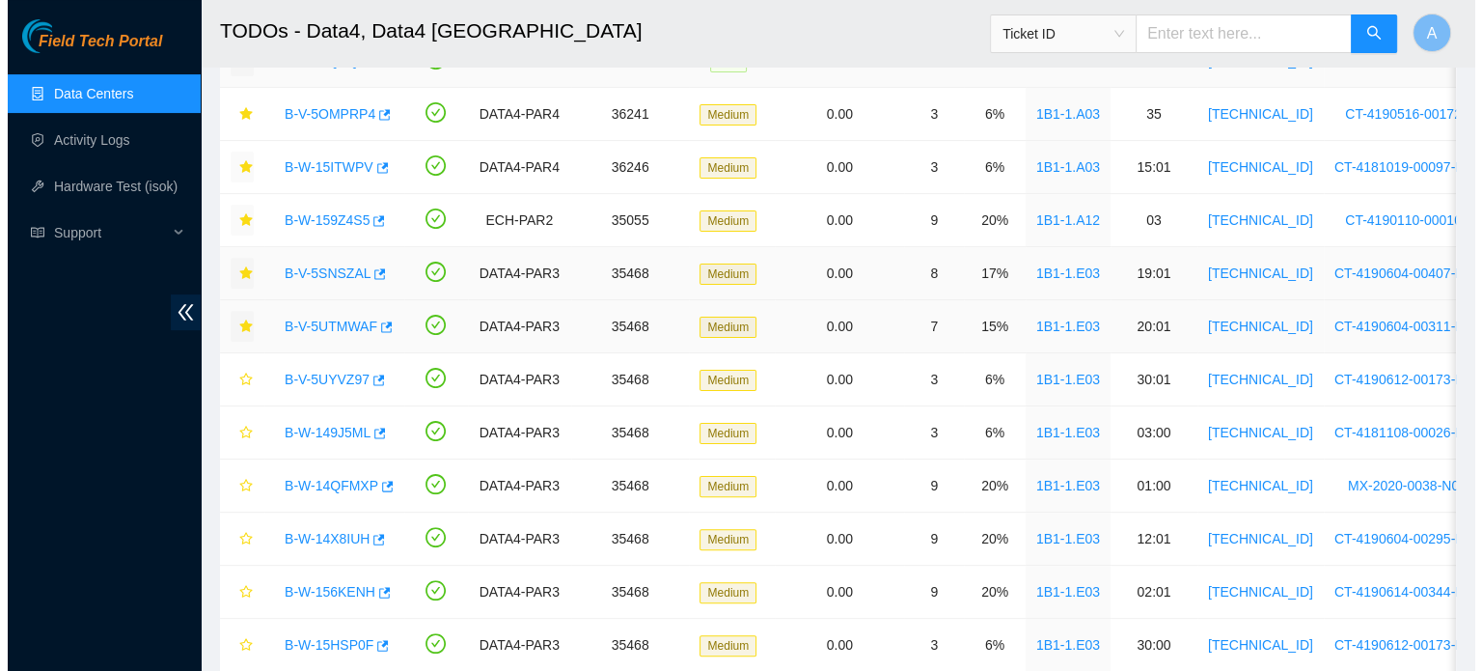
scroll to position [503, 0]
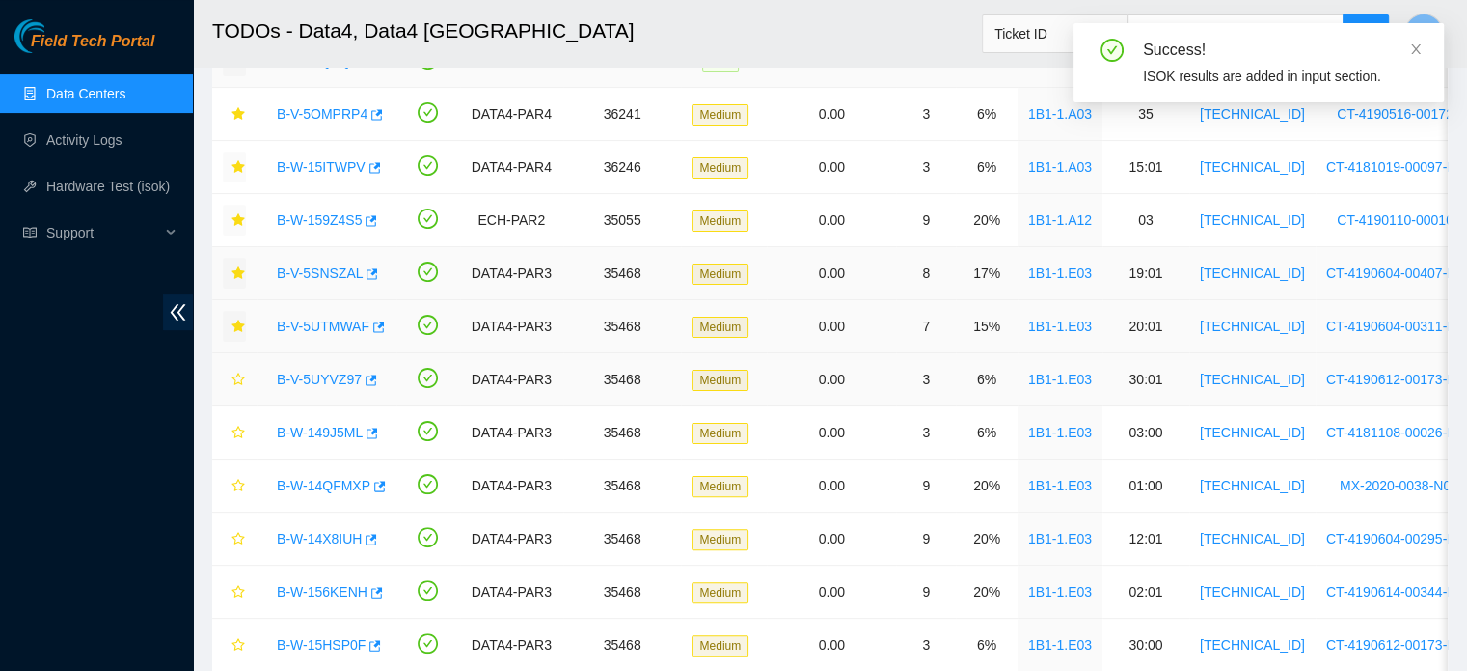
click at [318, 378] on link "B-V-5UYVZ97" at bounding box center [319, 378] width 85 height 15
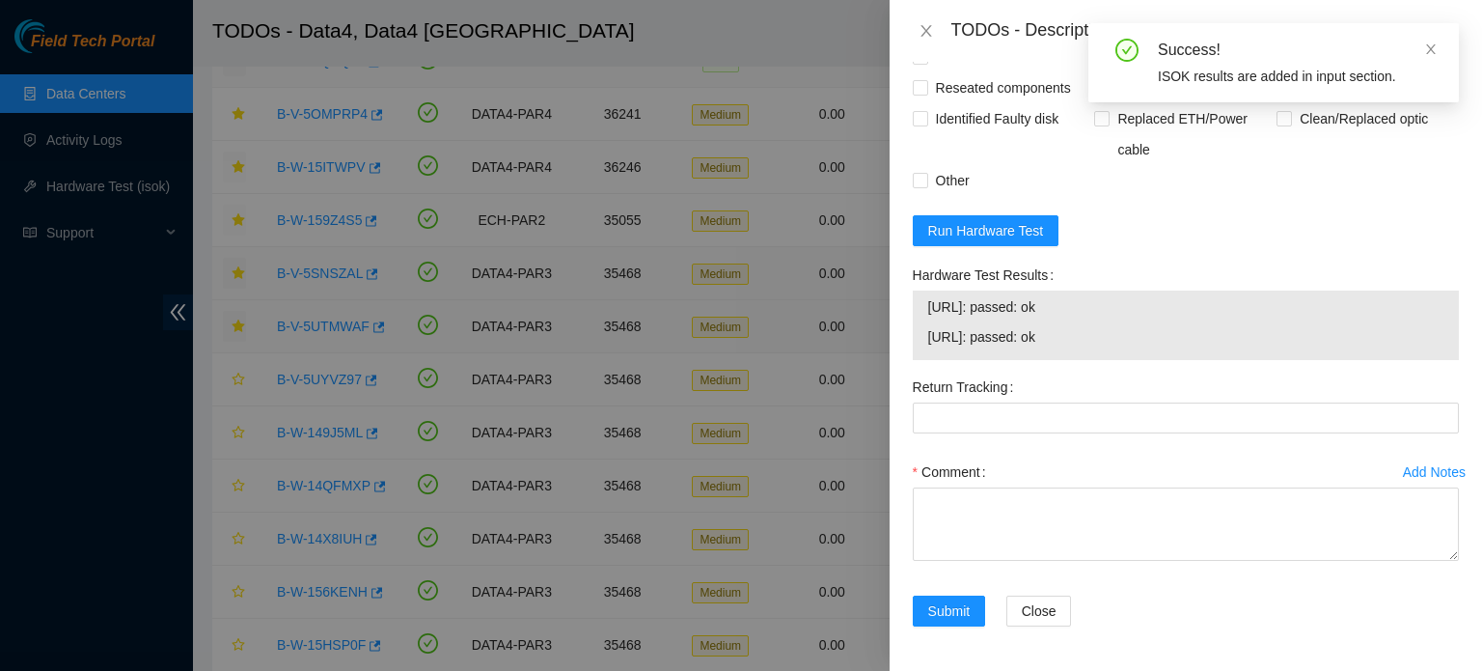
scroll to position [0, 0]
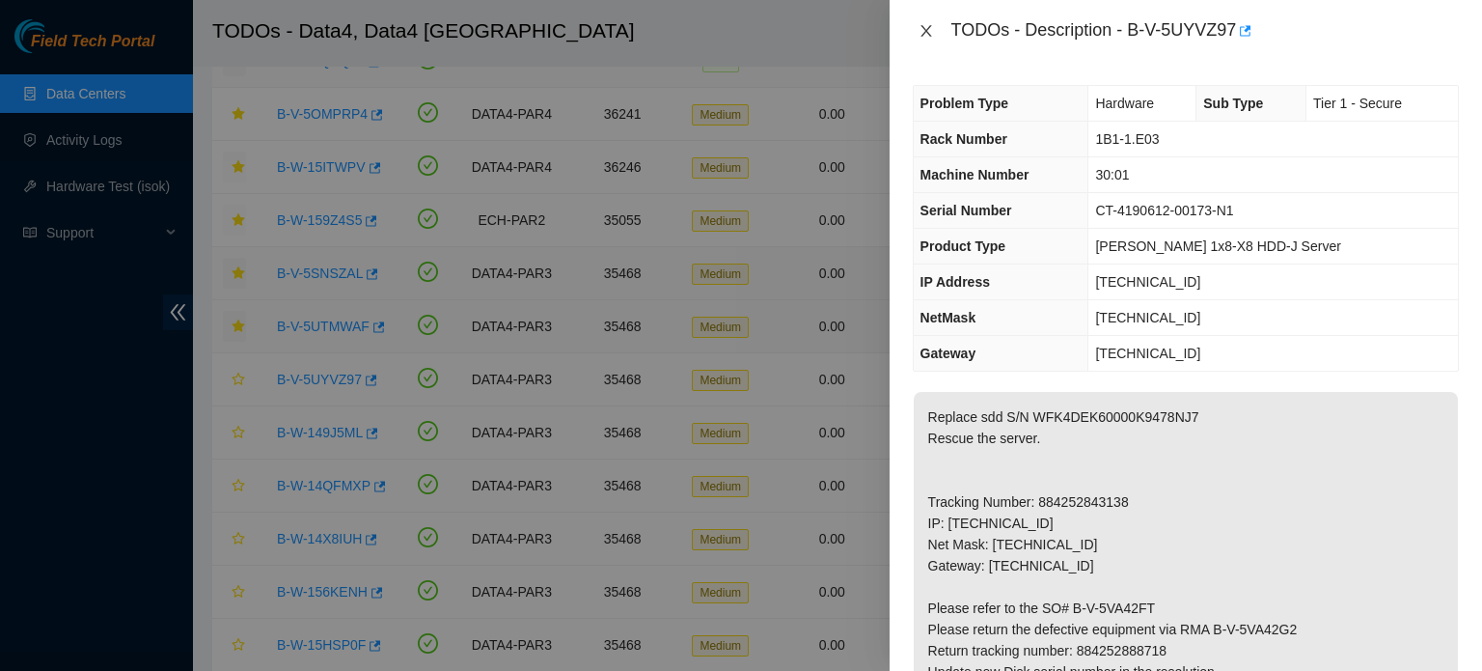
click at [922, 25] on icon "close" at bounding box center [925, 30] width 15 height 15
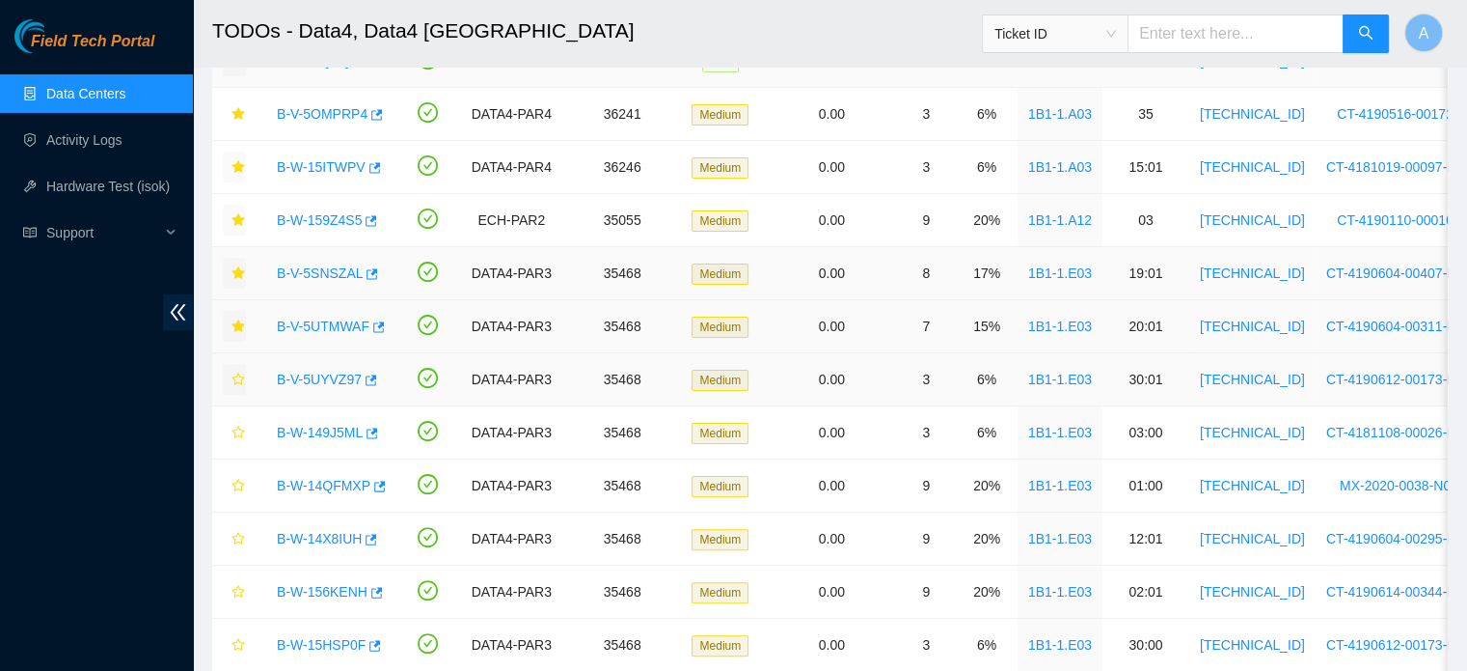
click at [235, 374] on icon "star" at bounding box center [238, 378] width 13 height 13
click at [341, 435] on link "B-W-149J5ML" at bounding box center [320, 432] width 86 height 15
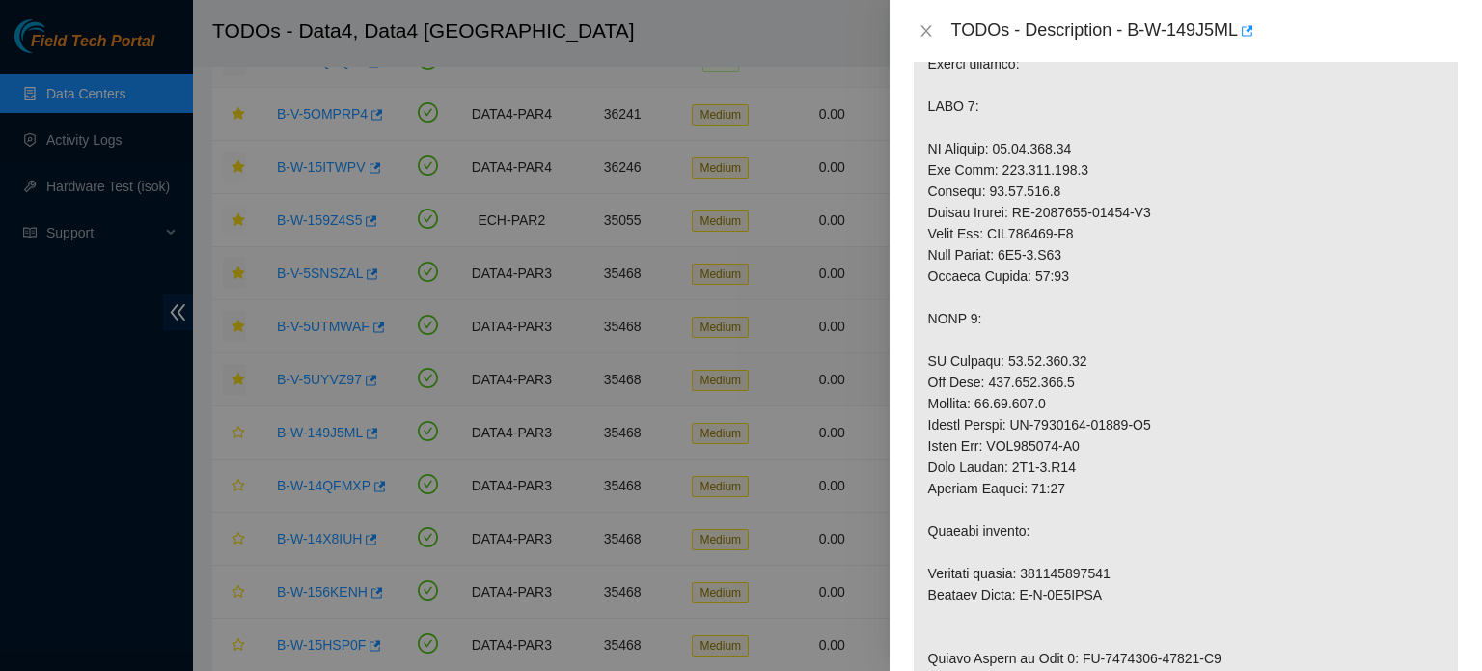
scroll to position [461, 0]
drag, startPoint x: 1076, startPoint y: 158, endPoint x: 1000, endPoint y: 174, distance: 76.8
click at [1000, 174] on p at bounding box center [1186, 529] width 544 height 1196
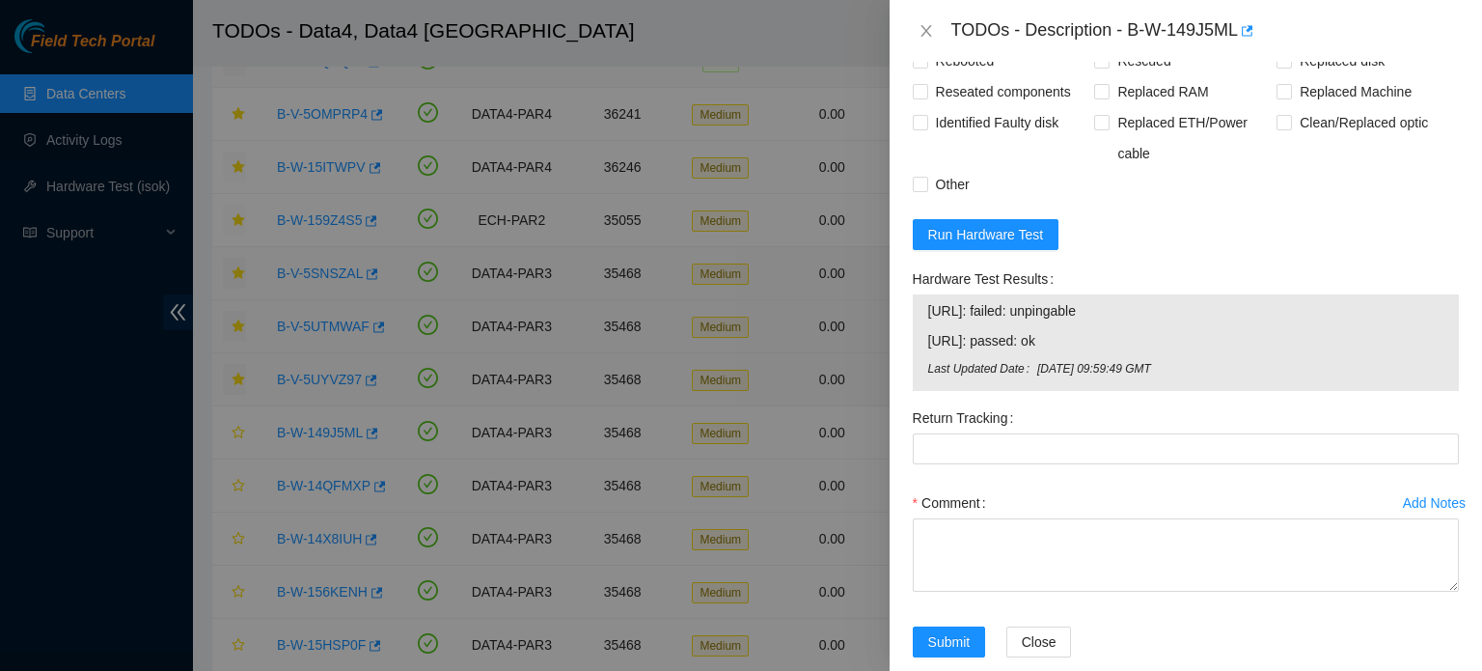
scroll to position [1819, 0]
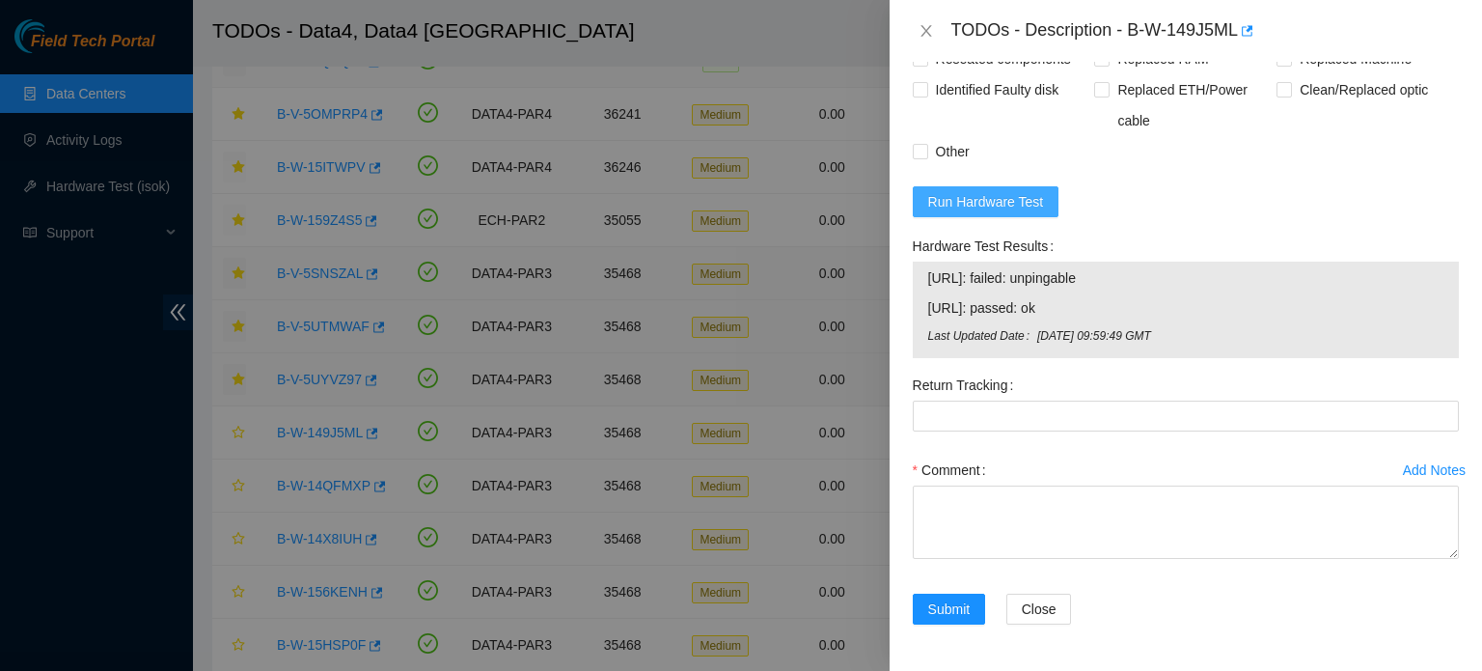
click at [997, 211] on span "Run Hardware Test" at bounding box center [986, 201] width 116 height 21
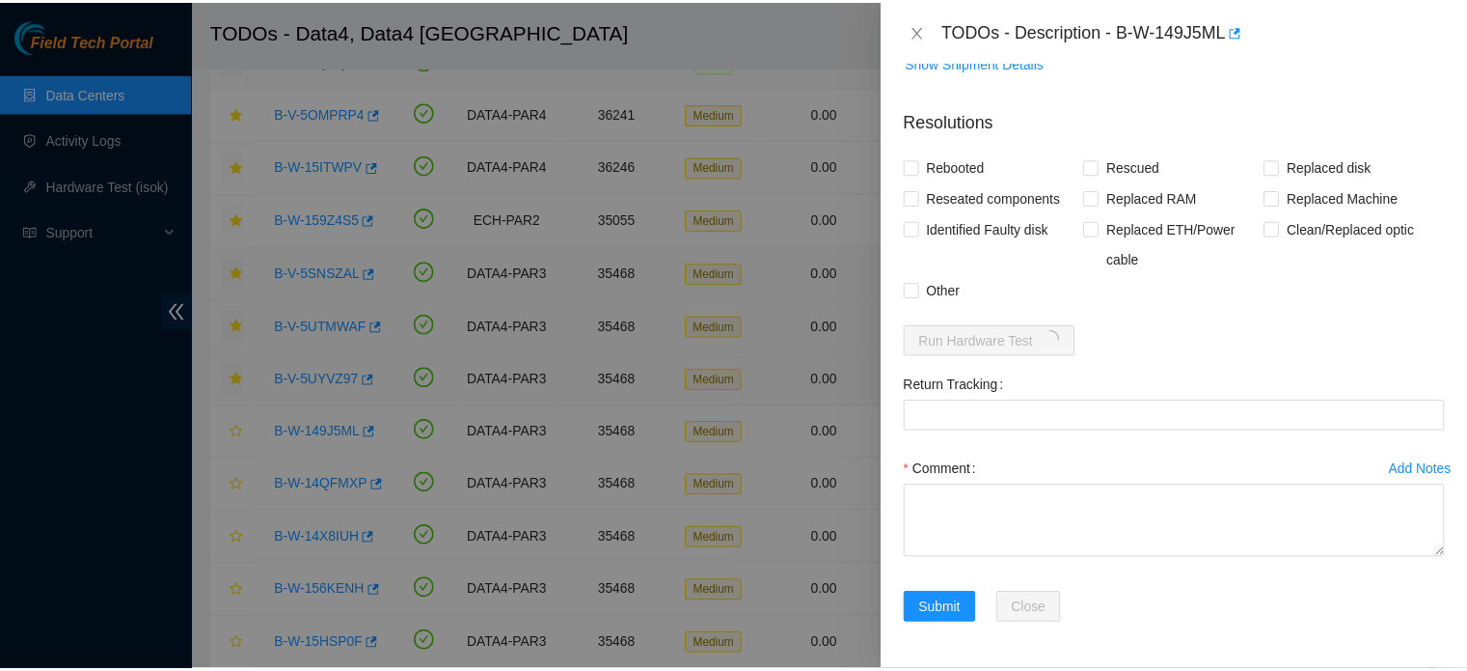
scroll to position [1680, 0]
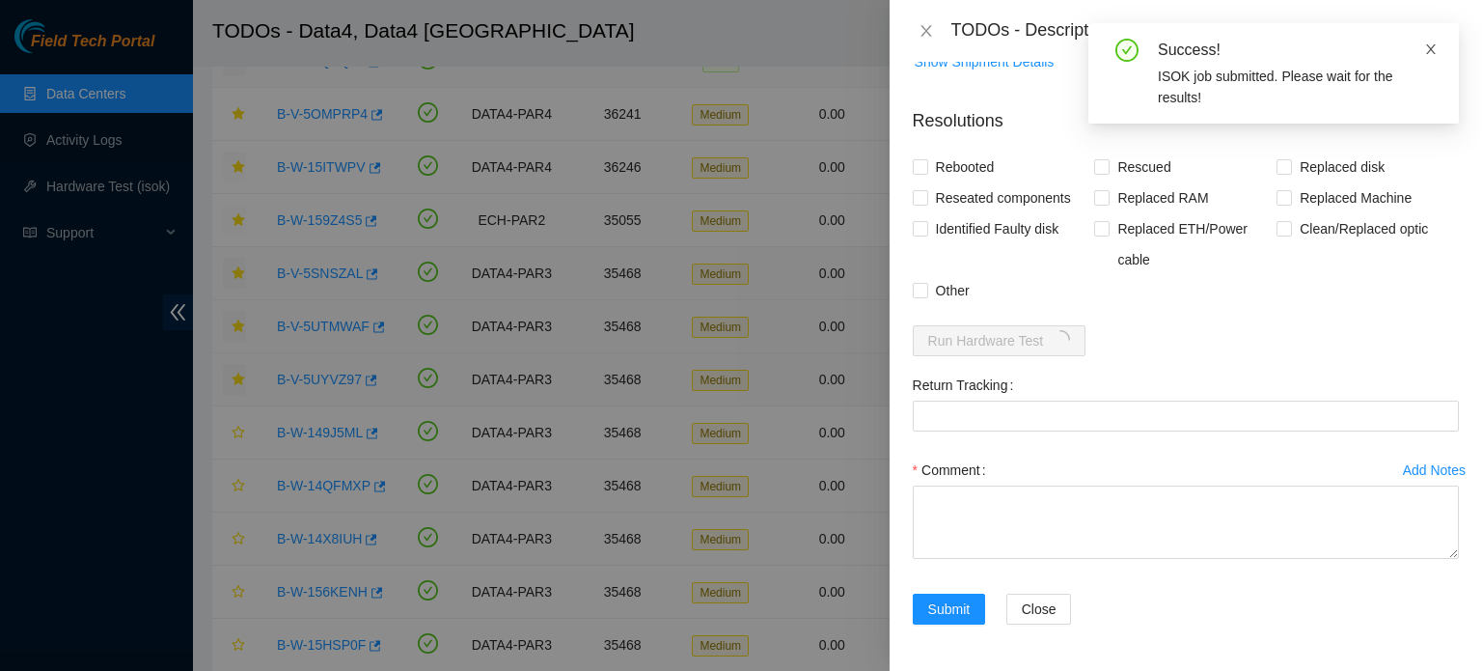
click at [1436, 51] on icon "close" at bounding box center [1431, 49] width 14 height 14
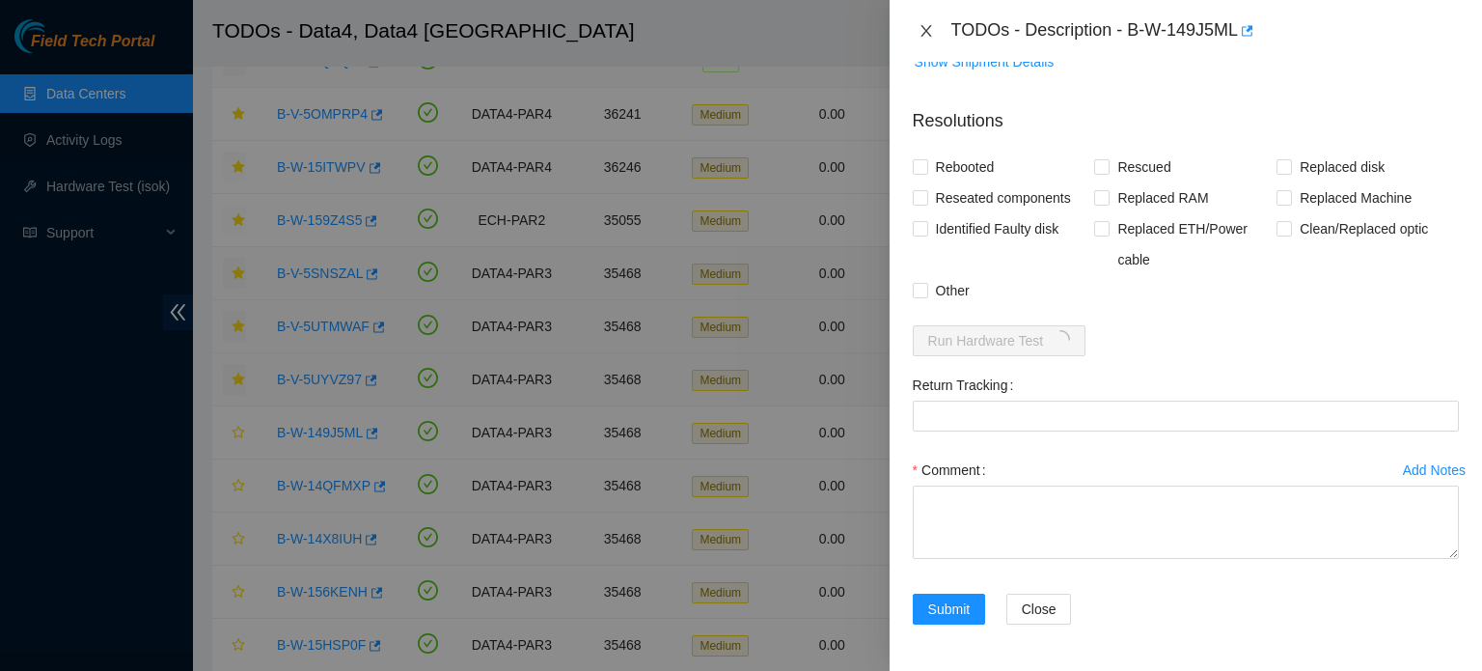
click at [924, 32] on icon "close" at bounding box center [925, 31] width 11 height 12
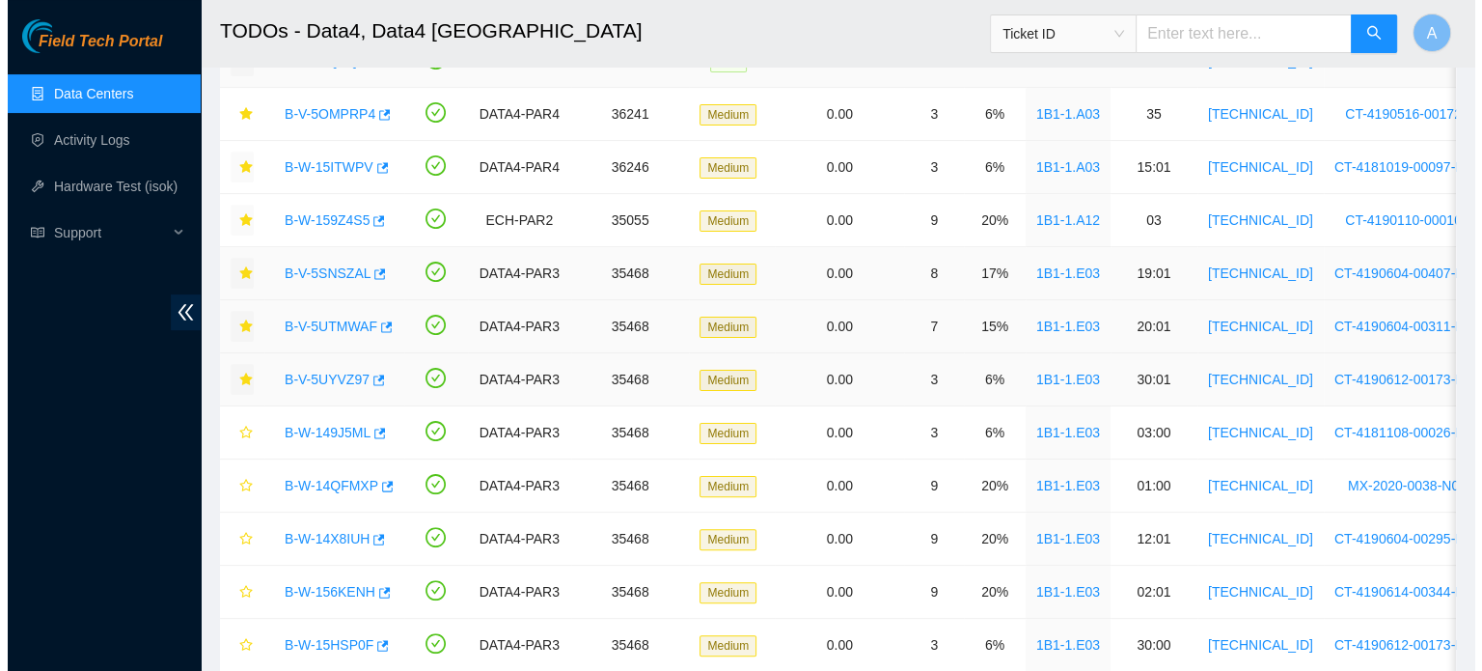
scroll to position [478, 0]
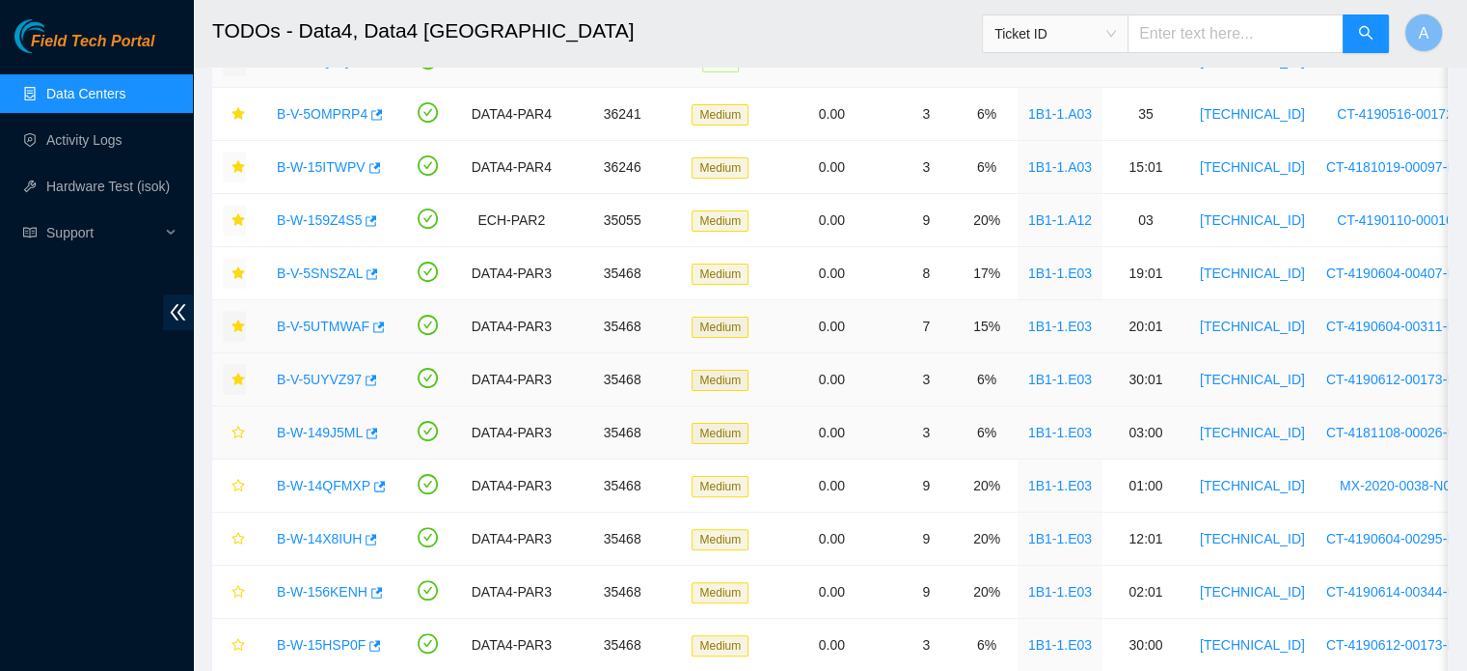
click at [334, 425] on link "B-W-149J5ML" at bounding box center [320, 432] width 86 height 15
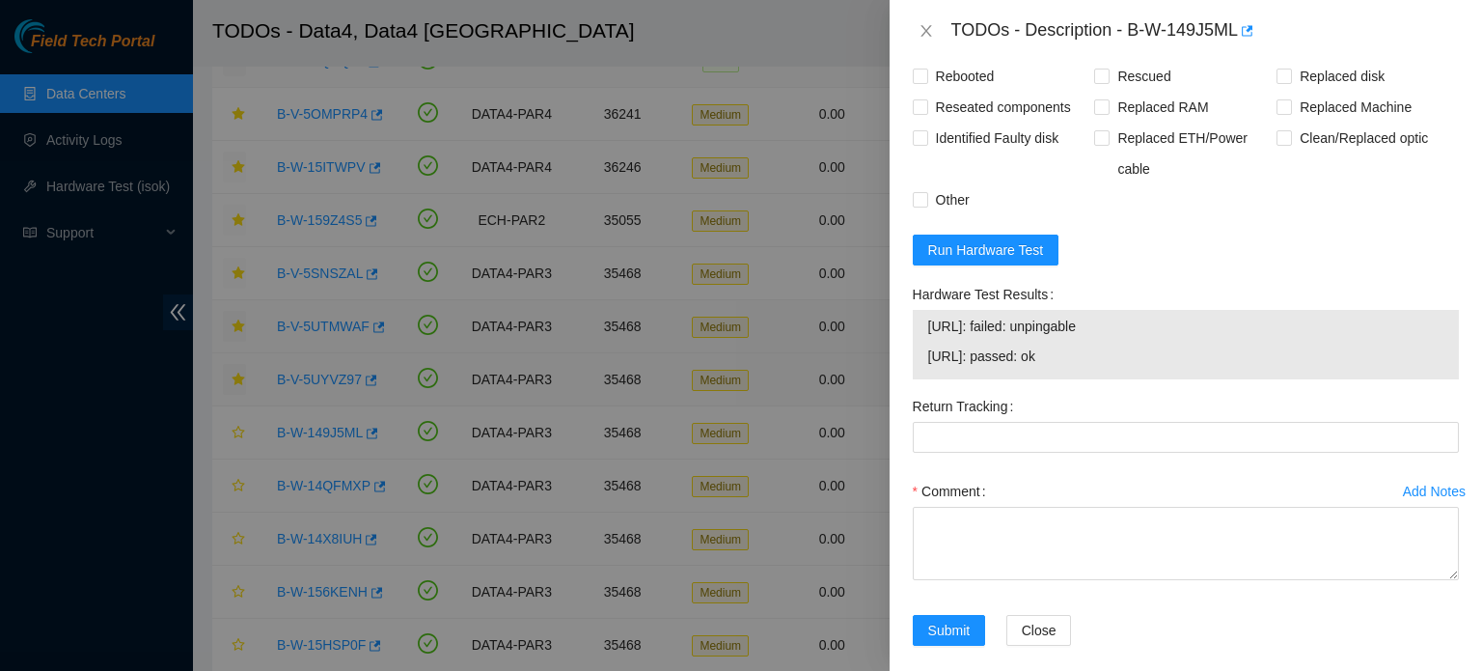
scroll to position [1792, 0]
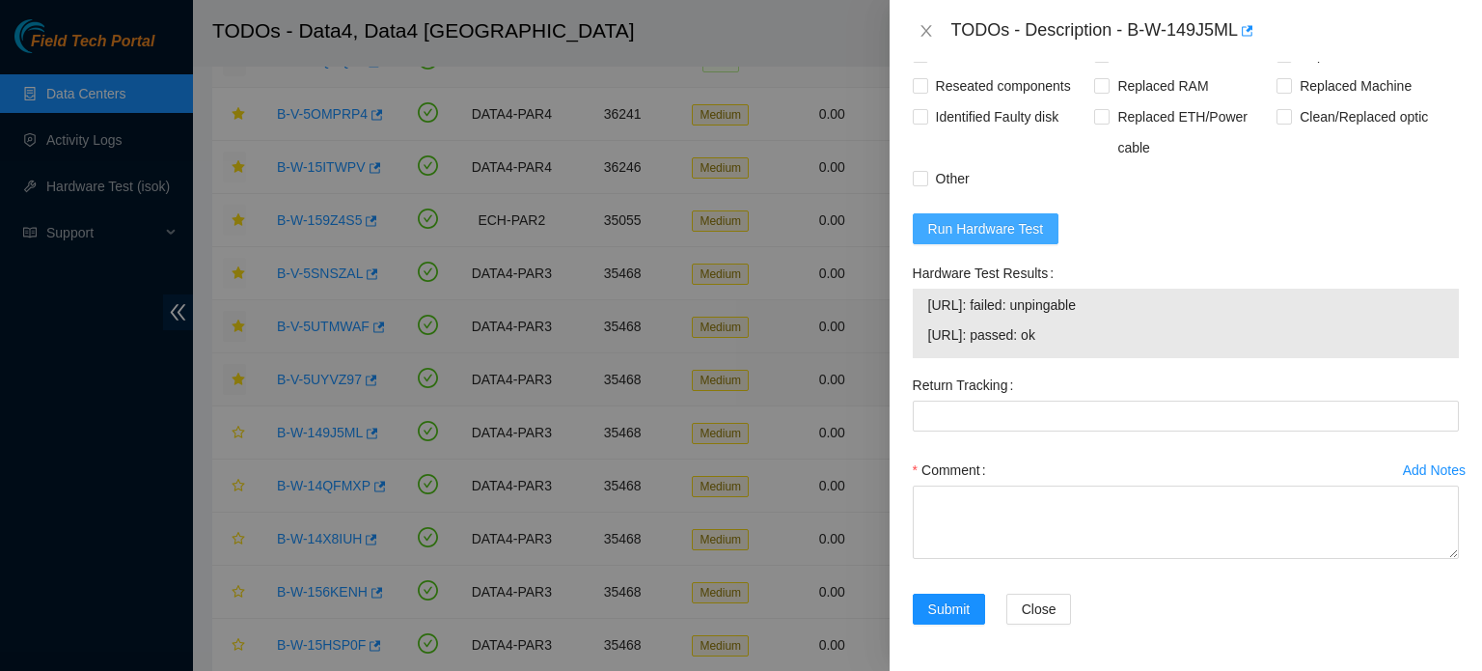
click at [1003, 242] on button "Run Hardware Test" at bounding box center [986, 228] width 147 height 31
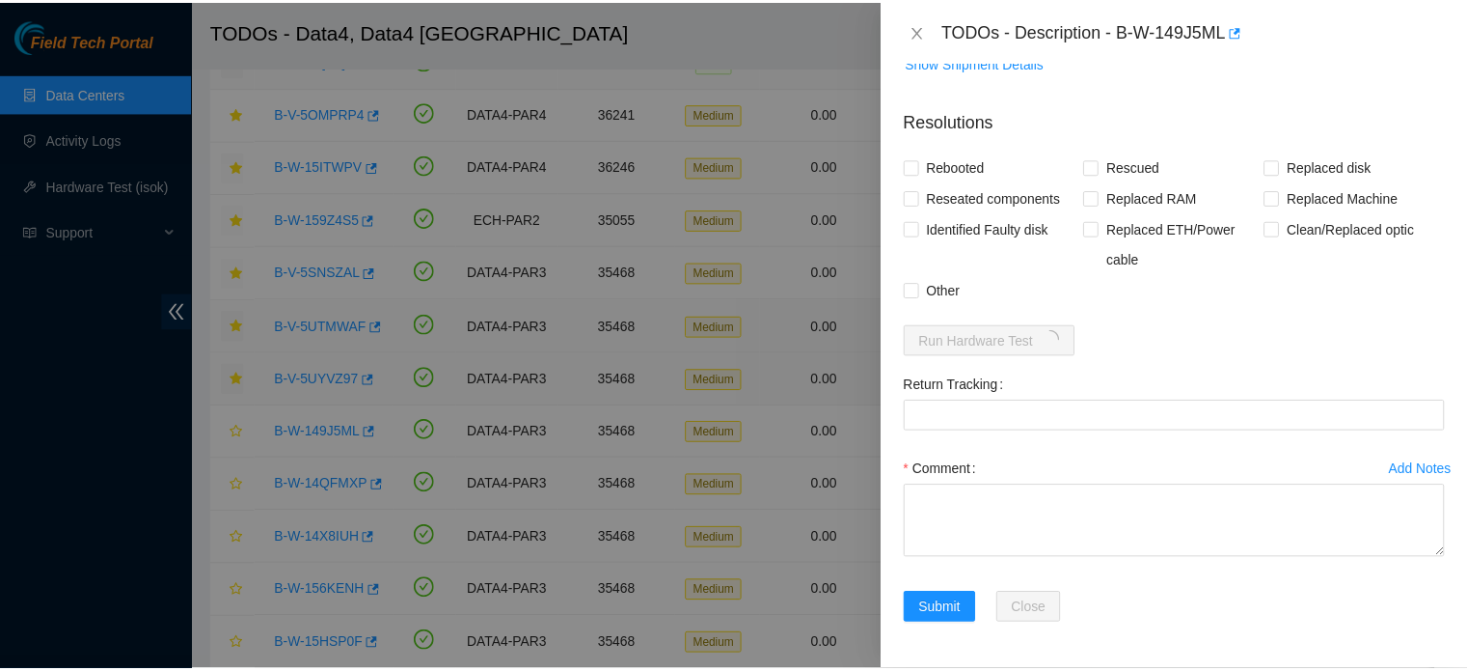
scroll to position [1680, 0]
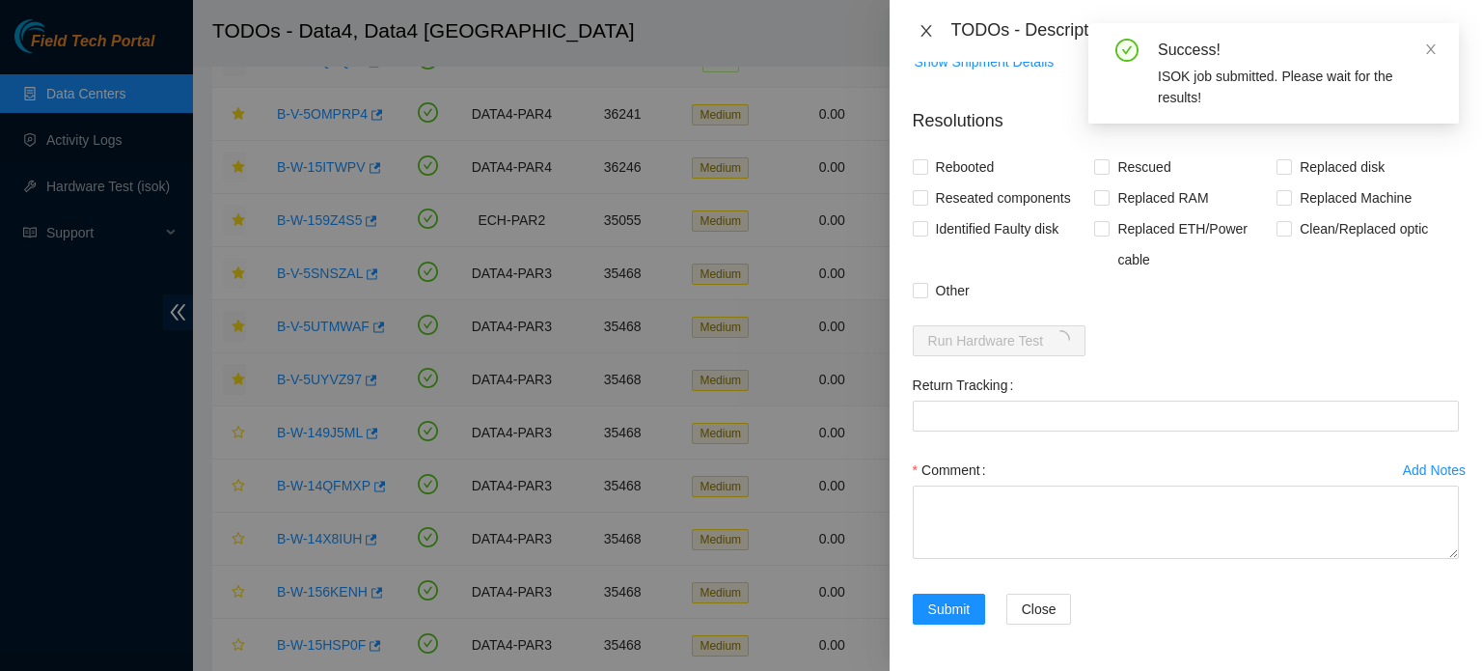
click at [925, 34] on icon "close" at bounding box center [925, 30] width 15 height 15
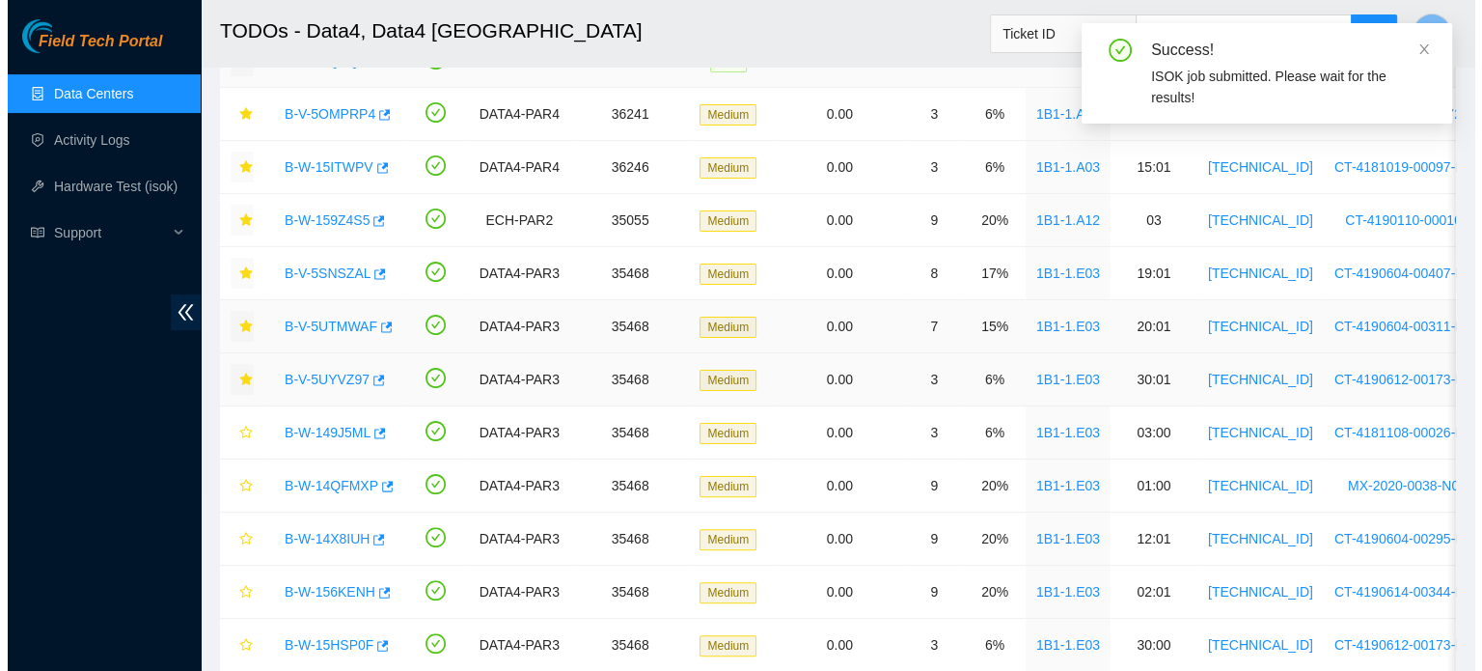
scroll to position [478, 0]
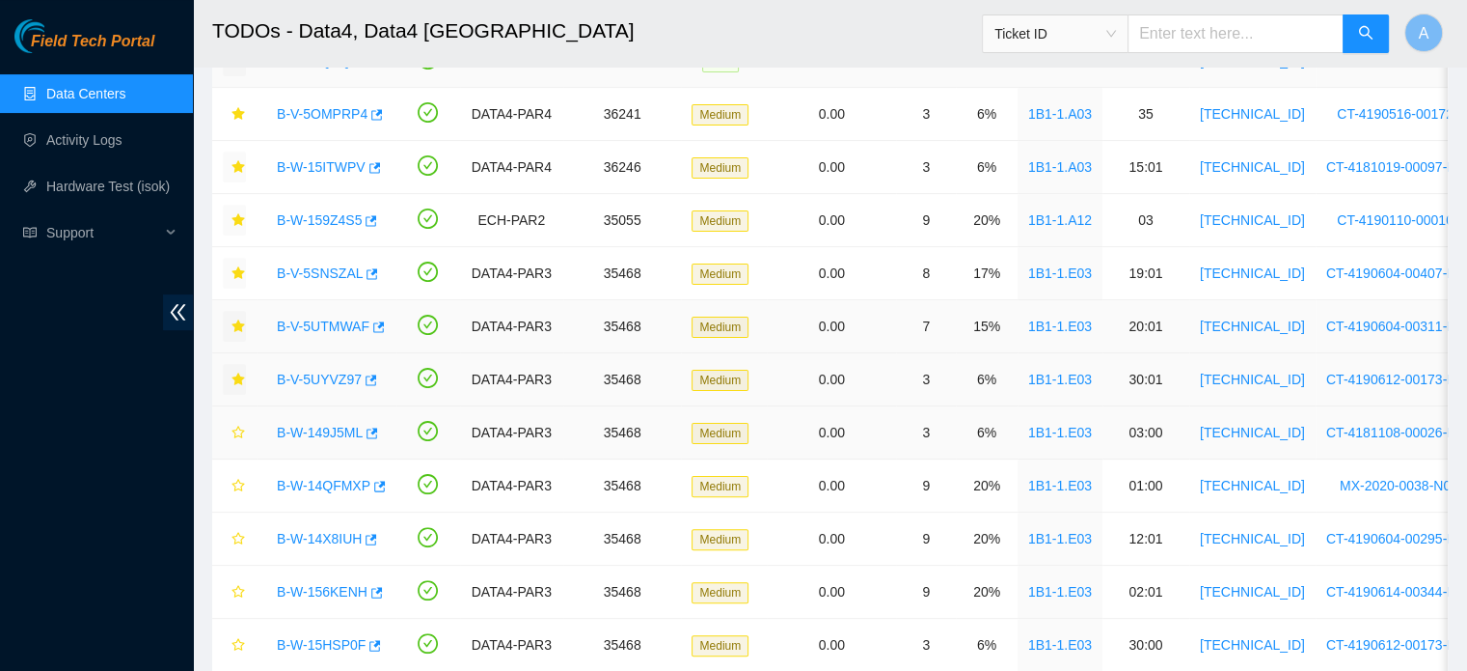
click at [328, 425] on link "B-W-149J5ML" at bounding box center [320, 432] width 86 height 15
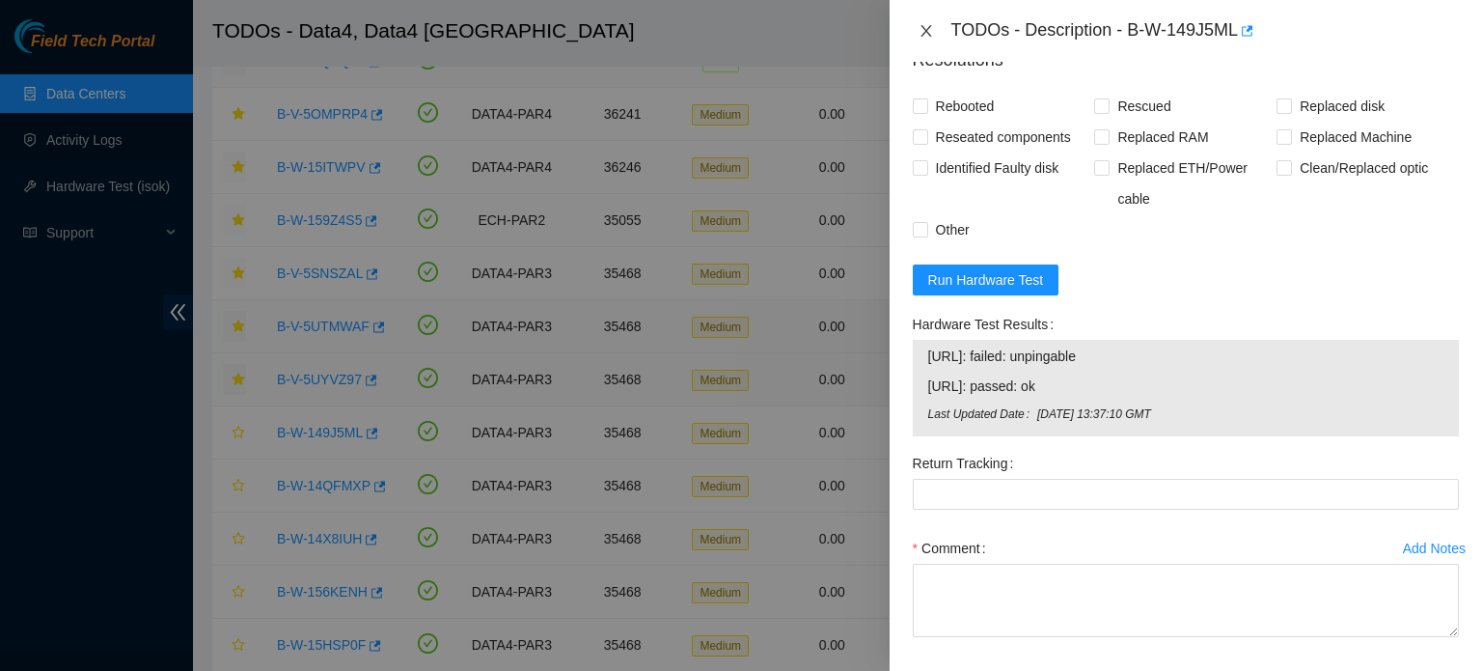
click at [934, 35] on button "Close" at bounding box center [926, 31] width 27 height 18
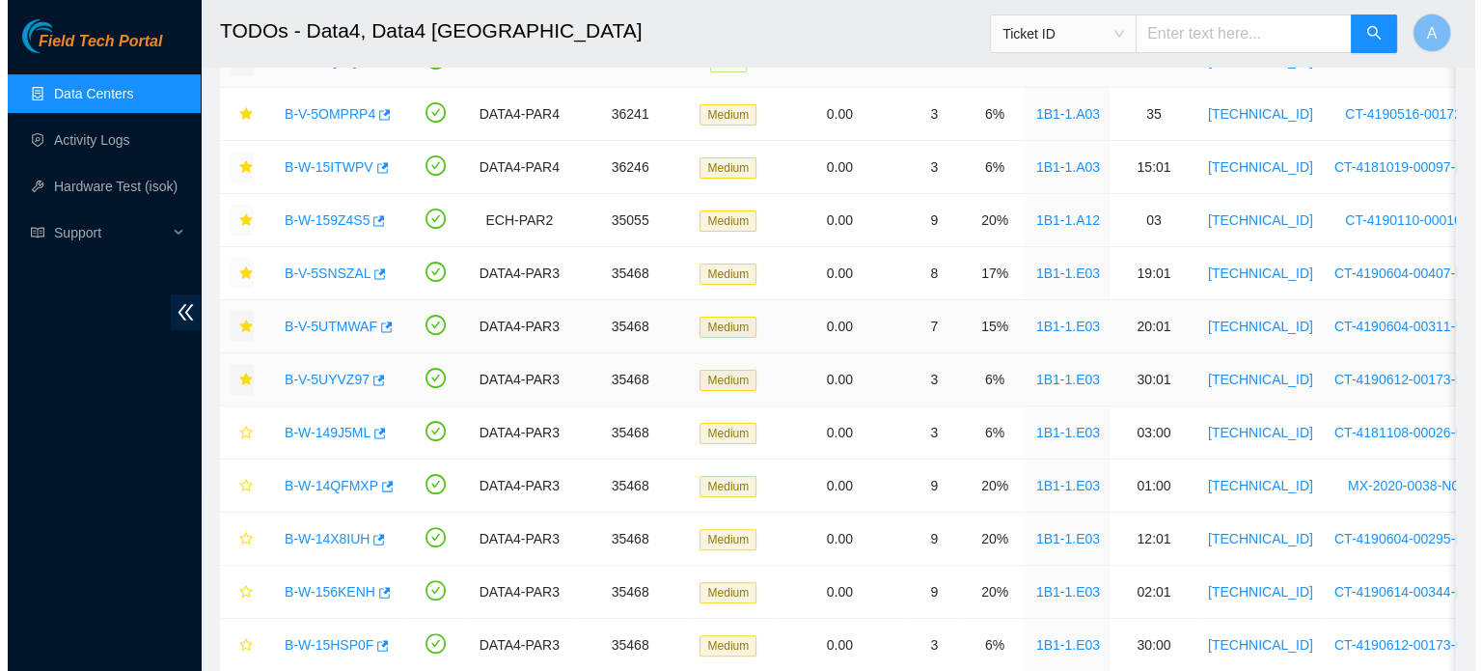
scroll to position [478, 0]
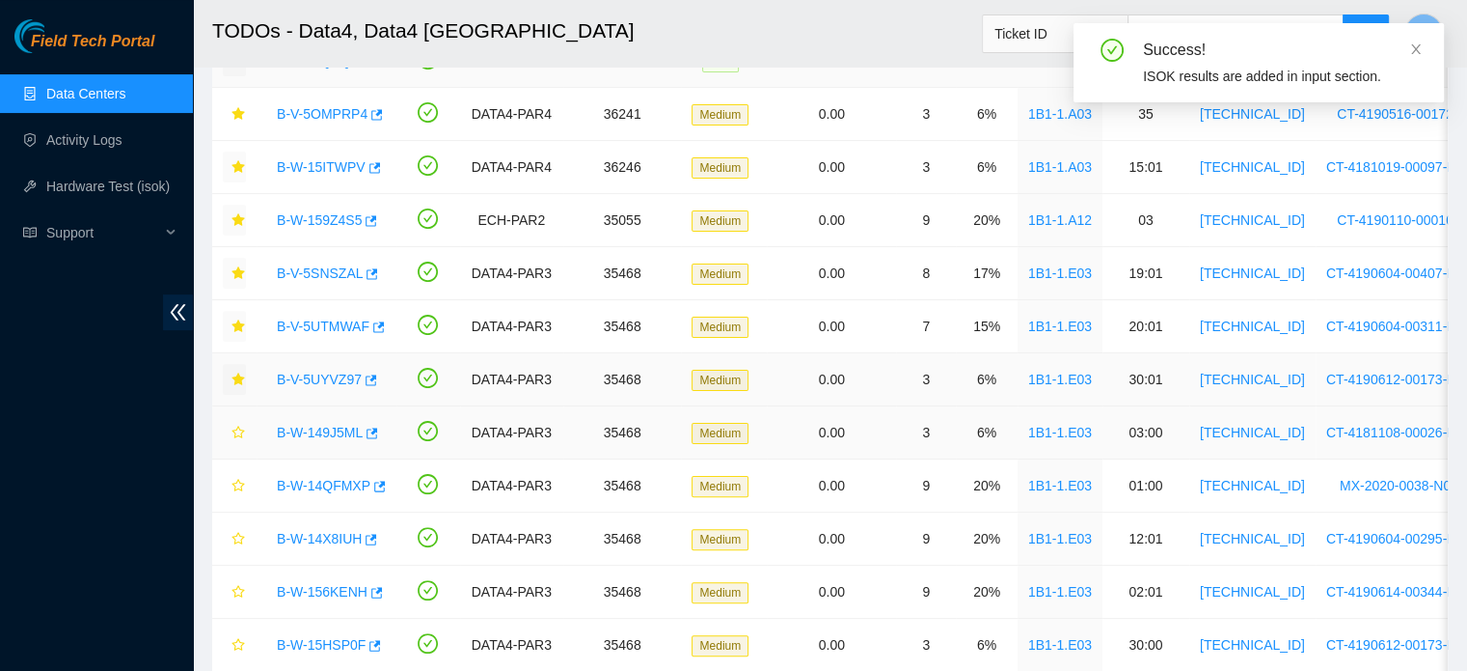
click at [327, 425] on link "B-W-149J5ML" at bounding box center [320, 432] width 86 height 15
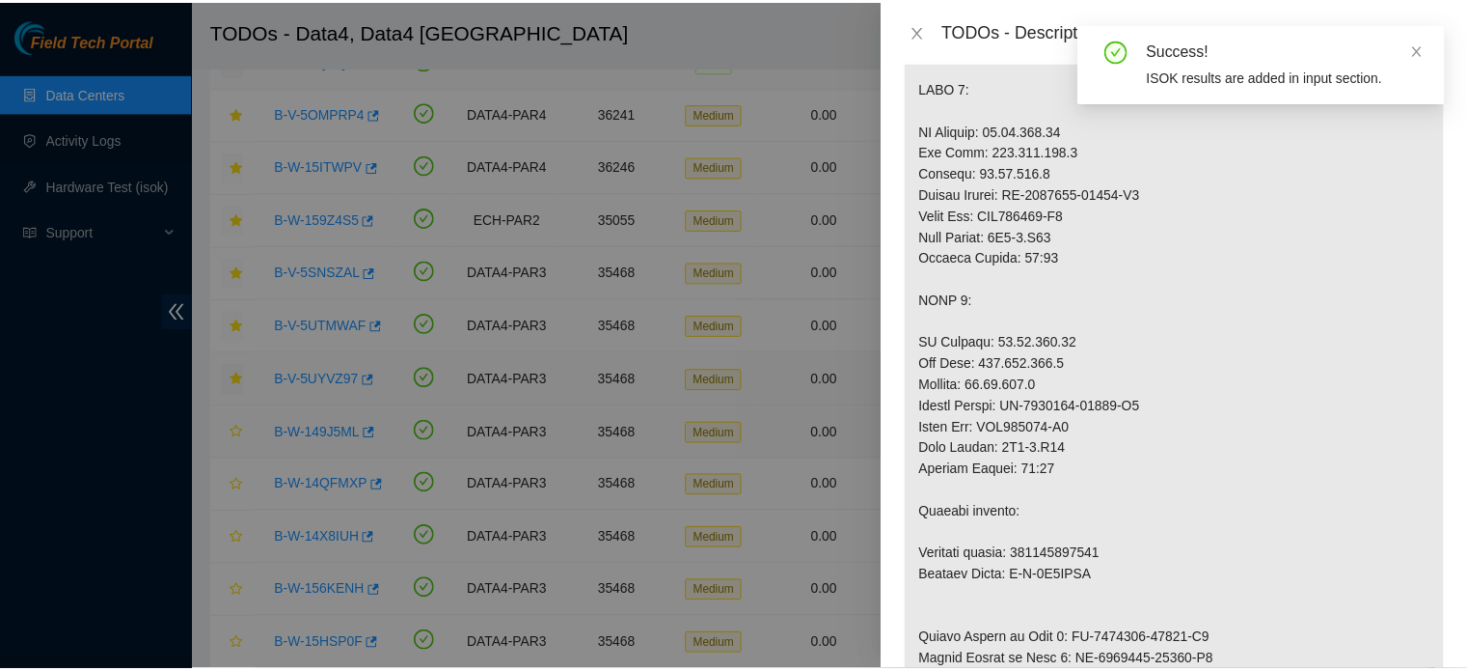
scroll to position [1680, 0]
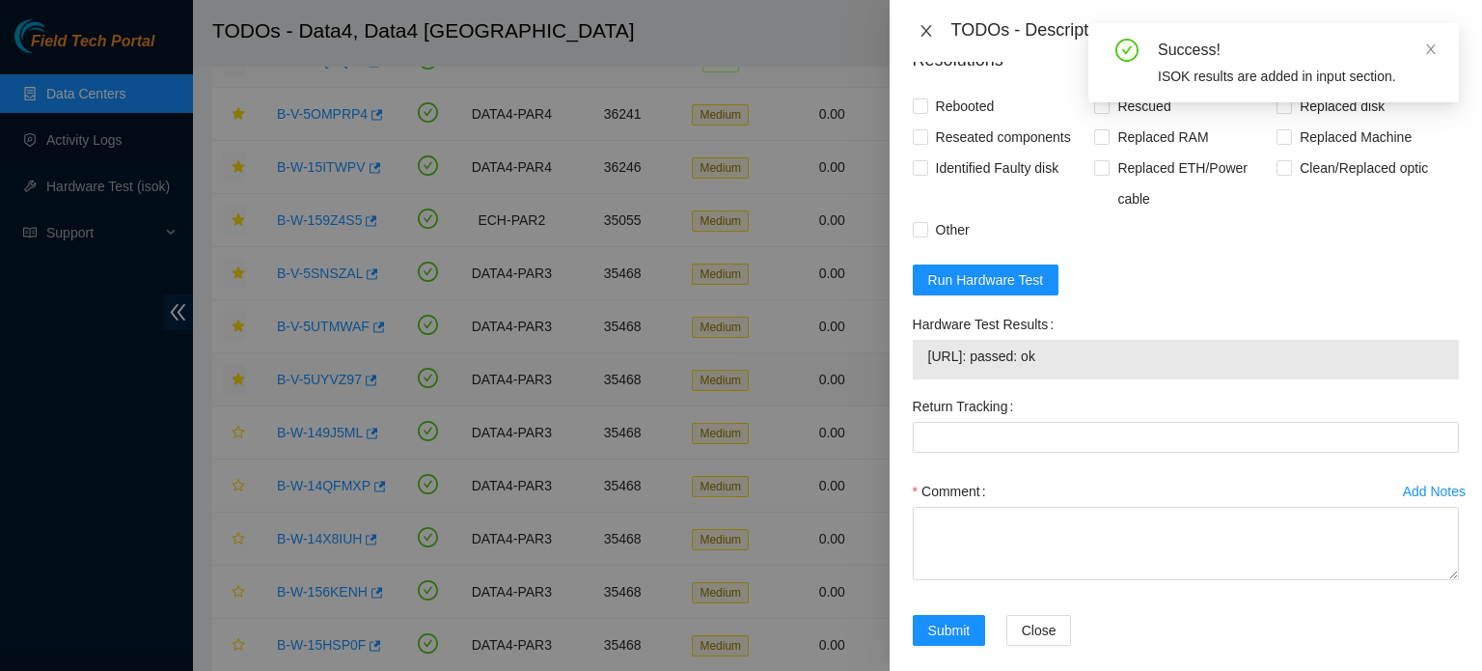
click at [926, 38] on icon "close" at bounding box center [925, 30] width 15 height 15
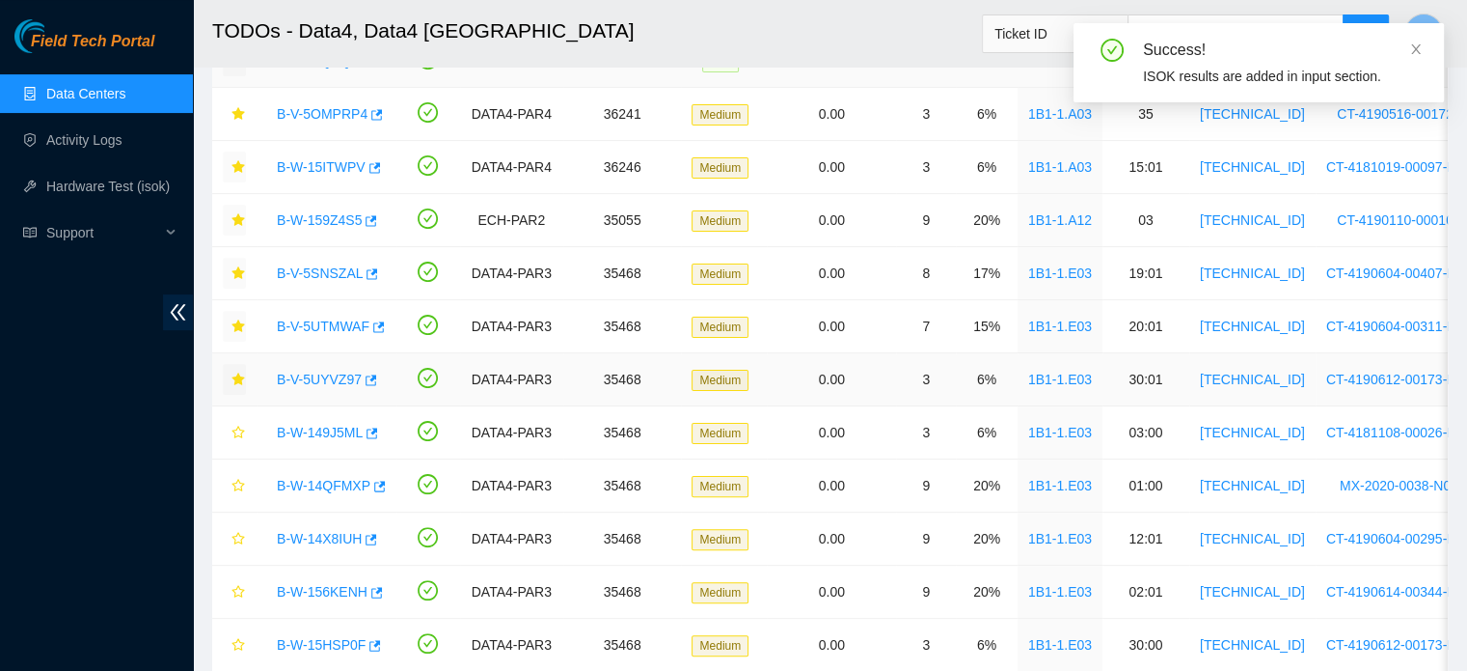
scroll to position [478, 0]
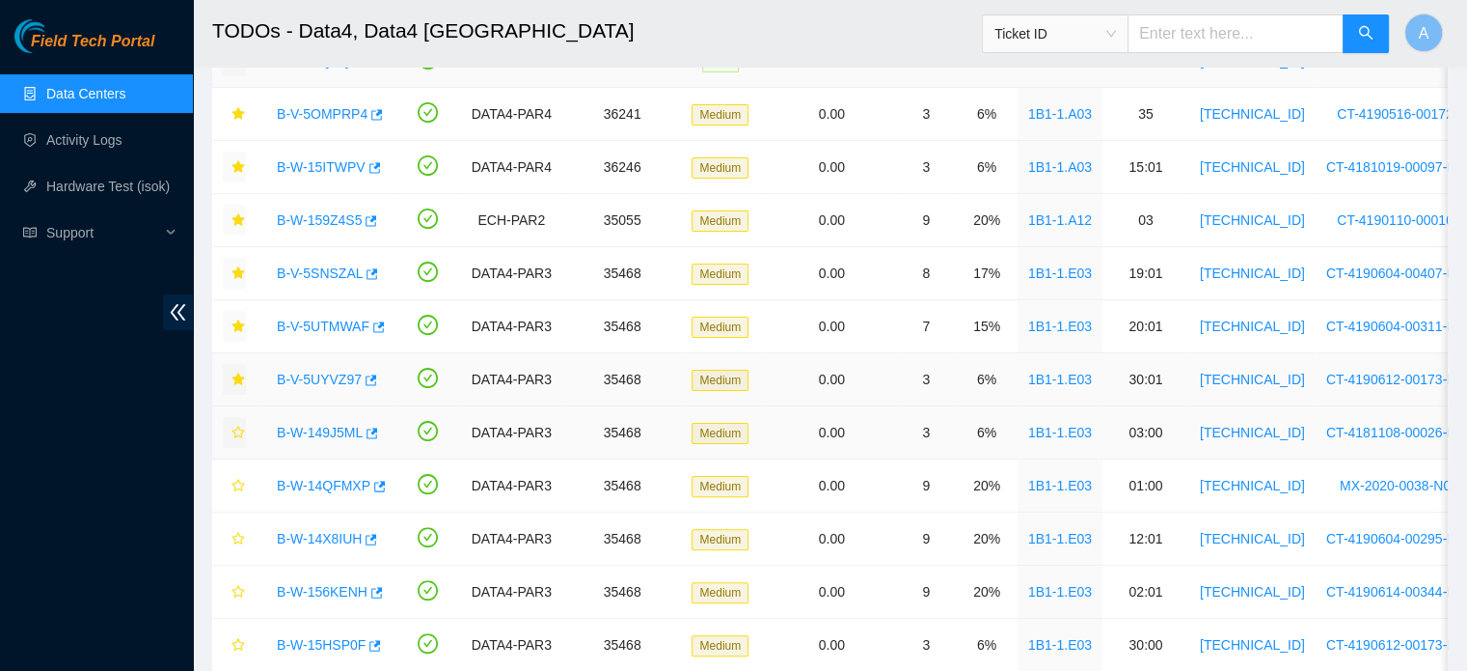
click at [243, 431] on icon "star" at bounding box center [239, 432] width 14 height 14
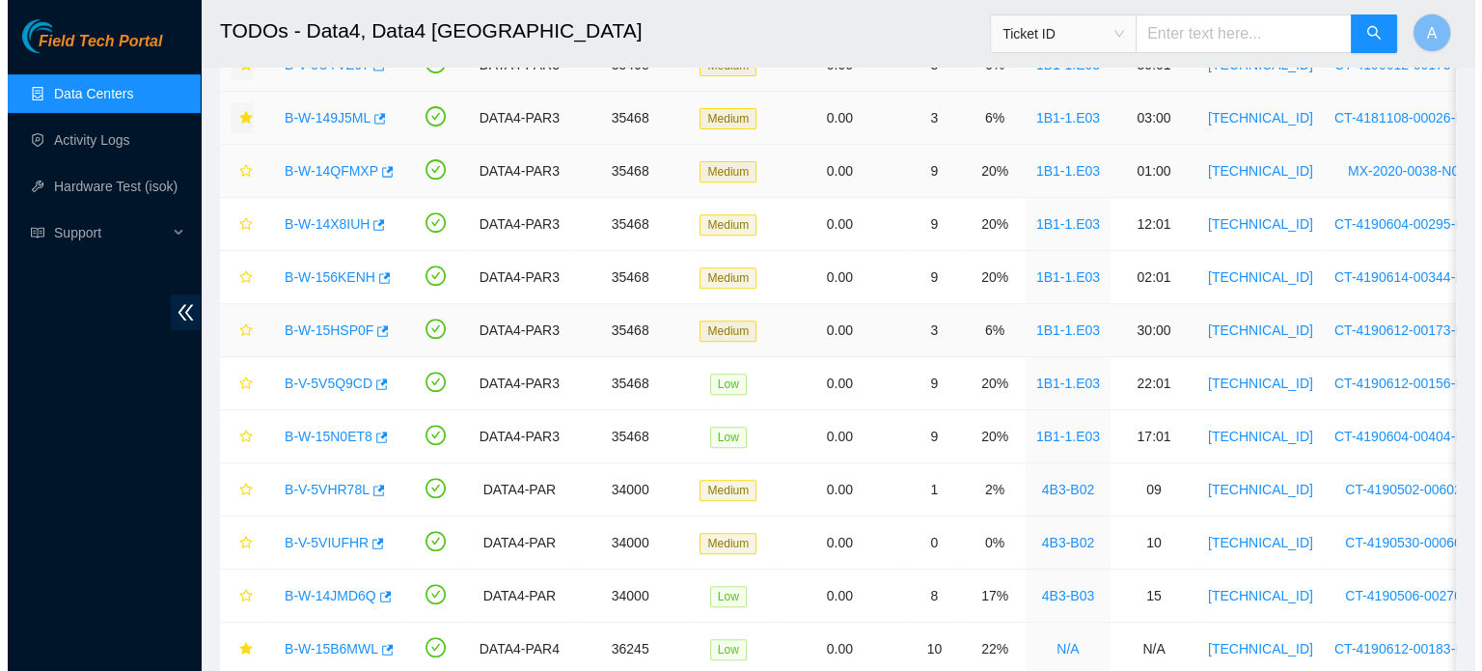
scroll to position [764, 0]
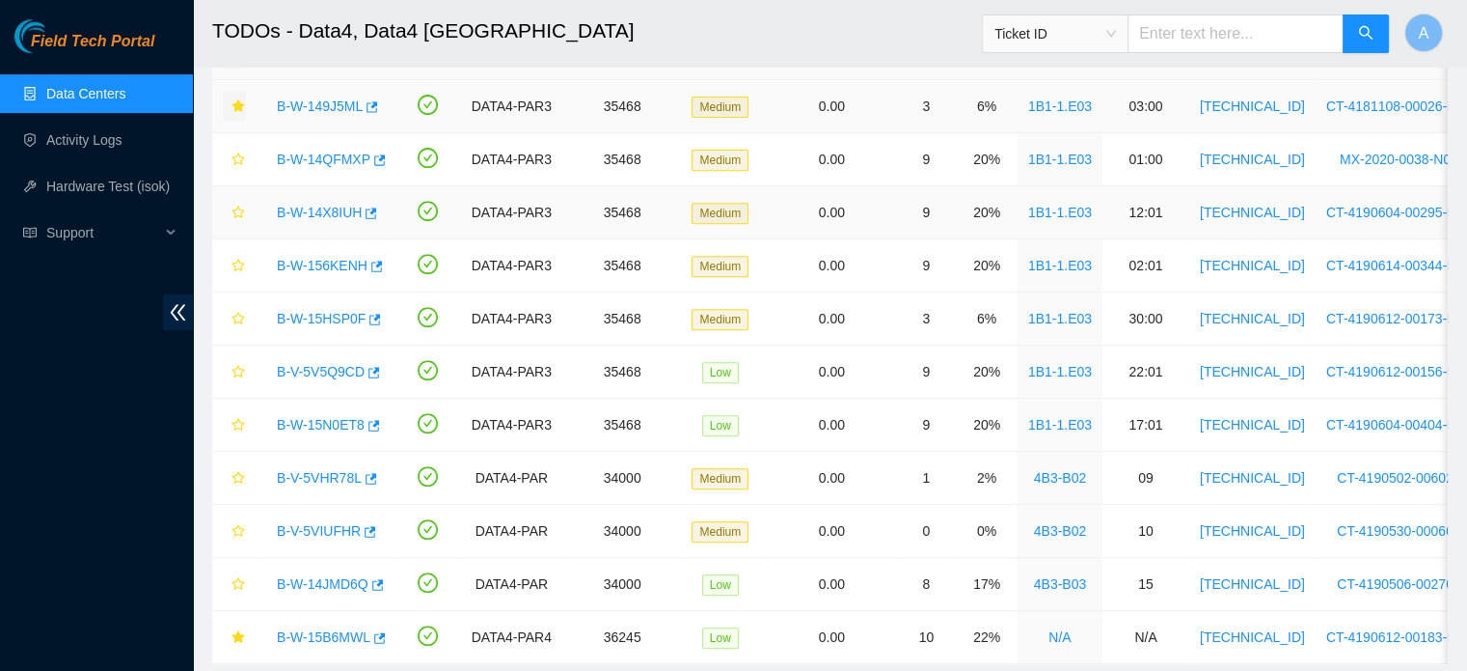
click at [319, 207] on link "B-W-14X8IUH" at bounding box center [319, 212] width 85 height 15
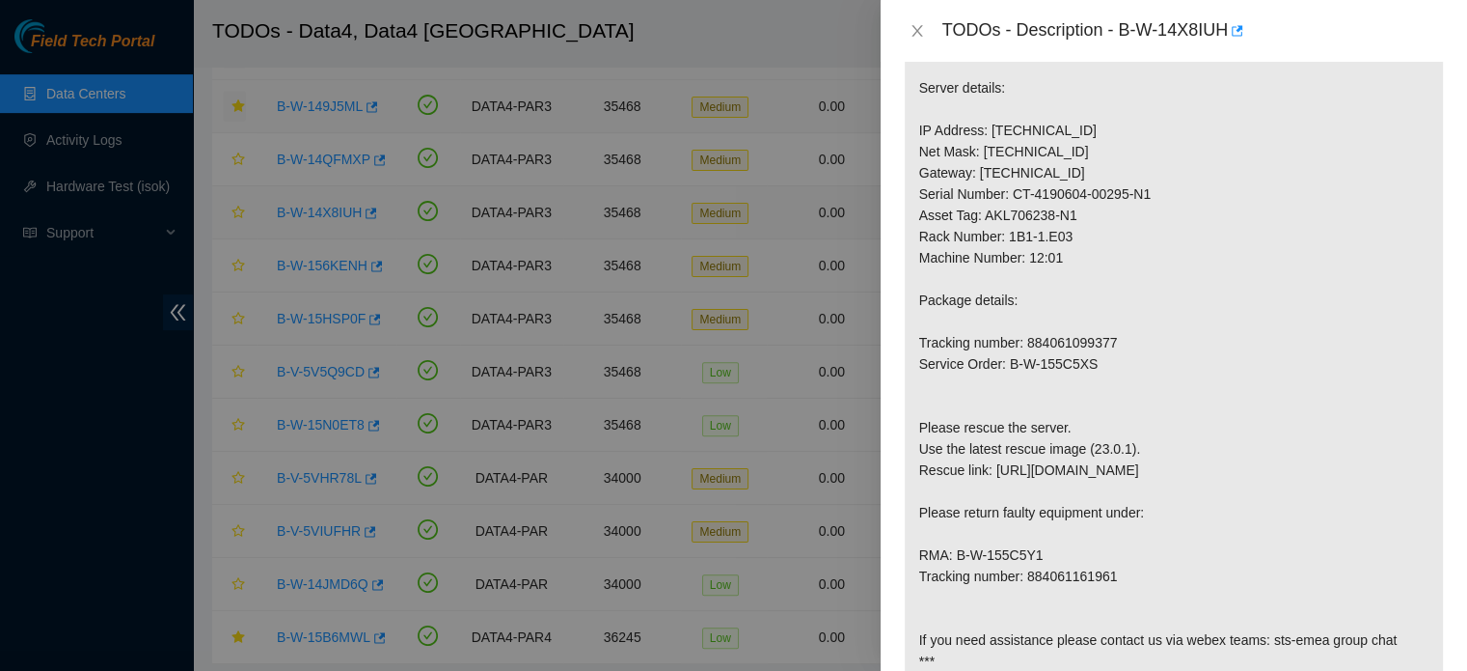
scroll to position [1320, 0]
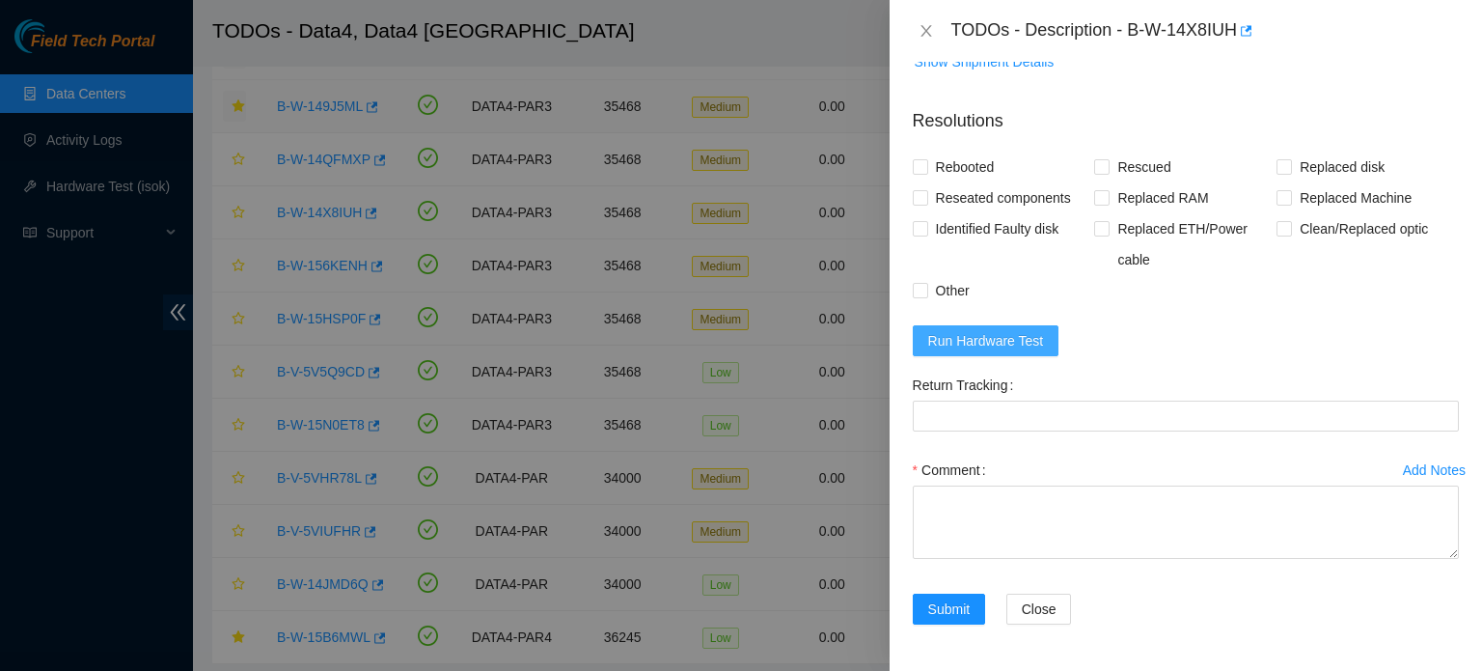
click at [1025, 348] on span "Run Hardware Test" at bounding box center [986, 340] width 116 height 21
click at [920, 26] on icon "close" at bounding box center [925, 30] width 15 height 15
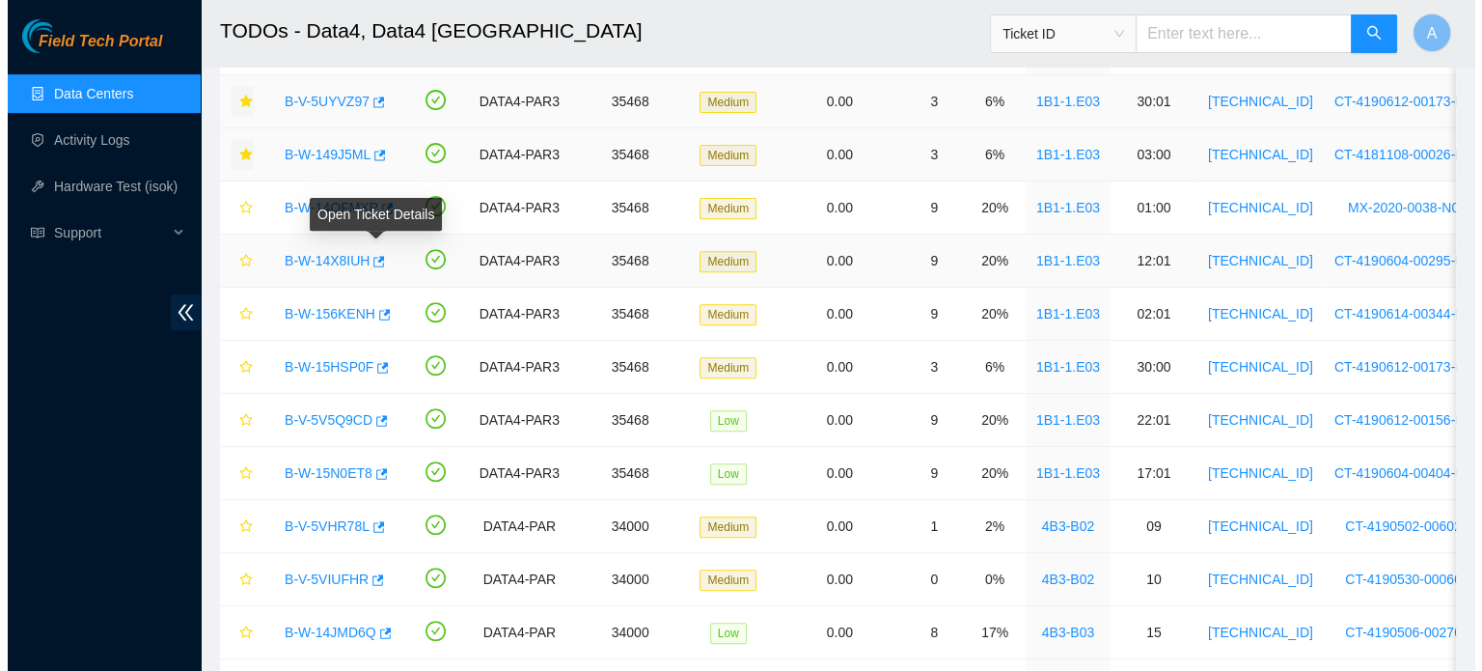
scroll to position [713, 0]
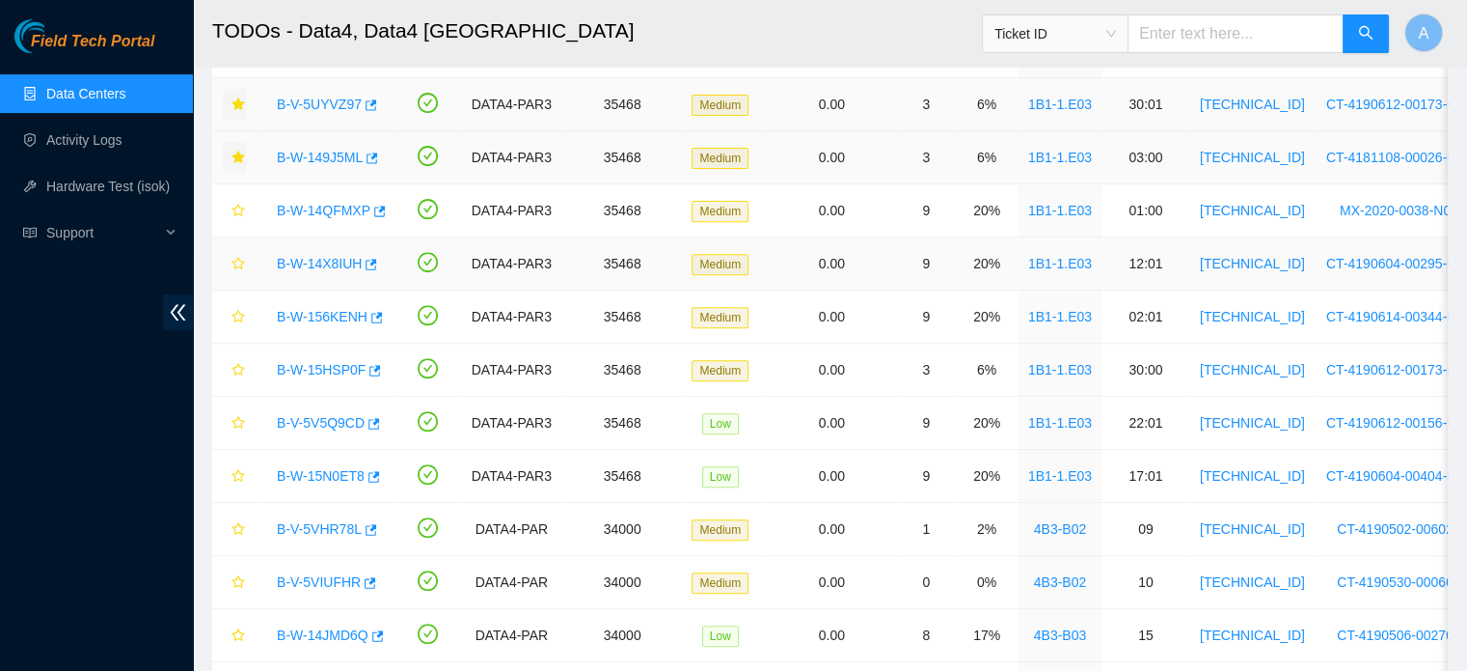
click at [323, 260] on link "B-W-14X8IUH" at bounding box center [319, 263] width 85 height 15
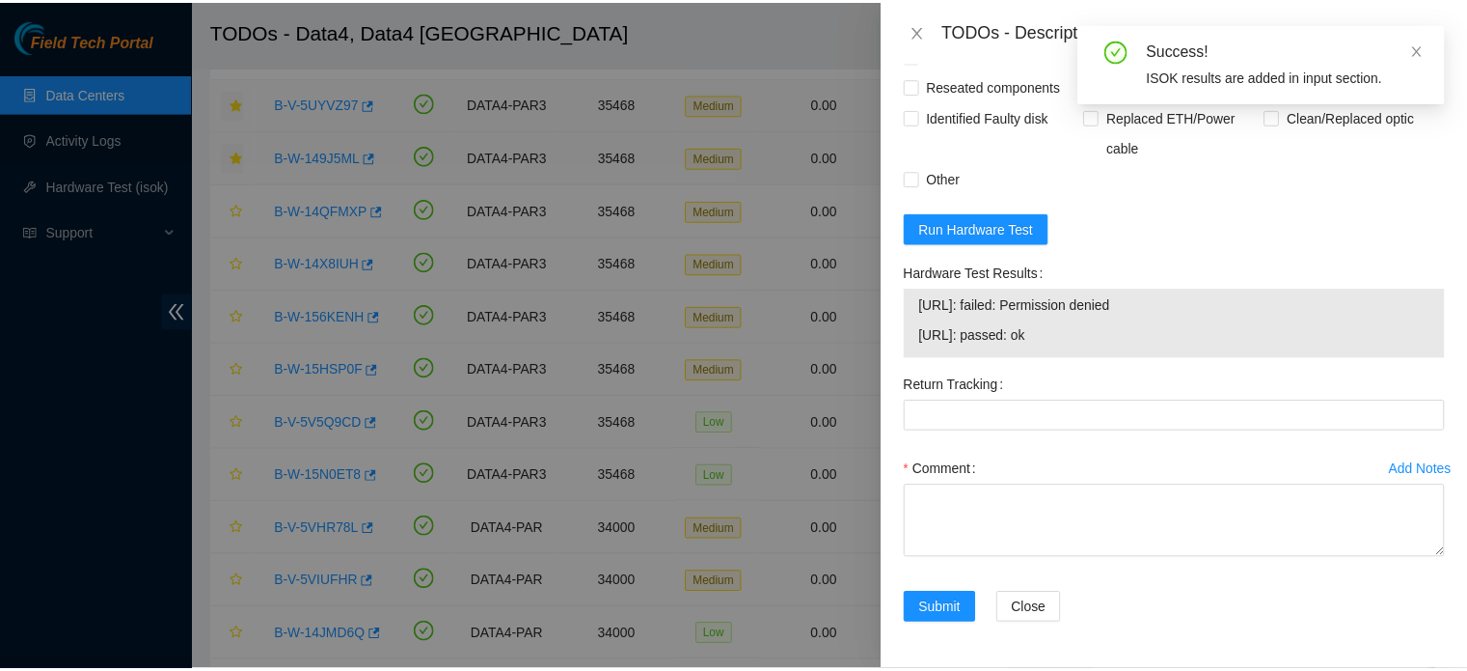
scroll to position [1432, 0]
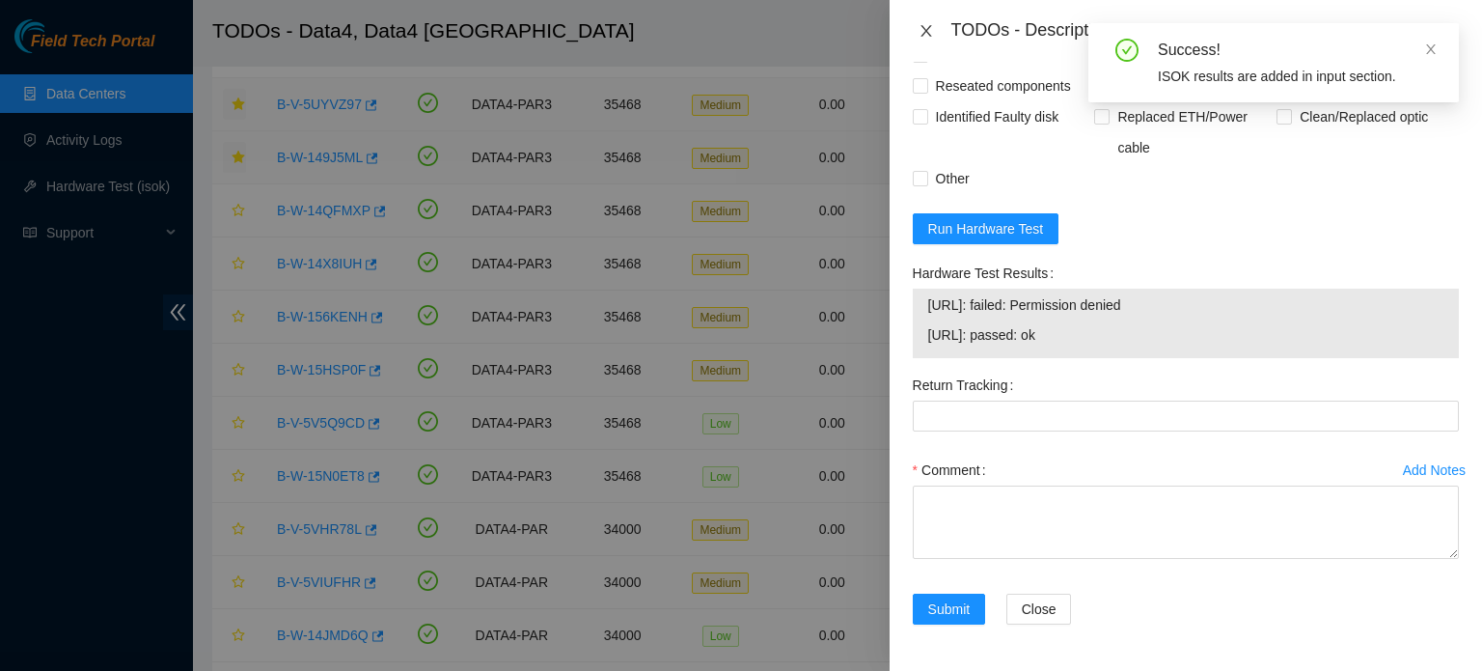
click at [927, 30] on icon "close" at bounding box center [925, 30] width 15 height 15
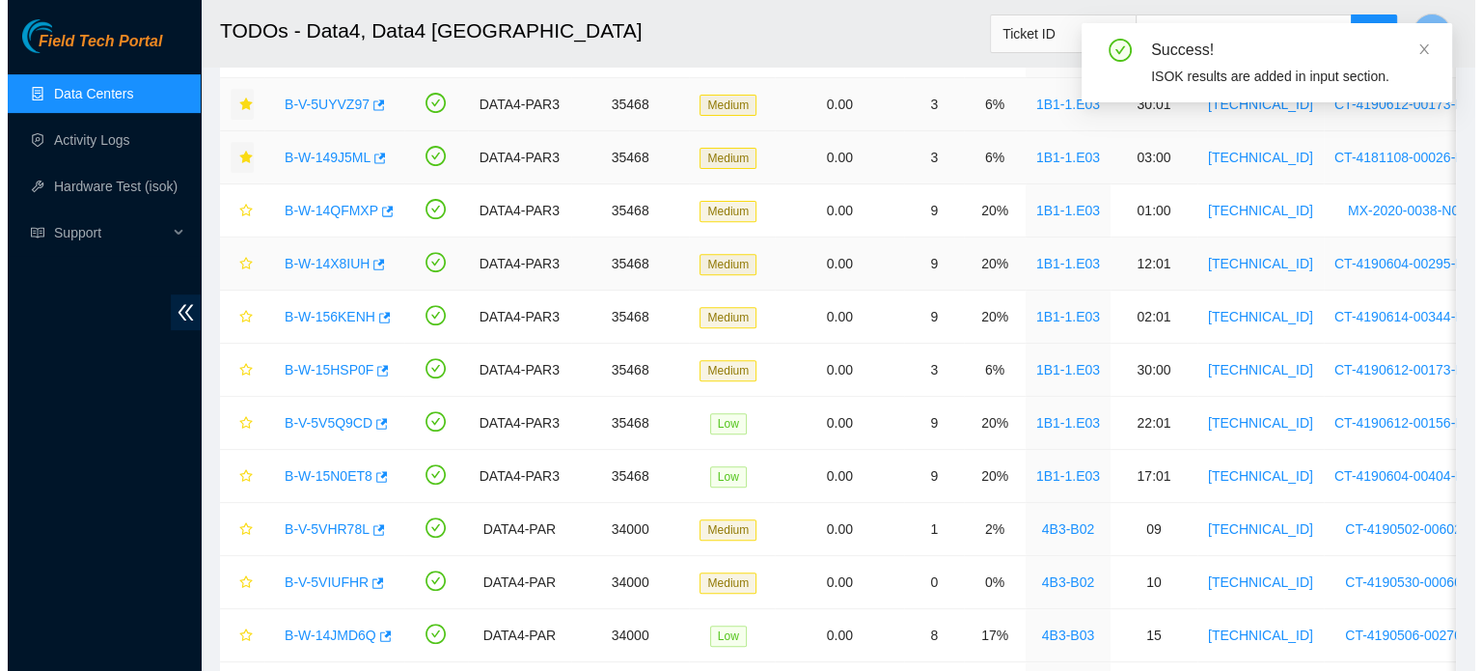
scroll to position [530, 0]
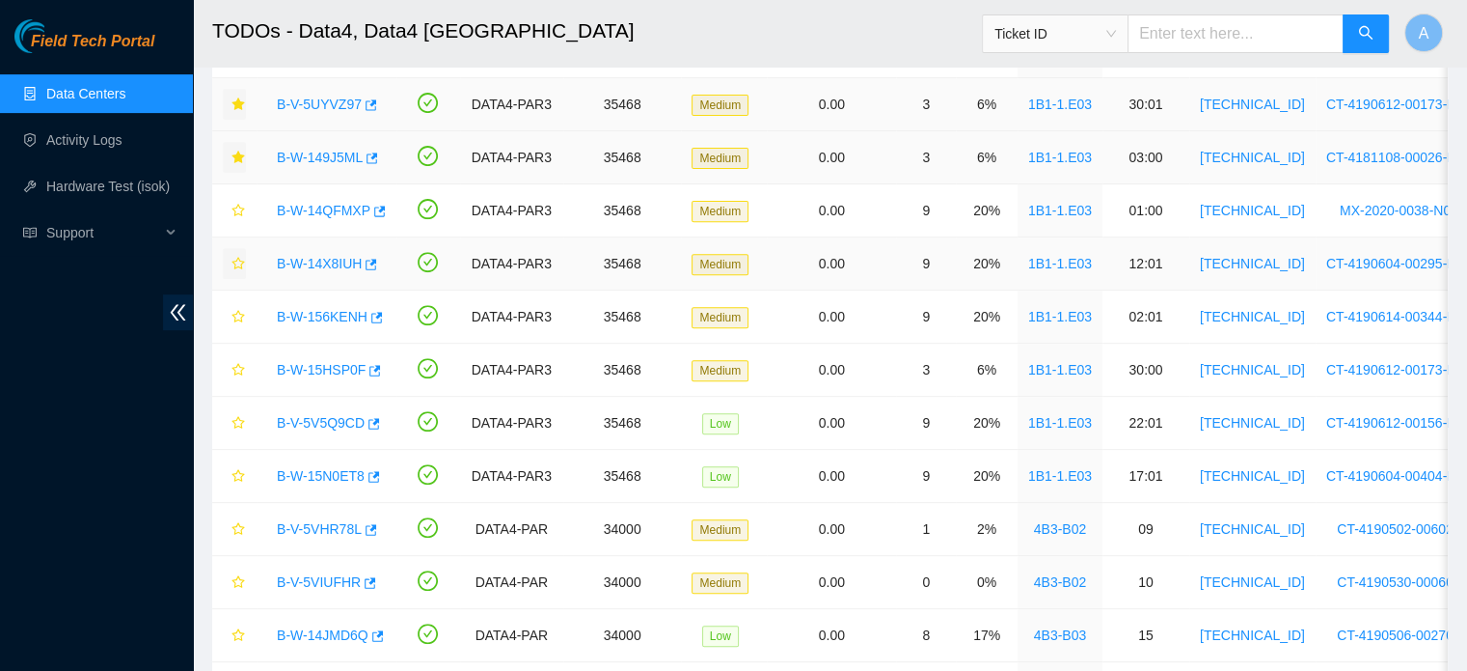
click at [232, 257] on icon "star" at bounding box center [239, 264] width 14 height 14
click at [310, 203] on link "B-W-14QFMXP" at bounding box center [324, 210] width 94 height 15
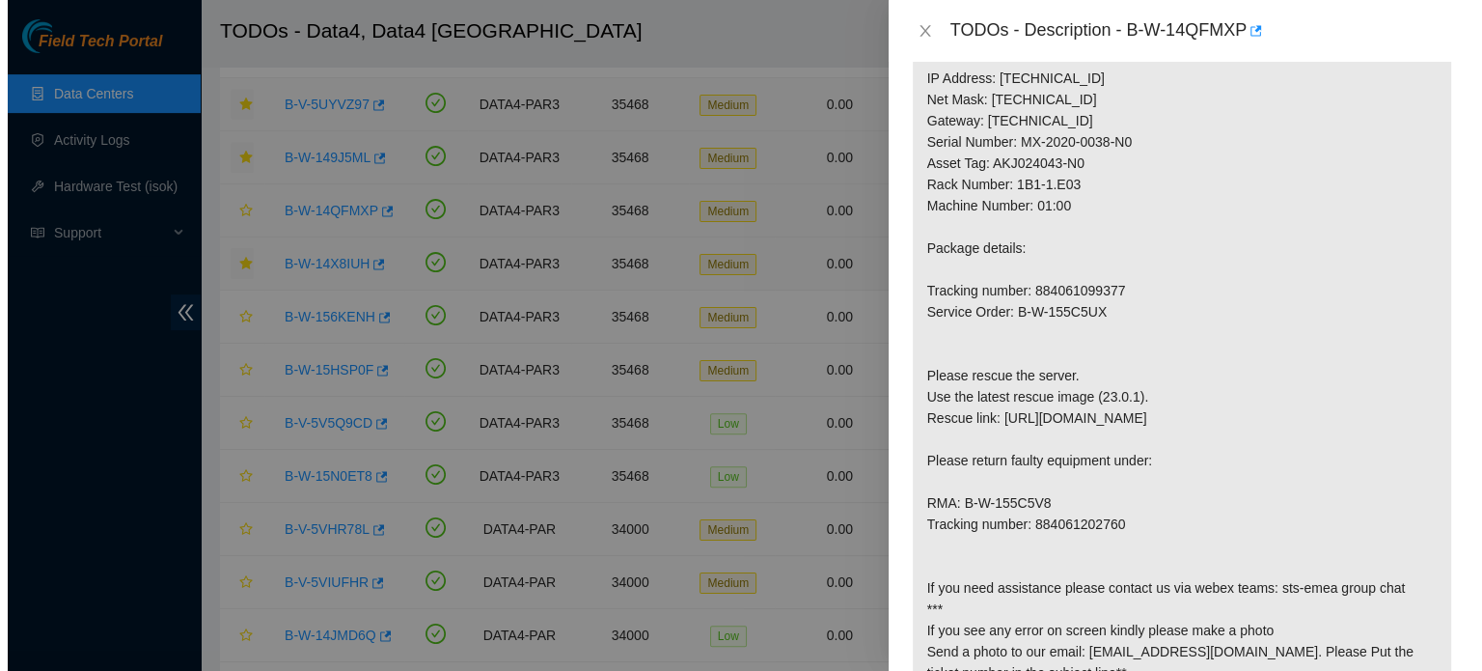
scroll to position [1320, 0]
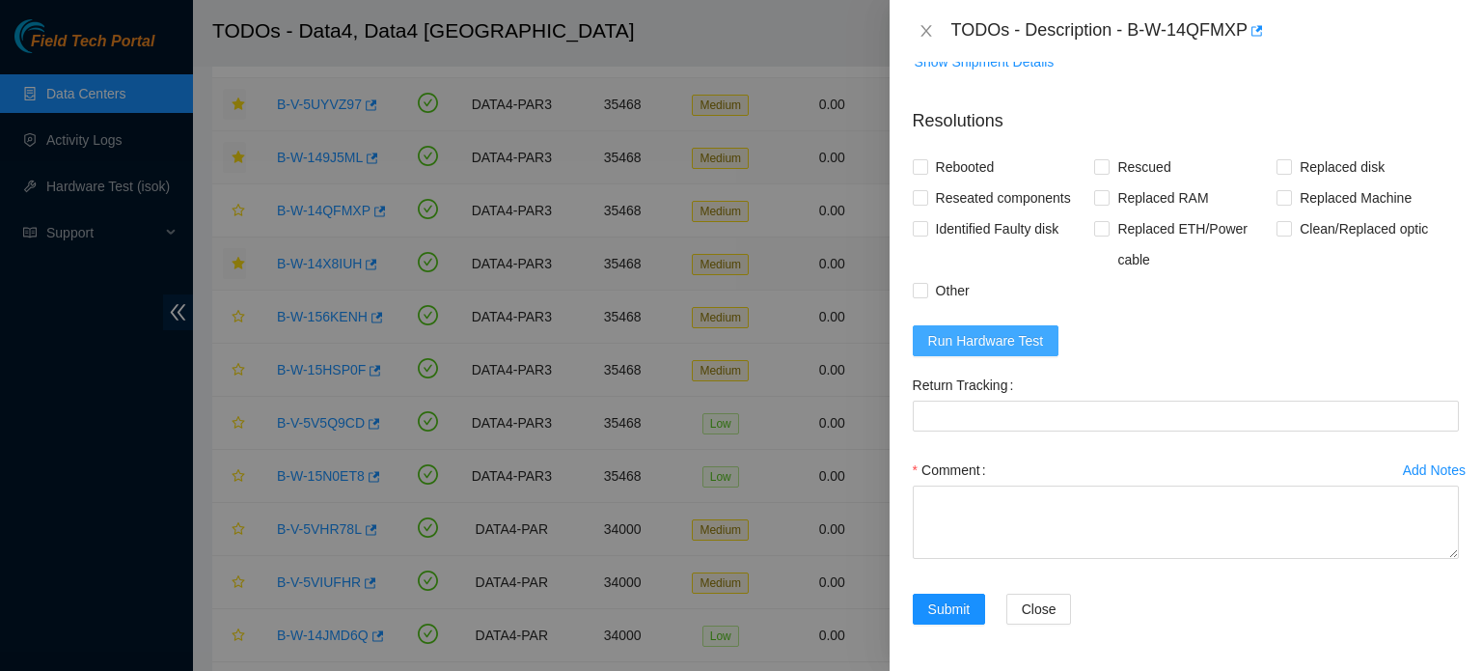
click at [1017, 343] on span "Run Hardware Test" at bounding box center [986, 340] width 116 height 21
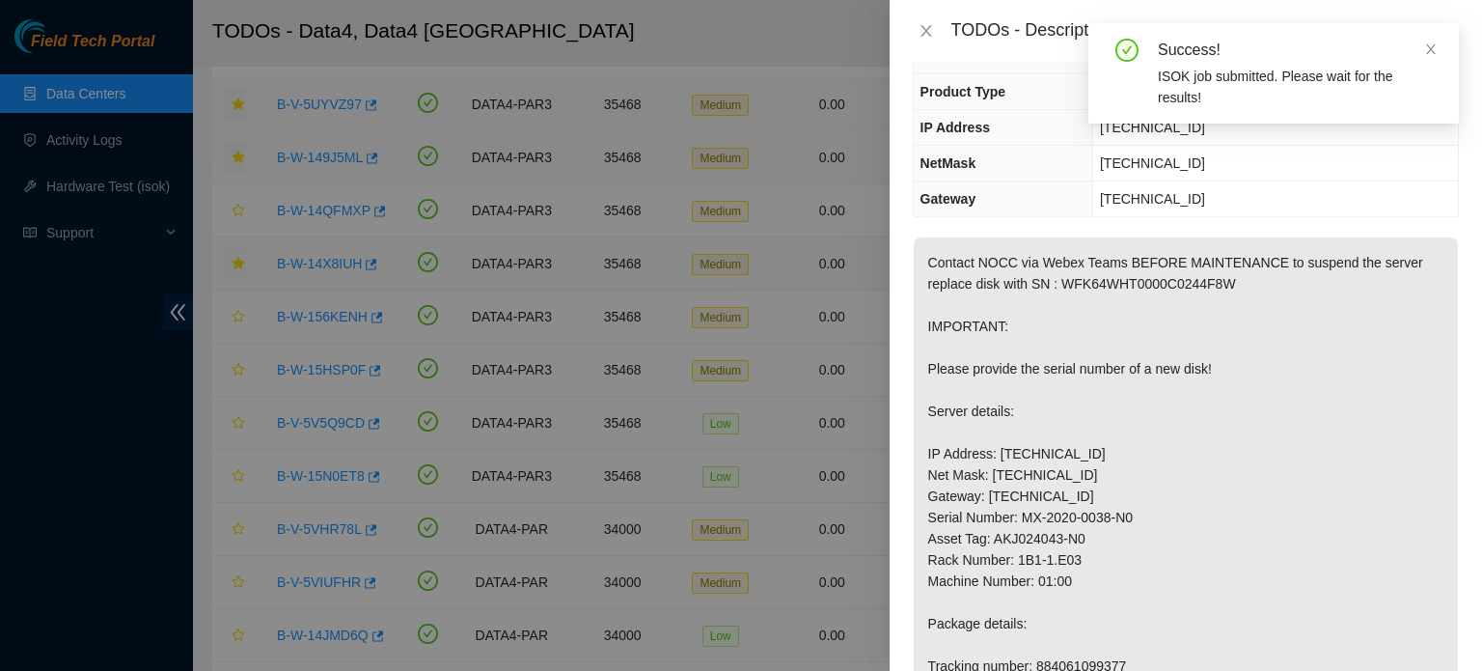
scroll to position [0, 0]
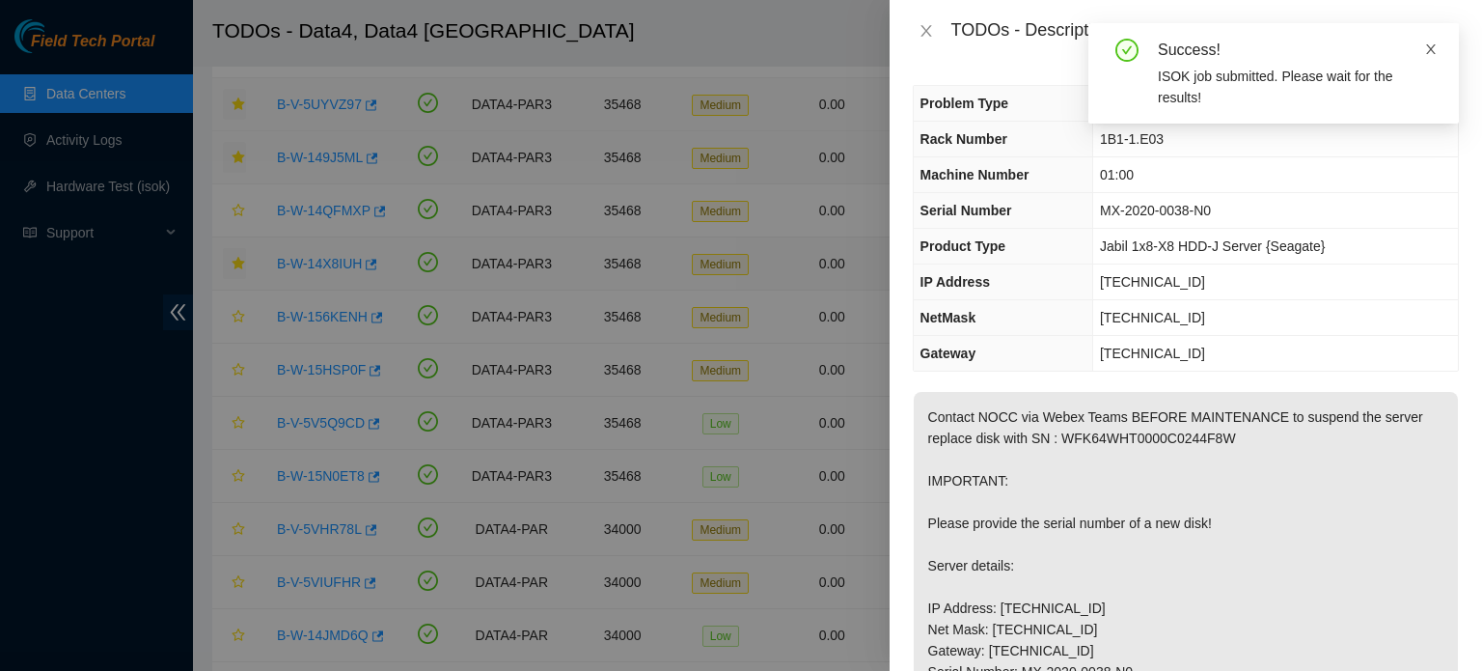
click at [1431, 52] on icon "close" at bounding box center [1431, 49] width 14 height 14
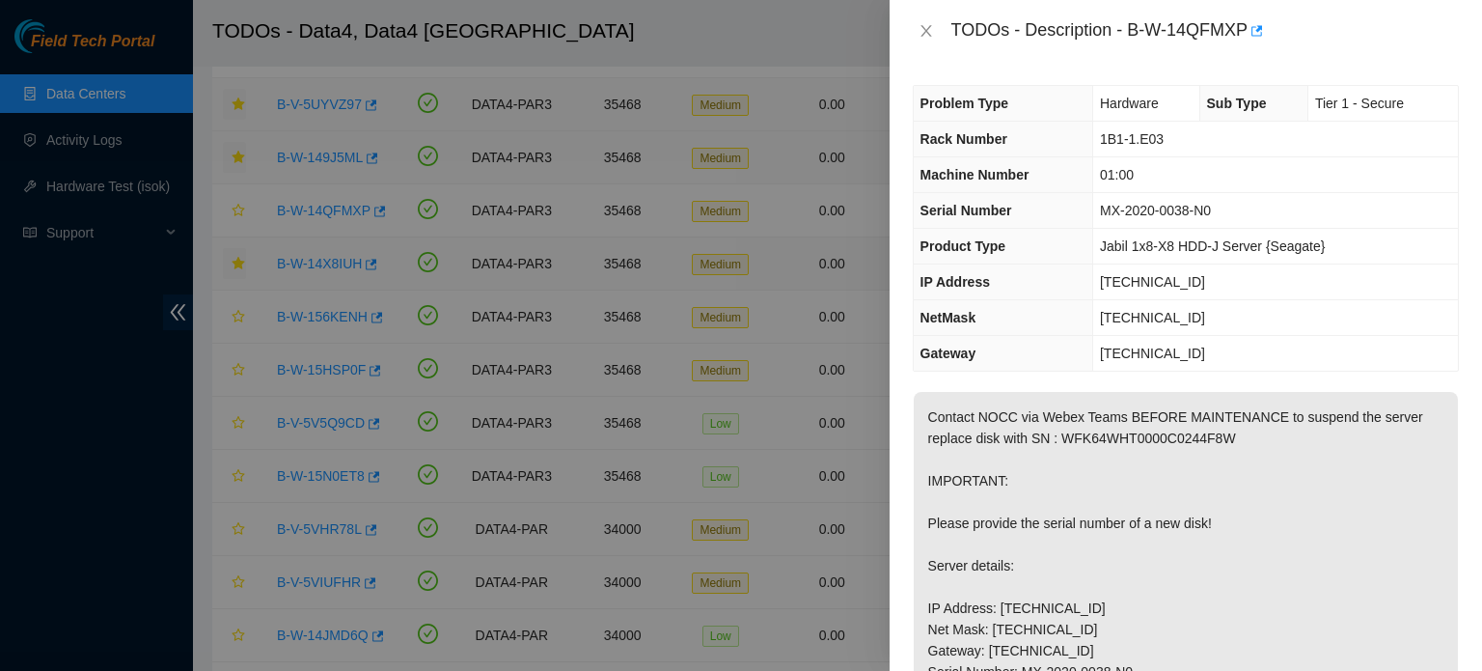
click at [927, 34] on icon "close" at bounding box center [925, 31] width 11 height 12
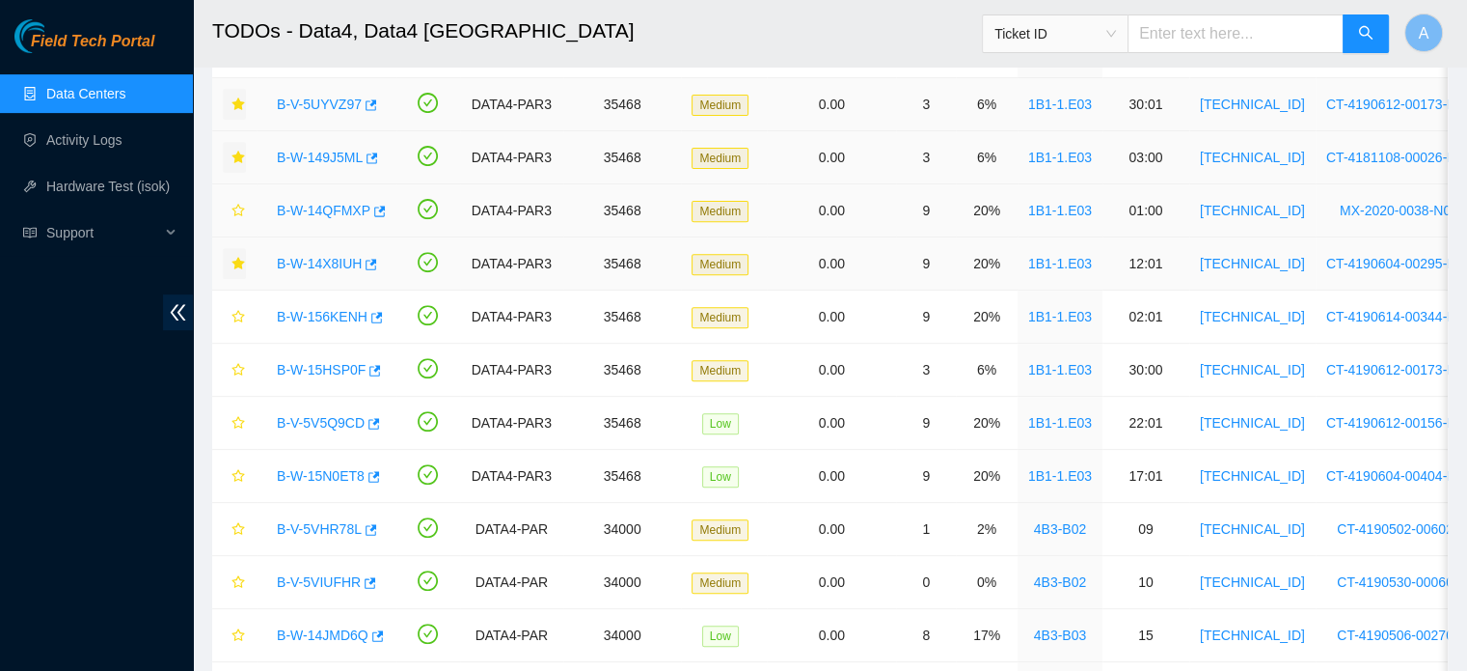
click at [328, 204] on link "B-W-14QFMXP" at bounding box center [324, 210] width 94 height 15
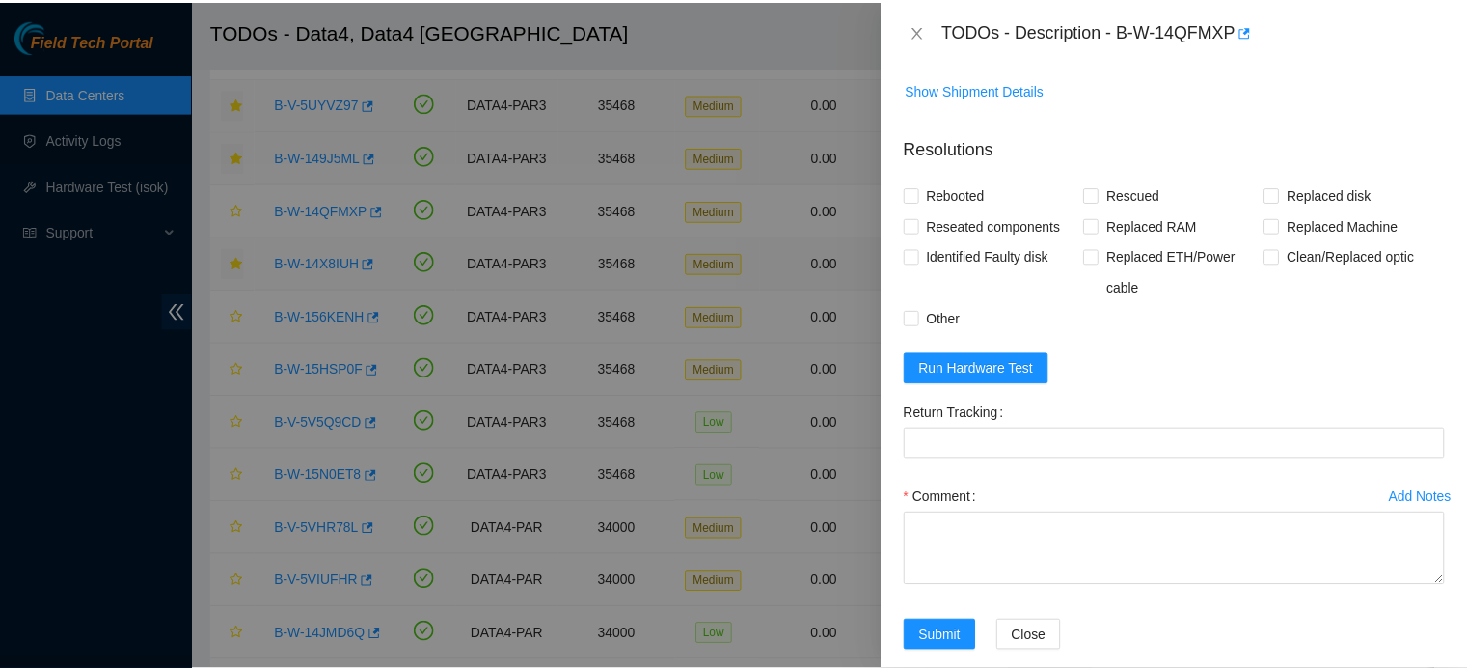
scroll to position [1320, 0]
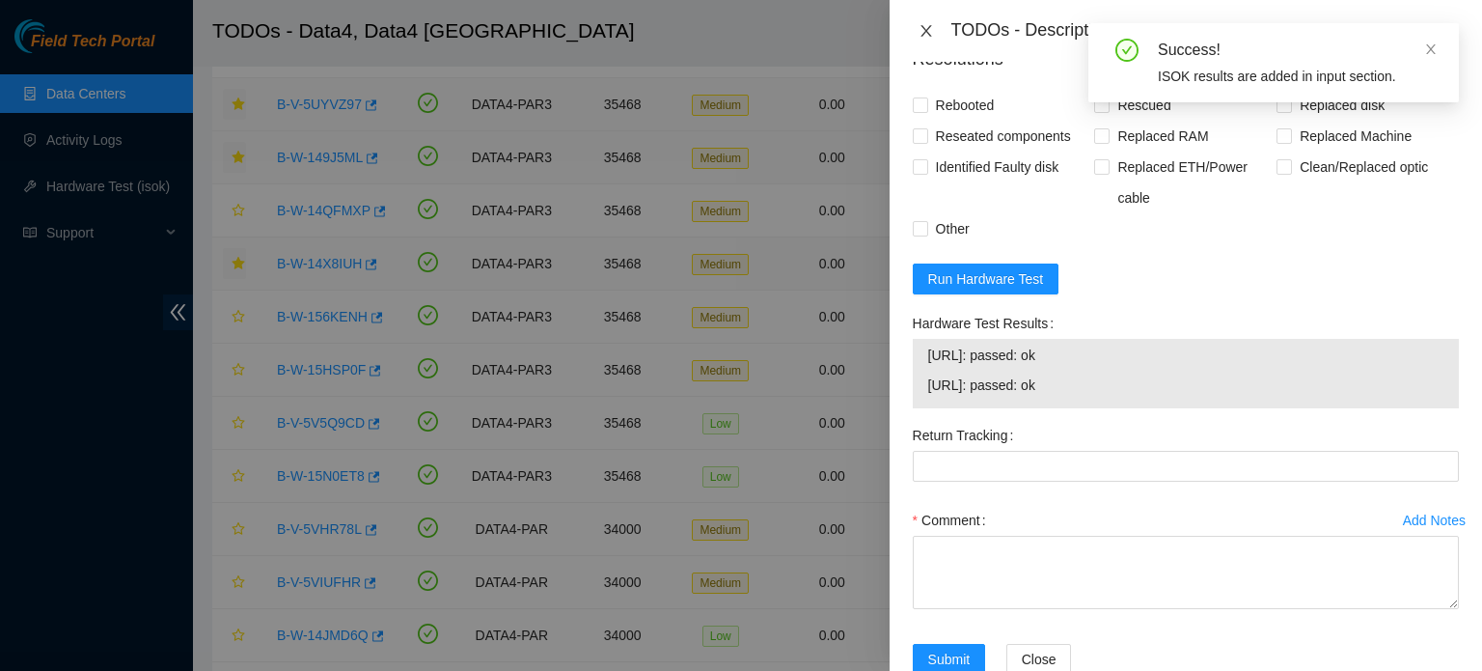
click at [928, 29] on icon "close" at bounding box center [925, 30] width 15 height 15
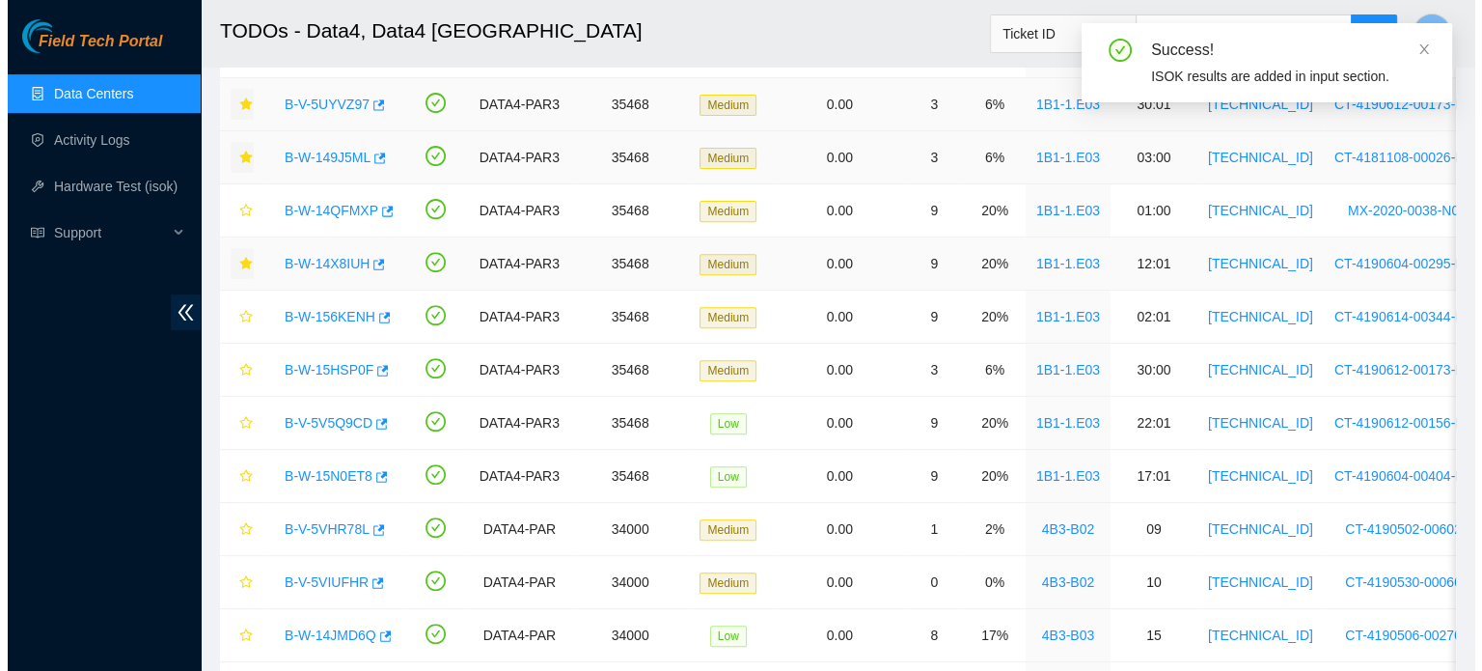
scroll to position [478, 0]
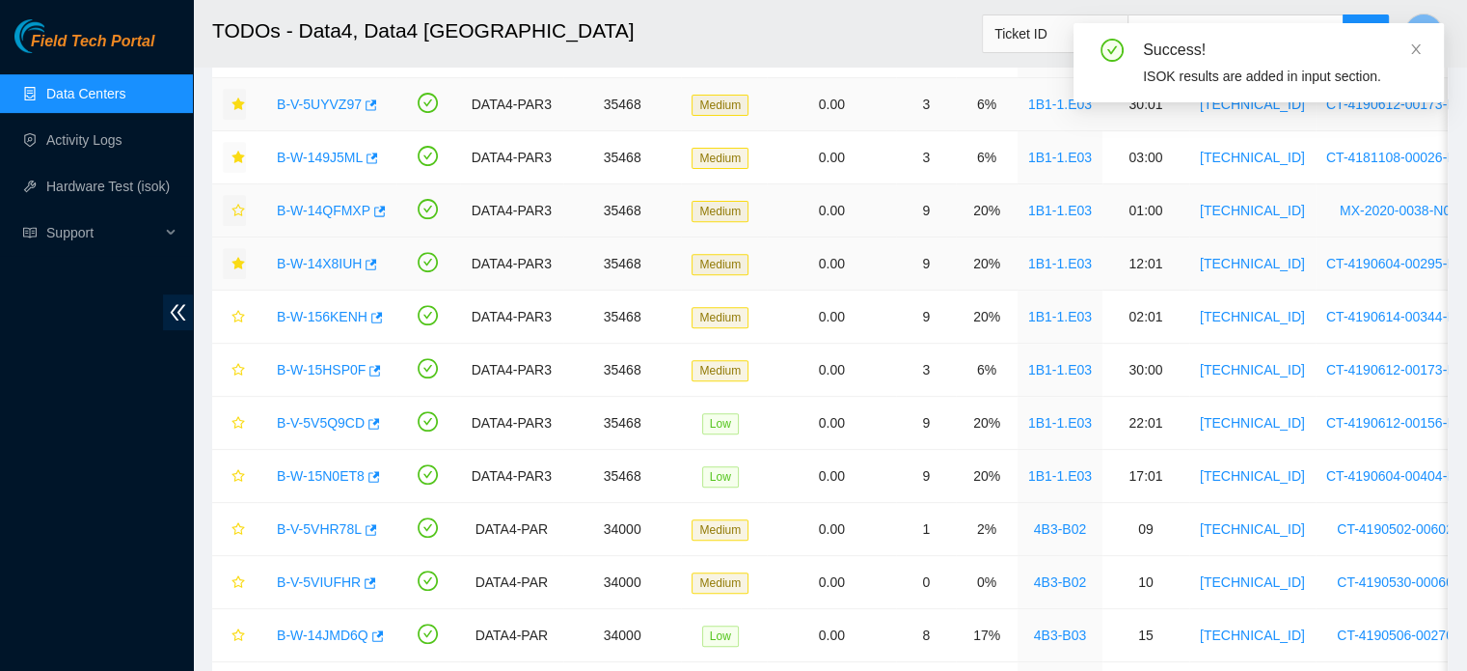
click at [236, 210] on icon "star" at bounding box center [239, 211] width 14 height 14
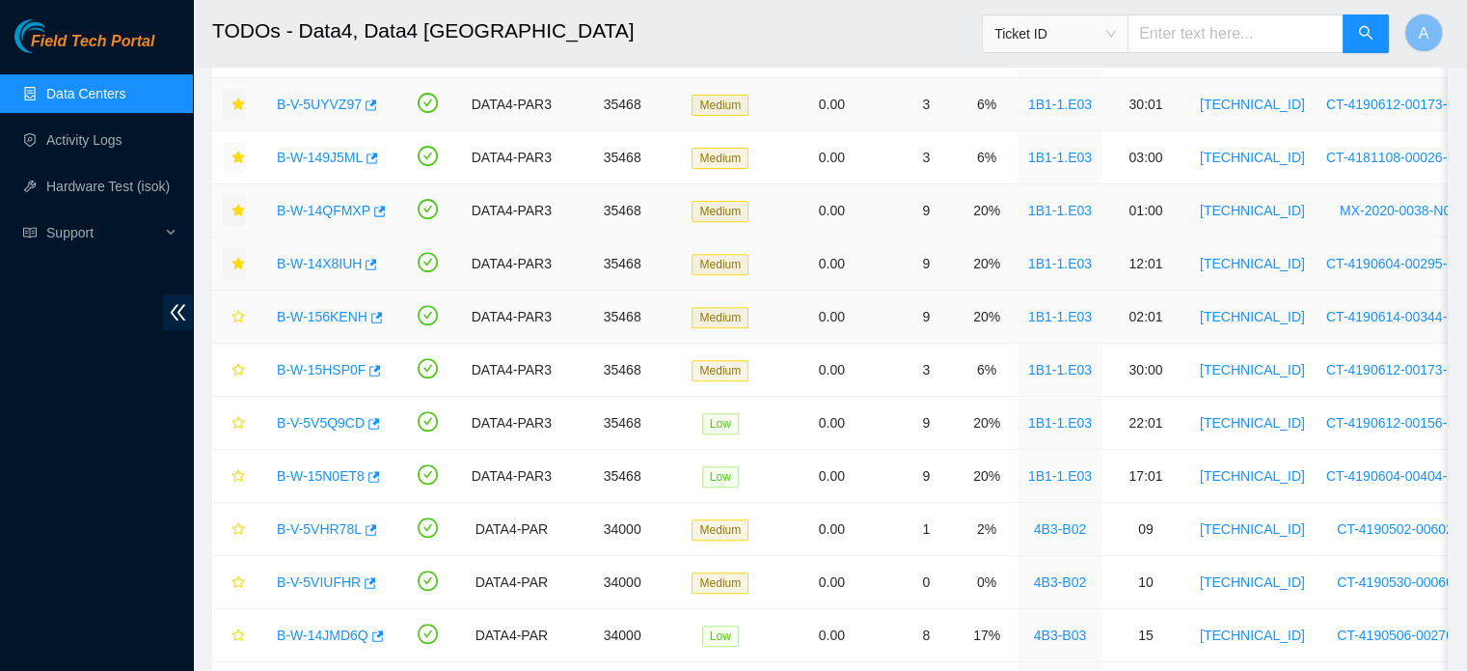
click at [322, 320] on link "B-W-156KENH" at bounding box center [322, 316] width 91 height 15
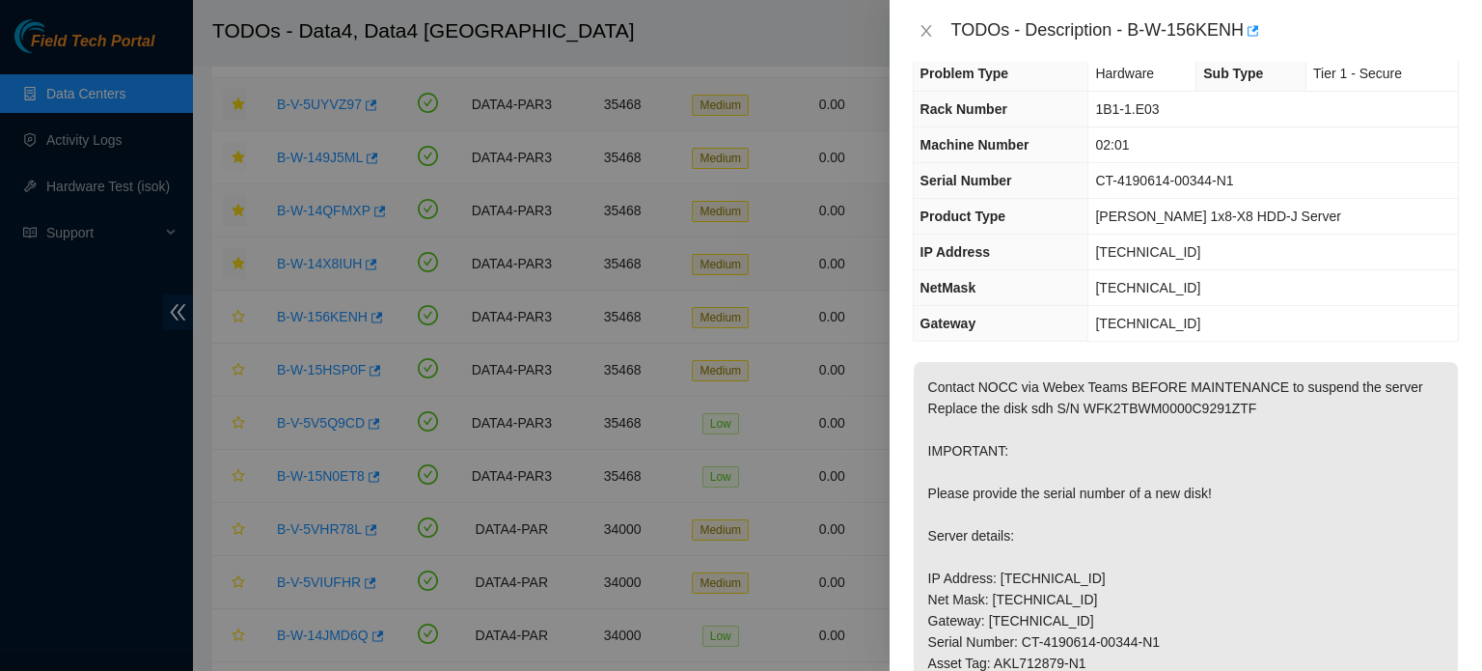
scroll to position [0, 0]
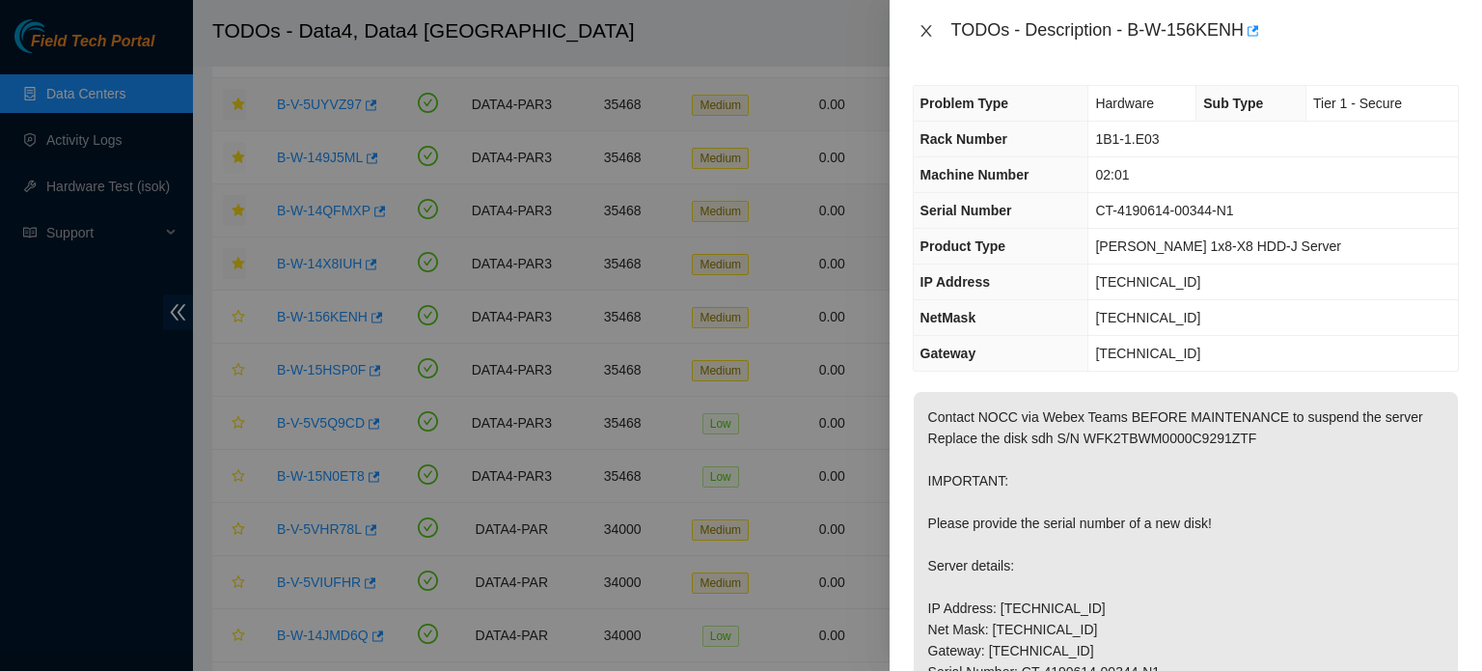
click at [927, 27] on icon "close" at bounding box center [925, 30] width 15 height 15
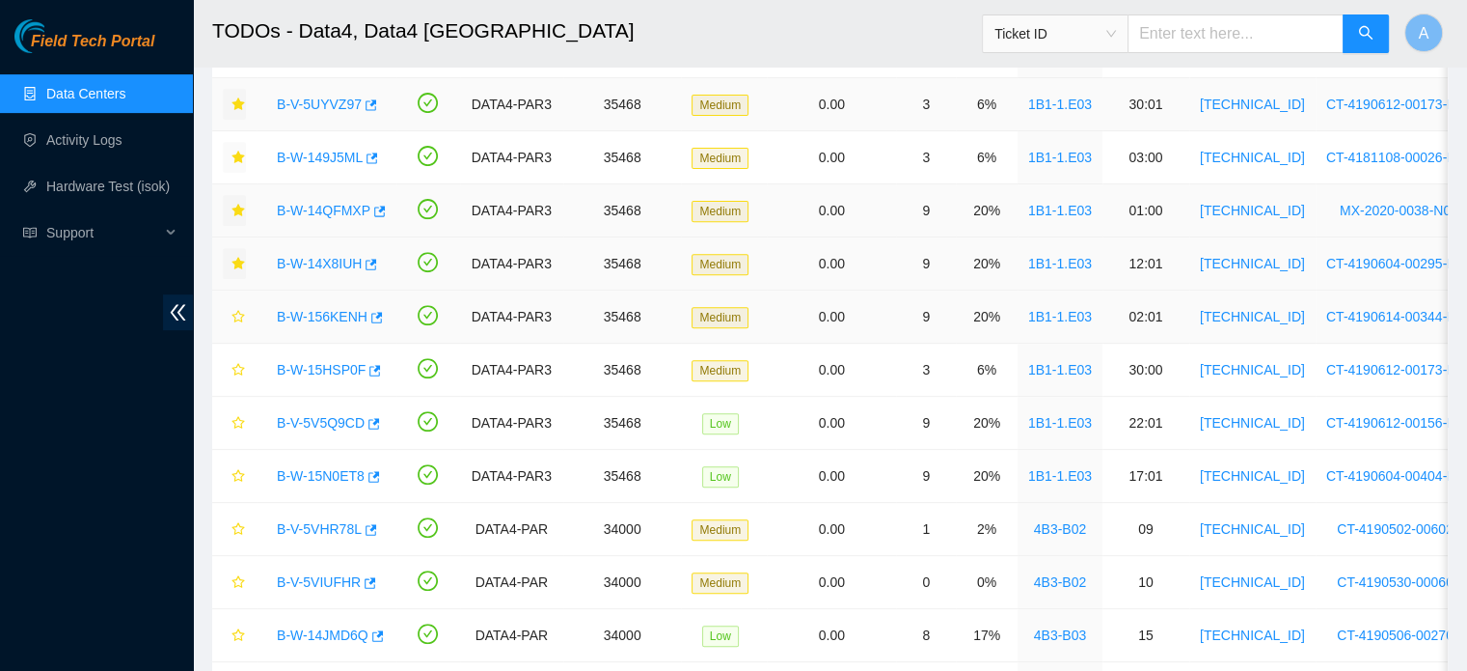
click at [320, 311] on link "B-W-156KENH" at bounding box center [322, 316] width 91 height 15
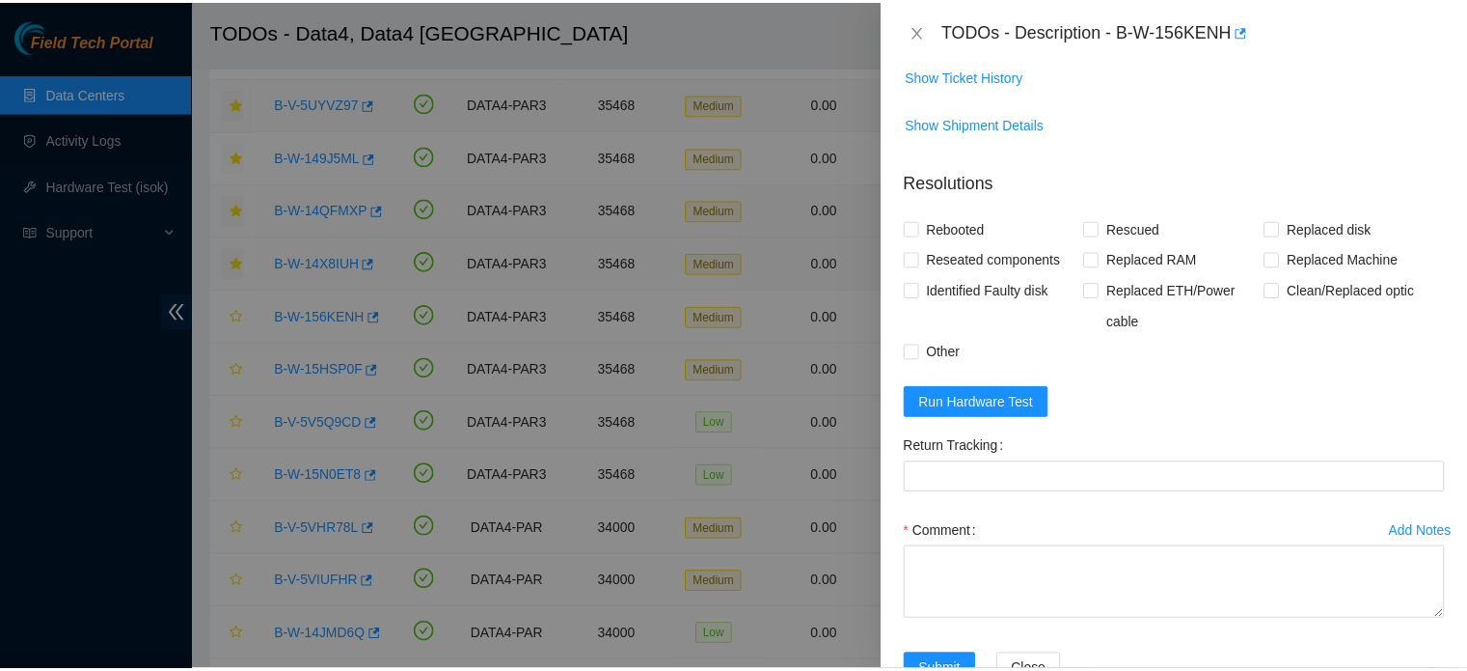
scroll to position [1196, 0]
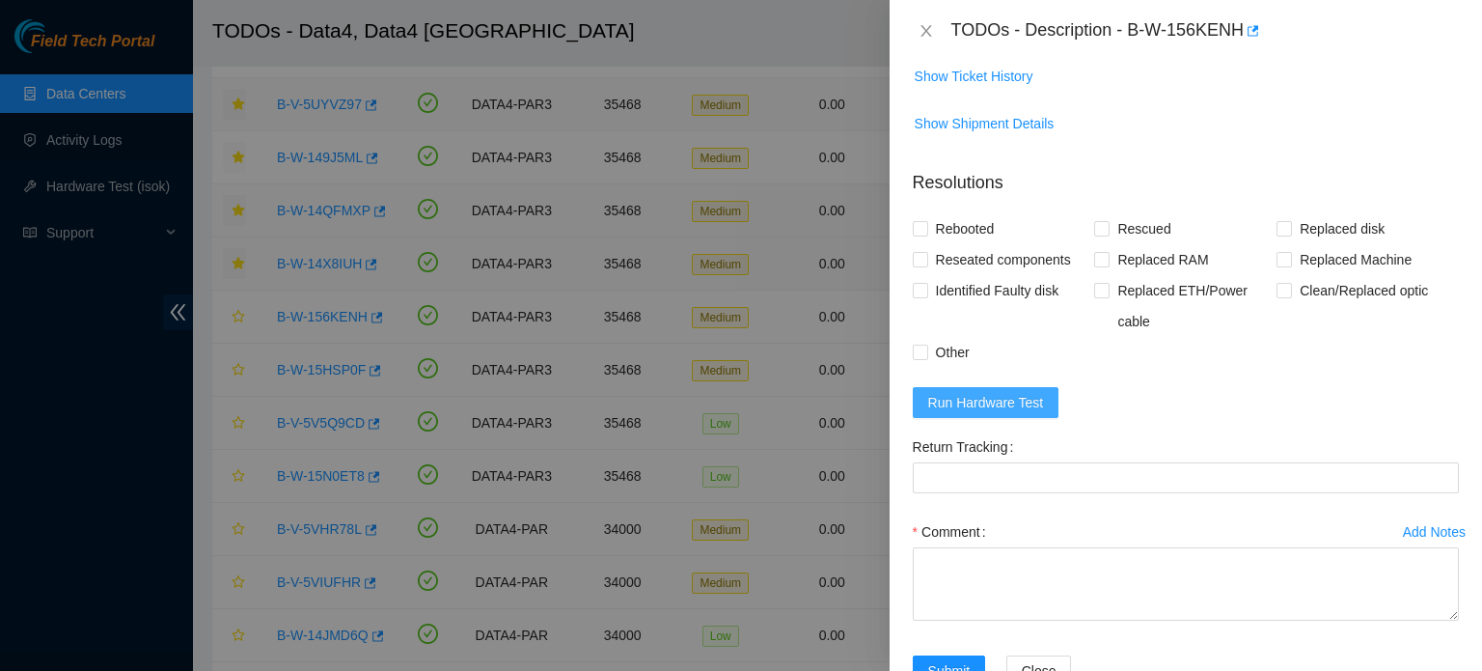
click at [1026, 413] on span "Run Hardware Test" at bounding box center [986, 402] width 116 height 21
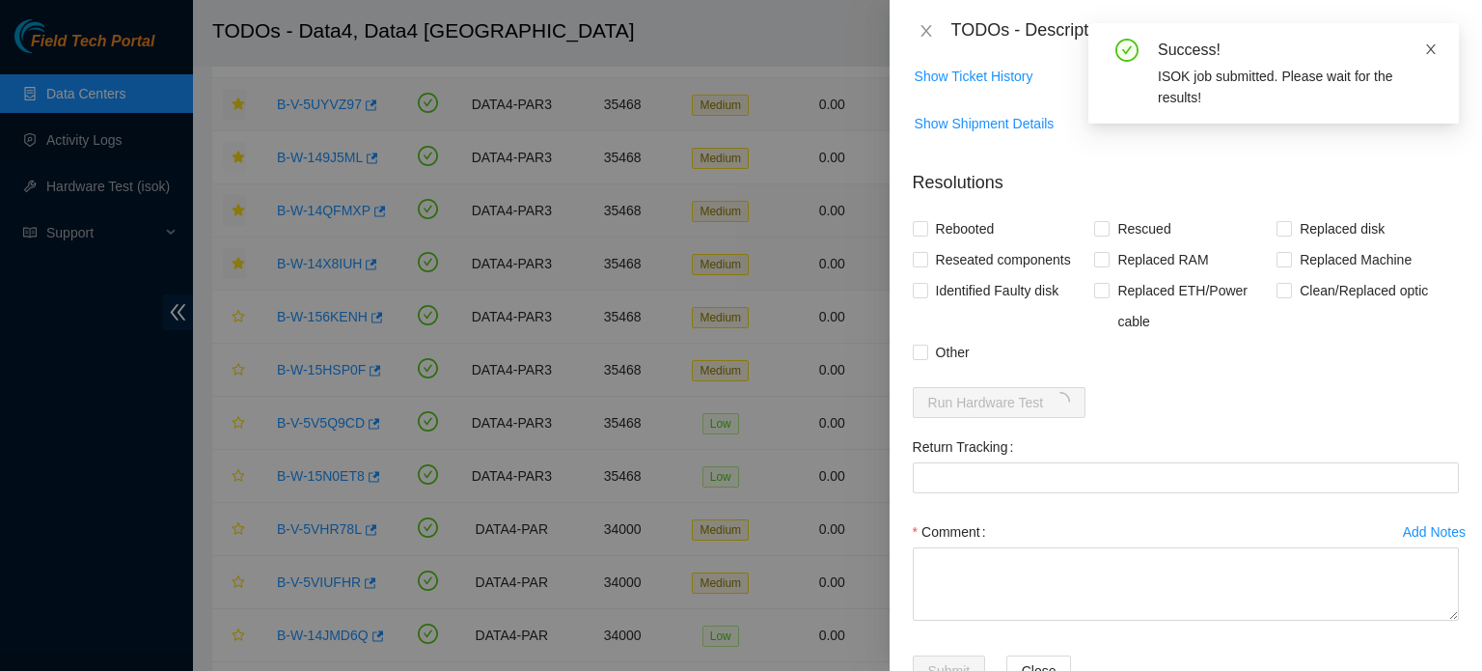
click at [1430, 48] on icon "close" at bounding box center [1431, 49] width 10 height 10
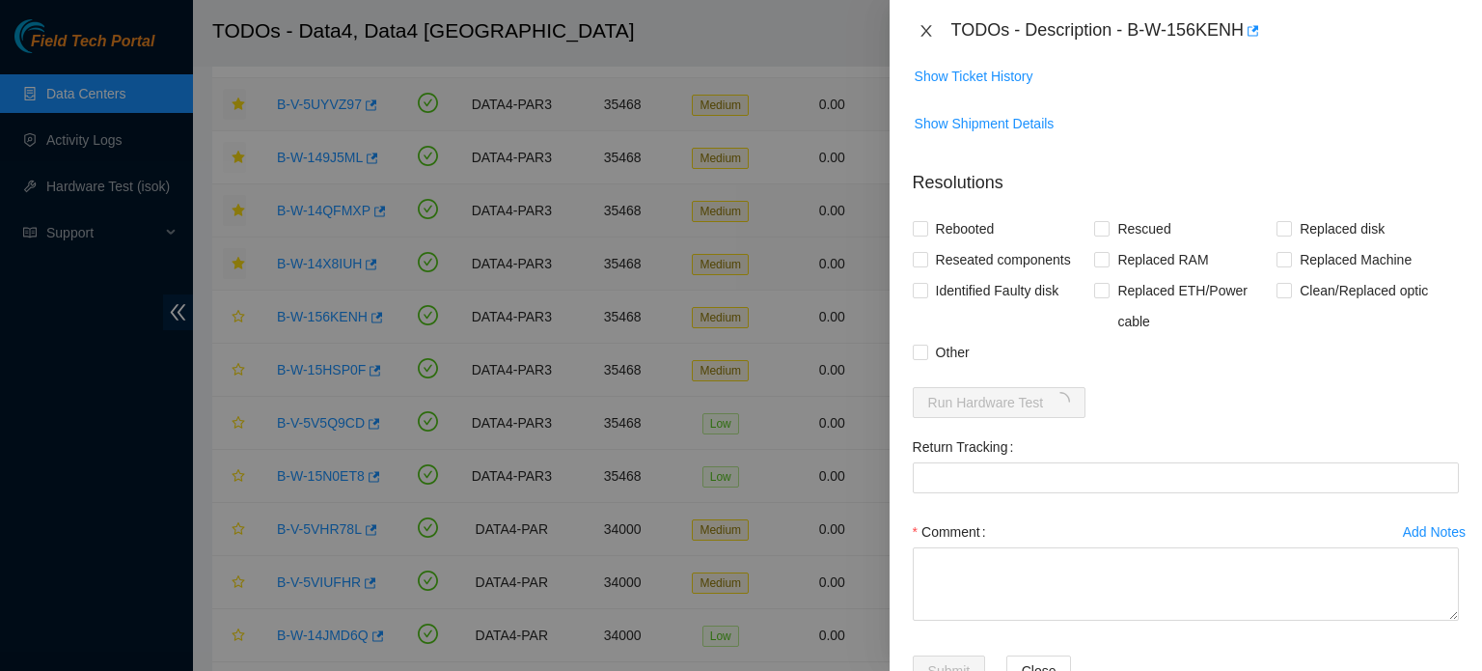
click at [929, 26] on icon "close" at bounding box center [925, 31] width 11 height 12
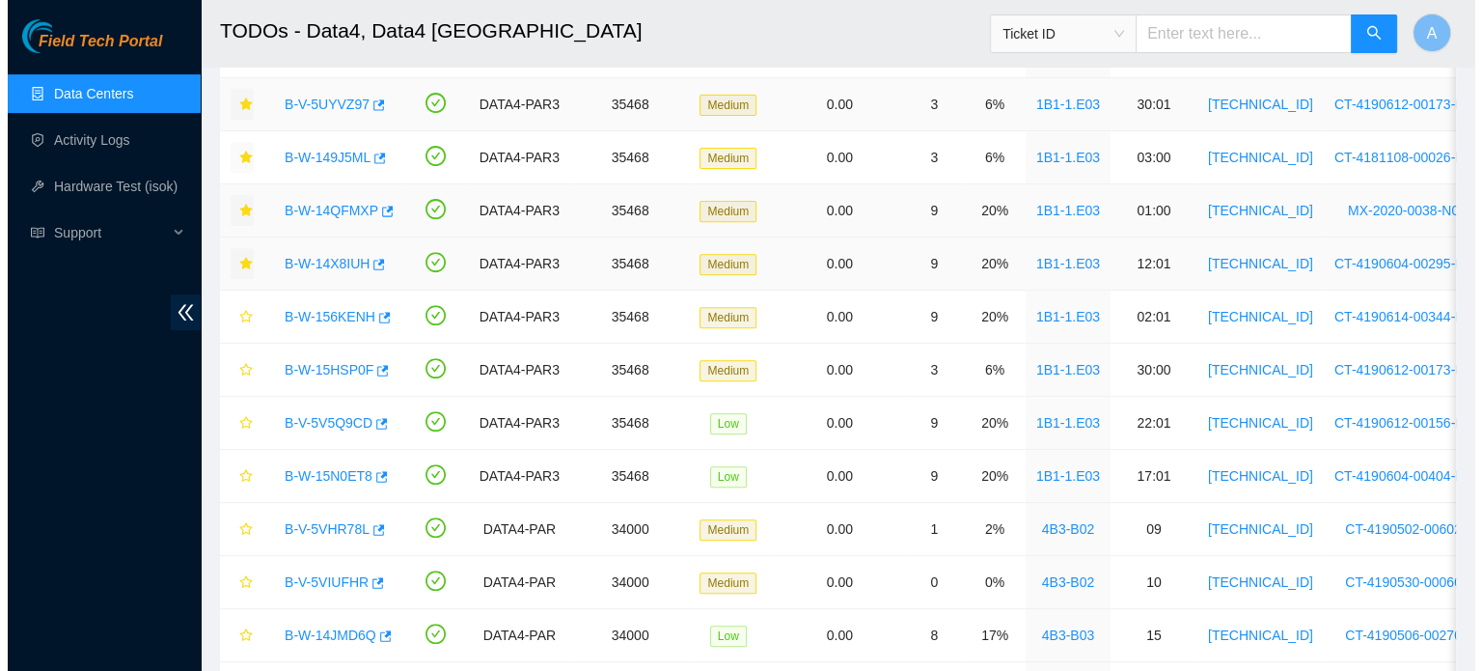
scroll to position [601, 0]
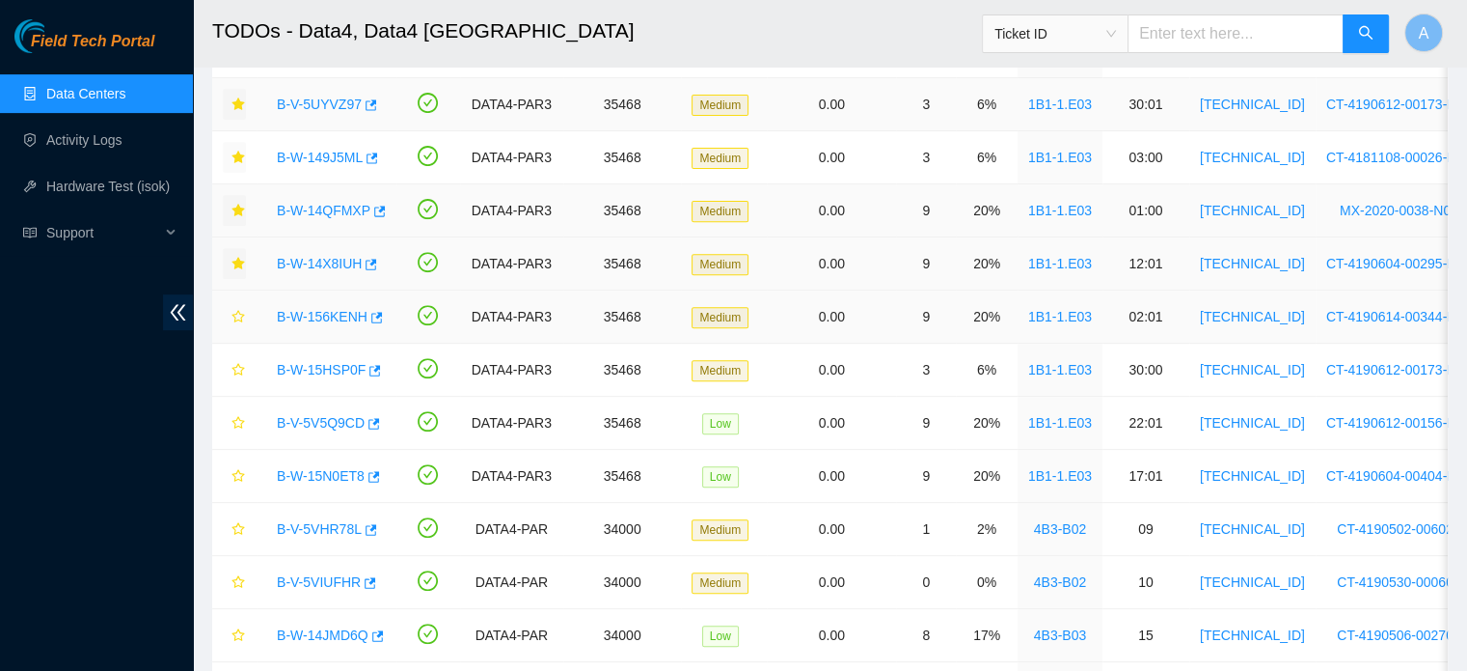
click at [332, 312] on link "B-W-156KENH" at bounding box center [322, 316] width 91 height 15
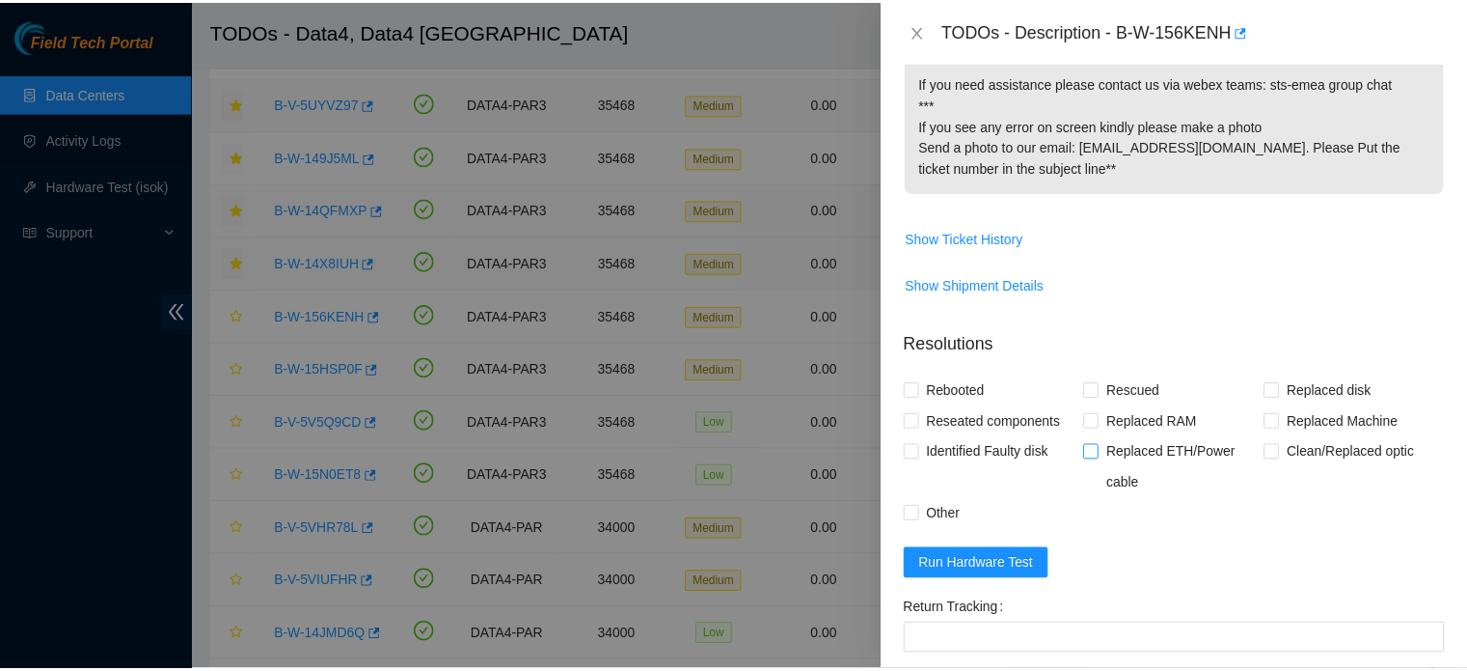
scroll to position [1320, 0]
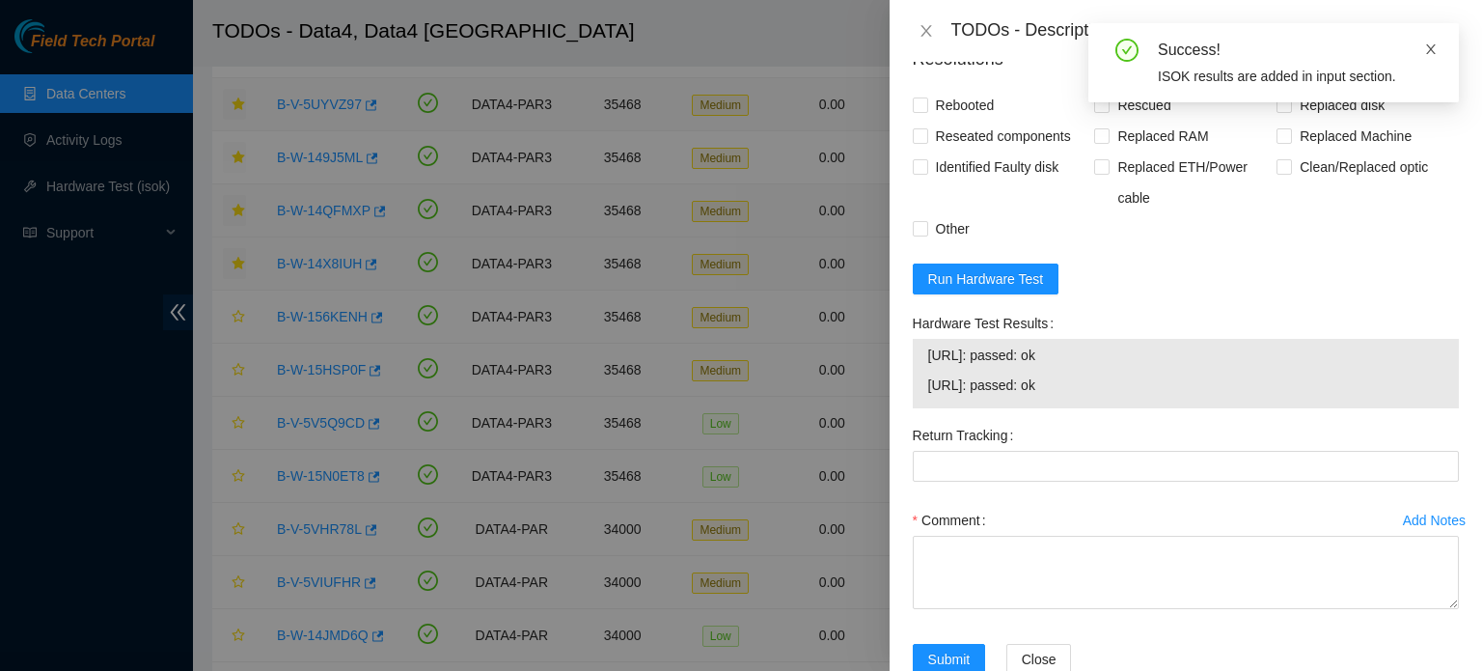
click at [1435, 56] on icon "close" at bounding box center [1431, 49] width 14 height 14
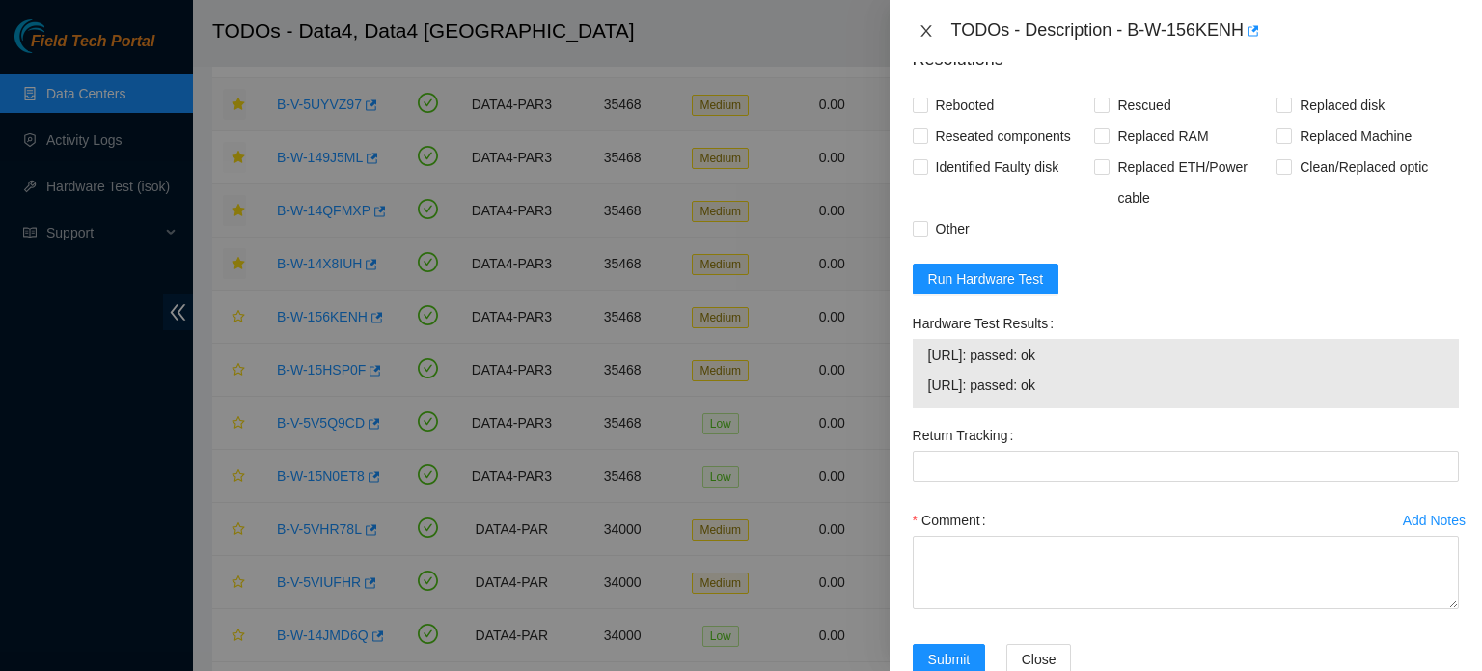
click at [925, 34] on icon "close" at bounding box center [925, 30] width 15 height 15
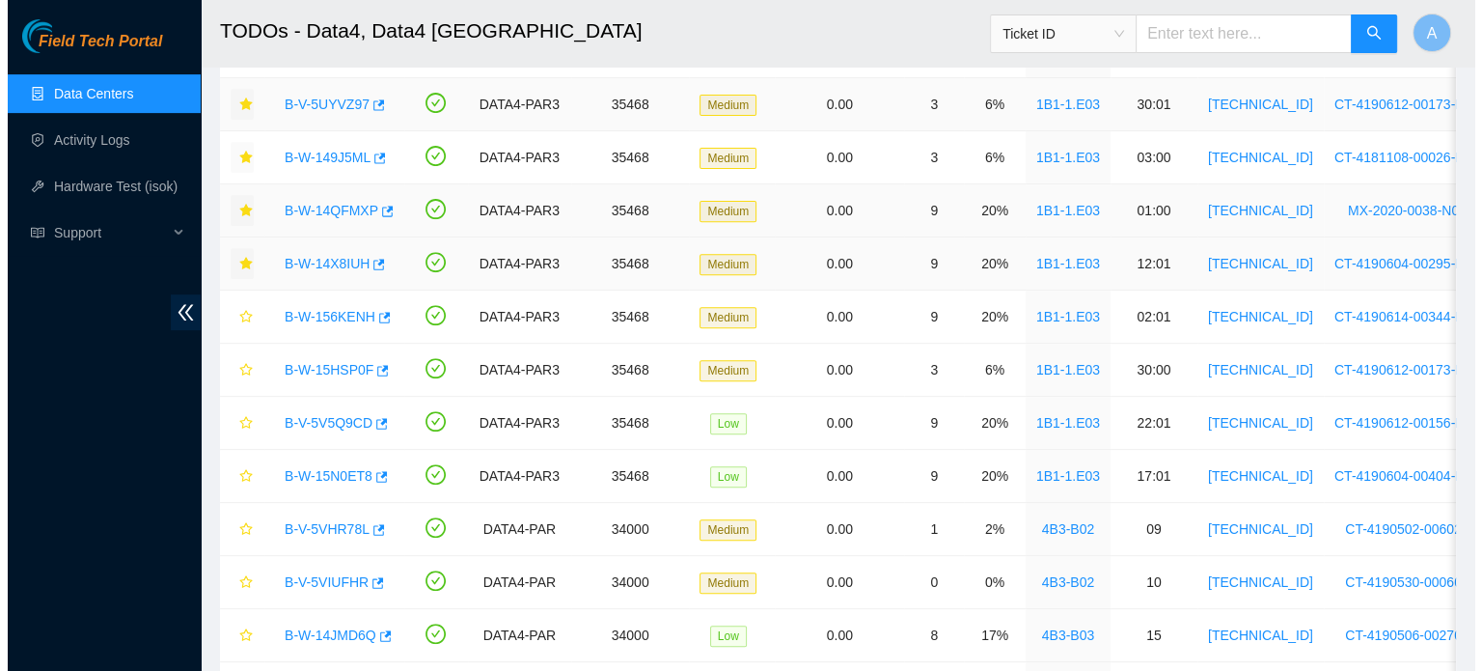
scroll to position [478, 0]
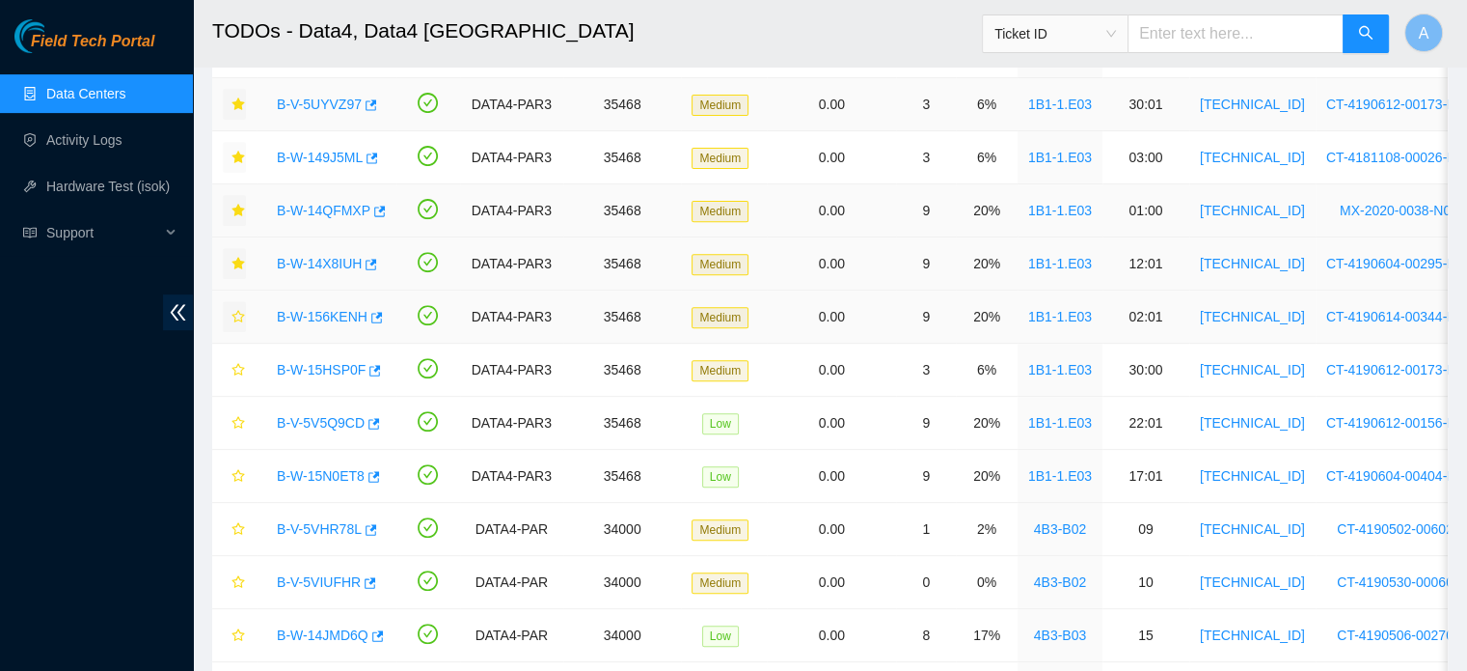
click at [229, 315] on button "button" at bounding box center [234, 316] width 23 height 31
click at [330, 362] on link "B-W-15HSP0F" at bounding box center [321, 369] width 89 height 15
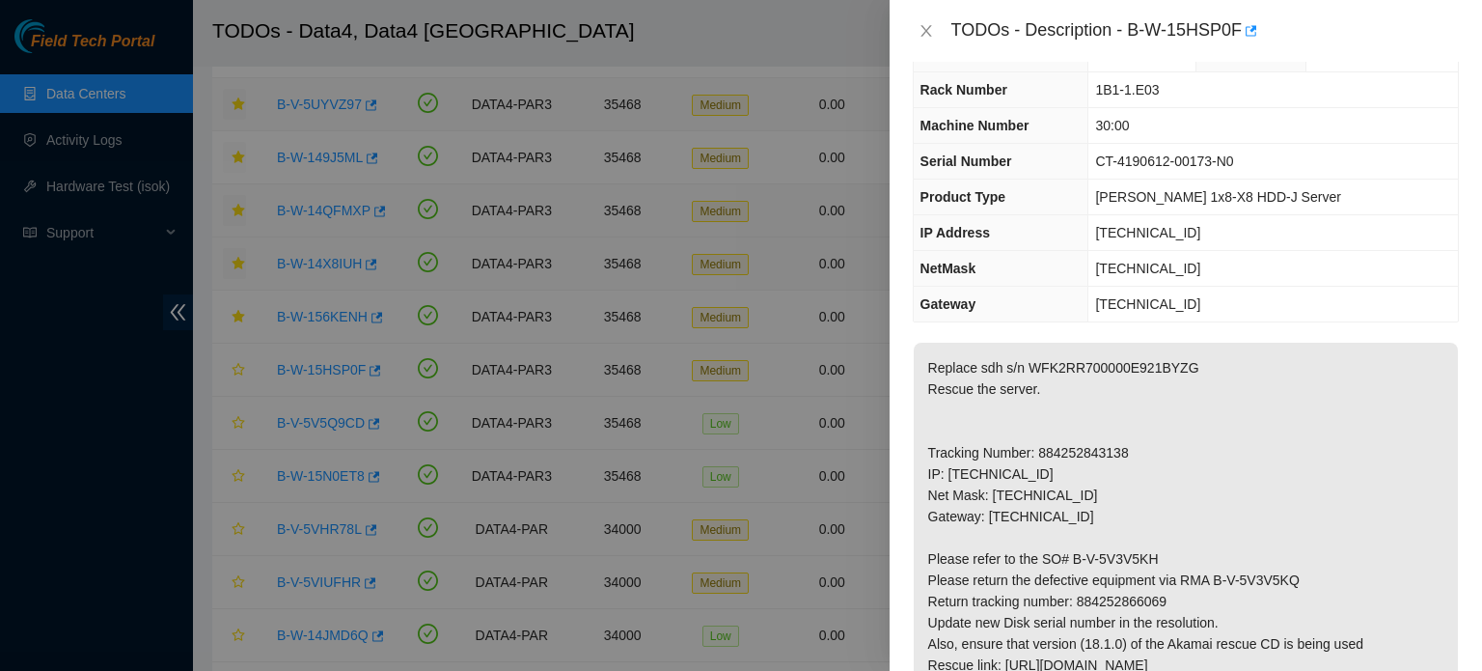
scroll to position [50, 0]
drag, startPoint x: 1192, startPoint y: 225, endPoint x: 1088, endPoint y: 236, distance: 104.8
click at [1088, 236] on tr "IP Address [TECHNICAL_ID]" at bounding box center [1186, 232] width 544 height 36
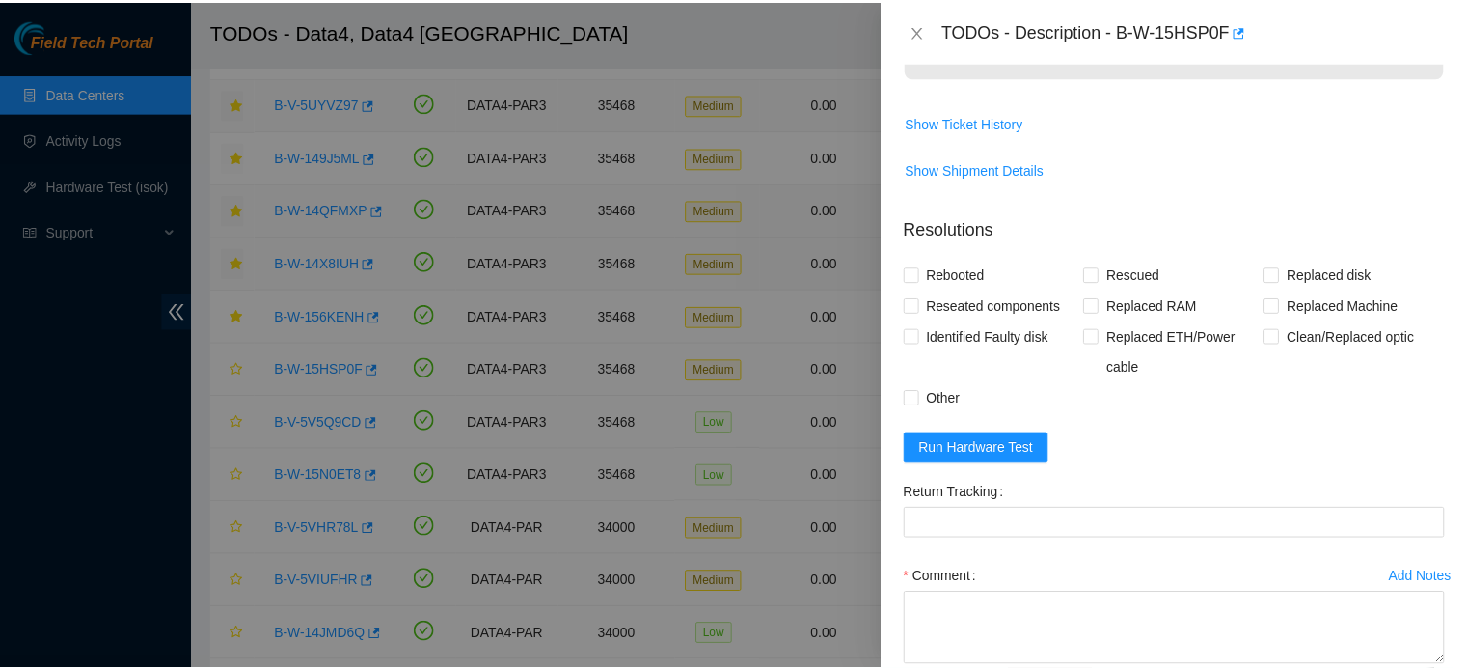
scroll to position [791, 0]
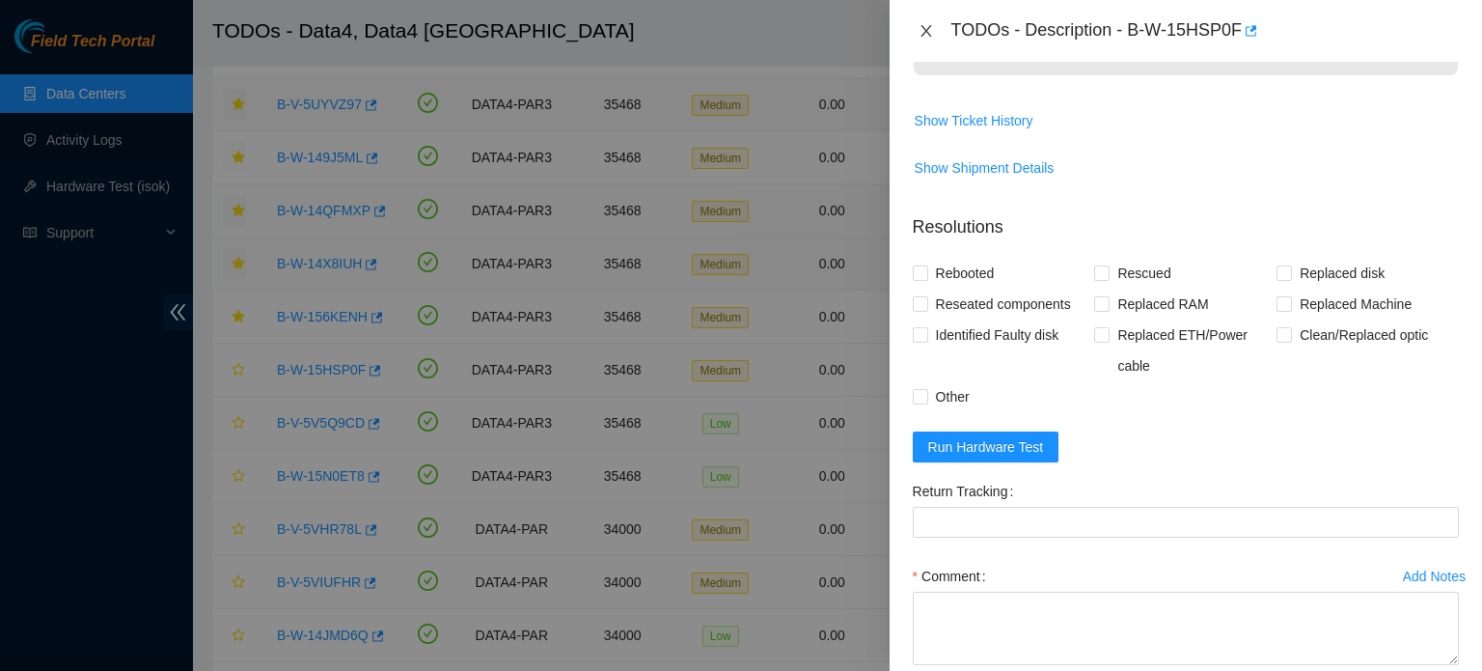
click at [927, 32] on icon "close" at bounding box center [925, 30] width 15 height 15
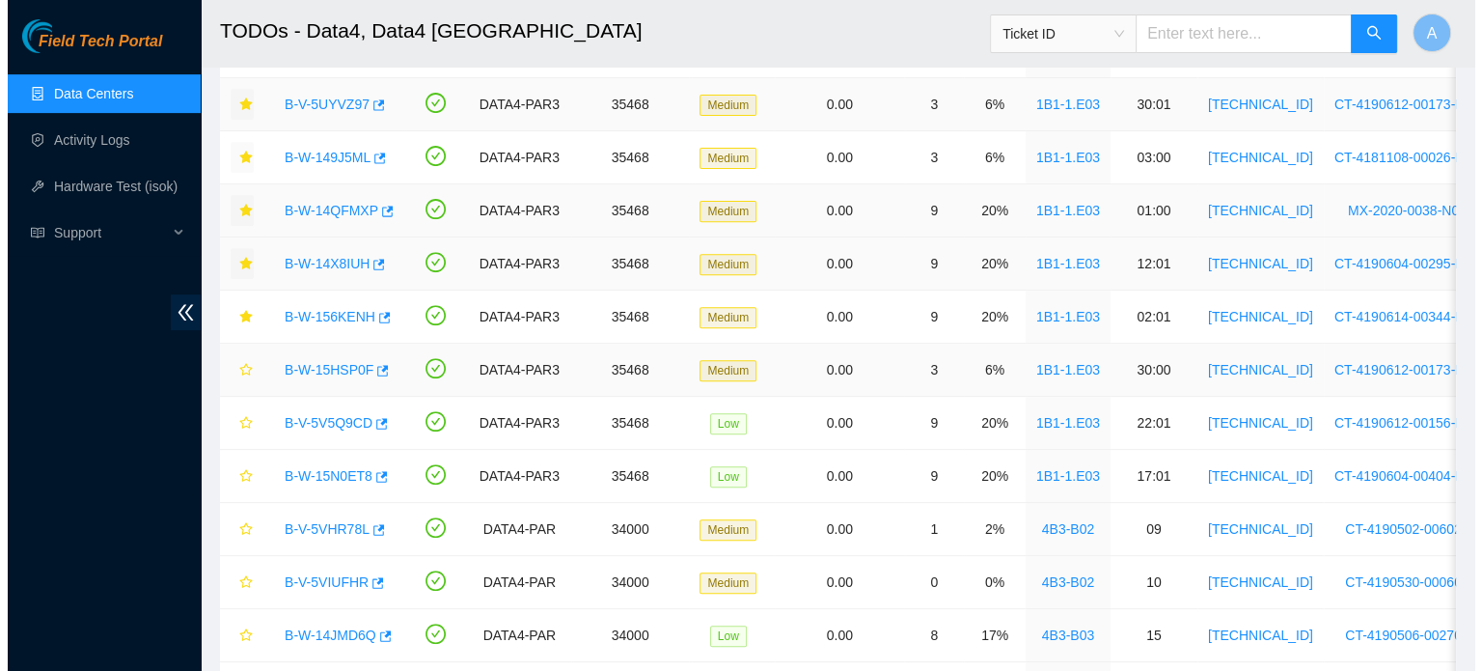
scroll to position [601, 0]
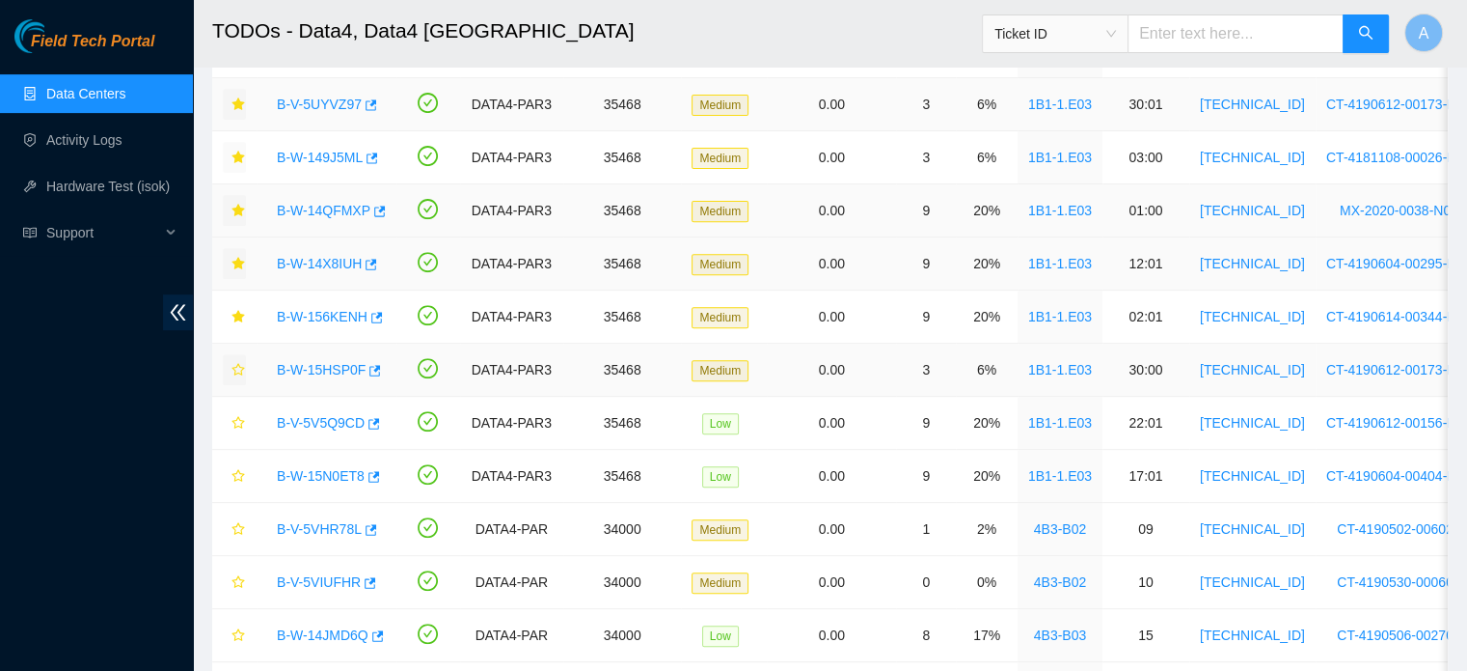
click at [239, 371] on icon "star" at bounding box center [239, 370] width 14 height 14
click at [328, 417] on link "B-V-5V5Q9CD" at bounding box center [321, 422] width 88 height 15
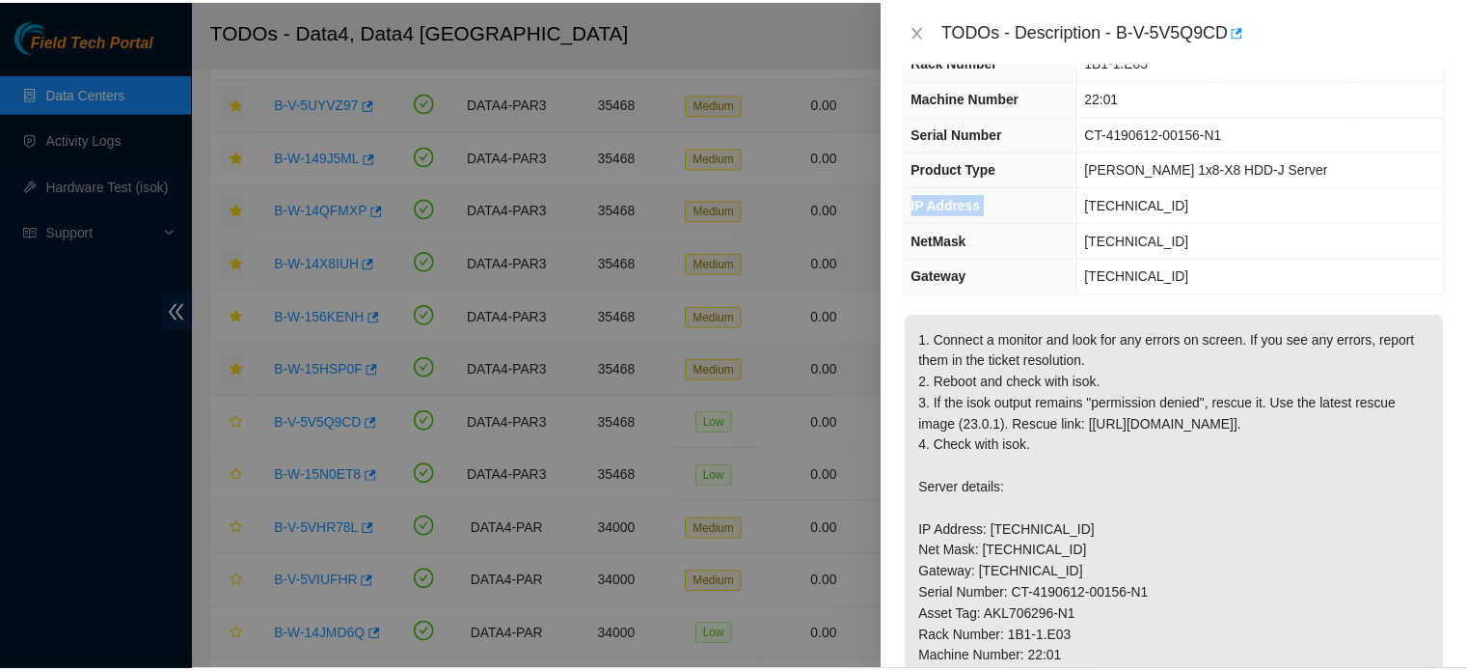
scroll to position [75, 0]
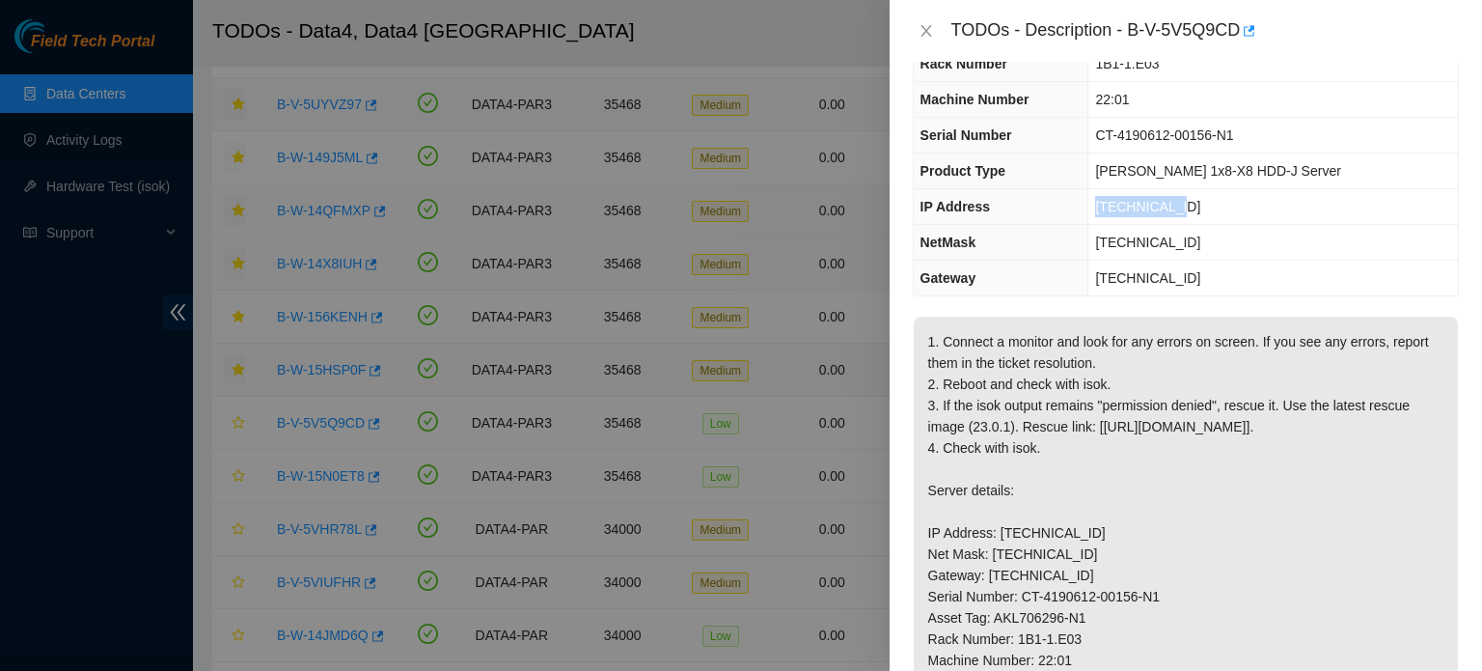
drag, startPoint x: 1201, startPoint y: 210, endPoint x: 1130, endPoint y: 207, distance: 71.5
click at [1130, 207] on span "[TECHNICAL_ID]" at bounding box center [1147, 206] width 105 height 15
click at [923, 33] on icon "close" at bounding box center [925, 31] width 11 height 12
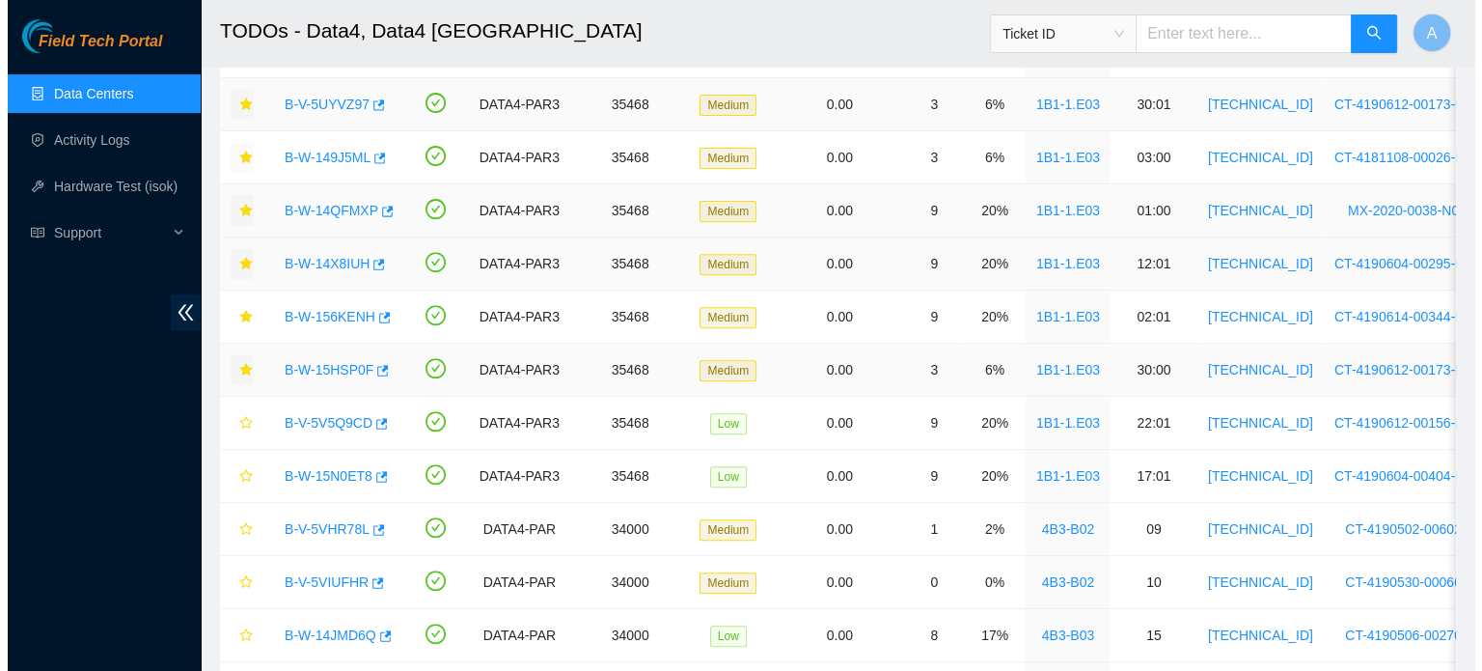
scroll to position [96, 0]
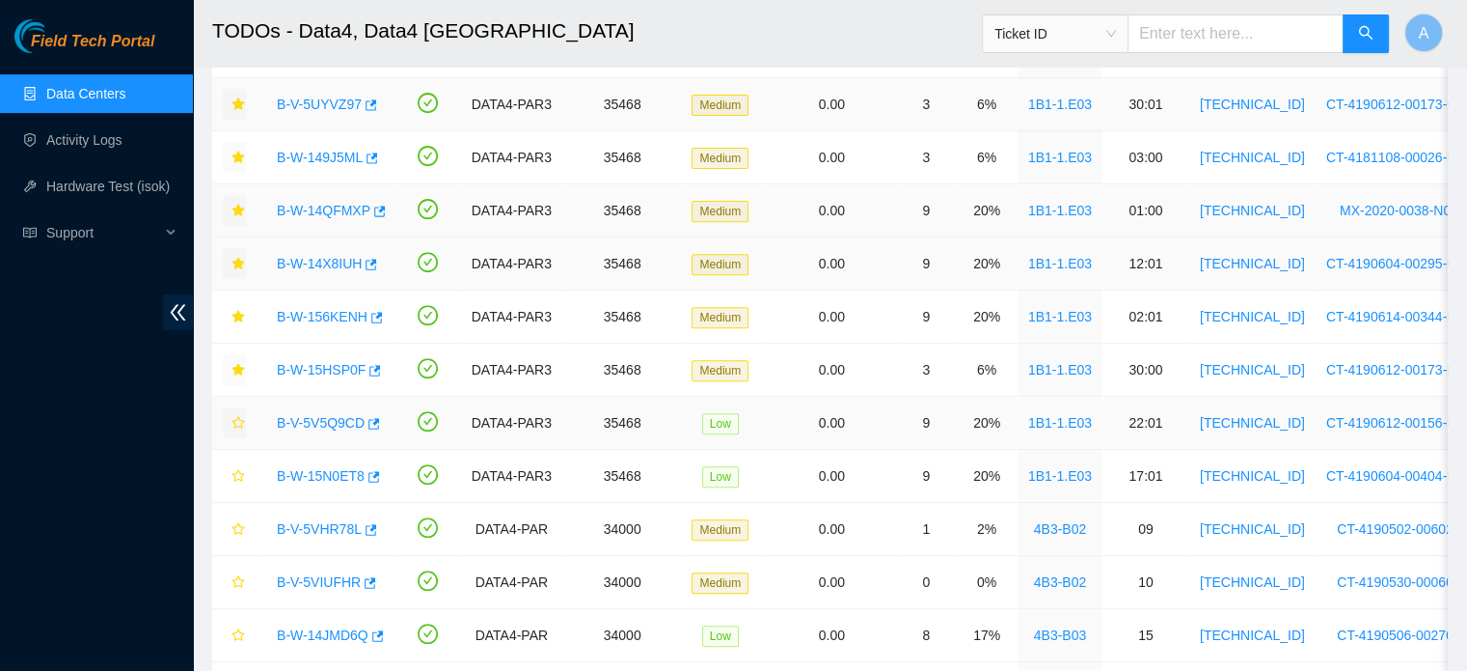
click at [236, 420] on icon "star" at bounding box center [239, 423] width 14 height 14
click at [308, 422] on link "B-V-5V5Q9CD" at bounding box center [321, 422] width 88 height 15
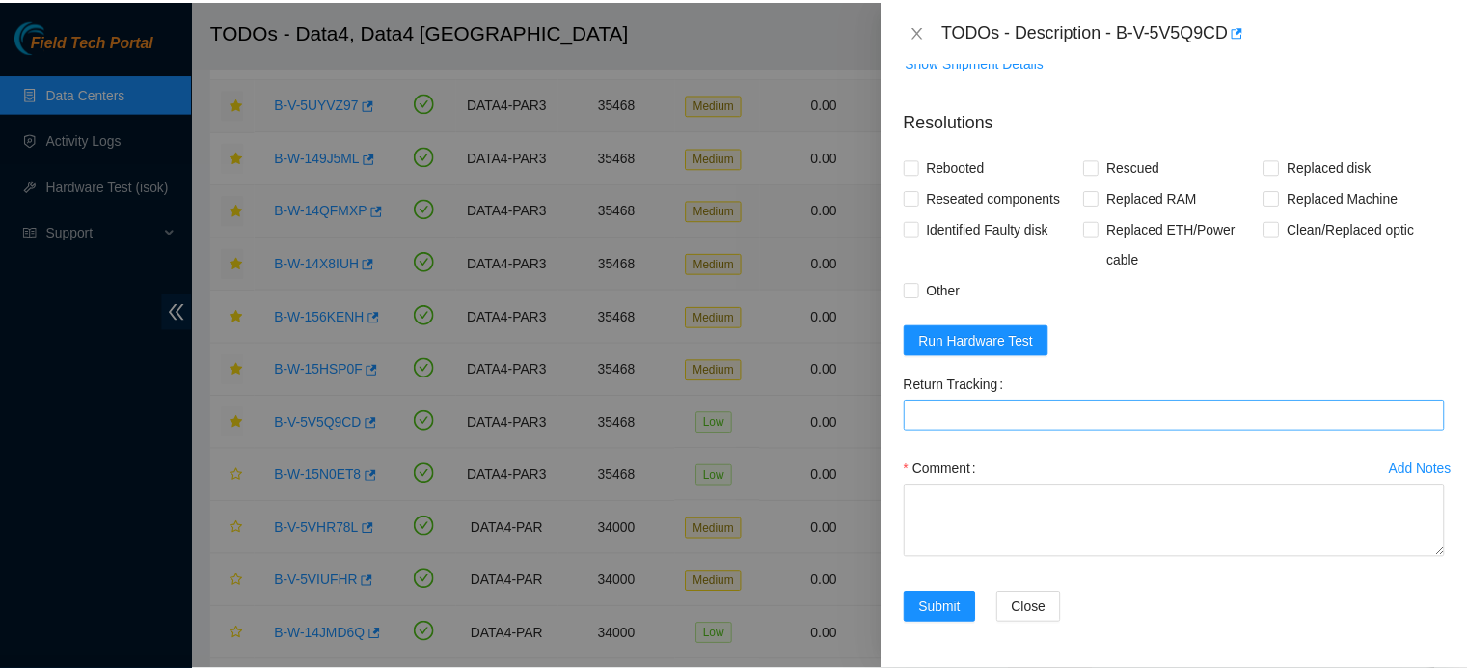
scroll to position [1000, 0]
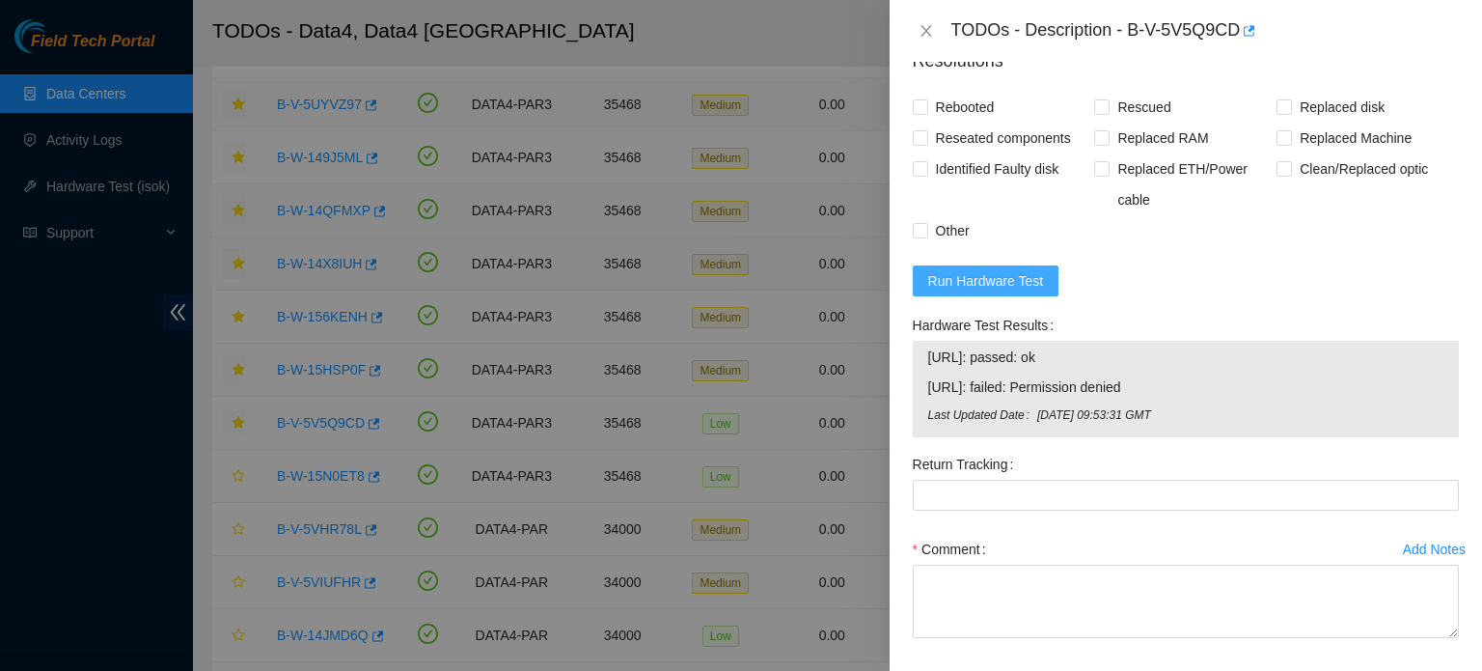
click at [1027, 296] on button "Run Hardware Test" at bounding box center [986, 280] width 147 height 31
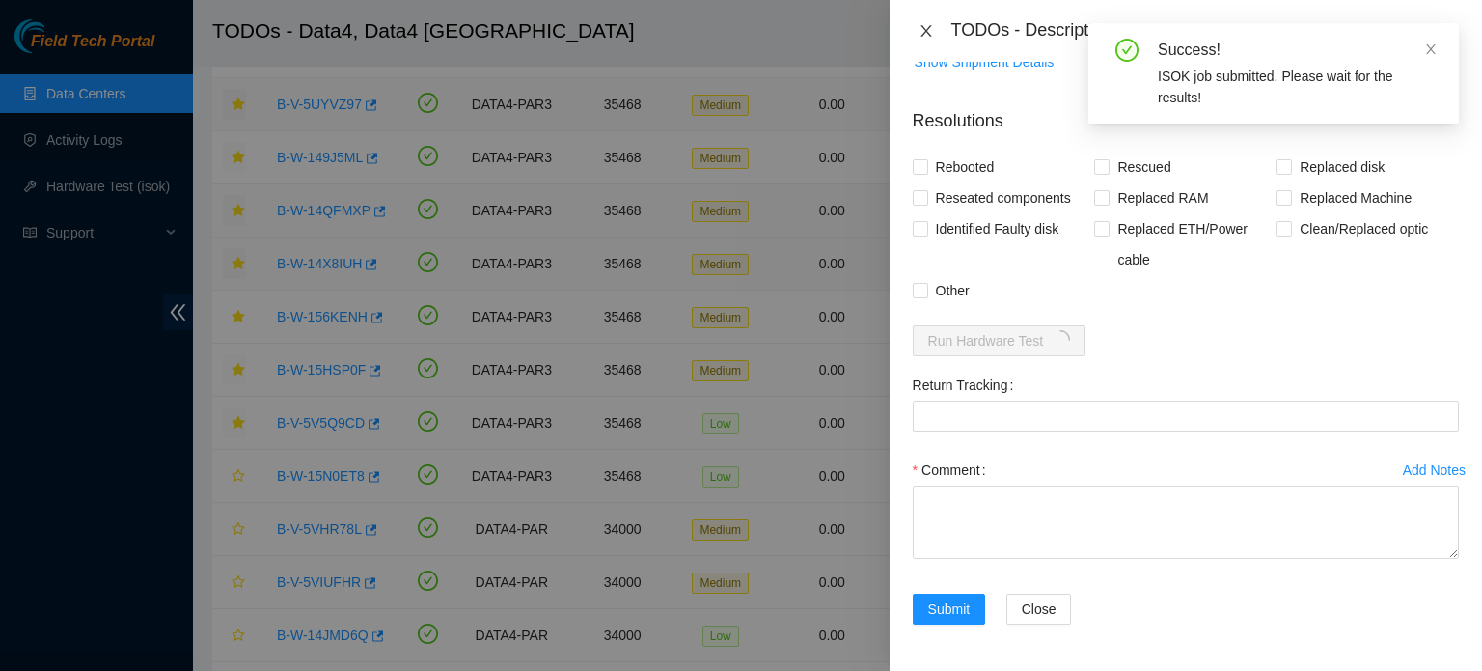
click at [922, 28] on icon "close" at bounding box center [925, 31] width 11 height 12
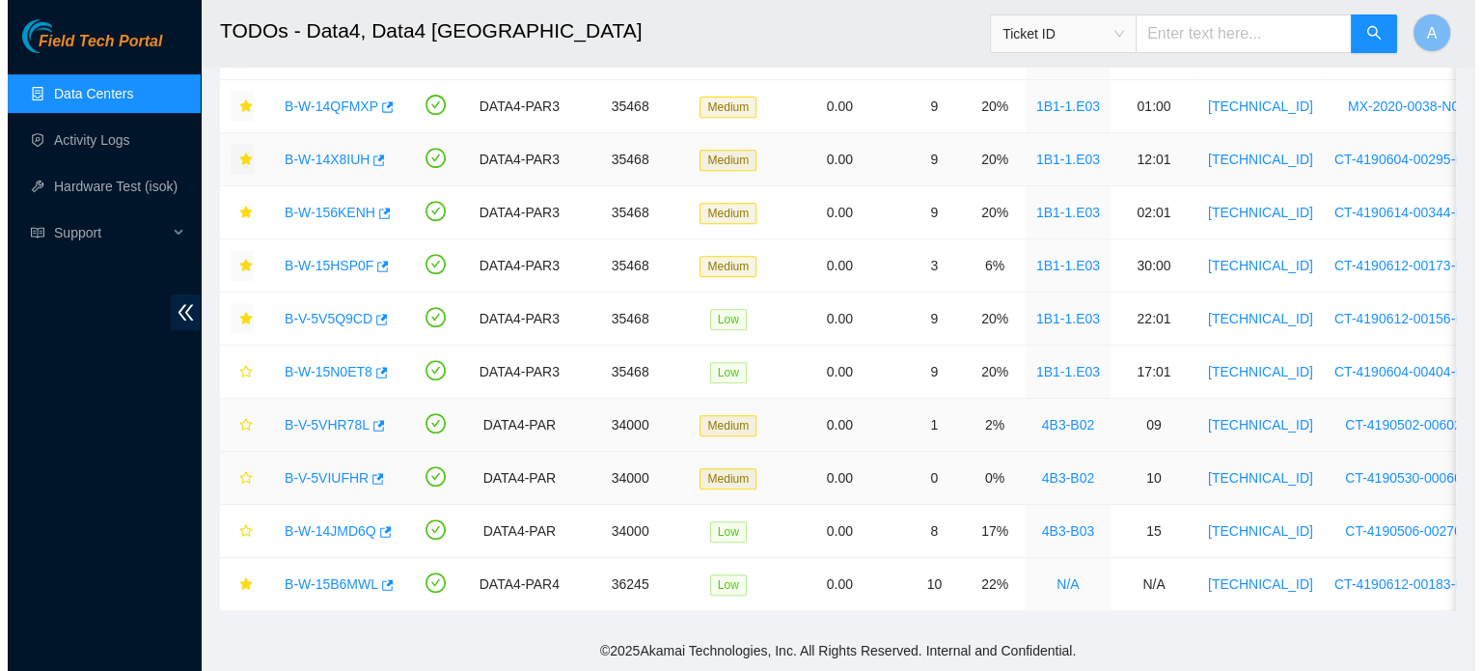
scroll to position [822, 0]
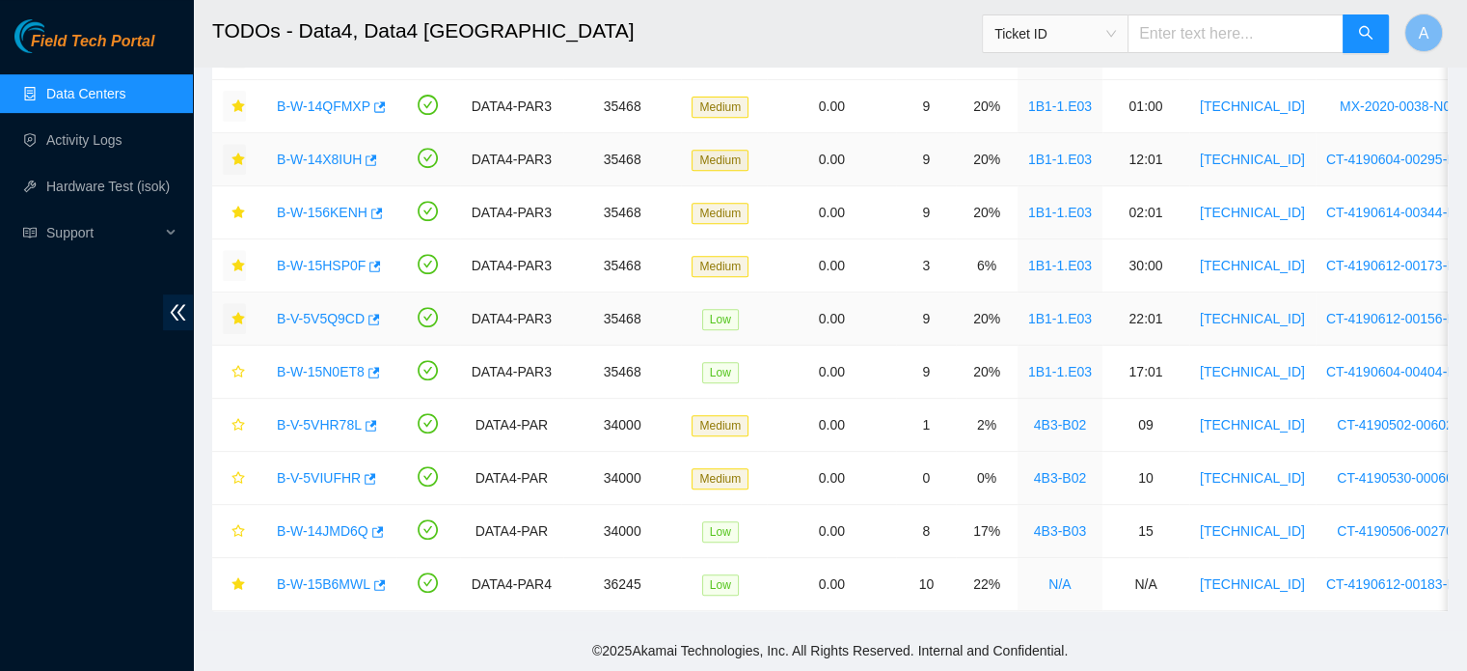
click at [329, 315] on link "B-V-5V5Q9CD" at bounding box center [321, 318] width 88 height 15
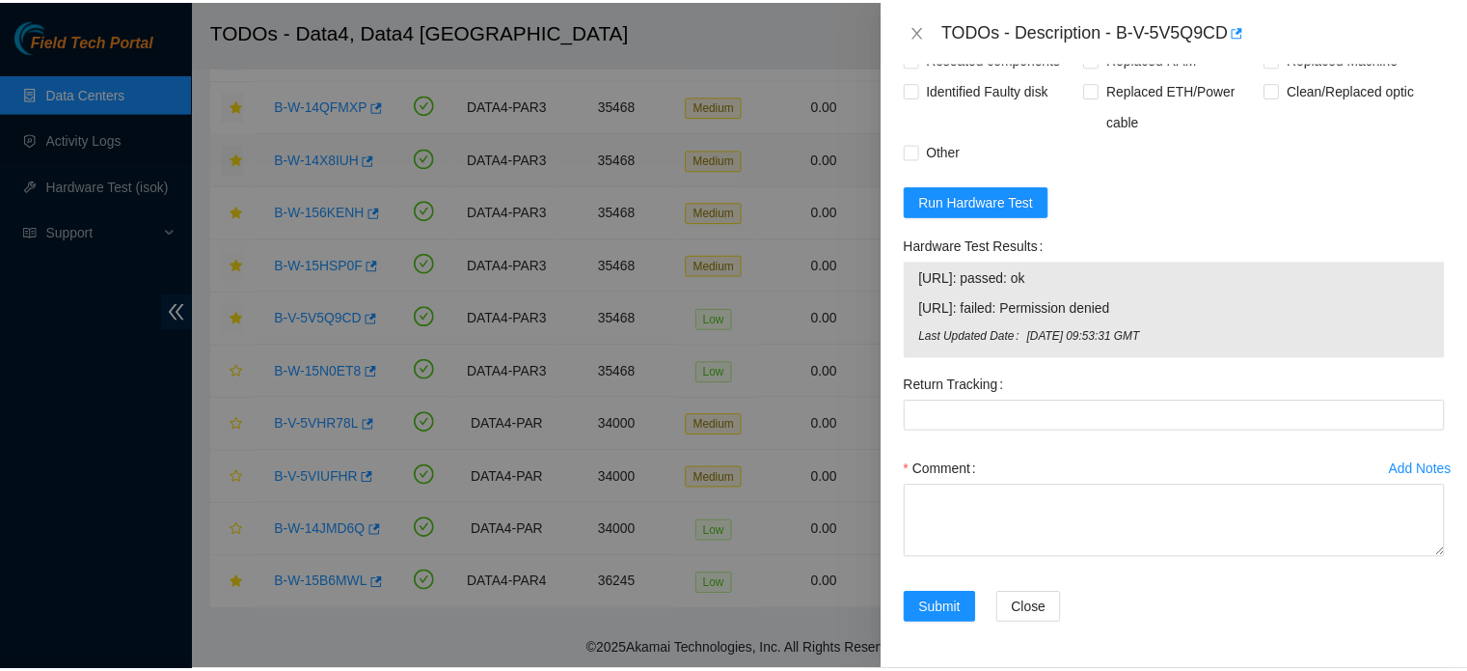
scroll to position [1112, 0]
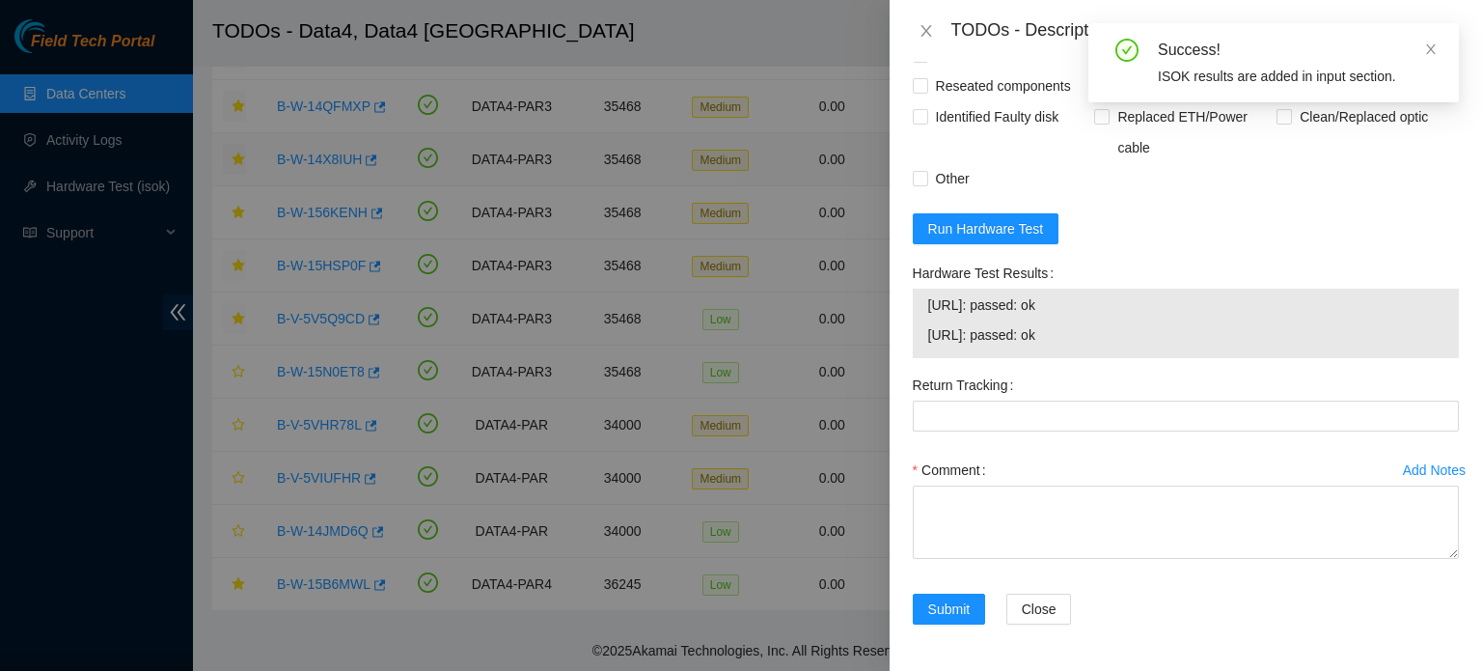
click at [929, 41] on div "TODOs - Description - B-V-5V5Q9CD" at bounding box center [1186, 30] width 546 height 31
click at [926, 24] on icon "close" at bounding box center [925, 30] width 15 height 15
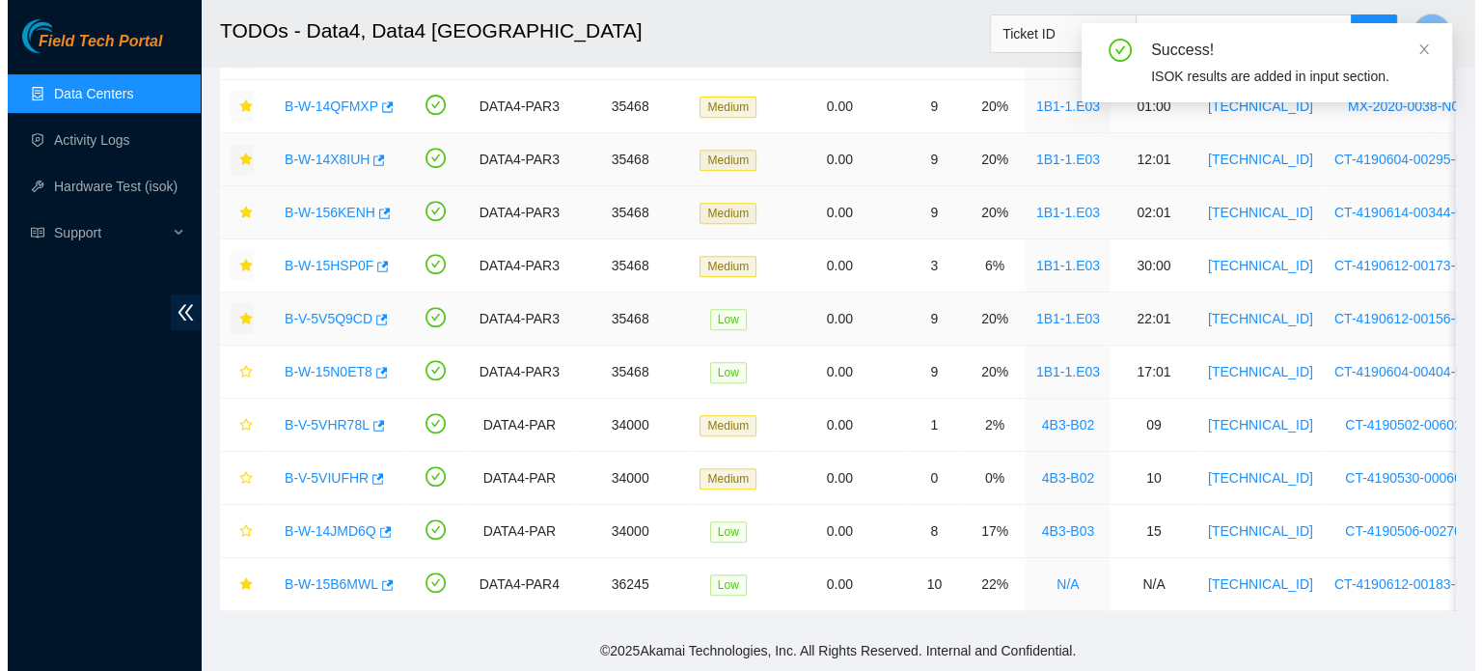
scroll to position [529, 0]
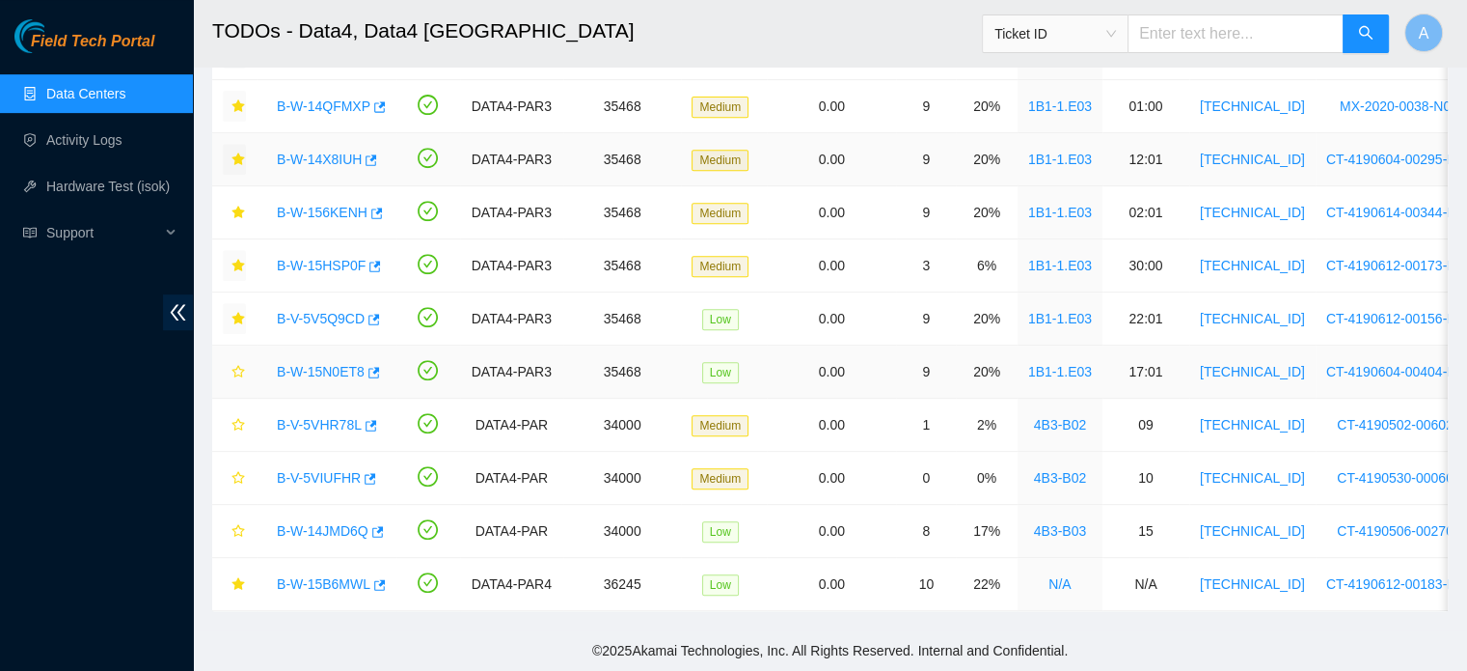
click at [340, 367] on link "B-W-15N0ET8" at bounding box center [321, 371] width 88 height 15
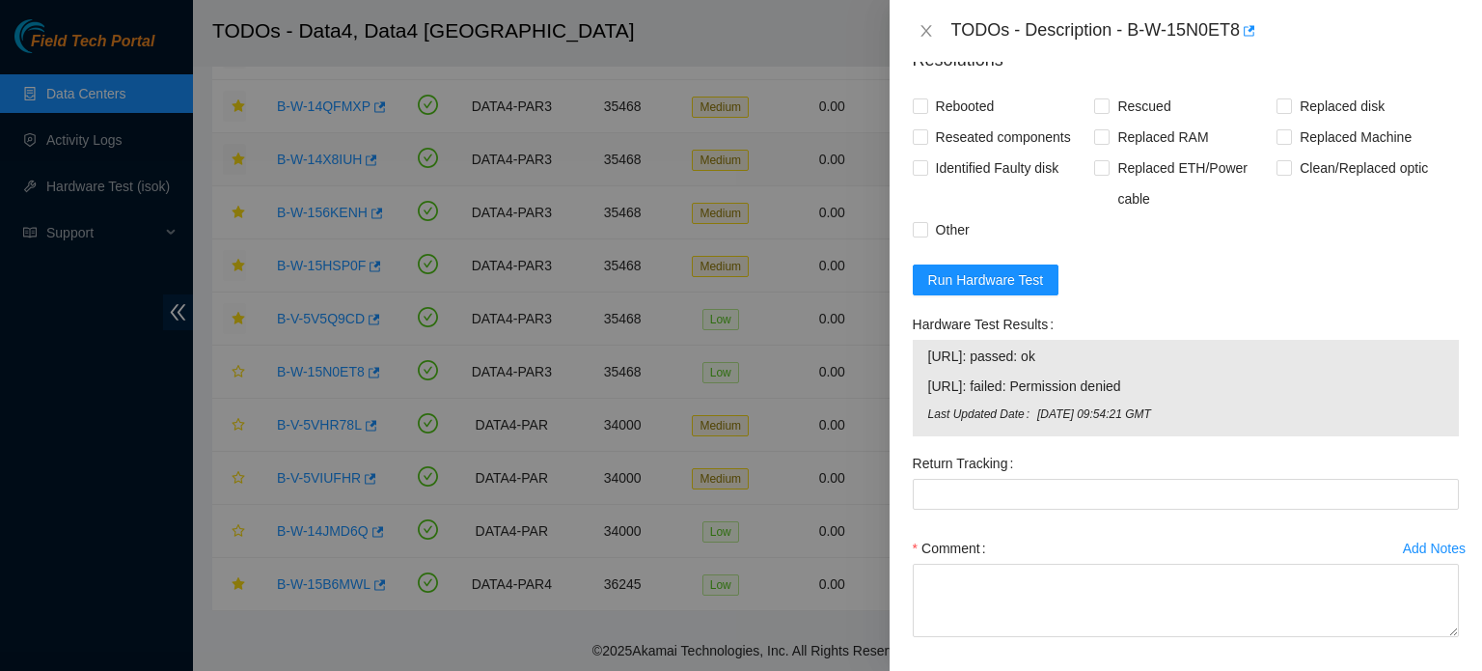
scroll to position [1139, 0]
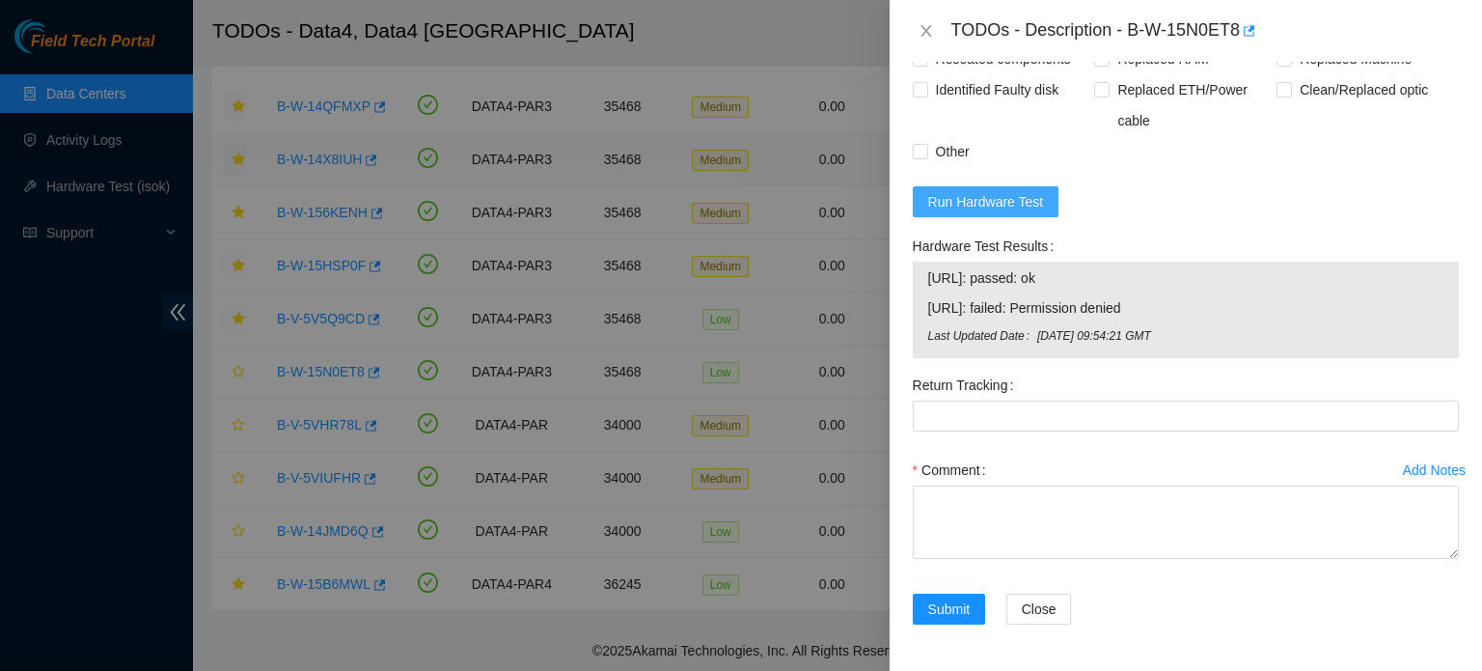
click at [1000, 208] on span "Run Hardware Test" at bounding box center [986, 201] width 116 height 21
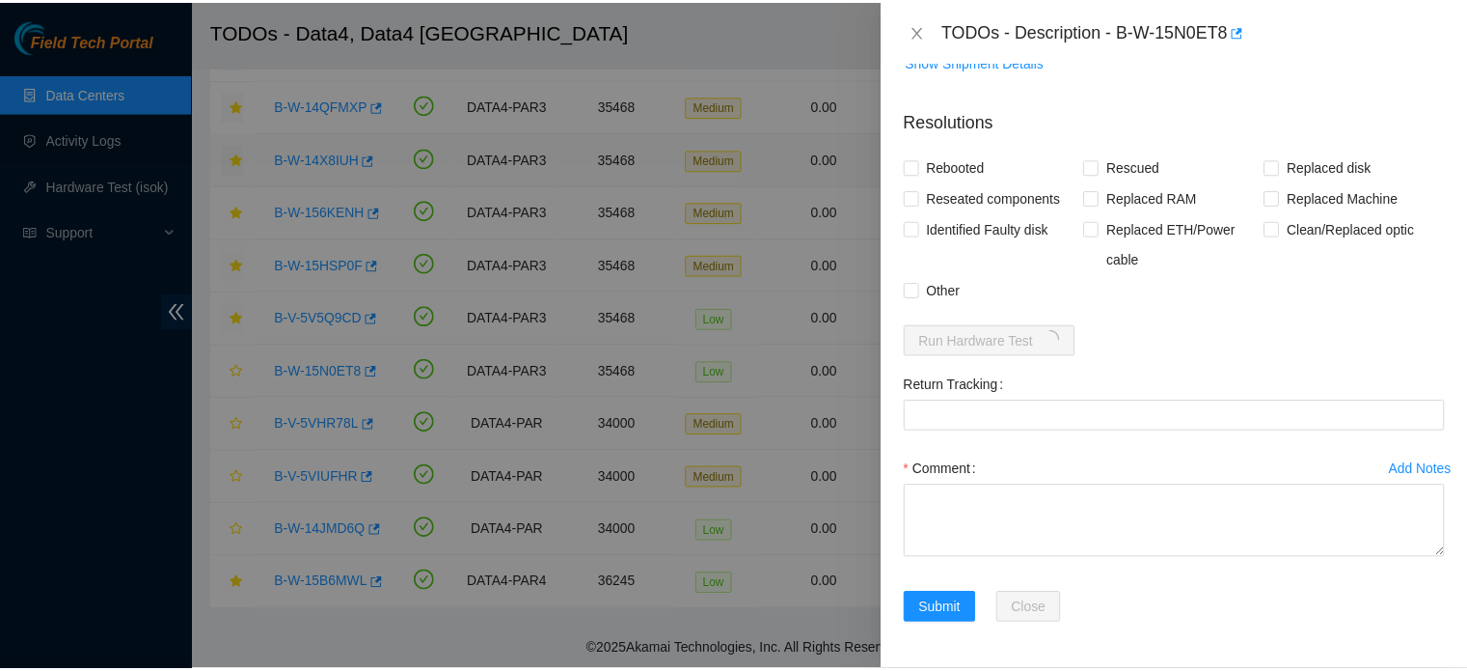
scroll to position [1000, 0]
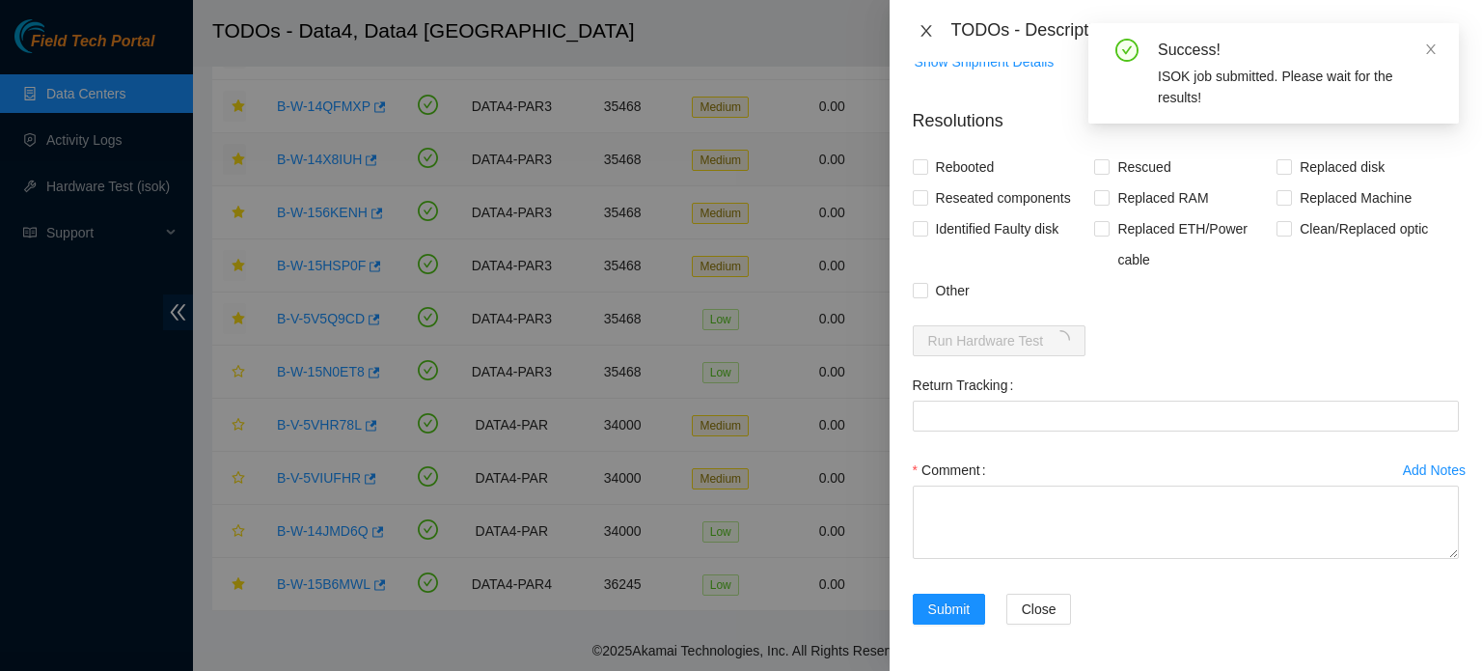
click at [925, 32] on icon "close" at bounding box center [925, 31] width 11 height 12
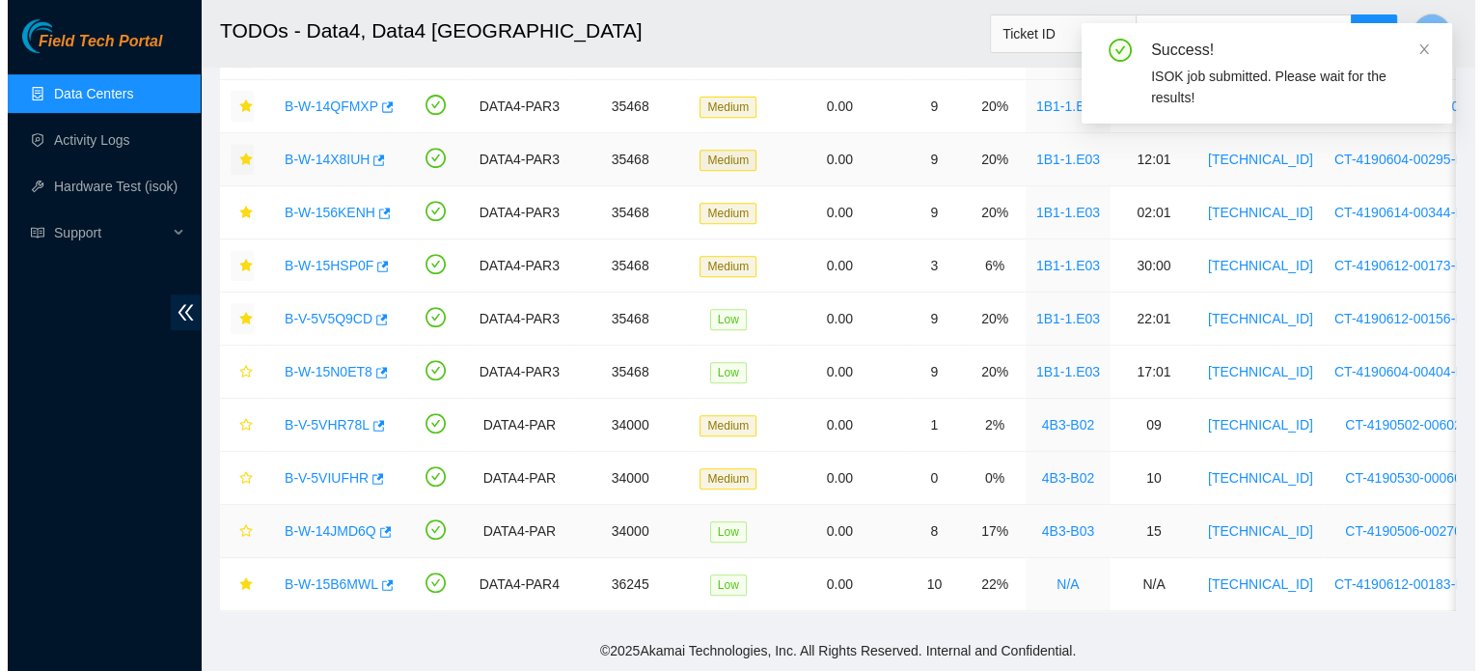
scroll to position [827, 0]
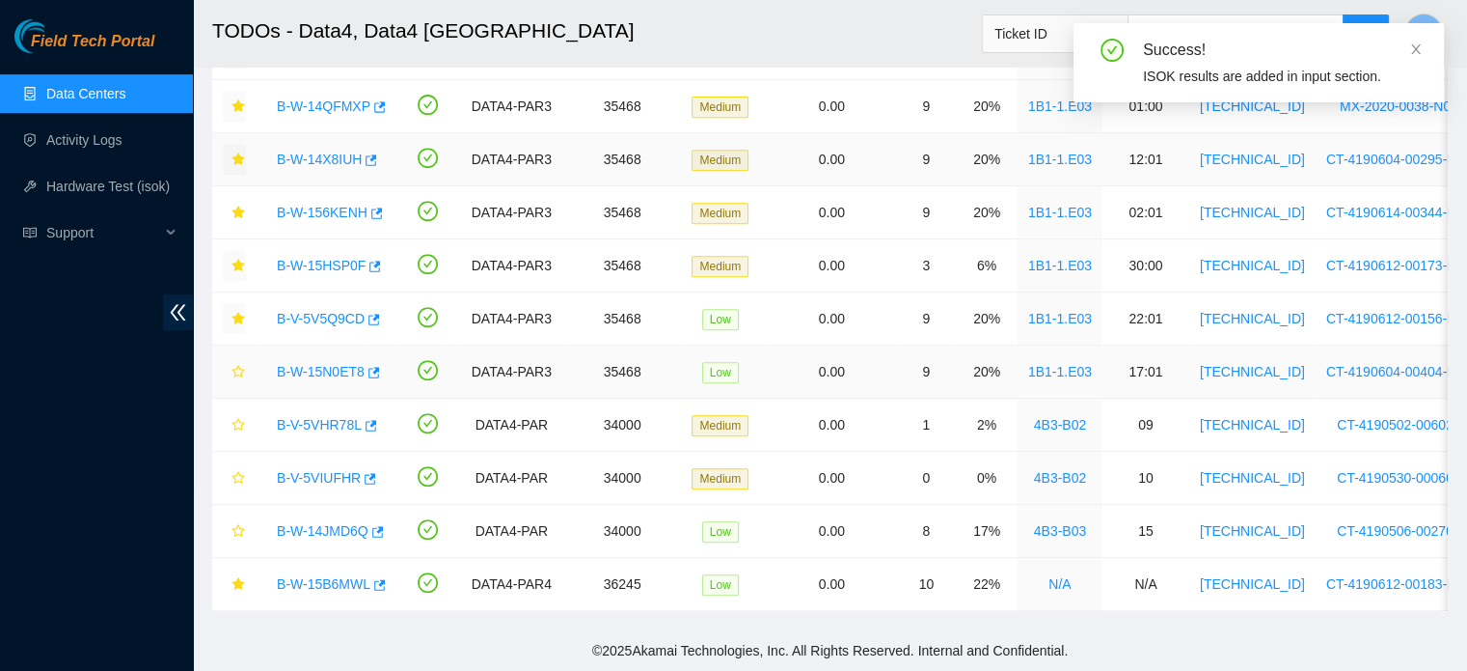
click at [339, 364] on link "B-W-15N0ET8" at bounding box center [321, 371] width 88 height 15
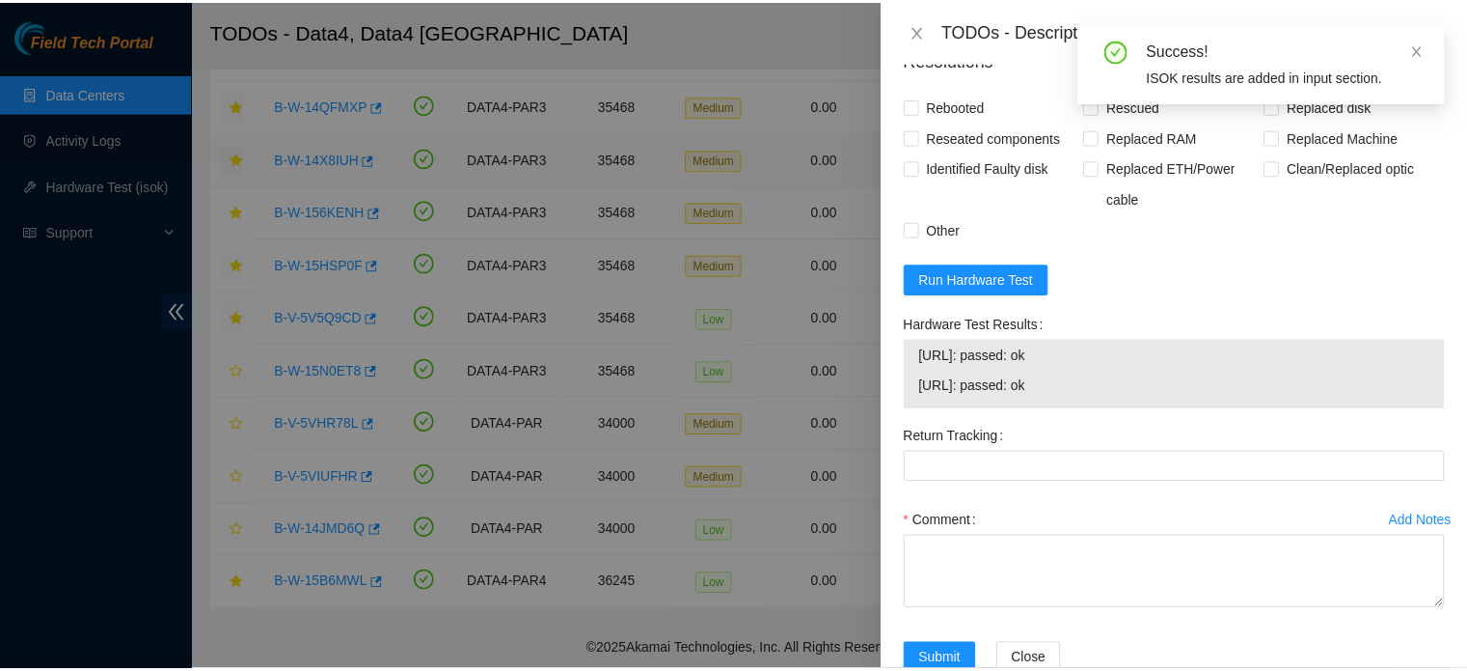
scroll to position [0, 0]
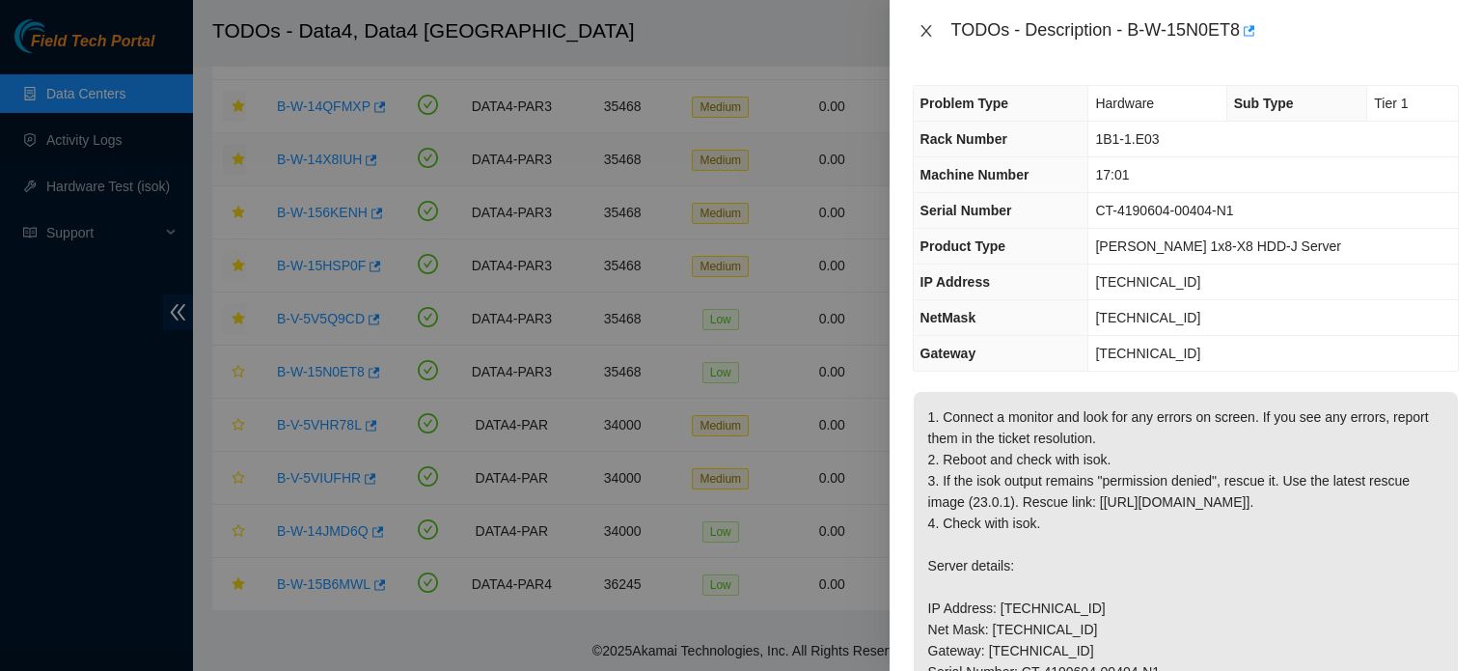
click at [918, 30] on icon "close" at bounding box center [925, 30] width 15 height 15
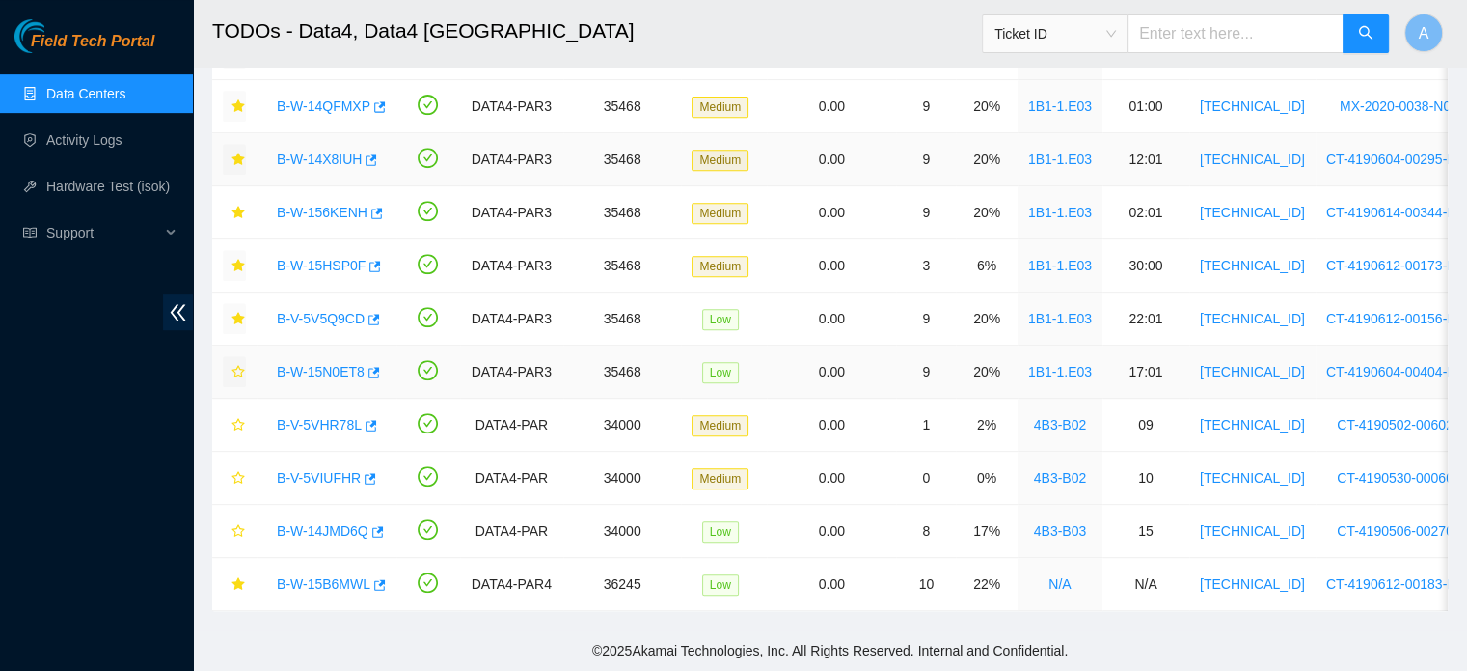
click at [235, 365] on icon "star" at bounding box center [239, 372] width 14 height 14
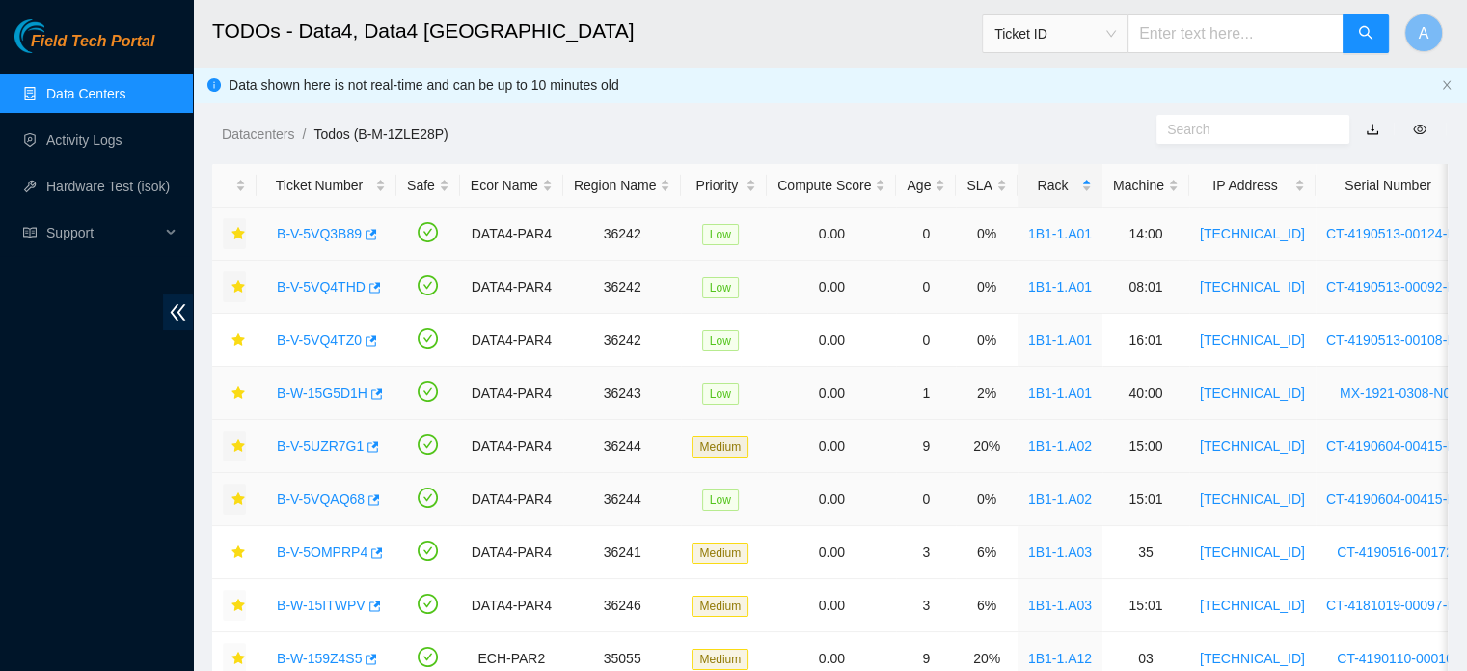
click at [352, 389] on link "B-W-15G5D1H" at bounding box center [322, 392] width 91 height 15
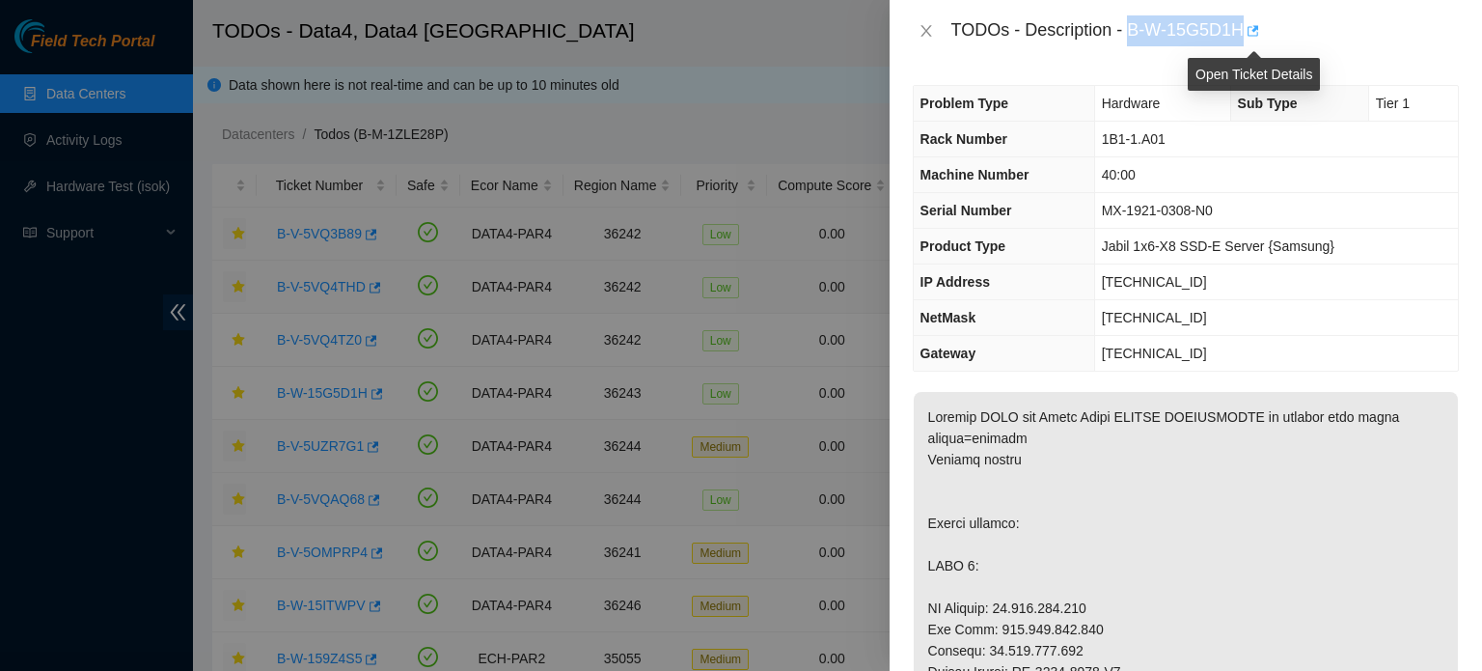
drag, startPoint x: 1129, startPoint y: 30, endPoint x: 1256, endPoint y: 30, distance: 127.4
click at [1256, 30] on div "TODOs - Description - B-W-15G5D1H" at bounding box center [1204, 30] width 507 height 31
click at [919, 31] on icon "close" at bounding box center [925, 30] width 15 height 15
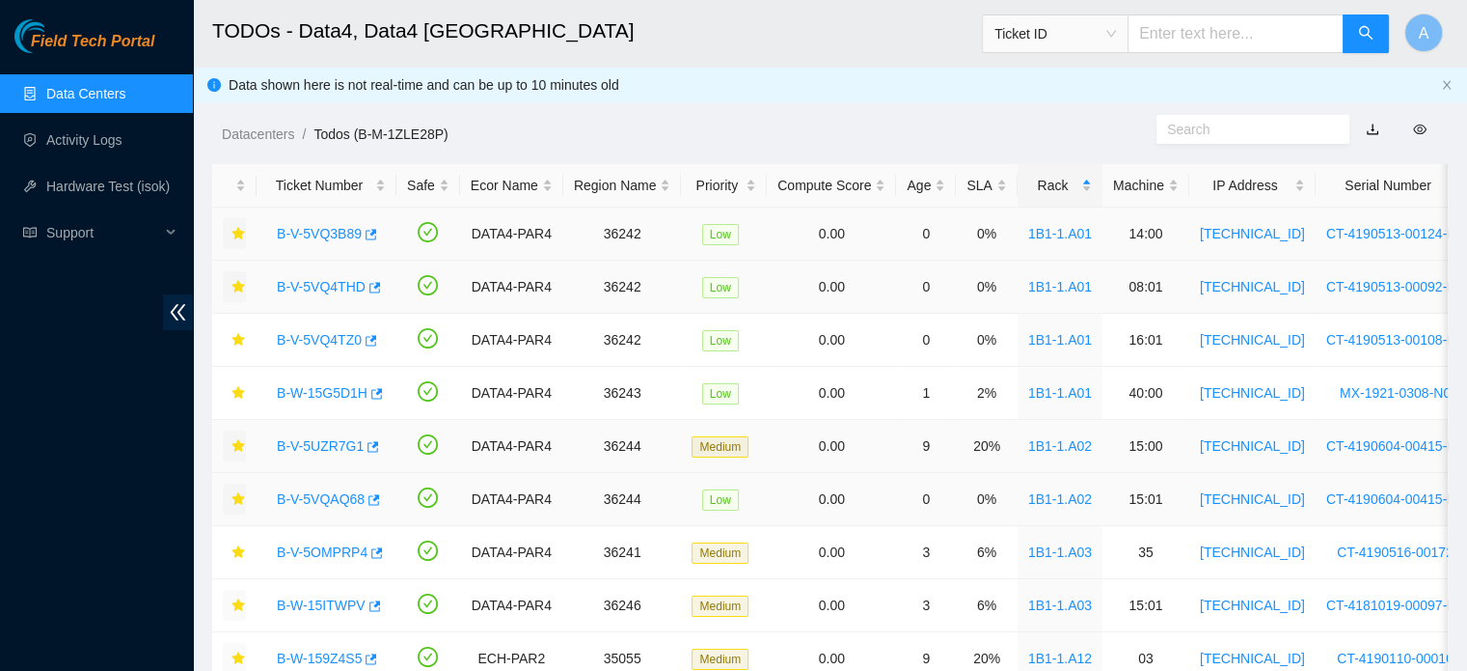
click at [332, 443] on link "B-V-5UZR7G1" at bounding box center [320, 445] width 87 height 15
